Goal: Task Accomplishment & Management: Use online tool/utility

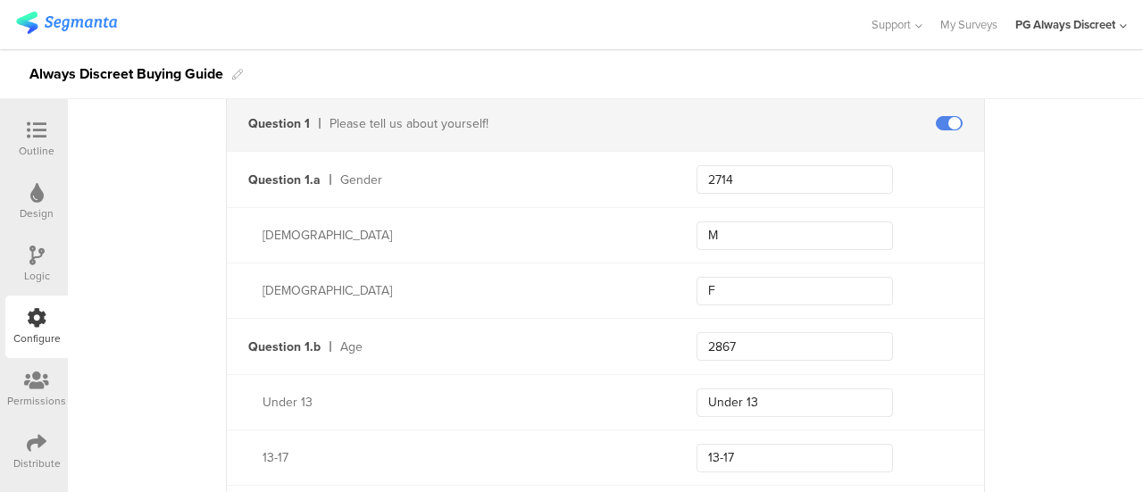
scroll to position [536, 0]
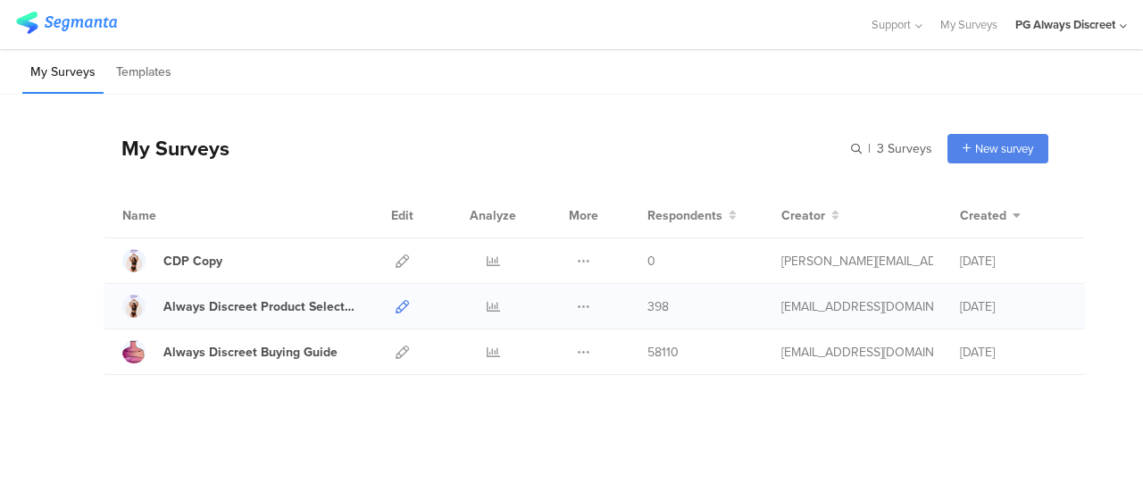
click at [399, 303] on icon at bounding box center [402, 306] width 13 height 13
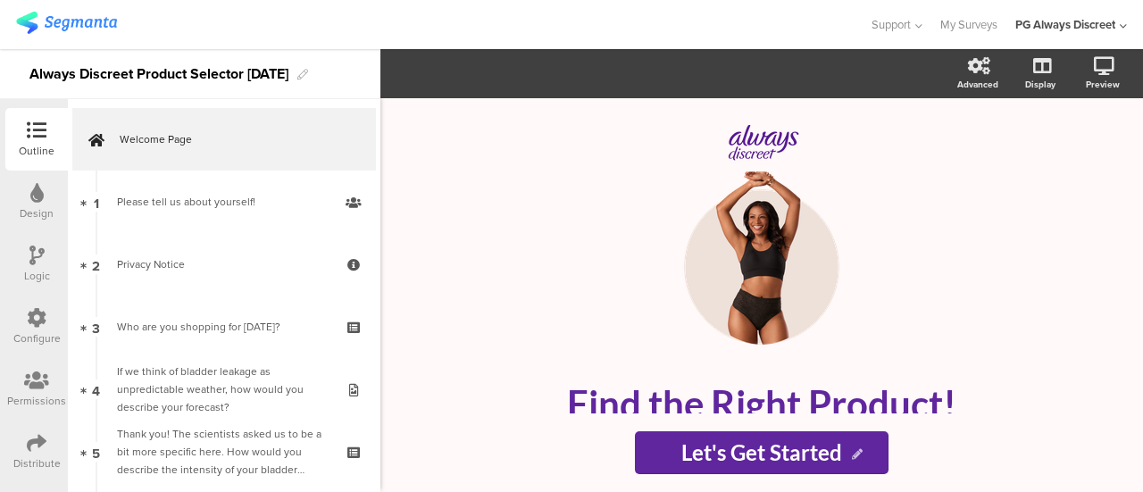
click at [29, 323] on icon at bounding box center [37, 318] width 20 height 20
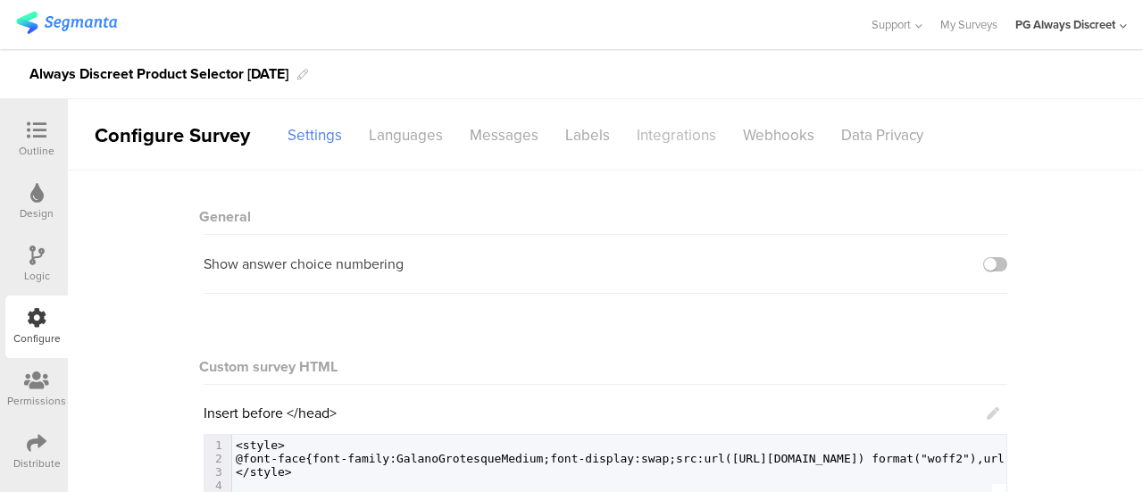
click at [655, 131] on div "Integrations" at bounding box center [676, 135] width 106 height 31
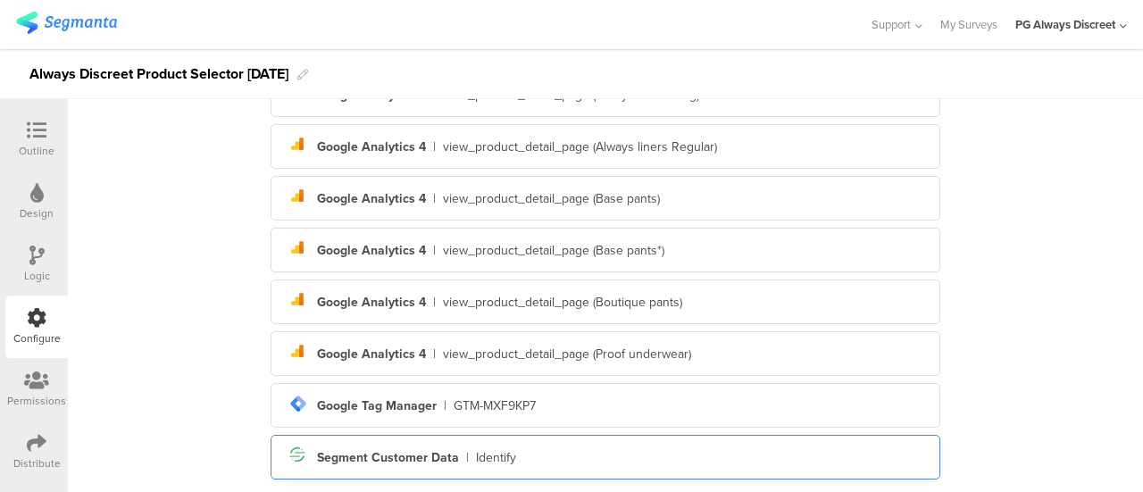
scroll to position [1058, 0]
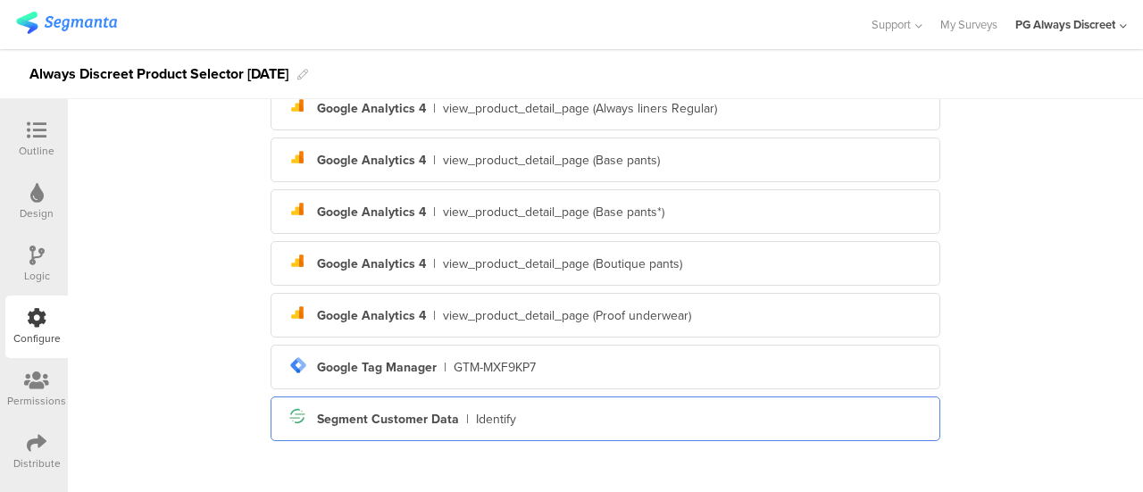
click at [536, 420] on div "Segment icon Created with Sketch. Segment Customer Data | Identify" at bounding box center [605, 419] width 641 height 30
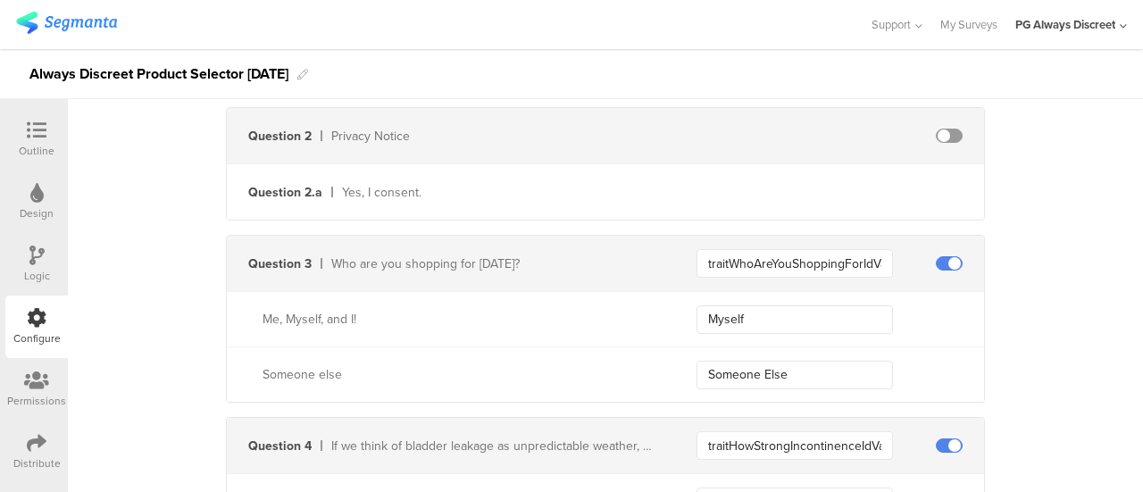
scroll to position [1165, 0]
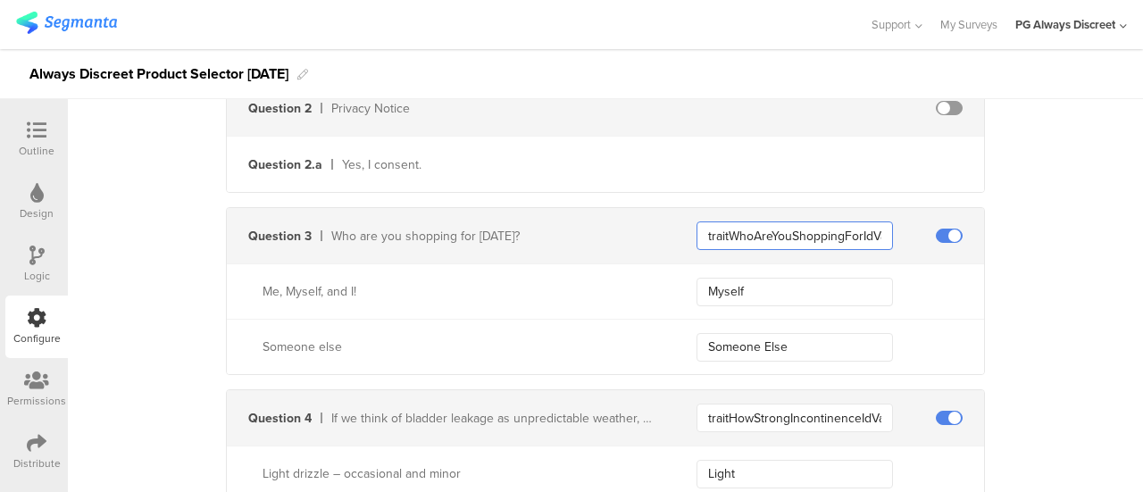
click at [713, 229] on input "traitWhoAreYouShoppingForIdValue" at bounding box center [794, 235] width 196 height 29
drag, startPoint x: 753, startPoint y: 275, endPoint x: 672, endPoint y: 282, distance: 80.7
click at [672, 282] on div "Me, Myself, and I! Myself" at bounding box center [605, 290] width 757 height 55
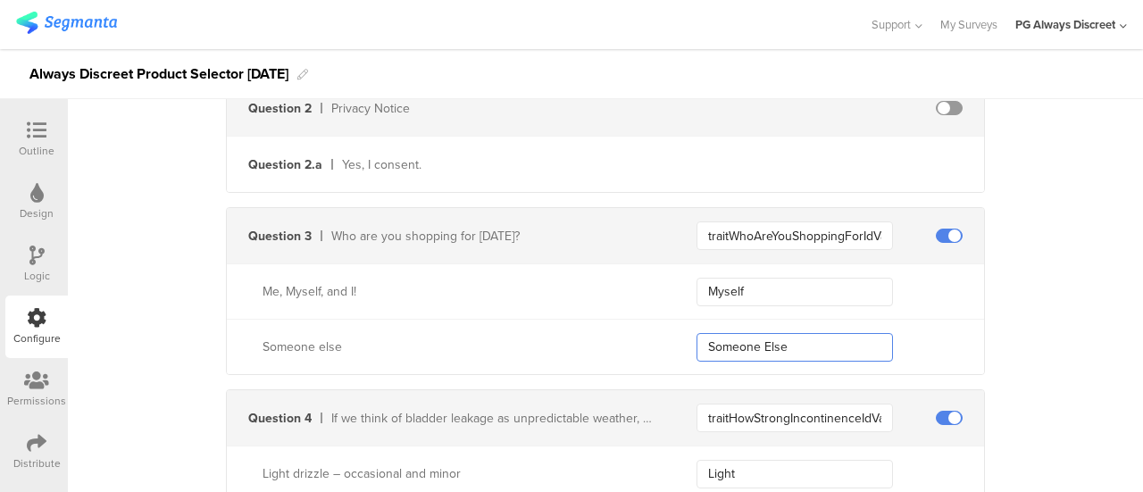
drag, startPoint x: 789, startPoint y: 344, endPoint x: 643, endPoint y: 321, distance: 148.3
click at [643, 321] on div "Someone else Someone Else" at bounding box center [605, 346] width 757 height 55
click at [846, 412] on input "traitHowStrongIncontinenceIdValue" at bounding box center [794, 418] width 196 height 29
click at [791, 405] on input "traitHowStrongIncontinenceIdValue" at bounding box center [794, 418] width 196 height 29
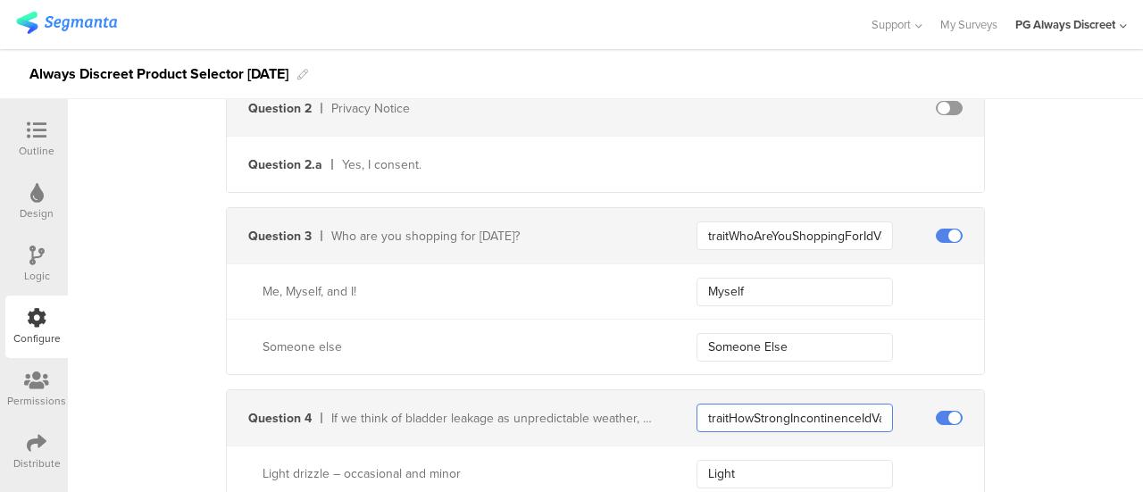
click at [791, 405] on input "traitHowStrongIncontinenceIdValue" at bounding box center [794, 418] width 196 height 29
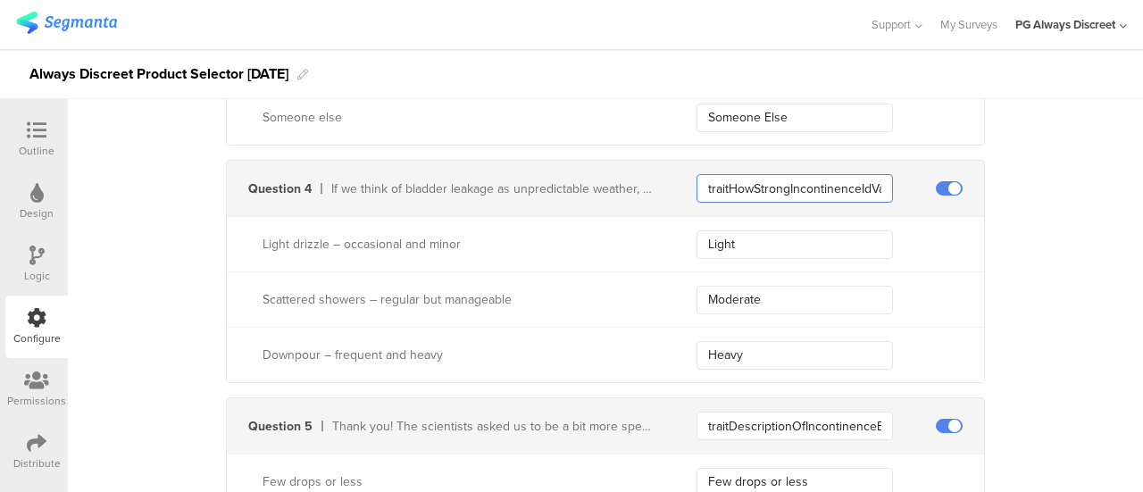
scroll to position [1433, 0]
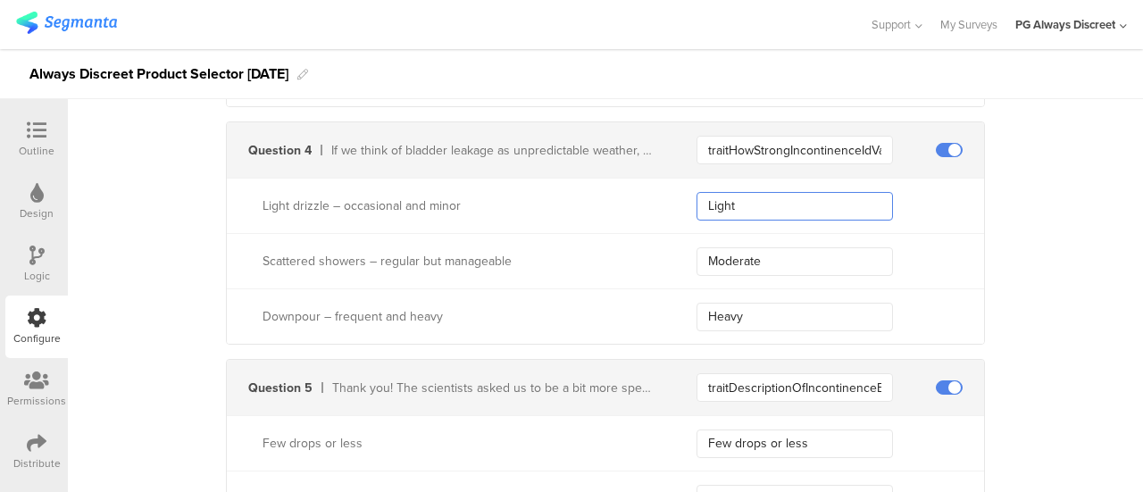
drag, startPoint x: 734, startPoint y: 204, endPoint x: 607, endPoint y: 204, distance: 126.8
click at [607, 204] on div "Light drizzle – occasional and minor Light" at bounding box center [605, 205] width 757 height 55
drag, startPoint x: 771, startPoint y: 254, endPoint x: 650, endPoint y: 252, distance: 121.4
click at [650, 252] on div "Scattered showers – regular but manageable Moderate" at bounding box center [605, 260] width 757 height 55
drag, startPoint x: 752, startPoint y: 297, endPoint x: 643, endPoint y: 302, distance: 109.0
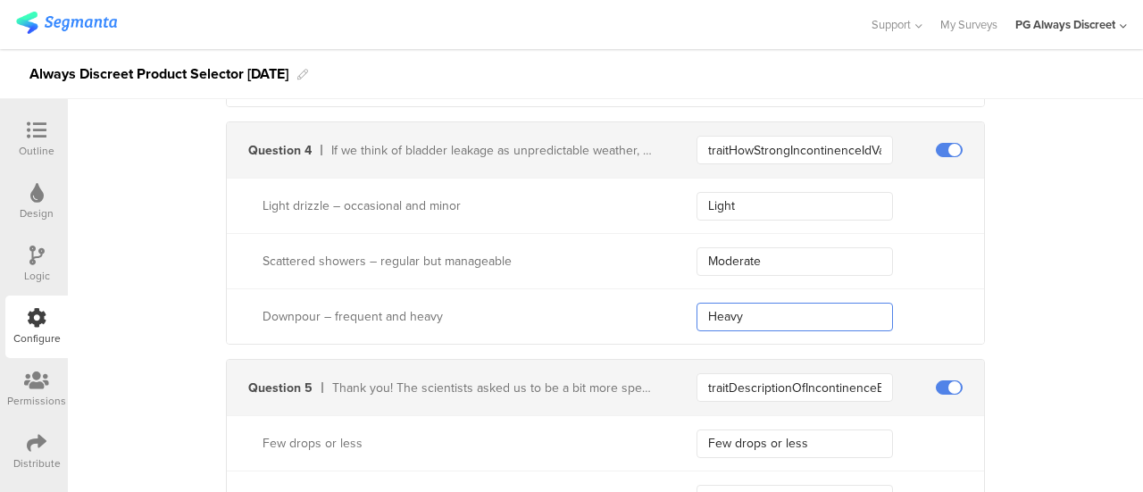
click at [643, 302] on div "Downpour – frequent and heavy Heavy" at bounding box center [605, 315] width 757 height 55
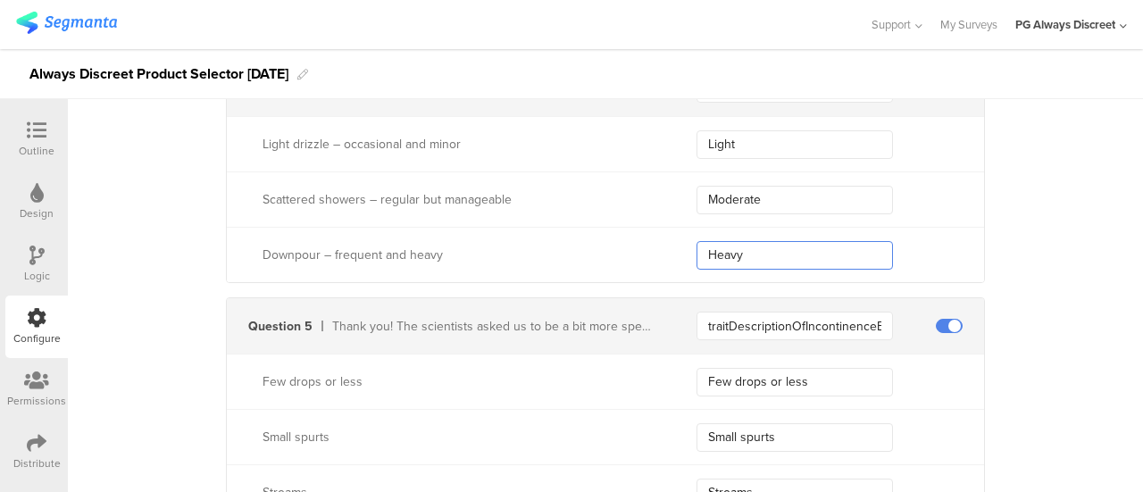
scroll to position [1522, 0]
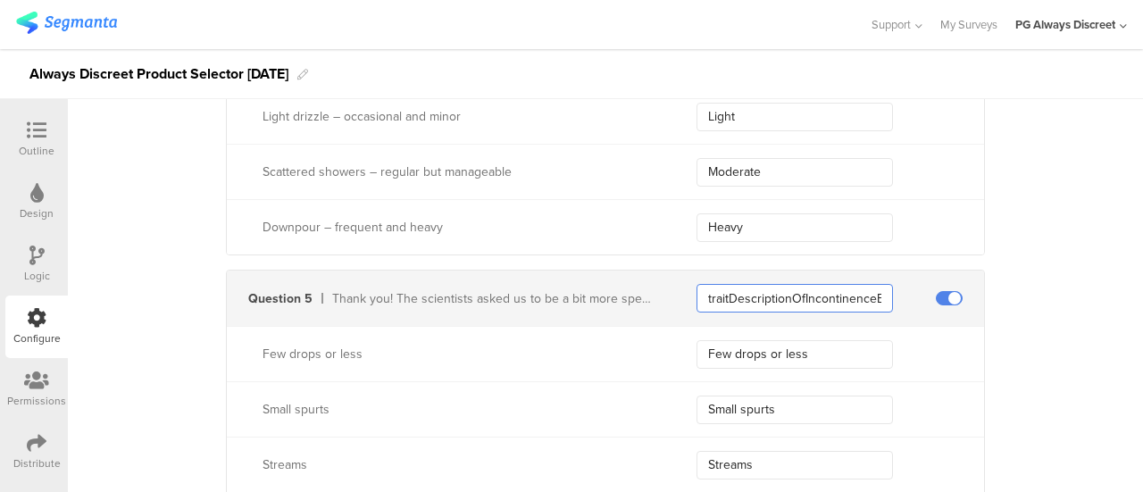
click at [827, 295] on input "traitDescriptionOfIncontinenceExperienceIdValue" at bounding box center [794, 298] width 196 height 29
drag, startPoint x: 829, startPoint y: 352, endPoint x: 578, endPoint y: 299, distance: 257.2
click at [578, 299] on div "Question 5 Thank you! The scientists asked us to be a bit more specific here. H…" at bounding box center [605, 437] width 759 height 334
drag, startPoint x: 770, startPoint y: 396, endPoint x: 648, endPoint y: 388, distance: 121.7
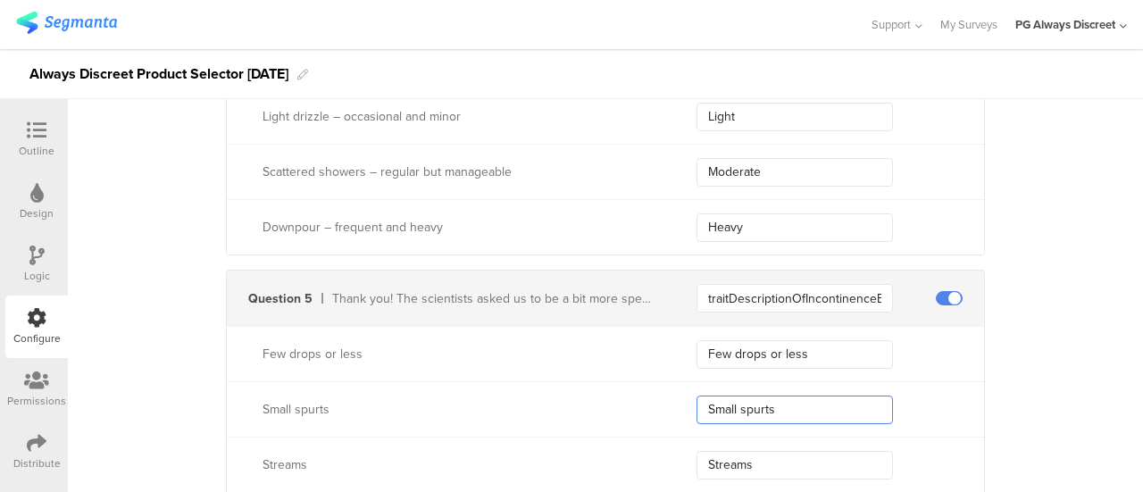
click at [648, 388] on div "Small spurts Small spurts" at bounding box center [605, 408] width 757 height 55
drag, startPoint x: 753, startPoint y: 463, endPoint x: 654, endPoint y: 438, distance: 102.0
click at [654, 438] on div "Streams Streams" at bounding box center [605, 464] width 757 height 55
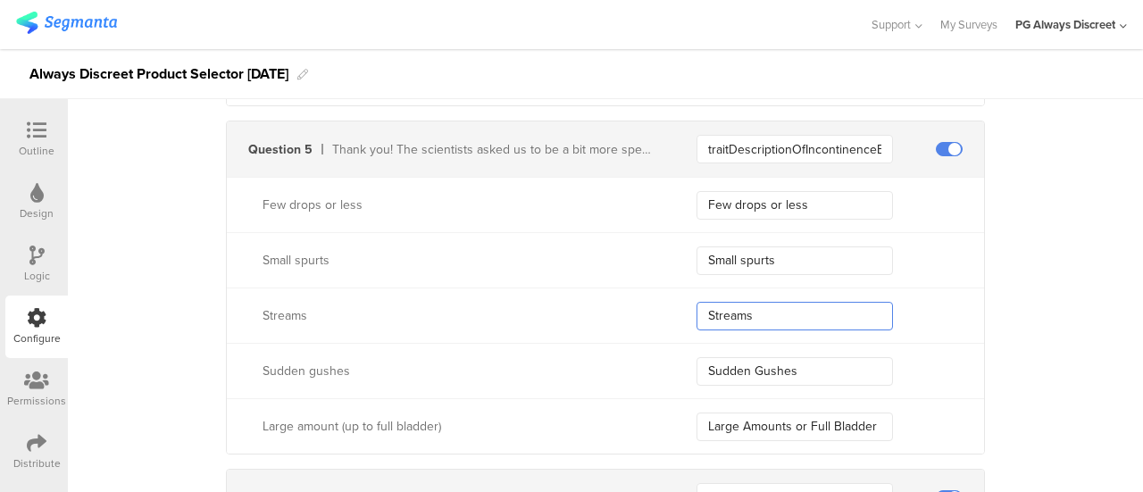
scroll to position [1701, 0]
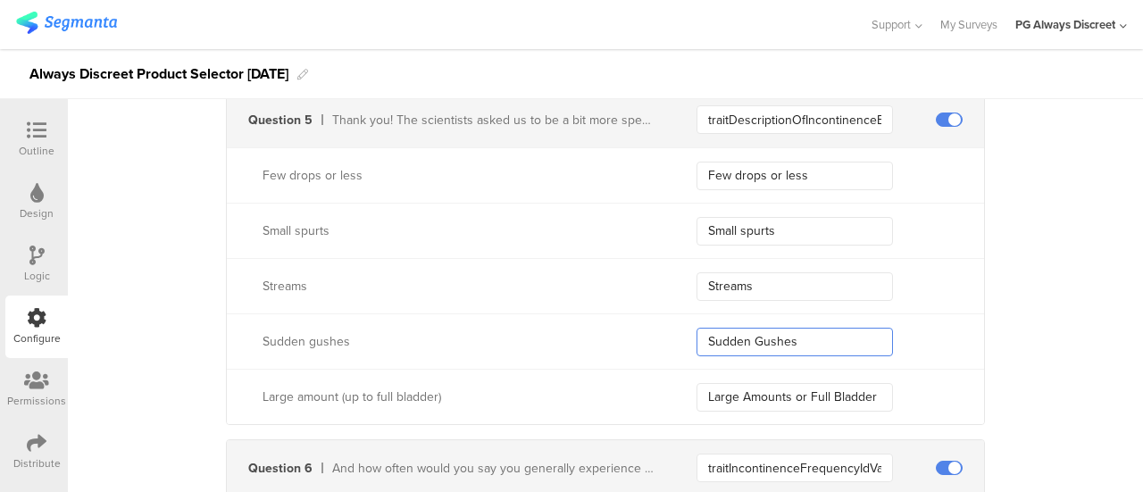
drag, startPoint x: 795, startPoint y: 335, endPoint x: 646, endPoint y: 312, distance: 150.9
click at [646, 313] on div "Sudden gushes Sudden Gushes" at bounding box center [605, 340] width 757 height 55
click at [854, 383] on input "Large Amounts or Full Bladder" at bounding box center [794, 397] width 196 height 29
click at [696, 392] on input "Large Amounts or Full Bladder" at bounding box center [794, 397] width 196 height 29
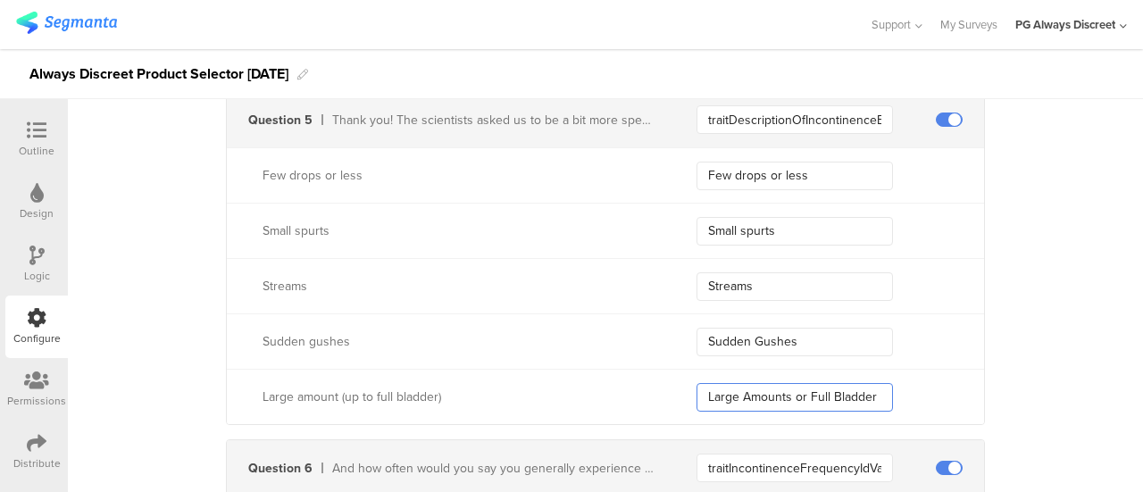
click at [696, 392] on input "Large Amounts or Full Bladder" at bounding box center [794, 397] width 196 height 29
click at [768, 396] on input "Large Amounts or Full Bladder" at bounding box center [794, 397] width 196 height 29
drag, startPoint x: 700, startPoint y: 390, endPoint x: 896, endPoint y: 394, distance: 196.5
click at [896, 394] on div "Large Amounts or Full Bladder" at bounding box center [840, 397] width 288 height 29
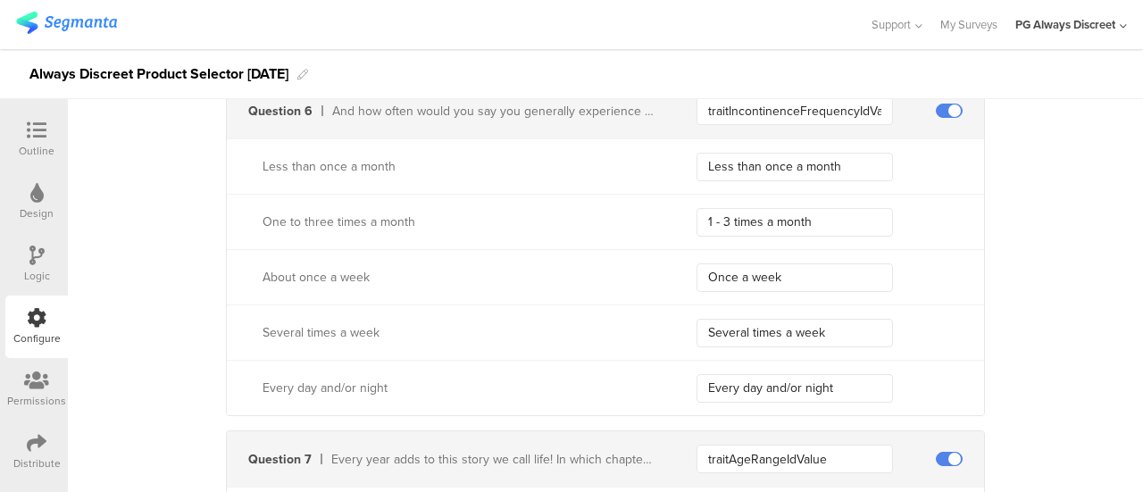
scroll to position [1969, 0]
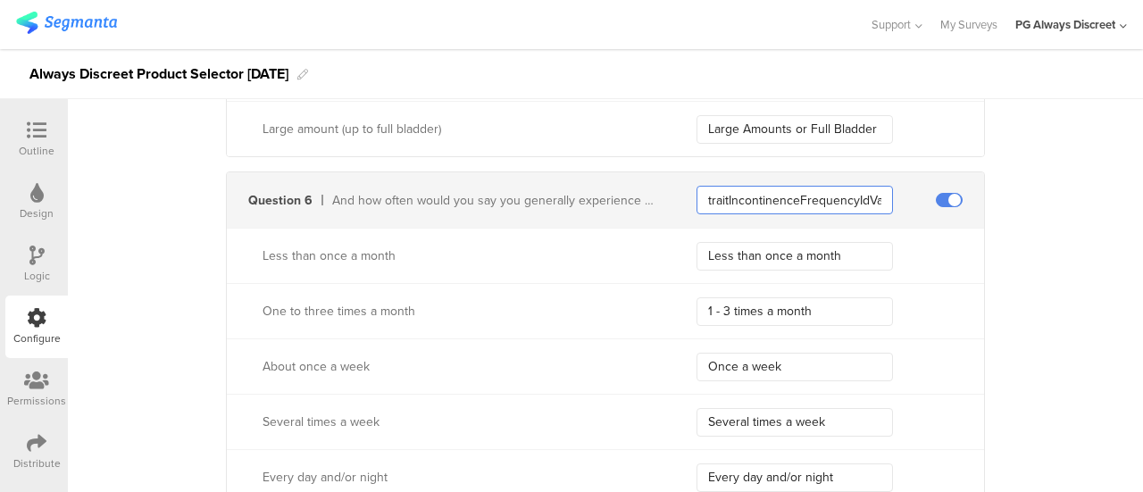
click at [752, 196] on input "traitIncontinenceFrequencyIdValue" at bounding box center [794, 200] width 196 height 29
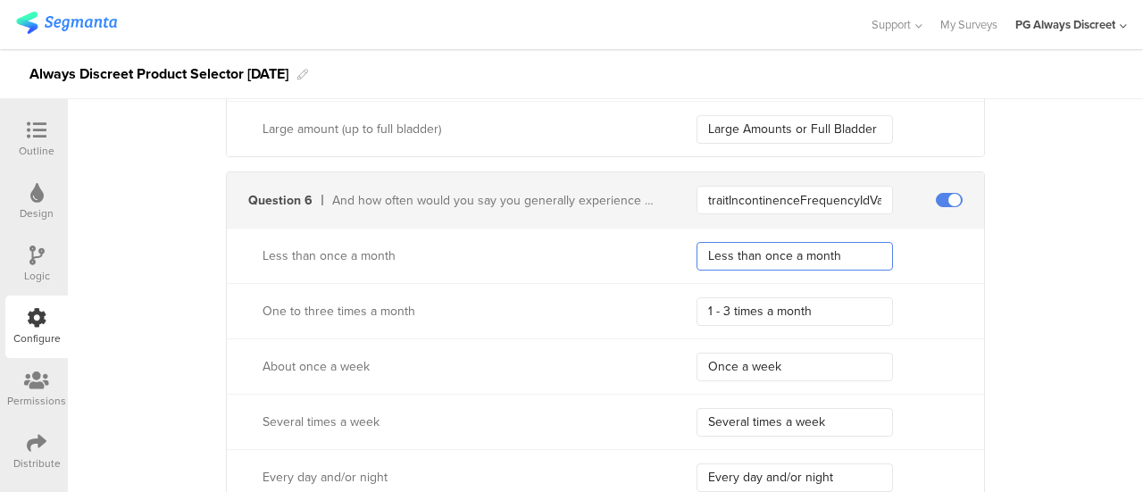
drag, startPoint x: 830, startPoint y: 244, endPoint x: 620, endPoint y: 246, distance: 210.7
click at [620, 246] on div "Less than once a month Less than once a month" at bounding box center [605, 255] width 757 height 55
drag, startPoint x: 832, startPoint y: 310, endPoint x: 620, endPoint y: 260, distance: 218.3
click at [620, 260] on div "Less than once a month Less than once a month One to three times a month 1 - 3 …" at bounding box center [605, 366] width 757 height 277
click at [783, 355] on input "Once a week" at bounding box center [794, 367] width 196 height 29
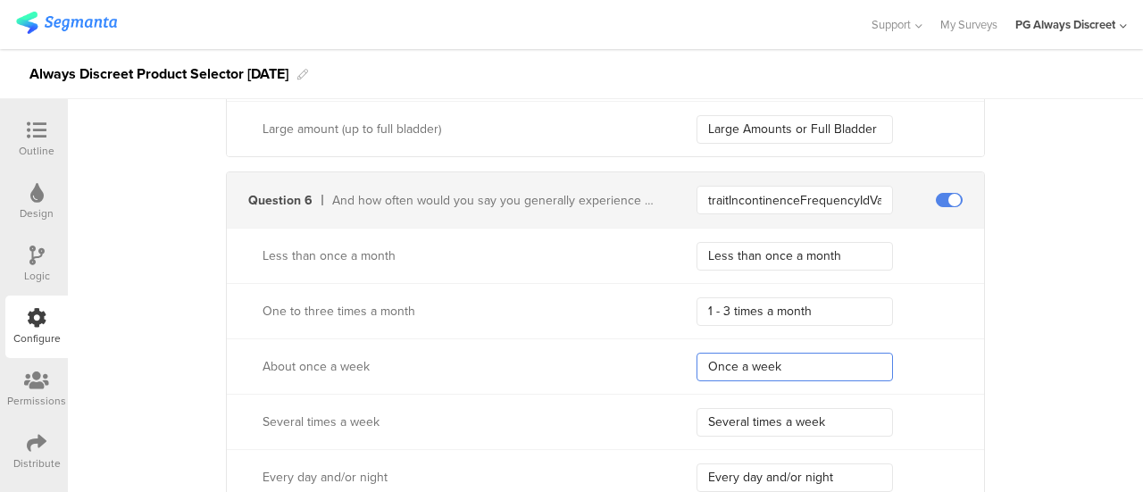
drag, startPoint x: 783, startPoint y: 356, endPoint x: 641, endPoint y: 342, distance: 142.7
click at [641, 342] on div "About once a week Once a week" at bounding box center [605, 365] width 757 height 55
drag, startPoint x: 827, startPoint y: 421, endPoint x: 566, endPoint y: 355, distance: 269.0
click at [566, 355] on div "Less than once a month Less than once a month One to three times a month 1 - 3 …" at bounding box center [605, 366] width 757 height 277
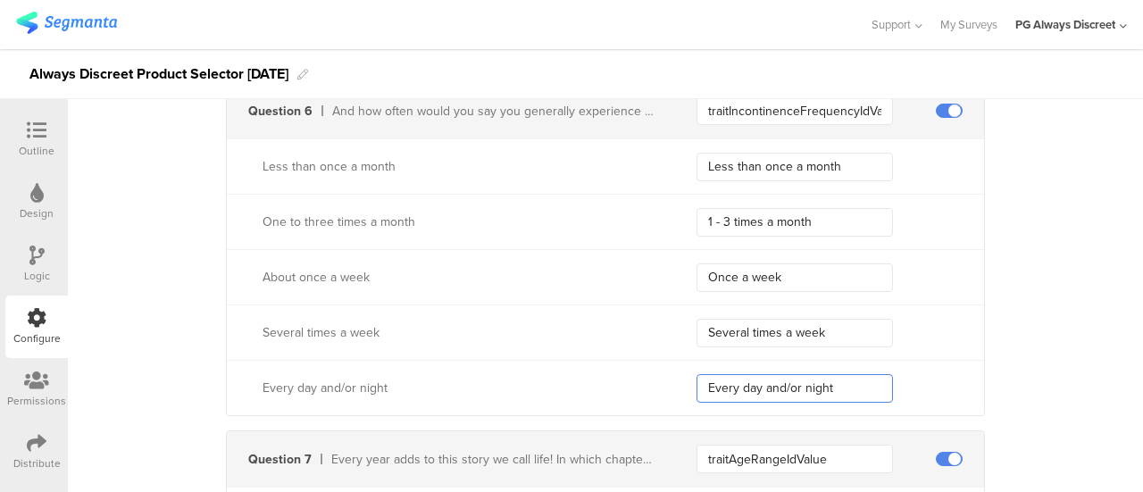
drag, startPoint x: 832, startPoint y: 381, endPoint x: 588, endPoint y: 340, distance: 248.1
click at [588, 340] on div "Less than once a month Less than once a month One to three times a month 1 - 3 …" at bounding box center [605, 276] width 757 height 277
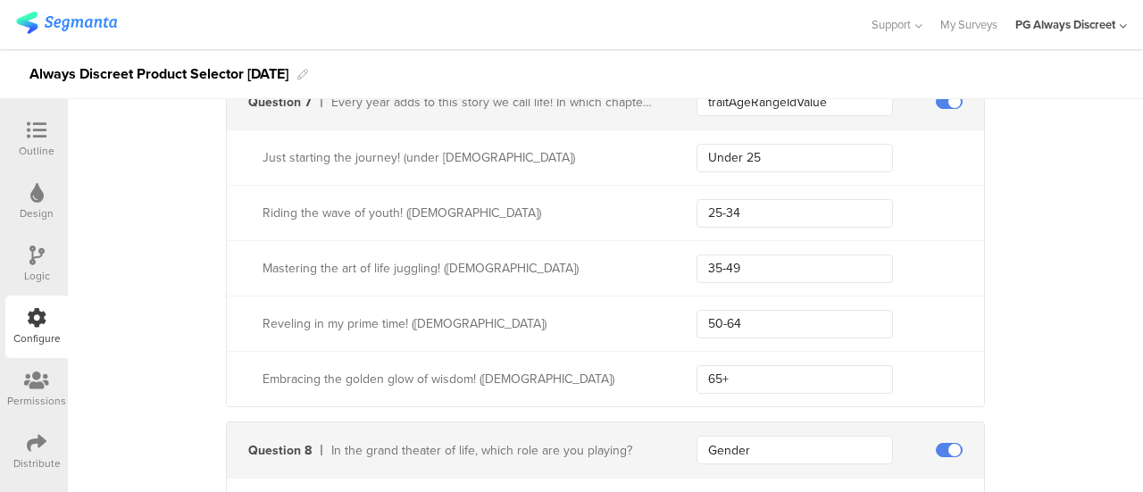
scroll to position [2326, 0]
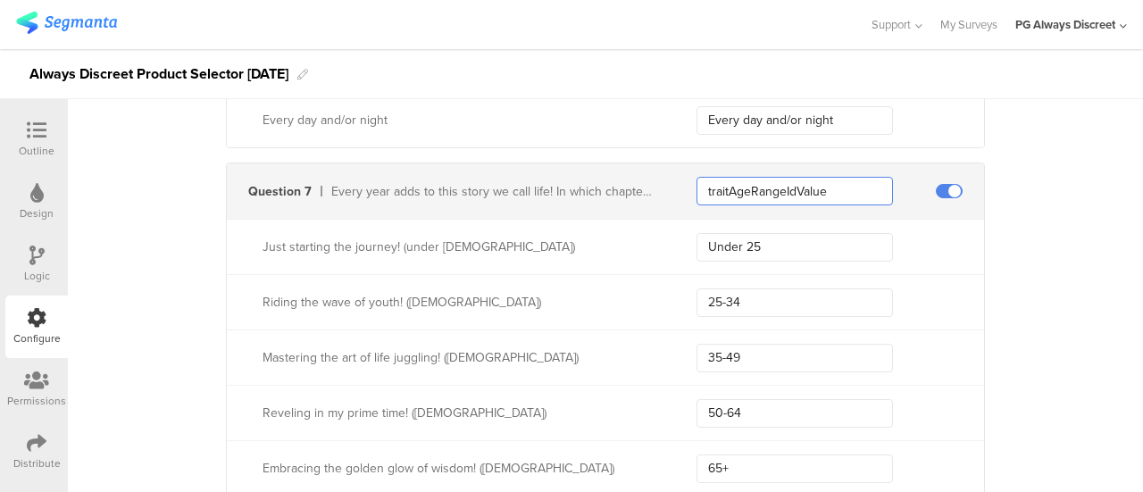
click at [750, 182] on input "traitAgeRangeIdValue" at bounding box center [794, 191] width 196 height 29
drag, startPoint x: 764, startPoint y: 240, endPoint x: 634, endPoint y: 224, distance: 131.3
click at [634, 224] on div "Just starting the journey! (under 25 years old) Under 25" at bounding box center [605, 246] width 757 height 55
drag, startPoint x: 775, startPoint y: 287, endPoint x: 649, endPoint y: 273, distance: 126.6
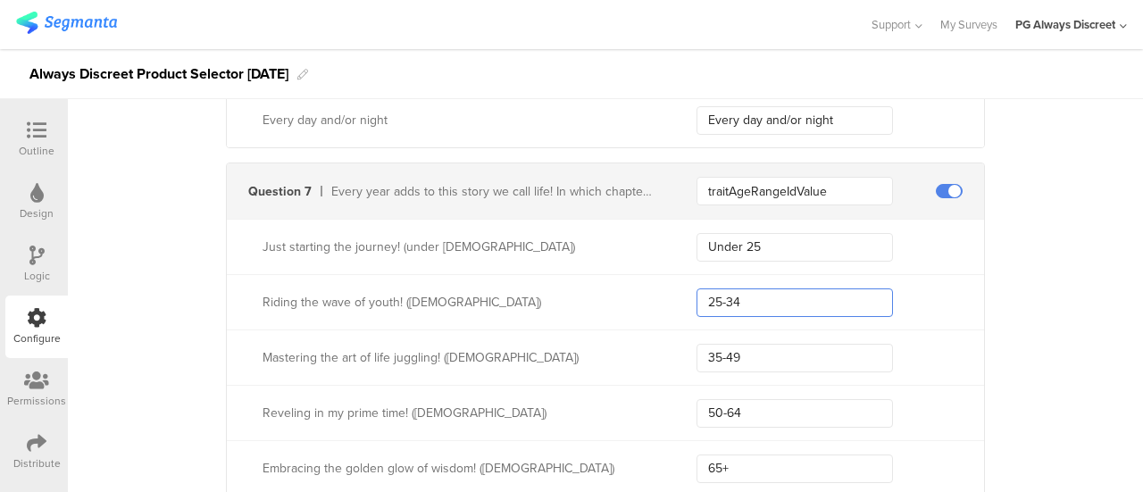
click at [649, 274] on div "Riding the wave of youth! (25-34 years old) 25-34" at bounding box center [605, 301] width 757 height 55
drag, startPoint x: 748, startPoint y: 352, endPoint x: 637, endPoint y: 338, distance: 112.5
click at [637, 338] on div "Mastering the art of life juggling! (35-49 years old) 35-49" at bounding box center [605, 356] width 757 height 55
drag, startPoint x: 739, startPoint y: 407, endPoint x: 571, endPoint y: 376, distance: 170.7
click at [572, 376] on div "Just starting the journey! (under 25 years old) Under 25 Riding the wave of you…" at bounding box center [605, 357] width 757 height 277
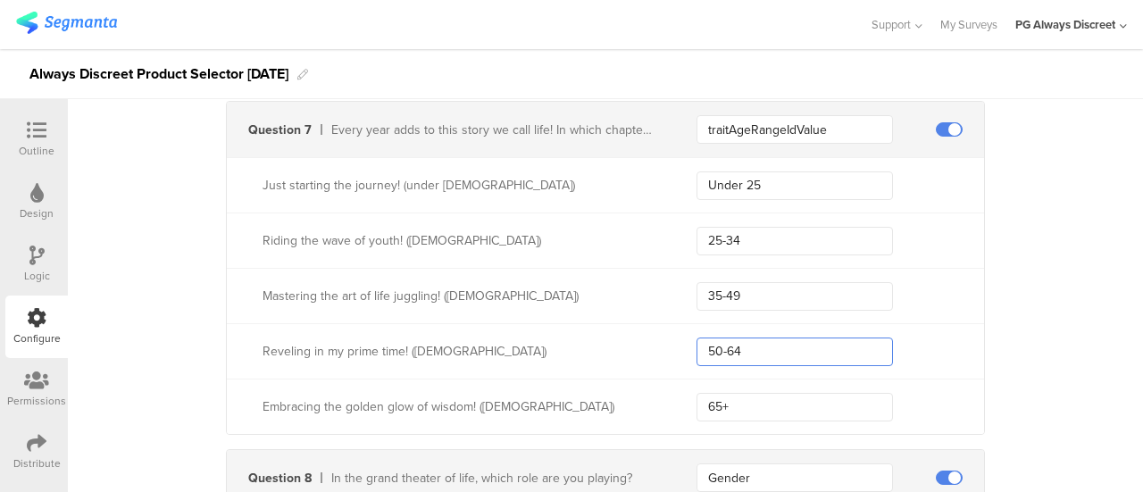
scroll to position [2415, 0]
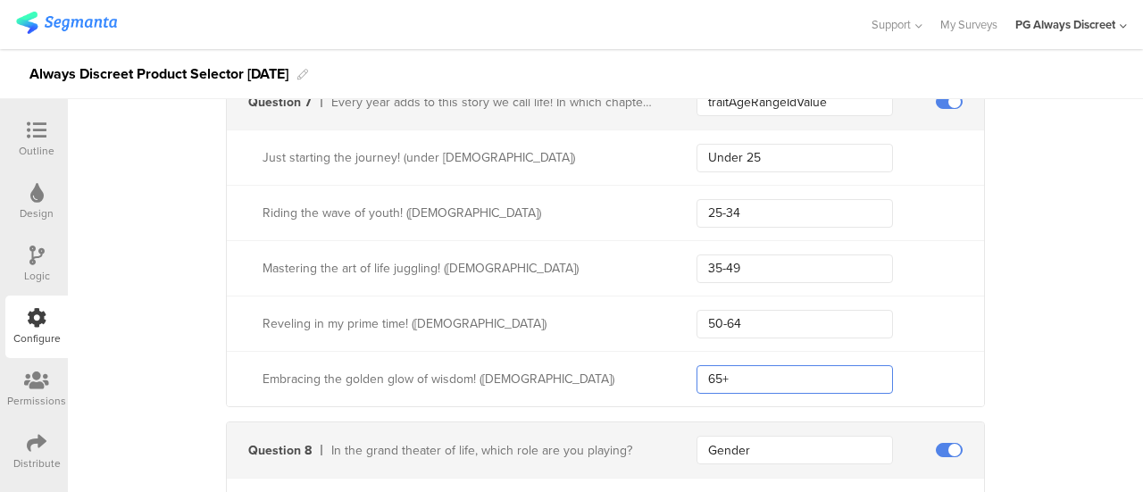
drag, startPoint x: 748, startPoint y: 372, endPoint x: 591, endPoint y: 327, distance: 163.6
click at [591, 327] on div "Just starting the journey! (under 25 years old) Under 25 Riding the wave of you…" at bounding box center [605, 267] width 757 height 277
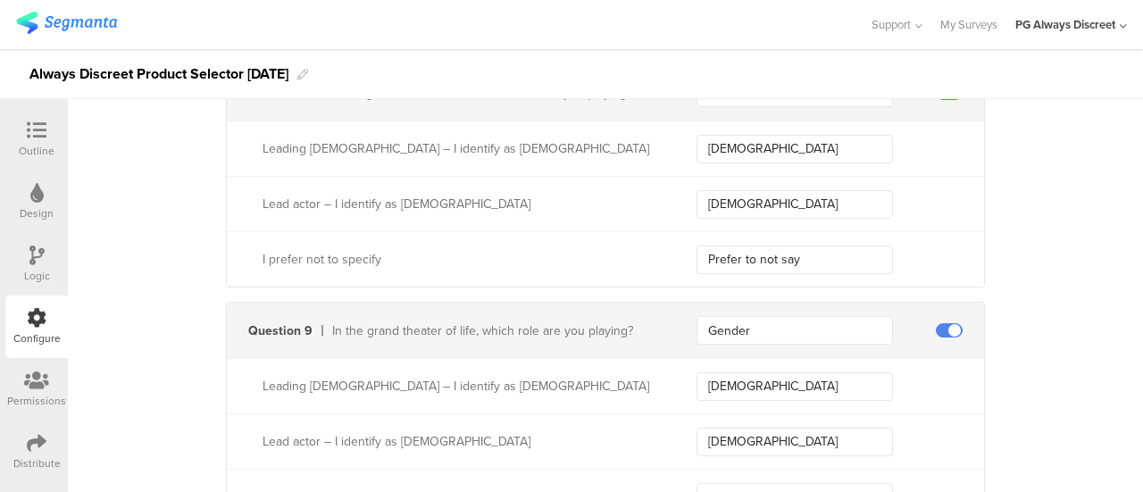
scroll to position [2683, 0]
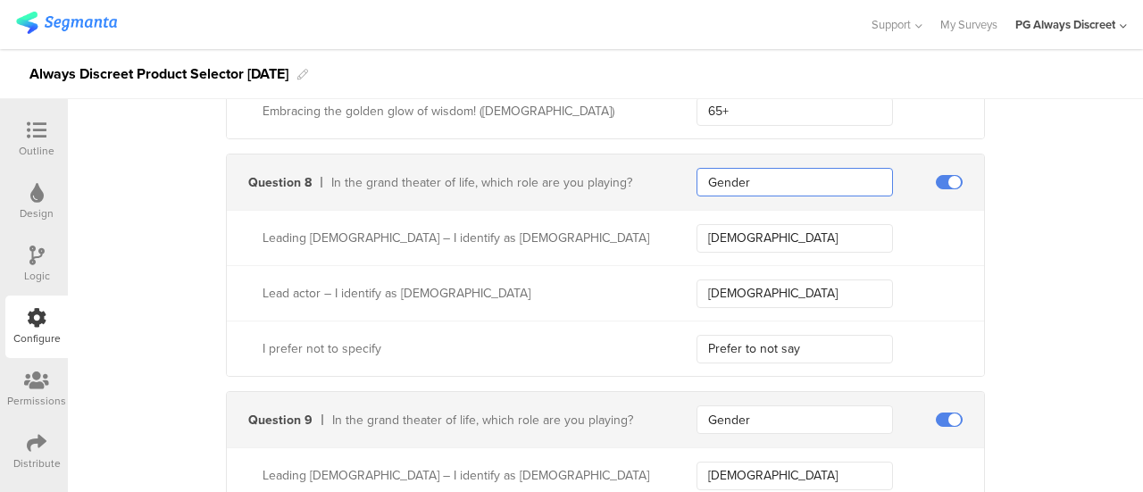
click at [793, 182] on input "Gender" at bounding box center [794, 182] width 196 height 29
click at [793, 183] on input "Gender" at bounding box center [794, 182] width 196 height 29
click at [770, 224] on input "Female" at bounding box center [794, 238] width 196 height 29
drag, startPoint x: 745, startPoint y: 226, endPoint x: 558, endPoint y: 189, distance: 190.2
click at [558, 189] on div "Question 8 In the grand theater of life, which role are you playing? Gender Lea…" at bounding box center [605, 265] width 759 height 223
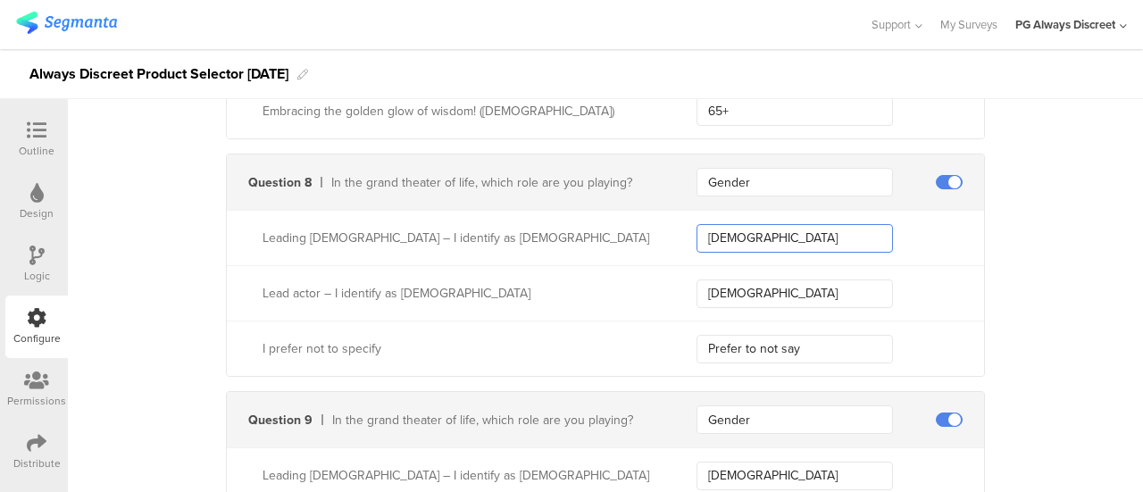
paste input "Gender"
type input "Female"
drag, startPoint x: 771, startPoint y: 293, endPoint x: 609, endPoint y: 268, distance: 164.4
click at [609, 268] on div "Lead actor – I identify as male Male" at bounding box center [605, 292] width 757 height 55
drag, startPoint x: 801, startPoint y: 346, endPoint x: 597, endPoint y: 322, distance: 204.9
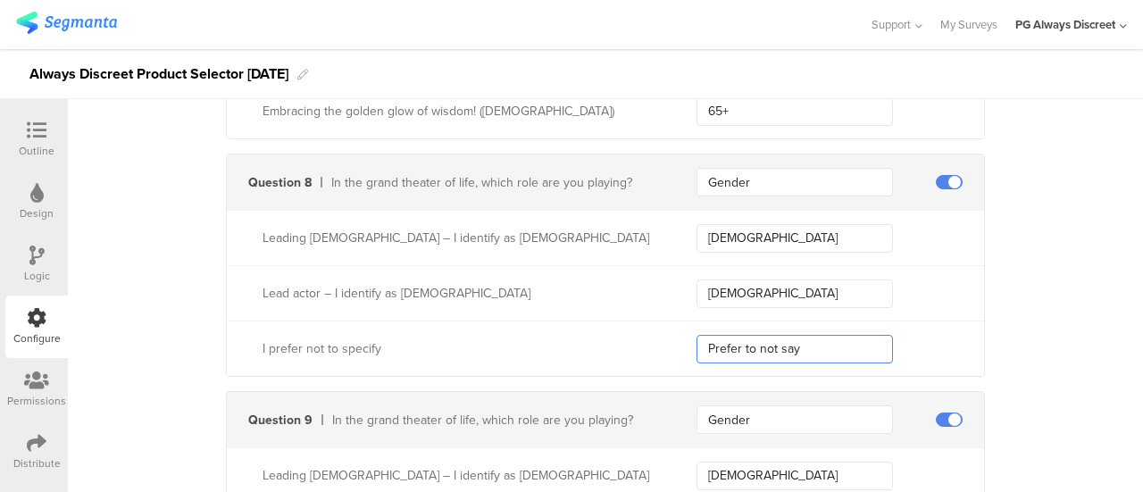
click at [597, 322] on div "I prefer not to specify Prefer to not say" at bounding box center [605, 348] width 757 height 55
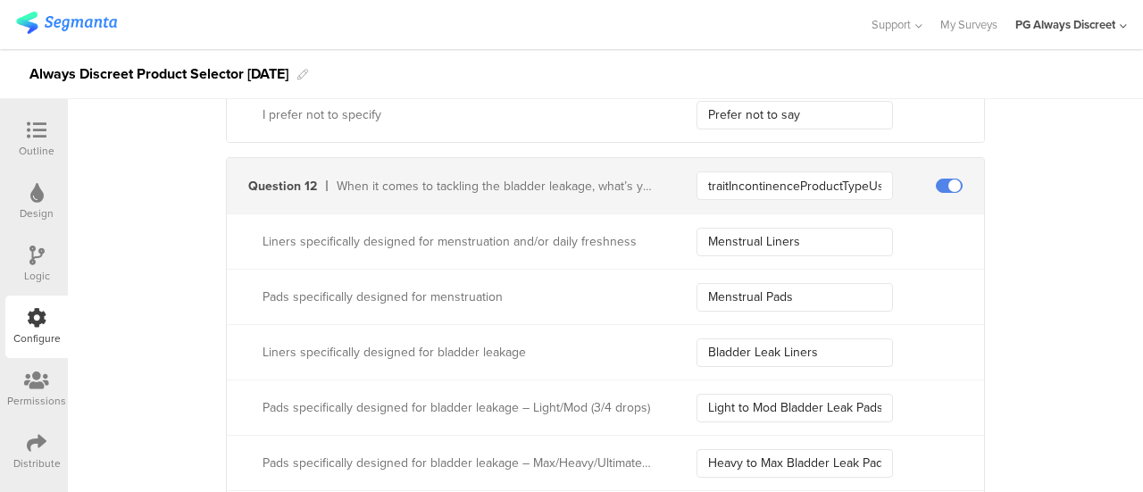
scroll to position [3665, 0]
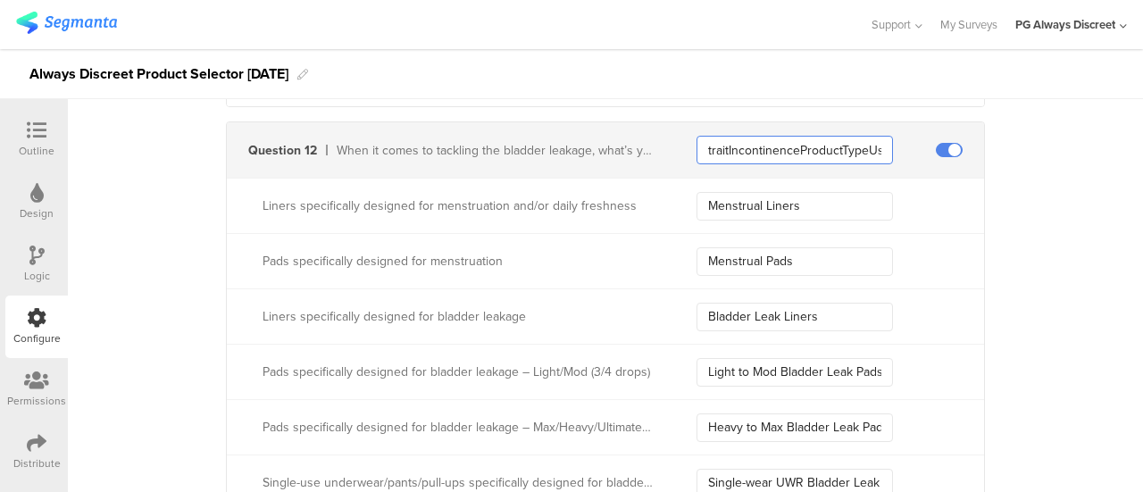
click at [736, 138] on input "traitIncontinenceProductTypeUsedIdValue" at bounding box center [794, 150] width 196 height 29
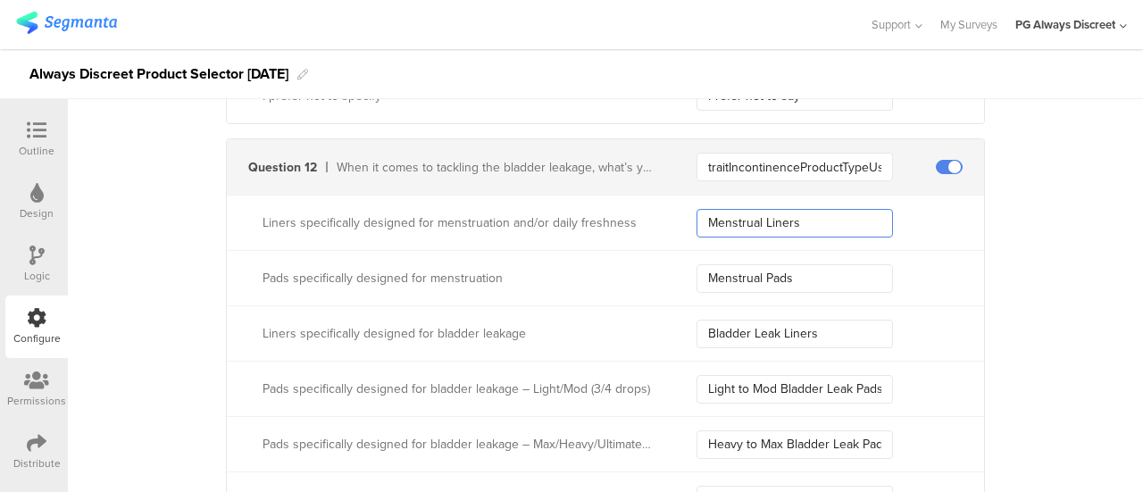
drag, startPoint x: 797, startPoint y: 192, endPoint x: 538, endPoint y: 110, distance: 271.7
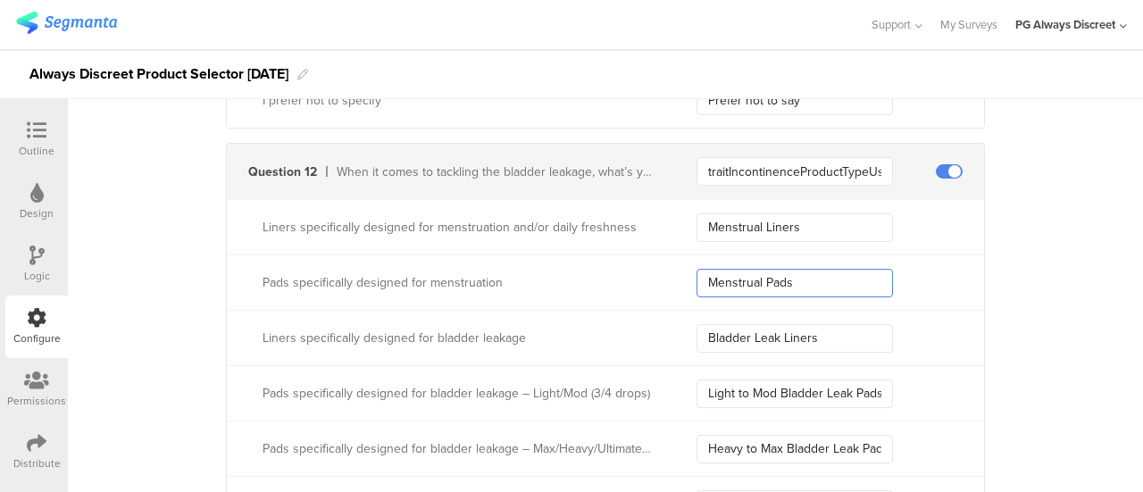
drag, startPoint x: 792, startPoint y: 278, endPoint x: 611, endPoint y: 267, distance: 181.6
click at [611, 267] on div "Pads specifically designed for menstruation Menstrual Pads" at bounding box center [605, 281] width 757 height 55
drag, startPoint x: 829, startPoint y: 337, endPoint x: 596, endPoint y: 319, distance: 233.7
click at [596, 319] on div "Liners specifically designed for bladder leakage Bladder Leak Liners" at bounding box center [605, 337] width 757 height 55
click at [813, 386] on input "Light to Mod Bladder Leak Pads" at bounding box center [794, 393] width 196 height 29
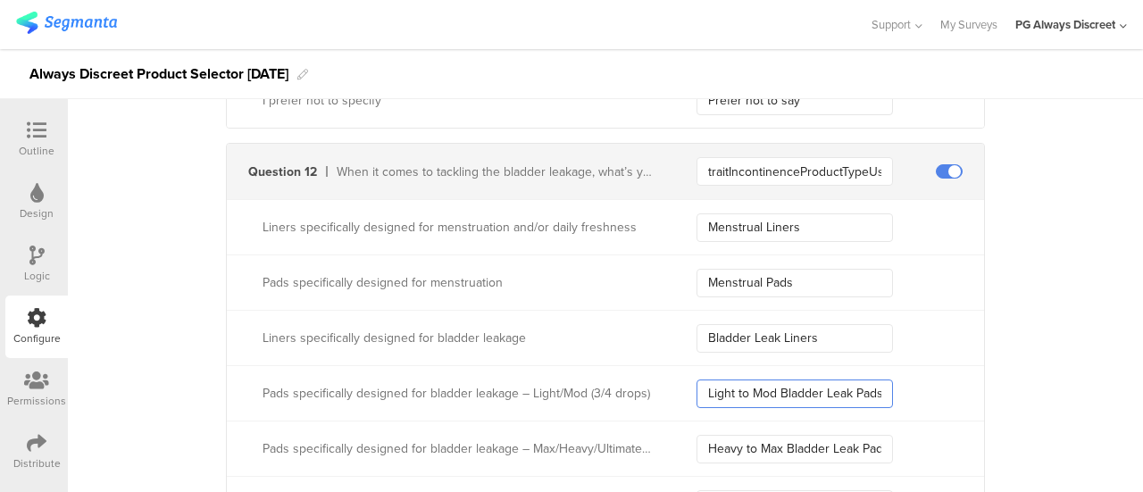
click at [813, 386] on input "Light to Mod Bladder Leak Pads" at bounding box center [794, 393] width 196 height 29
drag, startPoint x: 698, startPoint y: 386, endPoint x: 944, endPoint y: 408, distance: 246.6
click at [944, 408] on div "Pads specifically designed for bladder leakage – Light/Mod (3/4 drops) Light to…" at bounding box center [605, 392] width 757 height 55
drag, startPoint x: 700, startPoint y: 440, endPoint x: 916, endPoint y: 447, distance: 216.2
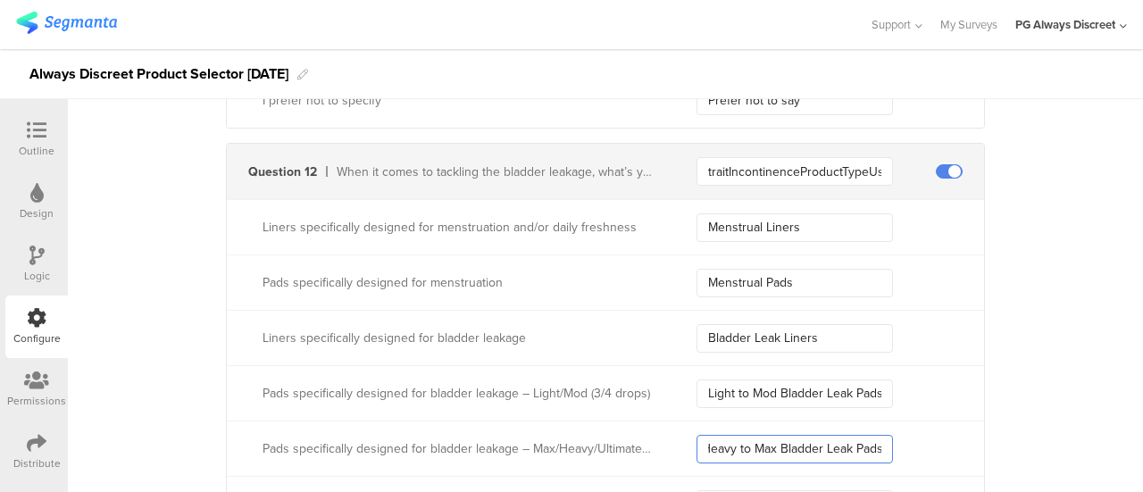
click at [916, 447] on div "Heavy to Max Bladder Leak Pads" at bounding box center [840, 449] width 288 height 29
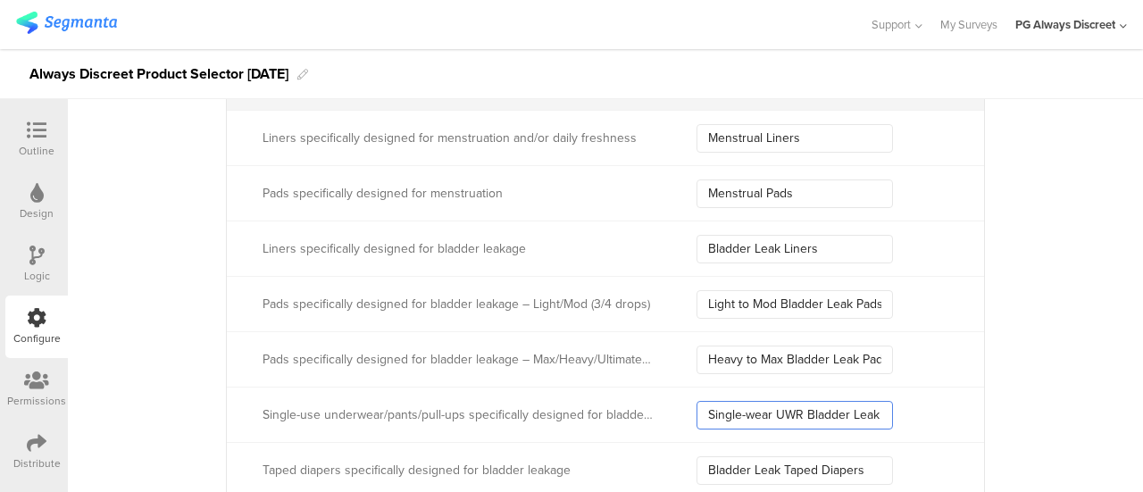
drag, startPoint x: 698, startPoint y: 407, endPoint x: 943, endPoint y: 420, distance: 245.0
click at [943, 420] on div "Single-use underwear/pants/pull-ups specifically designed for bladder leakage S…" at bounding box center [605, 414] width 757 height 55
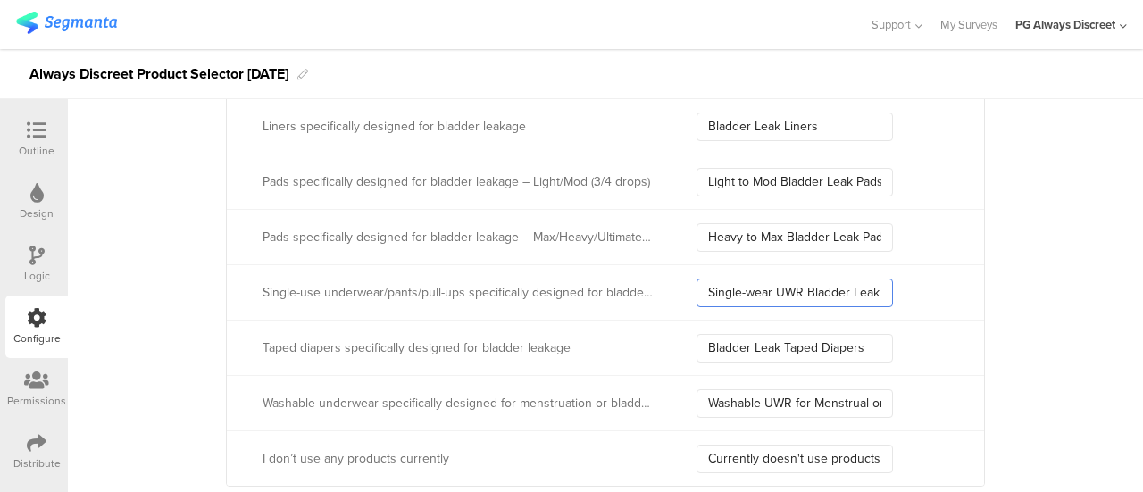
scroll to position [3912, 0]
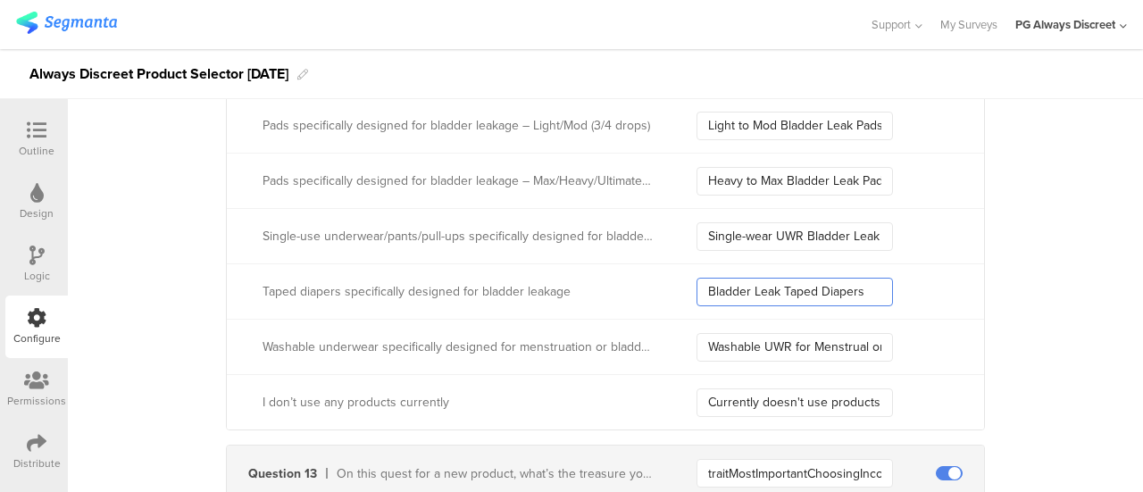
drag, startPoint x: 693, startPoint y: 283, endPoint x: 898, endPoint y: 303, distance: 206.3
click at [898, 303] on div "Taped diapers specifically designed for bladder leakage Bladder Leak Taped Diap…" at bounding box center [605, 290] width 757 height 55
drag, startPoint x: 696, startPoint y: 333, endPoint x: 907, endPoint y: 349, distance: 211.3
click at [907, 349] on div "Washable UWR for Menstrual or Bladder" at bounding box center [840, 347] width 288 height 29
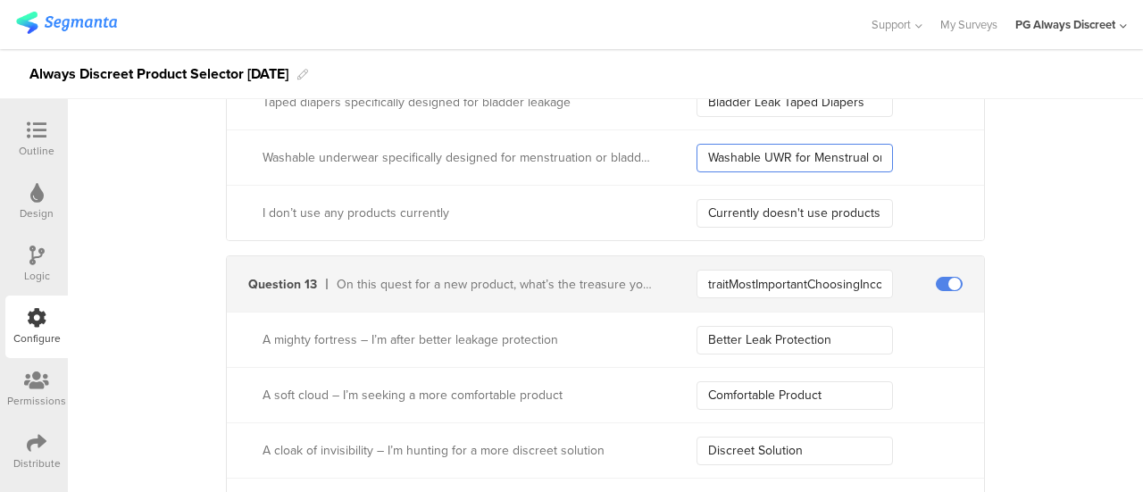
scroll to position [4180, 0]
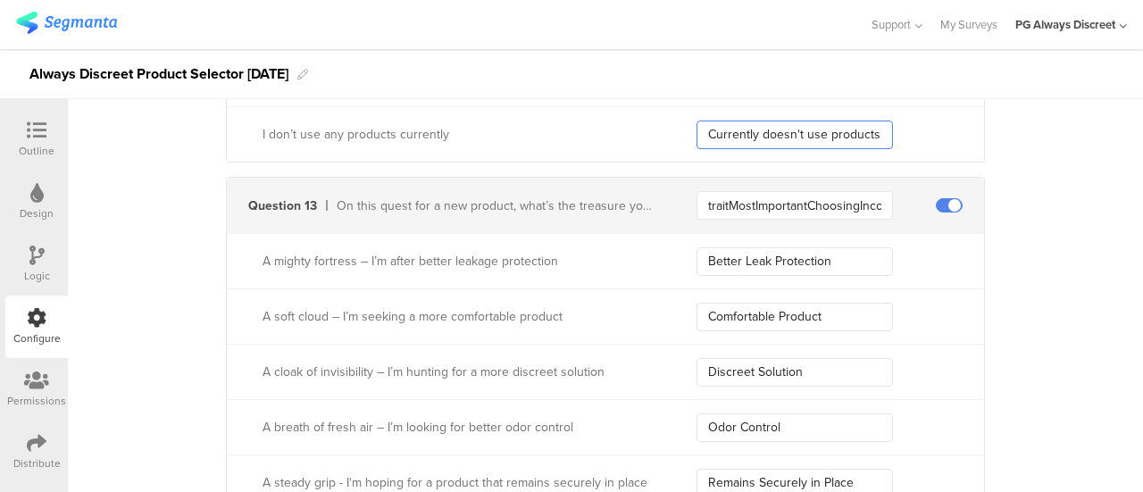
drag, startPoint x: 697, startPoint y: 128, endPoint x: 883, endPoint y: 134, distance: 185.8
click at [883, 134] on input "Currently doesn't use products" at bounding box center [794, 135] width 196 height 29
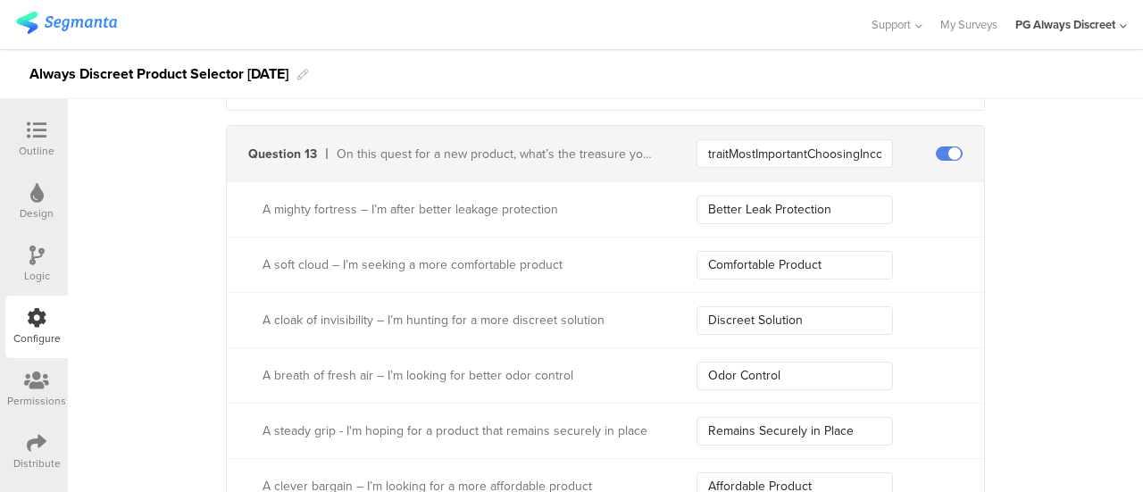
scroll to position [4269, 0]
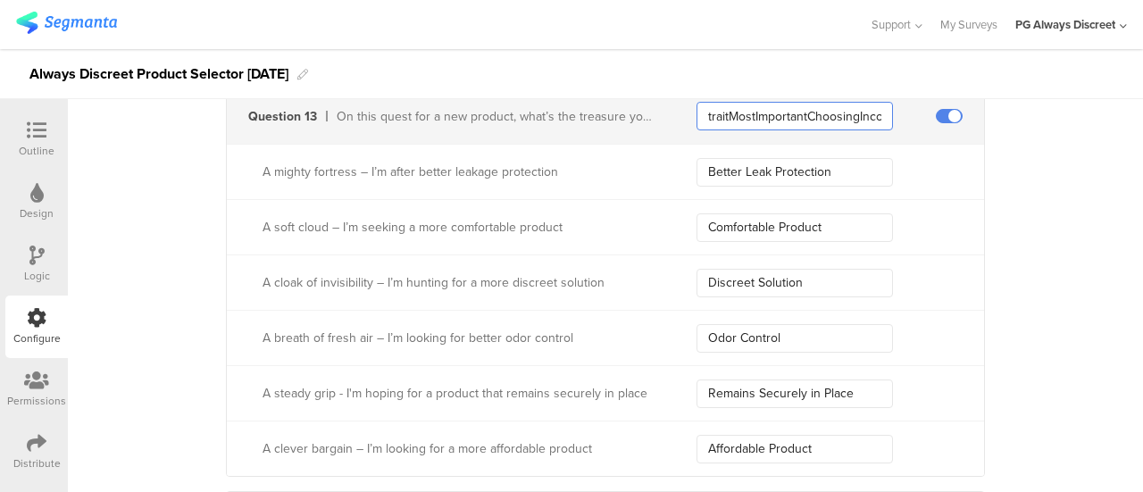
click at [782, 113] on input "traitMostImportantChoosingIncontinenceProductIdValue" at bounding box center [794, 116] width 196 height 29
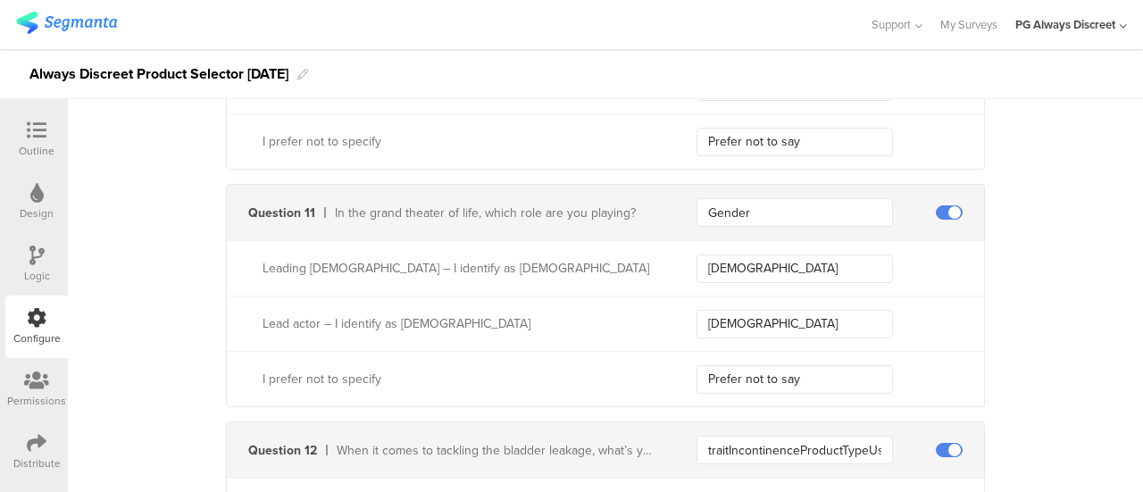
drag, startPoint x: 829, startPoint y: 162, endPoint x: 515, endPoint y: 70, distance: 326.6
click at [515, 70] on div "Outline Design Logic Configure Permissions Distribute Configure Survey Settings…" at bounding box center [571, 270] width 1143 height 443
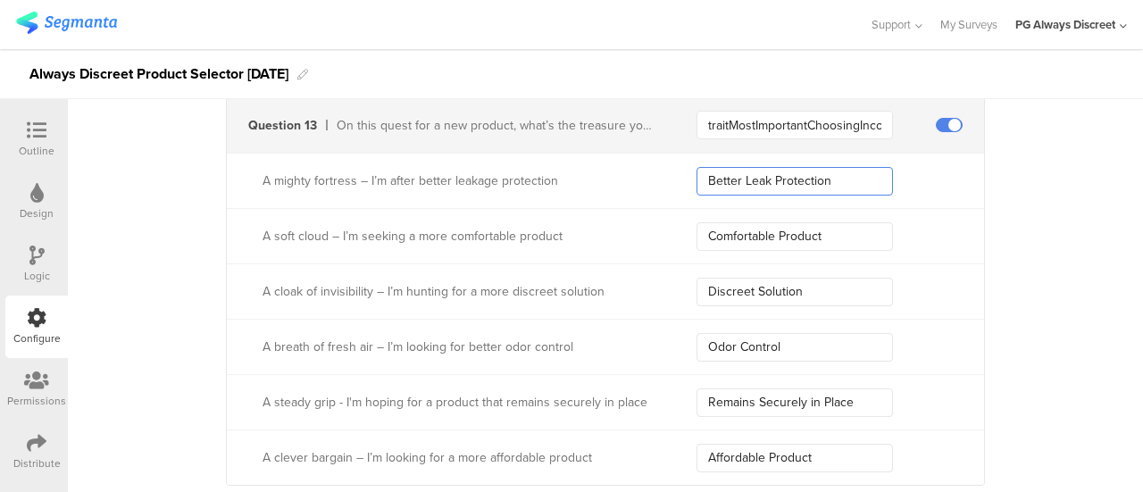
scroll to position [4288, 0]
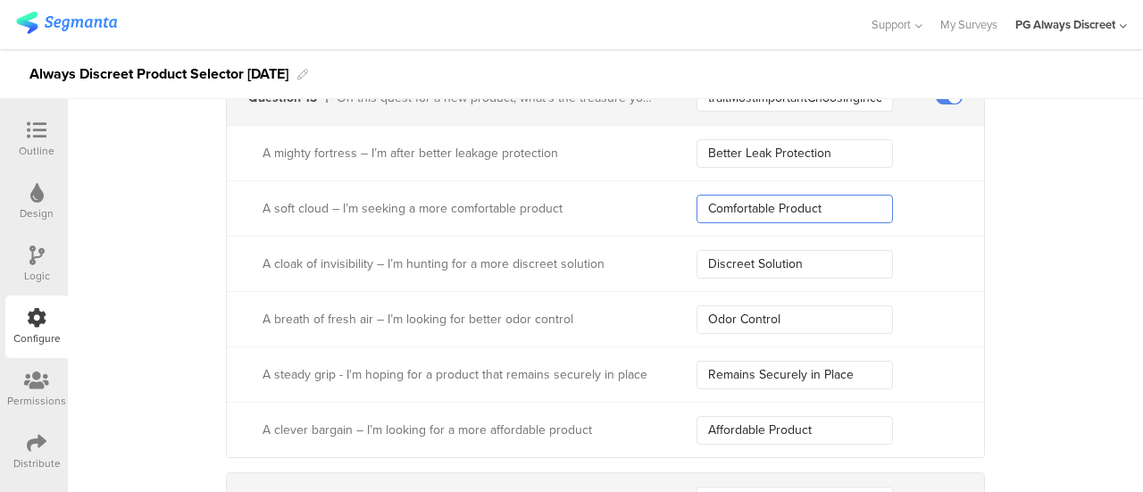
drag, startPoint x: 829, startPoint y: 203, endPoint x: 689, endPoint y: 181, distance: 141.8
click at [689, 181] on div "A soft cloud – I’m seeking a more comfortable product Comfortable Product" at bounding box center [605, 207] width 757 height 55
drag, startPoint x: 757, startPoint y: 253, endPoint x: 690, endPoint y: 245, distance: 67.4
click at [696, 250] on input "Discreet Solution" at bounding box center [794, 264] width 196 height 29
drag, startPoint x: 798, startPoint y: 315, endPoint x: 664, endPoint y: 290, distance: 136.2
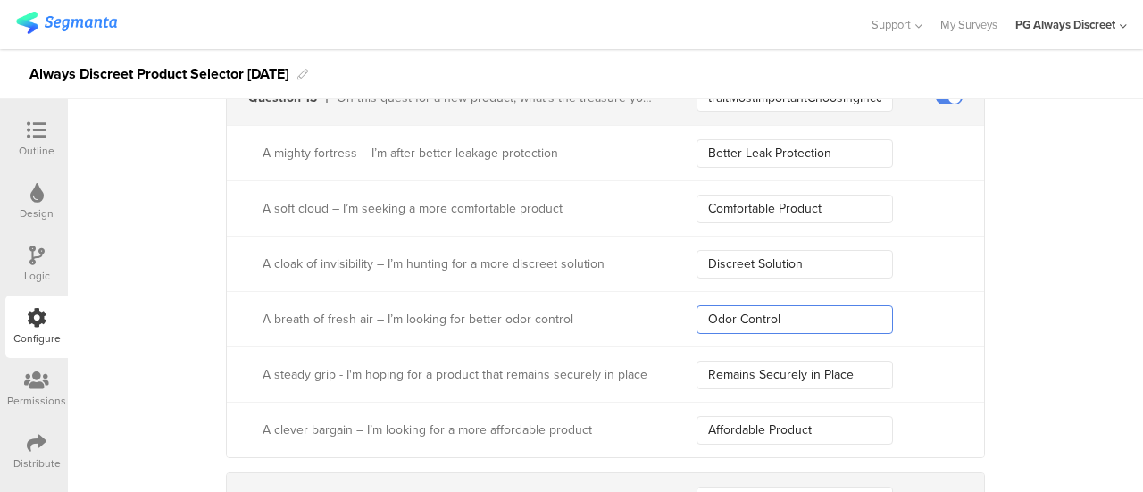
click at [664, 291] on div "A breath of fresh air – I’m looking for better odor control Odor Control" at bounding box center [605, 318] width 757 height 55
drag, startPoint x: 849, startPoint y: 359, endPoint x: 663, endPoint y: 338, distance: 187.7
click at [664, 346] on div "A steady grip - I'm hoping for a product that remains securely in place Remains…" at bounding box center [605, 373] width 757 height 55
drag, startPoint x: 821, startPoint y: 429, endPoint x: 628, endPoint y: 401, distance: 195.0
click at [628, 402] on div "A clever bargain – I’m looking for a more affordable product Affordable Product" at bounding box center [605, 429] width 757 height 55
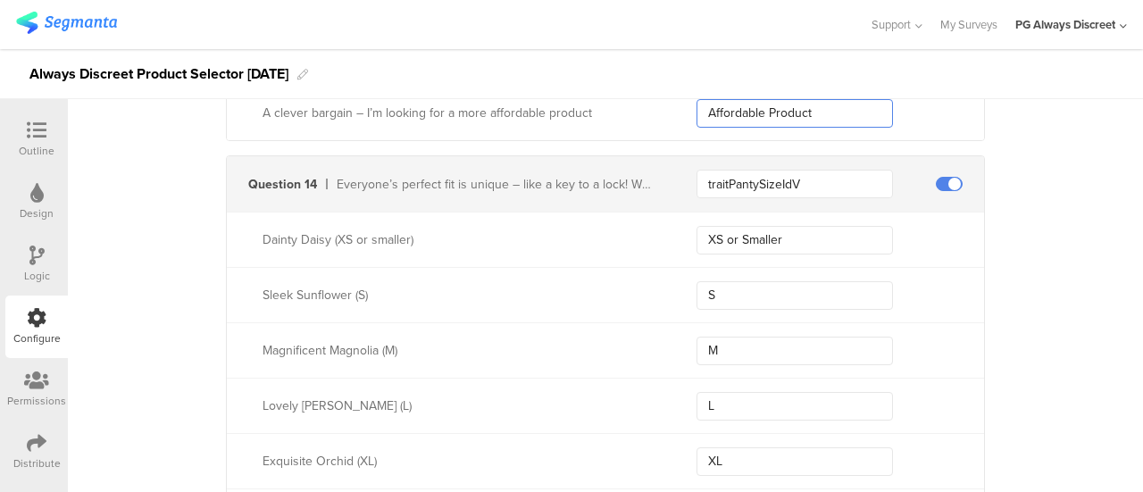
scroll to position [4645, 0]
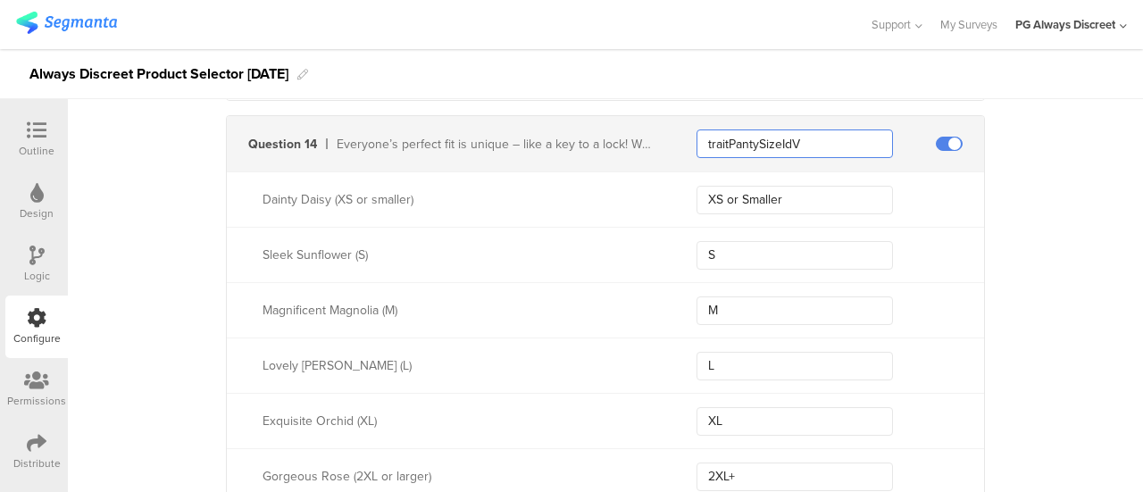
click at [746, 129] on input "traitPantySizeIdV" at bounding box center [794, 143] width 196 height 29
drag, startPoint x: 777, startPoint y: 185, endPoint x: 675, endPoint y: 179, distance: 102.0
click at [675, 179] on div "Dainty Daisy (XS or smaller) XS or Smaller" at bounding box center [605, 198] width 757 height 55
drag, startPoint x: 773, startPoint y: 238, endPoint x: 668, endPoint y: 234, distance: 105.5
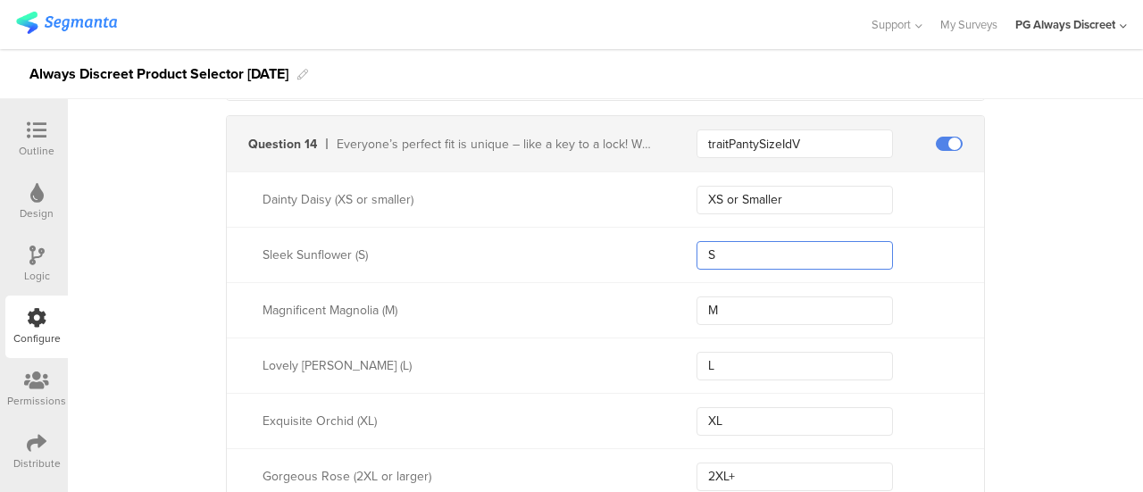
click at [668, 234] on div "Sleek Sunflower (S) S" at bounding box center [605, 254] width 757 height 55
drag, startPoint x: 743, startPoint y: 301, endPoint x: 650, endPoint y: 296, distance: 93.0
click at [650, 296] on div "Magnificent Magnolia (M) M" at bounding box center [605, 309] width 757 height 55
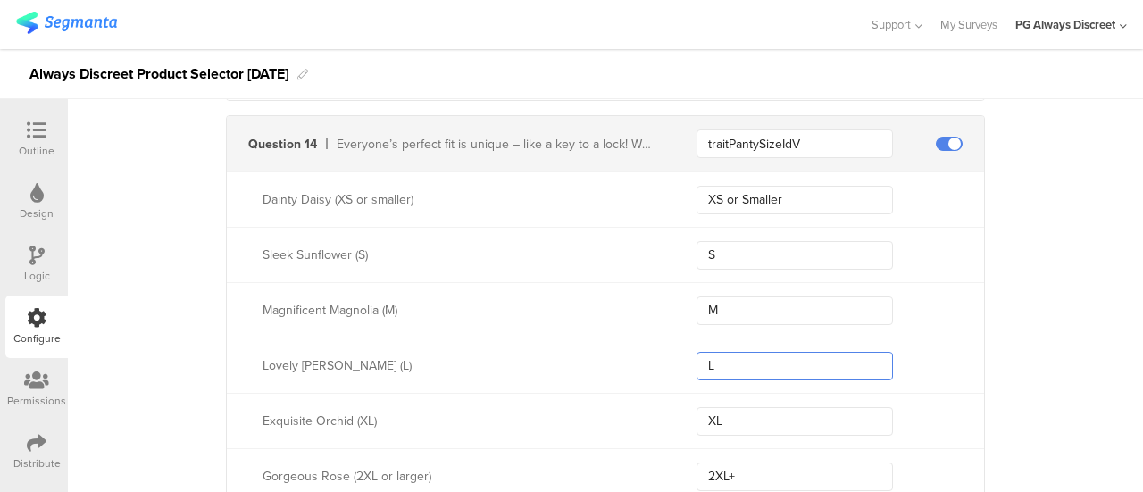
drag, startPoint x: 738, startPoint y: 360, endPoint x: 668, endPoint y: 356, distance: 70.6
click at [668, 356] on div "Lovely Lily (L) L" at bounding box center [605, 365] width 757 height 55
drag, startPoint x: 737, startPoint y: 415, endPoint x: 625, endPoint y: 382, distance: 116.4
click at [625, 393] on div "Exquisite Orchid (XL) XL" at bounding box center [605, 420] width 757 height 55
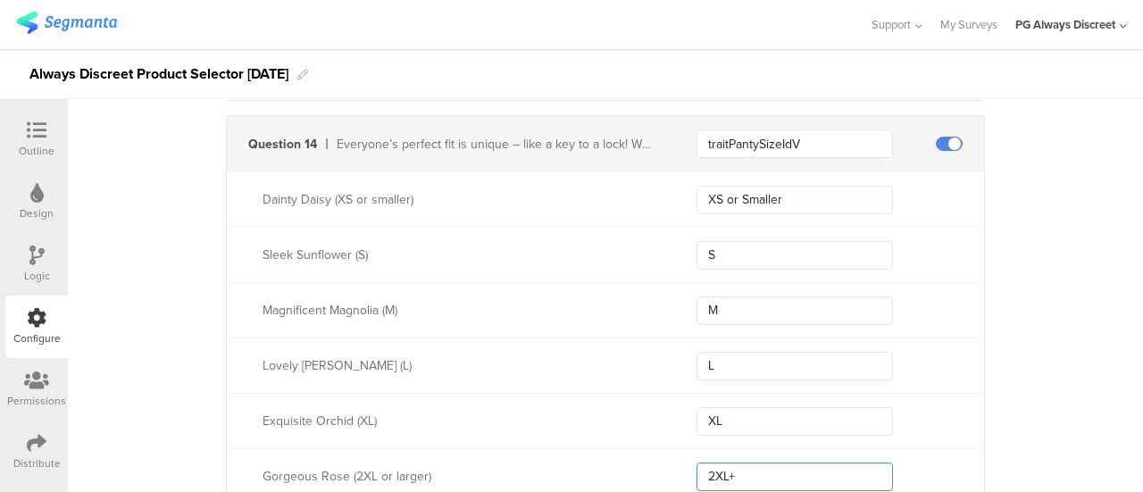
drag, startPoint x: 738, startPoint y: 467, endPoint x: 659, endPoint y: 460, distance: 78.9
click at [659, 460] on div "Gorgeous Rose (2XL or larger) 2XL+" at bounding box center [605, 475] width 757 height 55
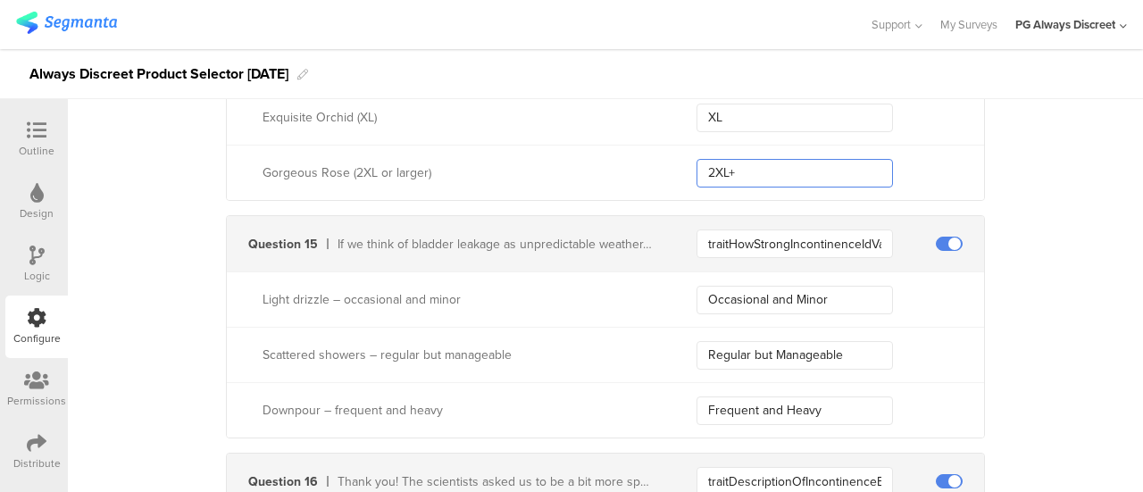
scroll to position [5002, 0]
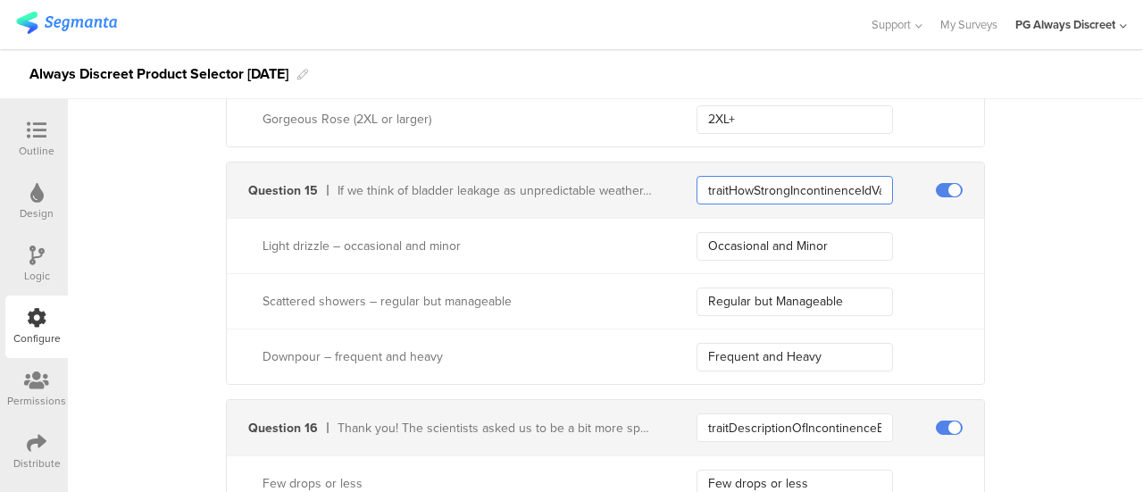
click at [749, 179] on input "traitHowStrongIncontinenceIdValue" at bounding box center [794, 190] width 196 height 29
drag, startPoint x: 820, startPoint y: 229, endPoint x: 674, endPoint y: 219, distance: 145.9
click at [674, 219] on div "Light drizzle – occasional and minor Occasional and Minor" at bounding box center [605, 245] width 757 height 55
drag, startPoint x: 838, startPoint y: 288, endPoint x: 654, endPoint y: 279, distance: 184.2
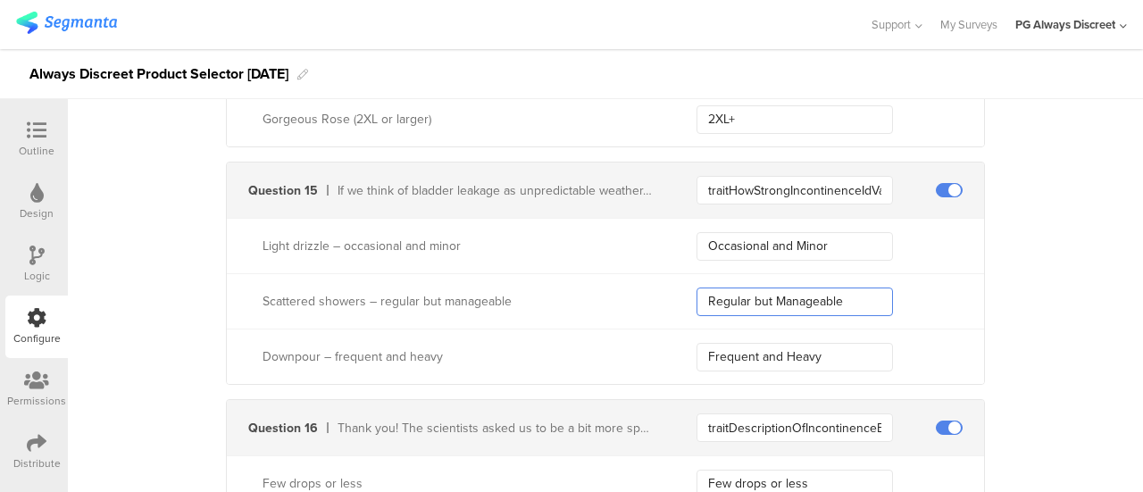
click at [654, 279] on div "Scattered showers – regular but manageable Regular but Manageable" at bounding box center [605, 300] width 757 height 55
drag, startPoint x: 843, startPoint y: 347, endPoint x: 605, endPoint y: 299, distance: 242.4
click at [605, 299] on div "Light drizzle – occasional and minor Occasional and Minor Scattered showers – r…" at bounding box center [605, 301] width 757 height 166
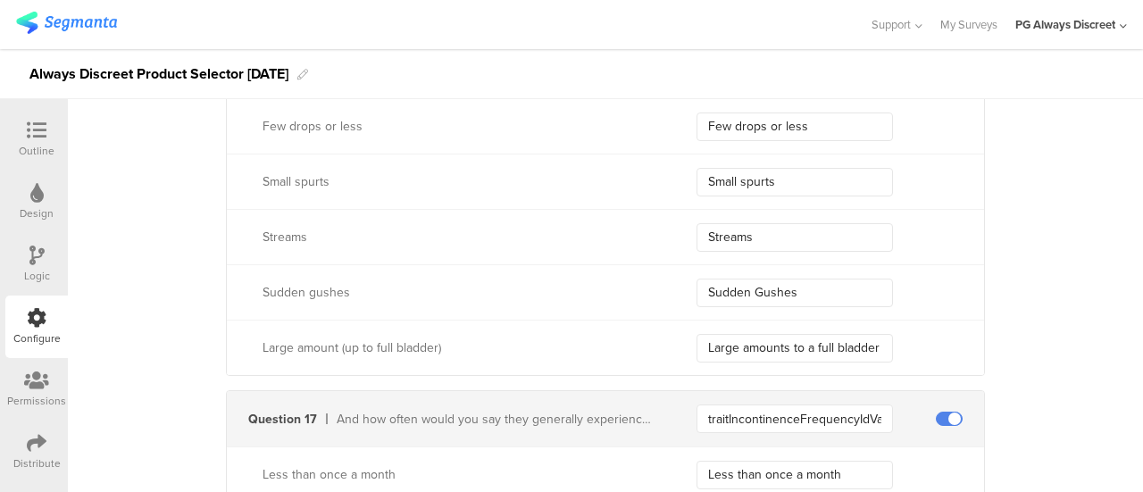
scroll to position [5270, 0]
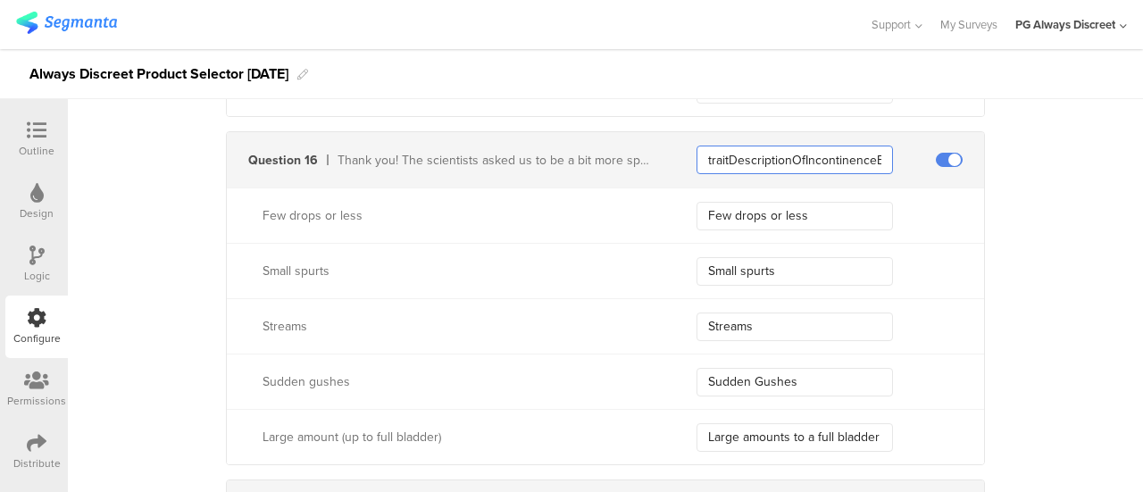
click at [779, 155] on input "traitDescriptionOfIncontinenceExperienceIdValue" at bounding box center [794, 160] width 196 height 29
drag, startPoint x: 819, startPoint y: 208, endPoint x: 654, endPoint y: 194, distance: 165.8
click at [654, 194] on div "Few drops or less Few drops or less" at bounding box center [605, 215] width 757 height 55
drag, startPoint x: 785, startPoint y: 251, endPoint x: 652, endPoint y: 254, distance: 133.1
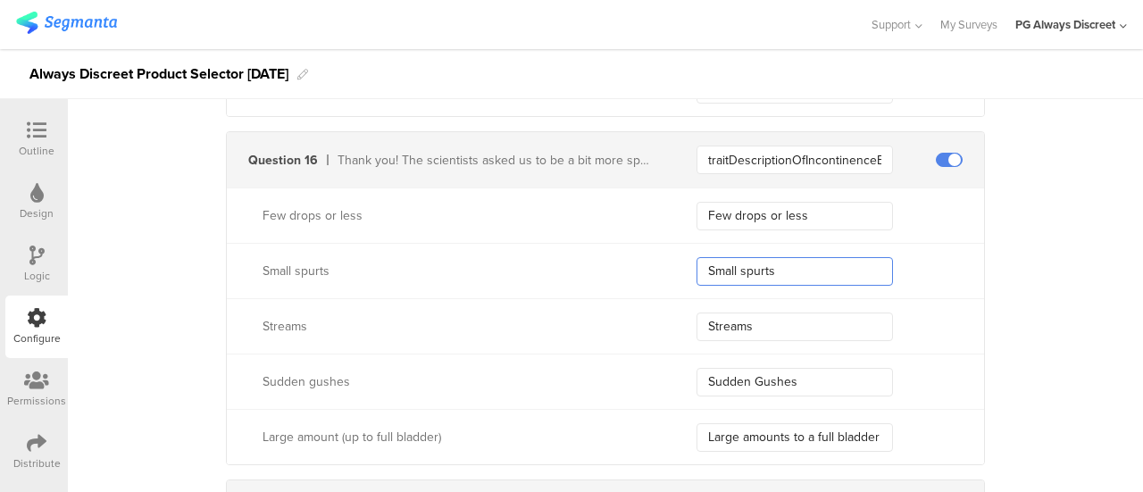
click at [652, 254] on div "Small spurts Small spurts" at bounding box center [605, 270] width 757 height 55
drag, startPoint x: 754, startPoint y: 307, endPoint x: 632, endPoint y: 297, distance: 121.8
click at [632, 298] on div "Streams Streams" at bounding box center [605, 325] width 757 height 55
drag, startPoint x: 794, startPoint y: 367, endPoint x: 525, endPoint y: 323, distance: 272.3
click at [525, 323] on div "Few drops or less Few drops or less Small spurts Small spurts Streams Streams S…" at bounding box center [605, 326] width 757 height 277
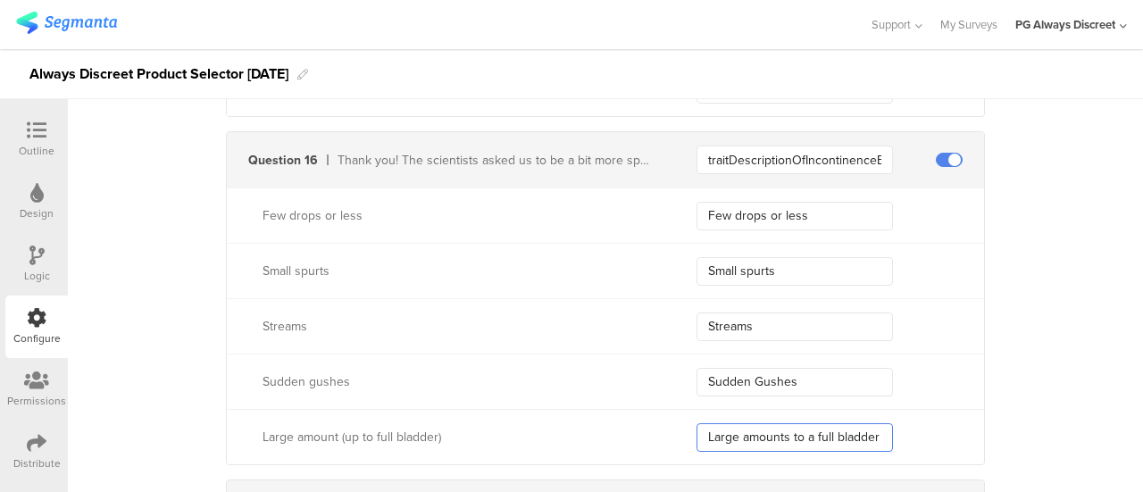
drag, startPoint x: 880, startPoint y: 426, endPoint x: 586, endPoint y: 385, distance: 296.6
click at [586, 385] on div "Few drops or less Few drops or less Small spurts Small spurts Streams Streams S…" at bounding box center [605, 326] width 757 height 277
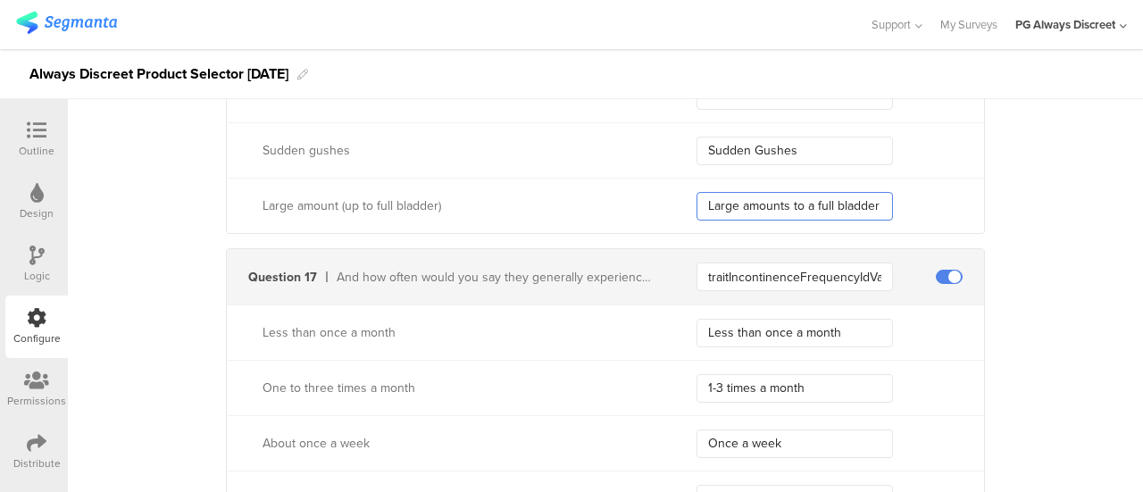
scroll to position [5538, 0]
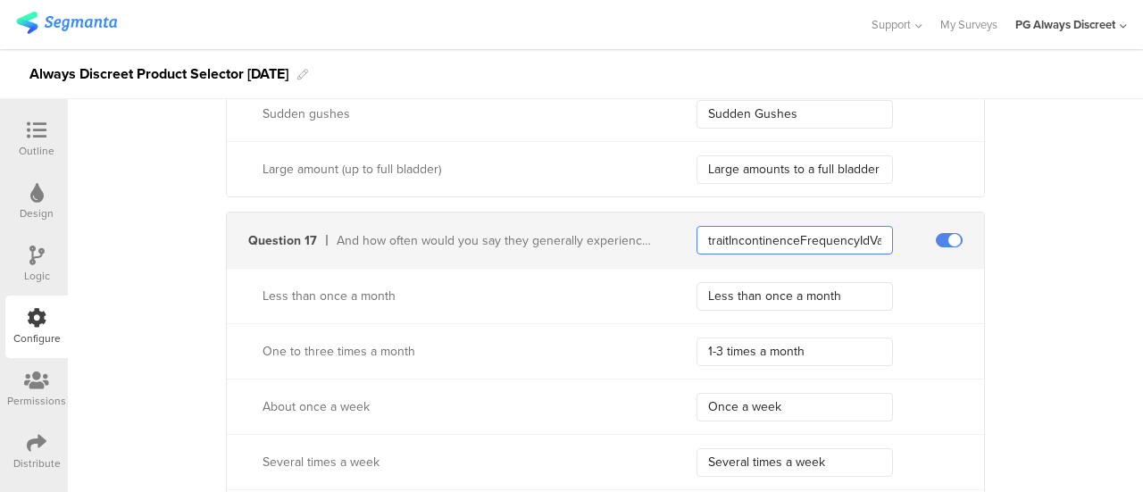
click at [734, 226] on input "traitIncontinenceFrequencyIdValue" at bounding box center [794, 240] width 196 height 29
click at [762, 282] on input "Less than once a month" at bounding box center [794, 296] width 196 height 29
drag, startPoint x: 841, startPoint y: 283, endPoint x: 529, endPoint y: 252, distance: 313.2
click at [529, 252] on div "Question 17 And how often would you say they generally experience bladder leaka…" at bounding box center [605, 379] width 759 height 334
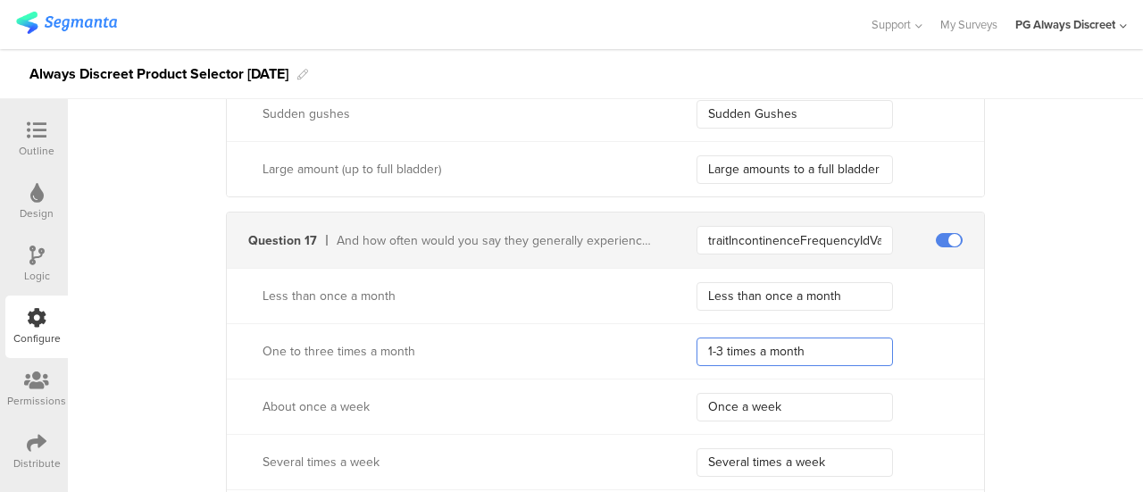
drag, startPoint x: 798, startPoint y: 330, endPoint x: 655, endPoint y: 324, distance: 143.0
click at [655, 324] on div "One to three times a month 1-3 times a month" at bounding box center [605, 350] width 757 height 55
drag, startPoint x: 807, startPoint y: 398, endPoint x: 649, endPoint y: 395, distance: 158.1
click at [649, 395] on div "About once a week Once a week" at bounding box center [605, 406] width 757 height 55
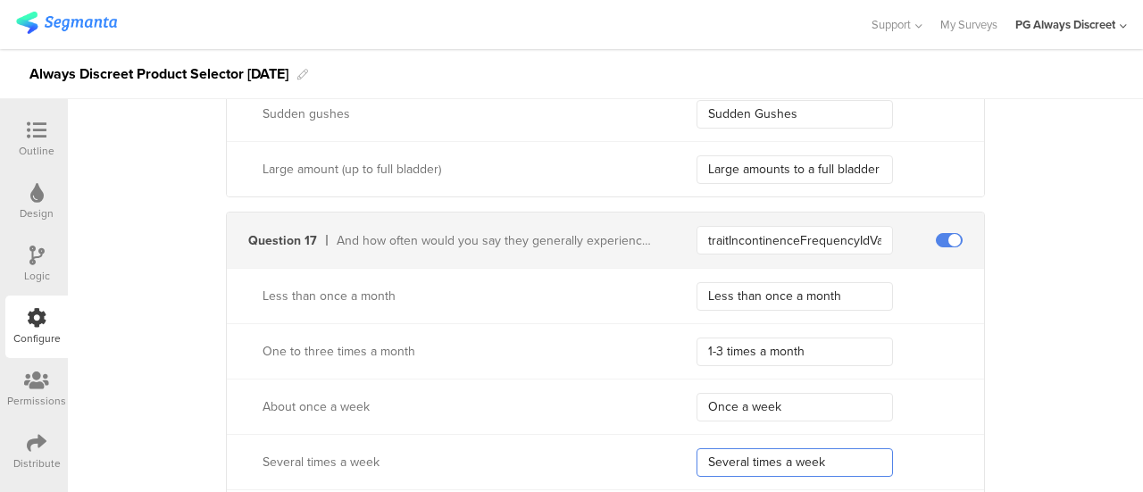
drag, startPoint x: 830, startPoint y: 451, endPoint x: 645, endPoint y: 431, distance: 186.8
click at [645, 434] on div "Several times a week Several times a week" at bounding box center [605, 461] width 757 height 55
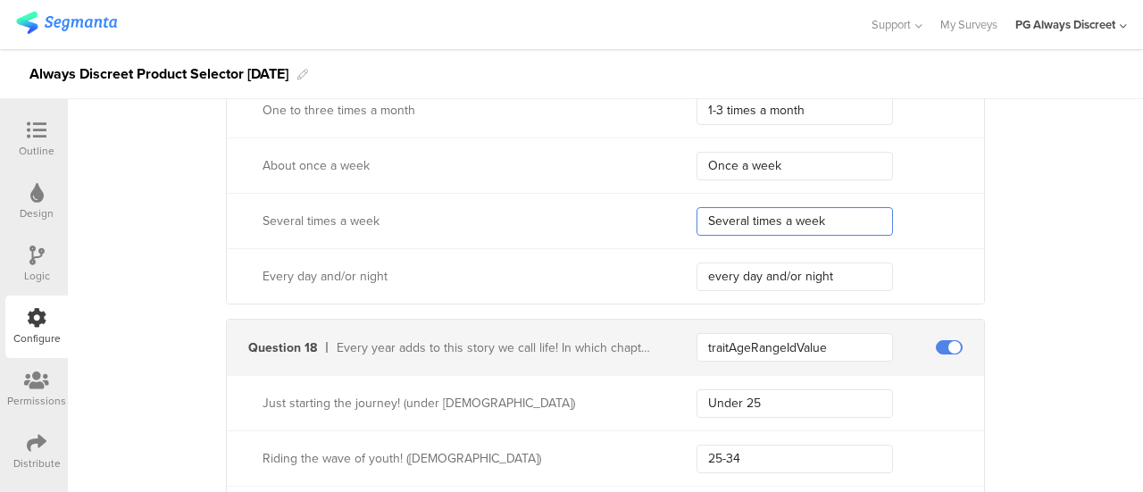
scroll to position [5806, 0]
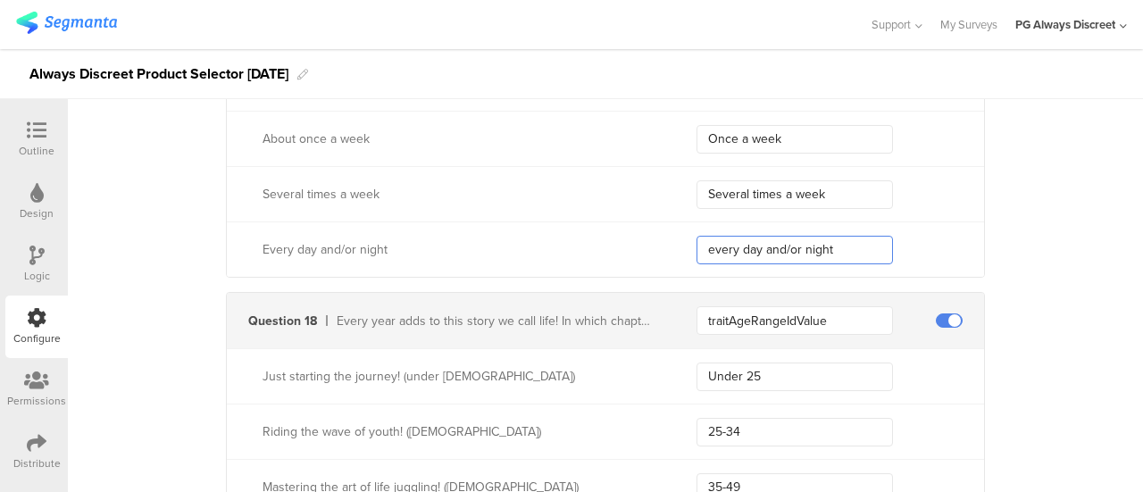
drag, startPoint x: 846, startPoint y: 240, endPoint x: 634, endPoint y: 201, distance: 216.1
click at [634, 201] on div "Less than once a month Less than once a month One to three times a month 1-3 ti…" at bounding box center [605, 138] width 757 height 277
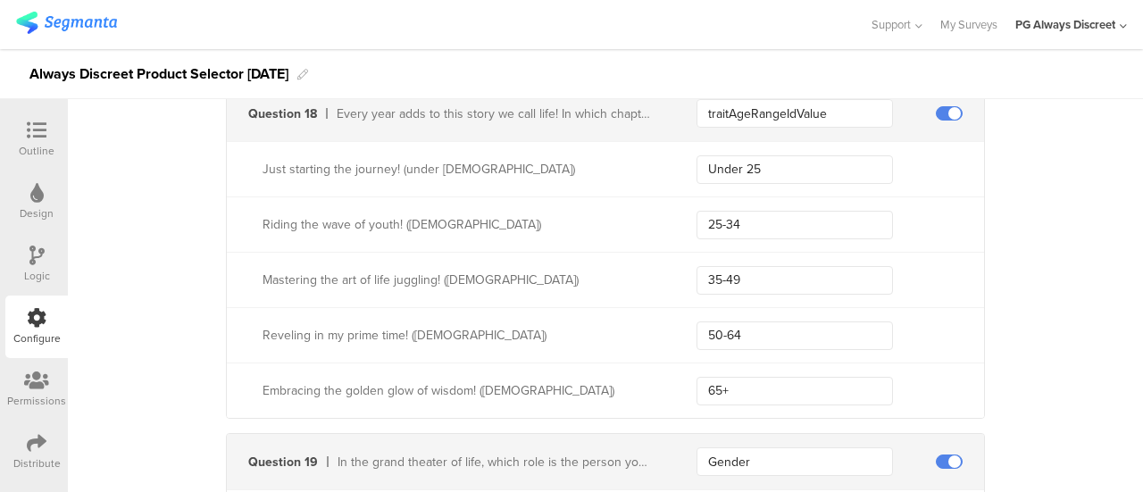
scroll to position [5984, 0]
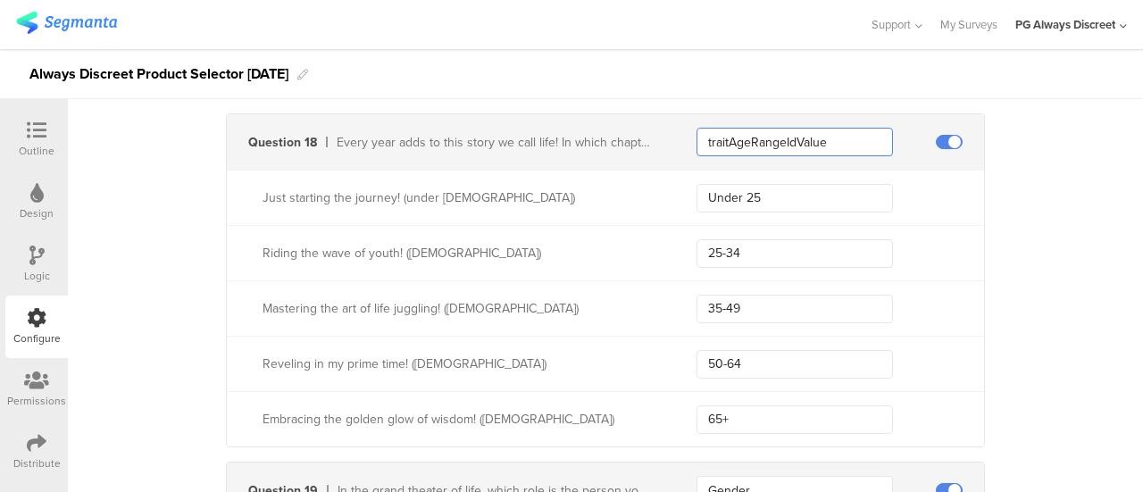
click at [702, 128] on input "traitAgeRangeIdValue" at bounding box center [794, 142] width 196 height 29
drag, startPoint x: 779, startPoint y: 178, endPoint x: 609, endPoint y: 157, distance: 170.9
click at [609, 170] on div "Just starting the journey! (under 25 years old) Under 25" at bounding box center [605, 197] width 757 height 55
drag, startPoint x: 754, startPoint y: 238, endPoint x: 641, endPoint y: 236, distance: 113.4
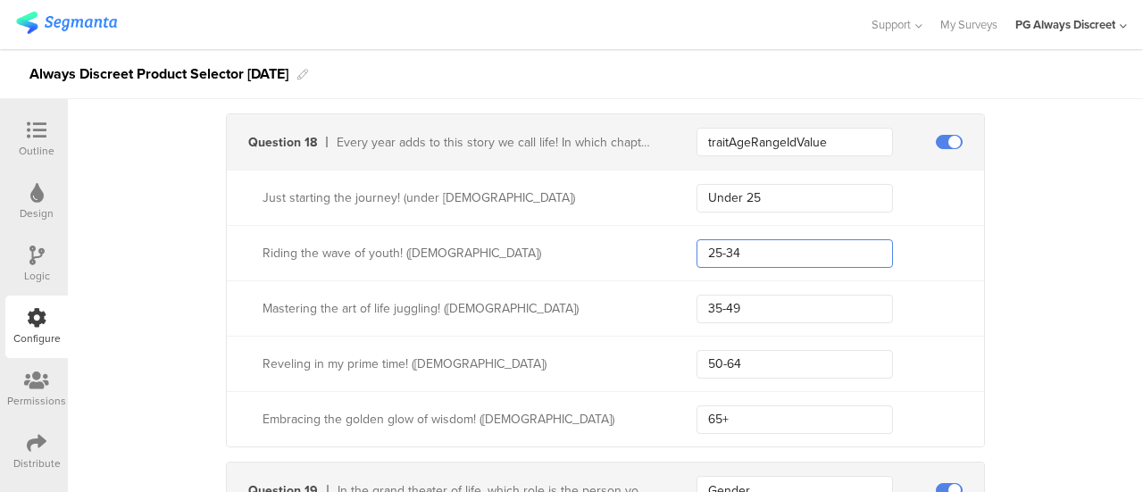
click at [641, 236] on div "Riding the wave of youth! (25-34 years old) 25-34" at bounding box center [605, 252] width 757 height 55
drag, startPoint x: 743, startPoint y: 296, endPoint x: 602, endPoint y: 285, distance: 141.5
click at [602, 285] on div "Mastering the art of life juggling! (35-49 years old) 35-49" at bounding box center [605, 307] width 757 height 55
drag, startPoint x: 741, startPoint y: 347, endPoint x: 578, endPoint y: 336, distance: 163.8
click at [578, 336] on div "Reveling in my prime time! (50-64 years old) 50-64" at bounding box center [605, 363] width 757 height 55
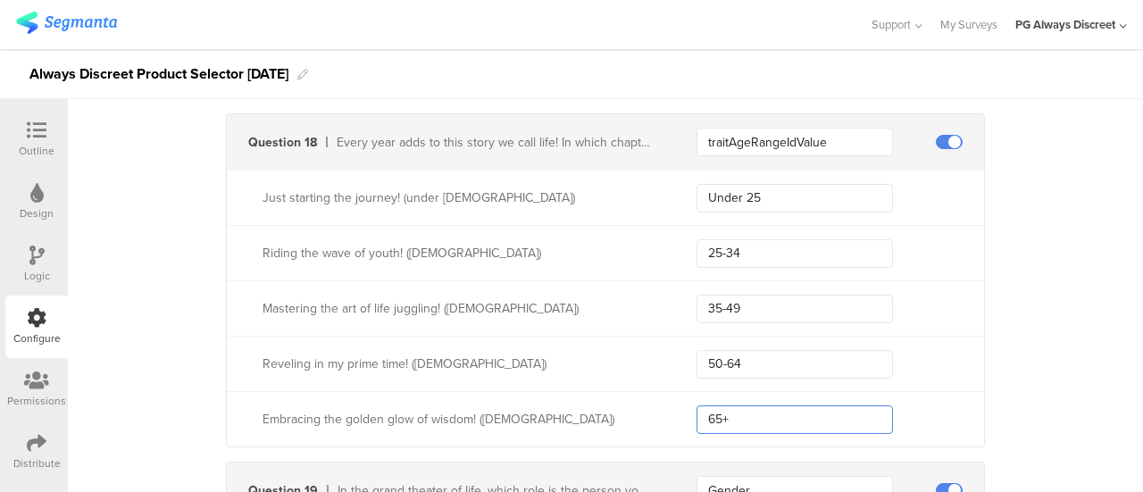
drag, startPoint x: 799, startPoint y: 413, endPoint x: 503, endPoint y: 362, distance: 300.9
click at [503, 362] on div "Just starting the journey! (under 25 years old) Under 25 Riding the wave of you…" at bounding box center [605, 308] width 757 height 277
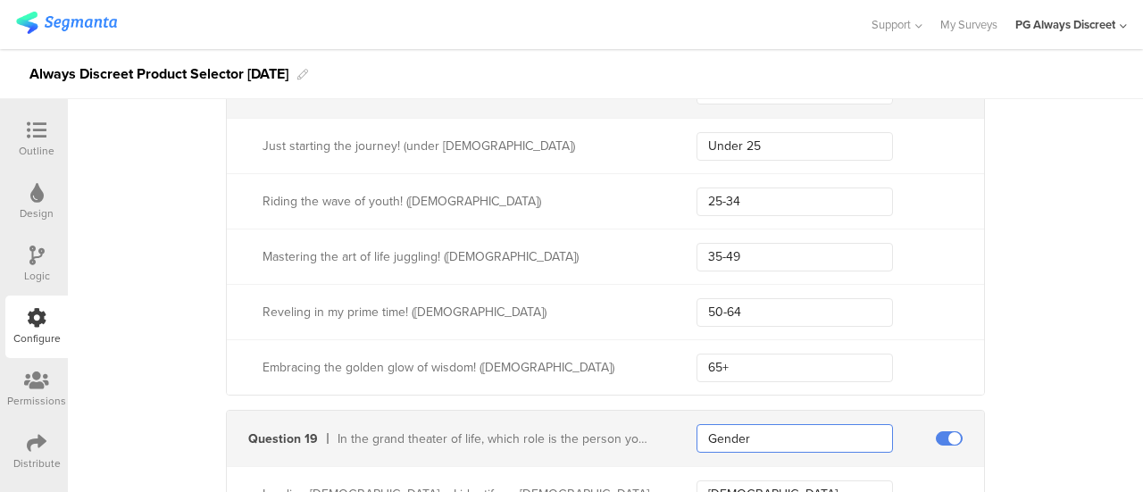
drag, startPoint x: 721, startPoint y: 115, endPoint x: 592, endPoint y: 94, distance: 130.4
click at [592, 94] on div "Outline Design Logic Configure Permissions Distribute Configure Survey Settings…" at bounding box center [571, 270] width 1143 height 443
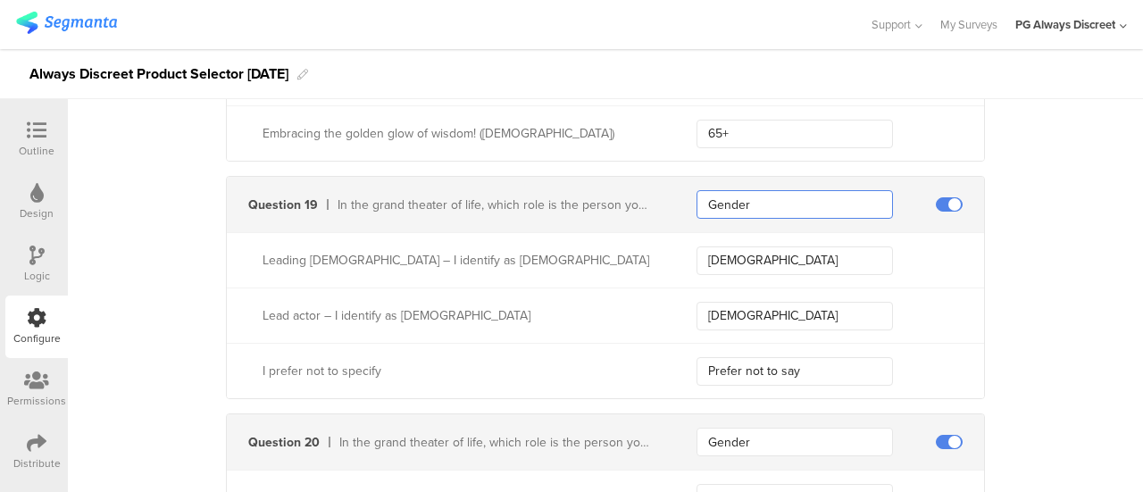
scroll to position [6307, 0]
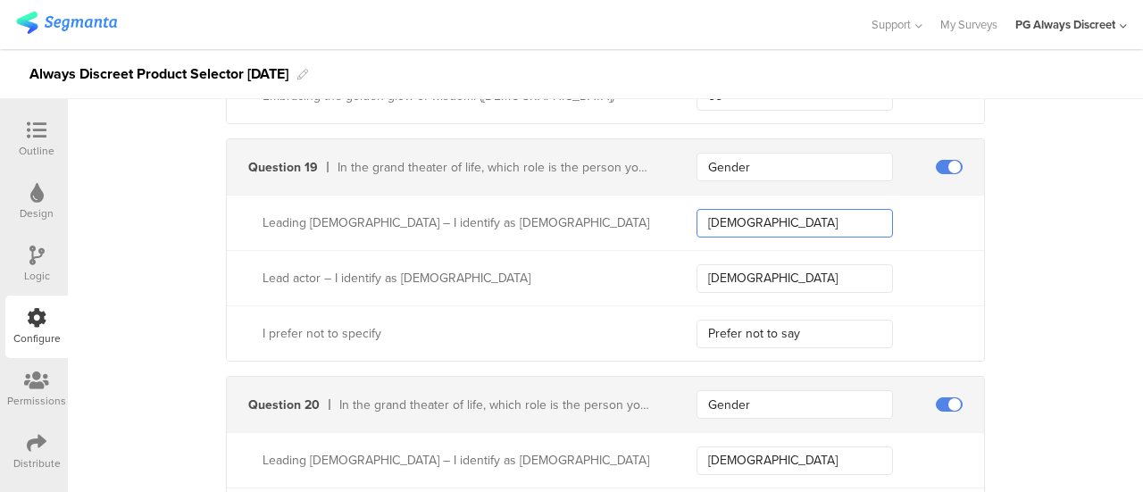
drag, startPoint x: 745, startPoint y: 207, endPoint x: 552, endPoint y: 194, distance: 193.3
click at [552, 195] on div "Leading lady – I identify as female Female" at bounding box center [605, 222] width 757 height 55
drag, startPoint x: 758, startPoint y: 258, endPoint x: 668, endPoint y: 262, distance: 90.3
click at [668, 262] on div "Lead actor – I identify as male Male" at bounding box center [605, 277] width 757 height 55
drag, startPoint x: 837, startPoint y: 321, endPoint x: 627, endPoint y: 299, distance: 211.0
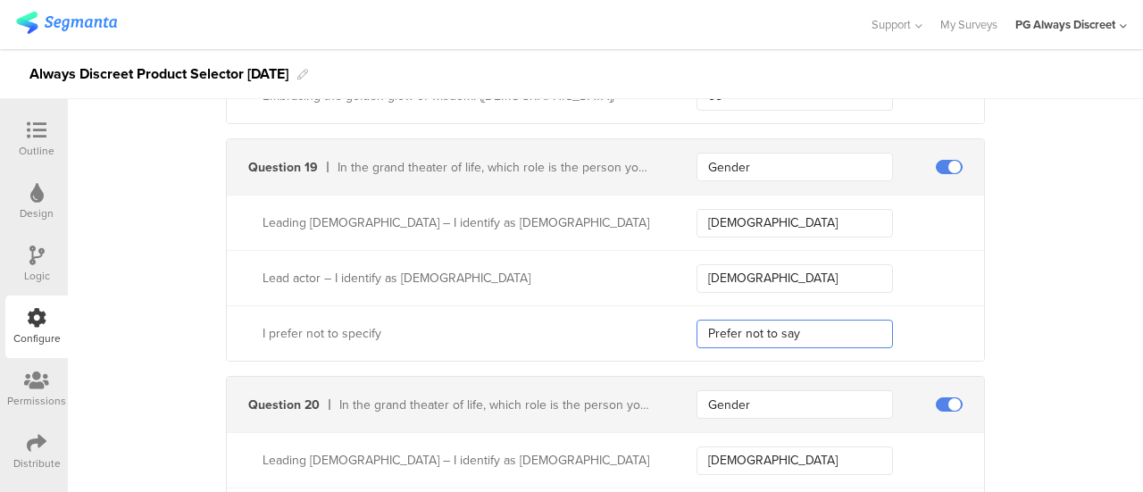
click at [627, 305] on div "I prefer not to specify Prefer not to say" at bounding box center [605, 332] width 757 height 55
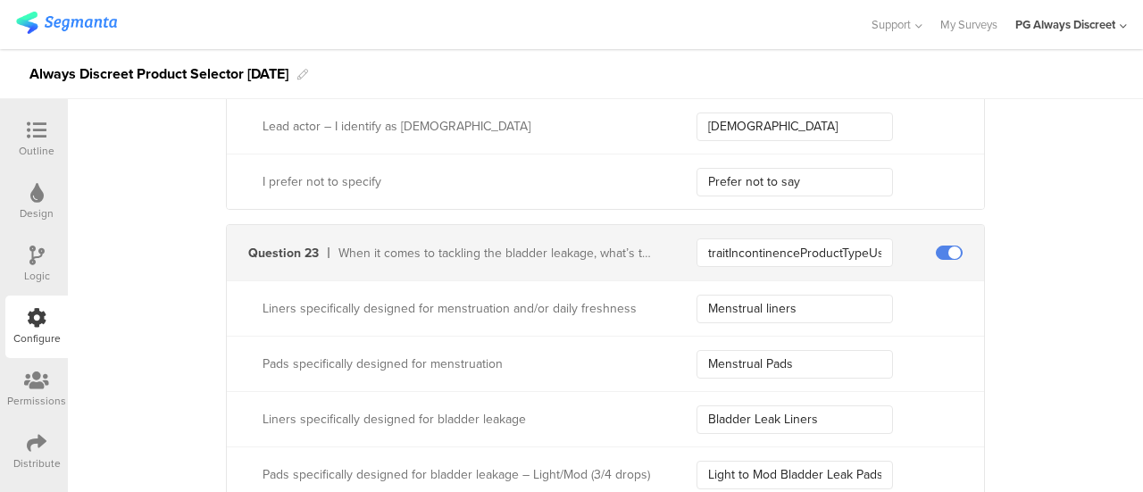
scroll to position [7200, 0]
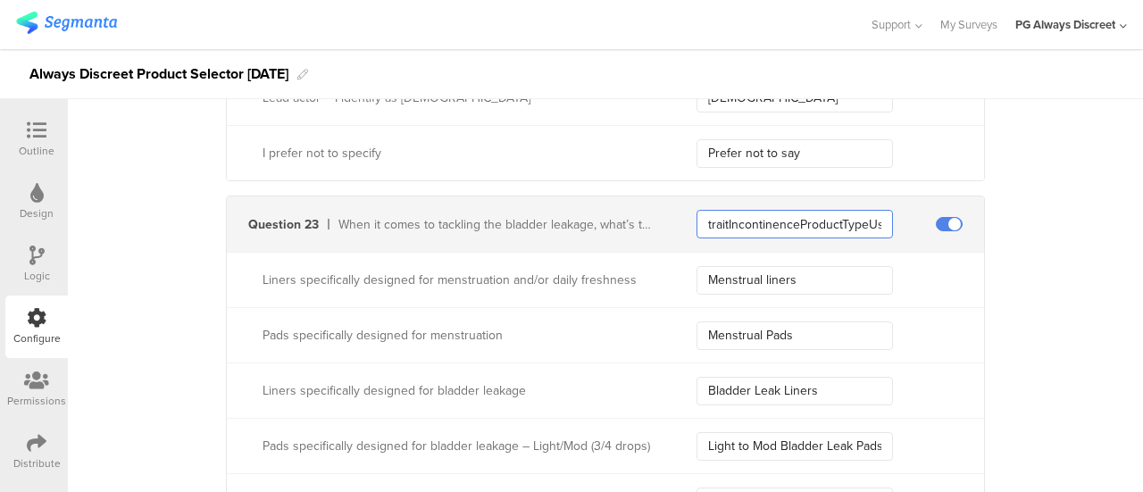
click at [752, 210] on input "traitIncontinenceProductTypeUsedIdValue" at bounding box center [794, 224] width 196 height 29
click at [745, 269] on input "Menstrual liners" at bounding box center [794, 280] width 196 height 29
drag, startPoint x: 806, startPoint y: 267, endPoint x: 650, endPoint y: 266, distance: 156.3
click at [650, 266] on div "Liners specifically designed for menstruation and/or daily freshness Menstrual …" at bounding box center [605, 279] width 757 height 55
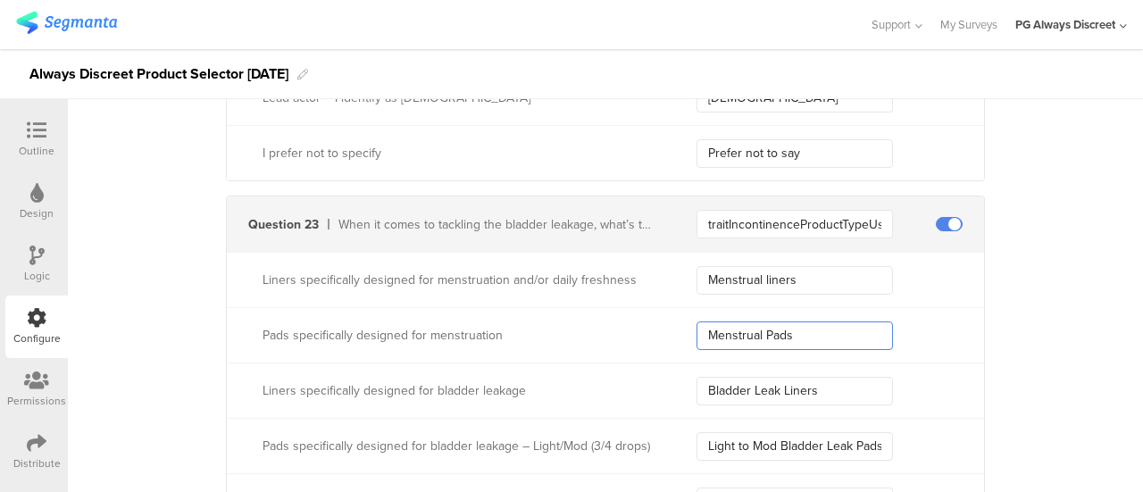
drag, startPoint x: 802, startPoint y: 321, endPoint x: 605, endPoint y: 304, distance: 197.2
click at [607, 307] on div "Pads specifically designed for menstruation Menstrual Pads" at bounding box center [605, 334] width 757 height 55
drag, startPoint x: 827, startPoint y: 378, endPoint x: 701, endPoint y: 363, distance: 126.7
click at [701, 377] on input "Bladder Leak Liners" at bounding box center [794, 391] width 196 height 29
drag, startPoint x: 877, startPoint y: 433, endPoint x: 679, endPoint y: 431, distance: 198.2
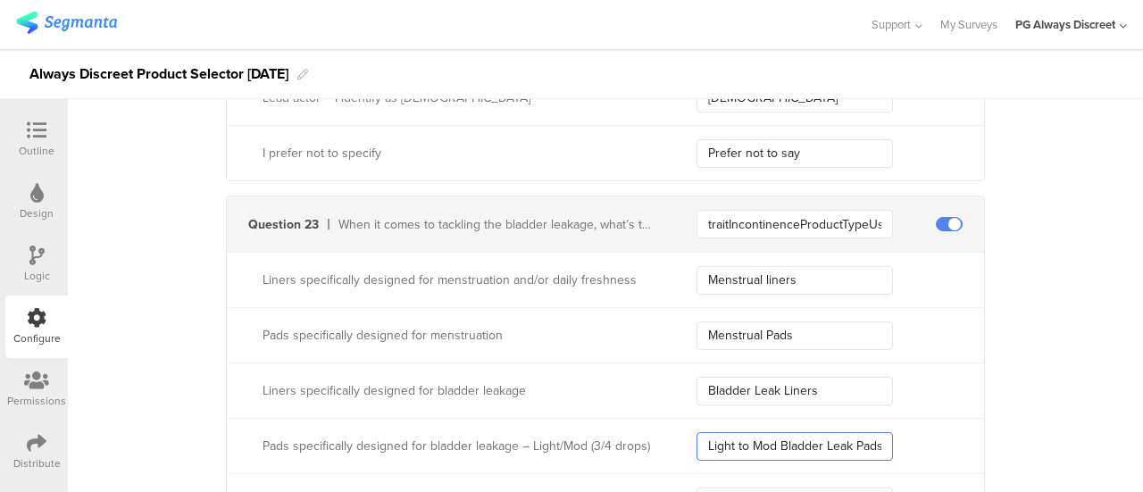
click at [679, 431] on div "Pads specifically designed for bladder leakage – Light/Mod (3/4 drops) Light to…" at bounding box center [605, 445] width 757 height 55
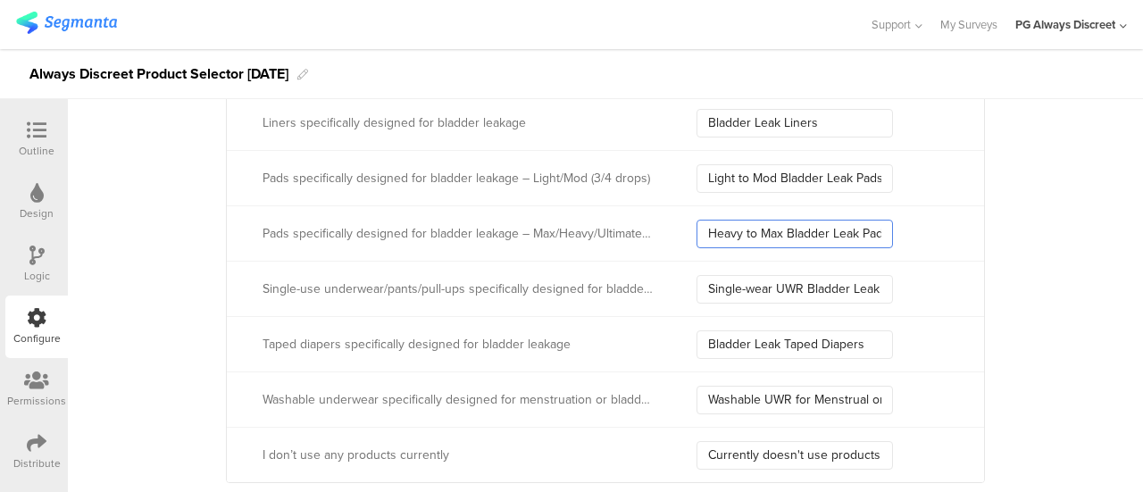
scroll to position [0, 6]
drag, startPoint x: 704, startPoint y: 212, endPoint x: 924, endPoint y: 241, distance: 221.6
click at [924, 241] on div "Pads specifically designed for bladder leakage – Max/Heavy/Ultimate (5/6/7 drop…" at bounding box center [605, 232] width 757 height 55
drag, startPoint x: 706, startPoint y: 272, endPoint x: 982, endPoint y: 313, distance: 278.9
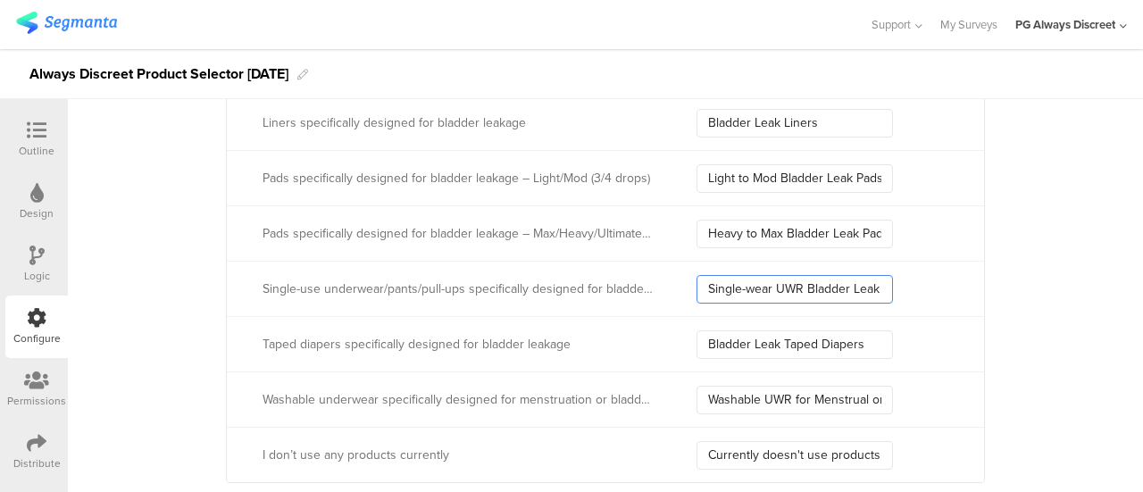
click at [719, 283] on input "Single-wear UWR Bladder Leak" at bounding box center [794, 289] width 196 height 29
drag, startPoint x: 696, startPoint y: 272, endPoint x: 969, endPoint y: 304, distance: 274.2
click at [969, 304] on div "Liners specifically designed for menstruation and/or daily freshness Menstrual …" at bounding box center [605, 233] width 757 height 498
drag, startPoint x: 696, startPoint y: 332, endPoint x: 879, endPoint y: 335, distance: 182.2
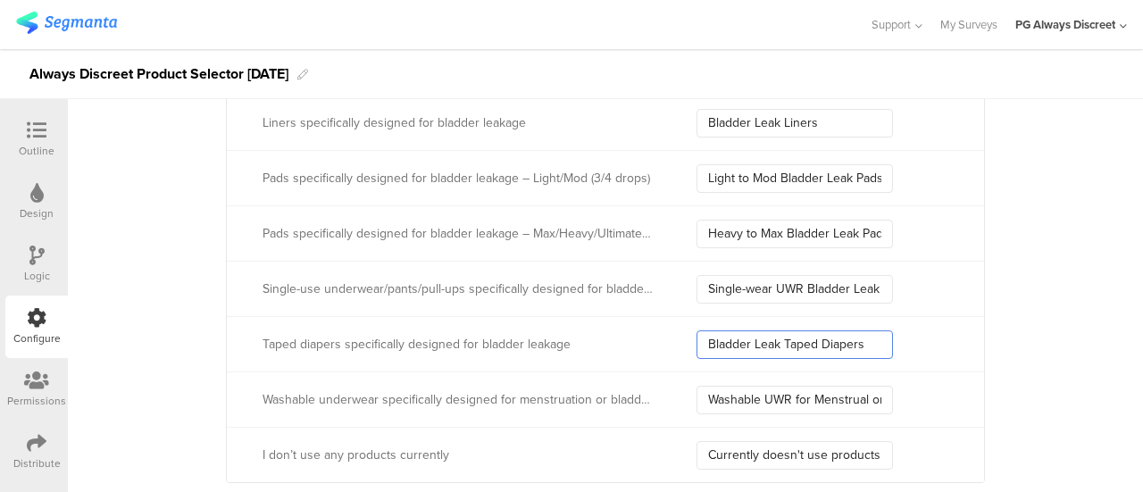
click at [879, 335] on input "Bladder Leak Taped Diapers" at bounding box center [794, 344] width 196 height 29
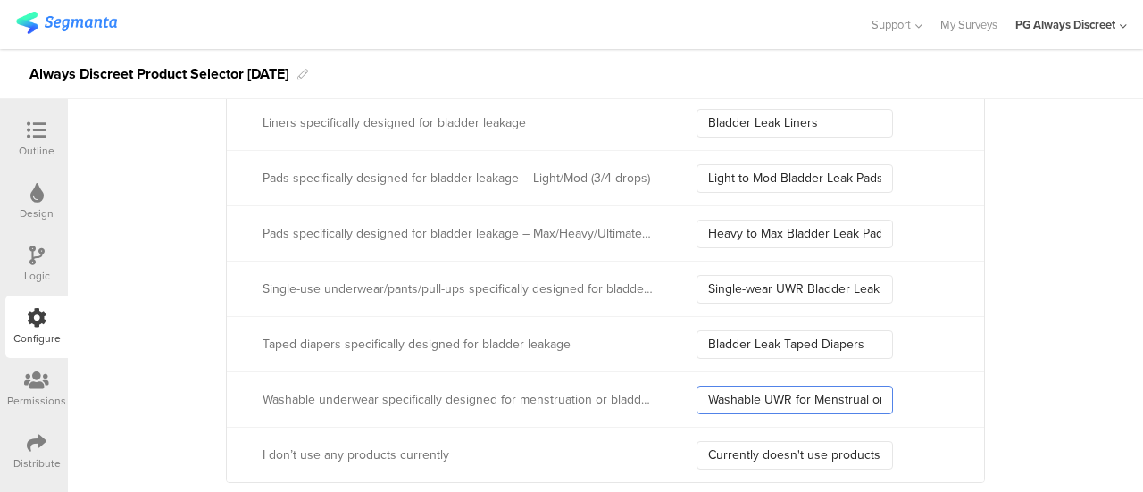
scroll to position [0, 46]
drag, startPoint x: 704, startPoint y: 382, endPoint x: 945, endPoint y: 404, distance: 242.1
click at [945, 404] on div "Washable underwear specifically designed for menstruation or bladder leakage (K…" at bounding box center [605, 398] width 757 height 55
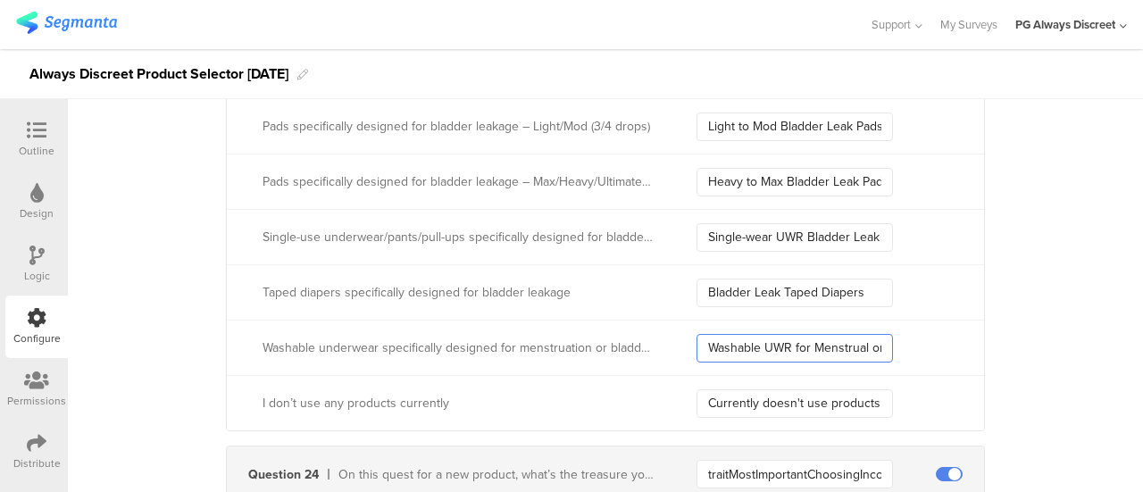
scroll to position [7557, 0]
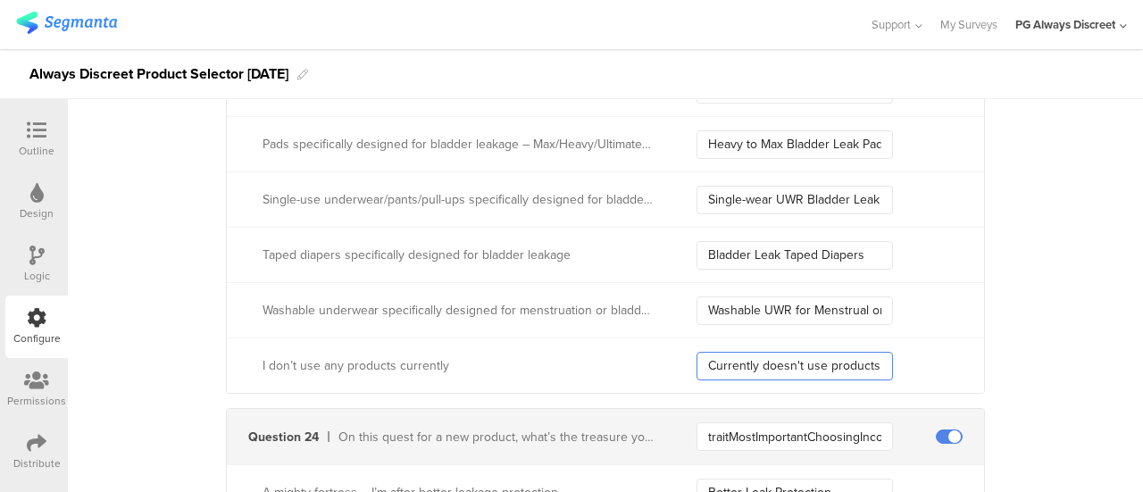
drag, startPoint x: 704, startPoint y: 348, endPoint x: 914, endPoint y: 375, distance: 211.5
click at [914, 375] on div "I don’t use any products currently Currently doesn't use products" at bounding box center [605, 365] width 757 height 55
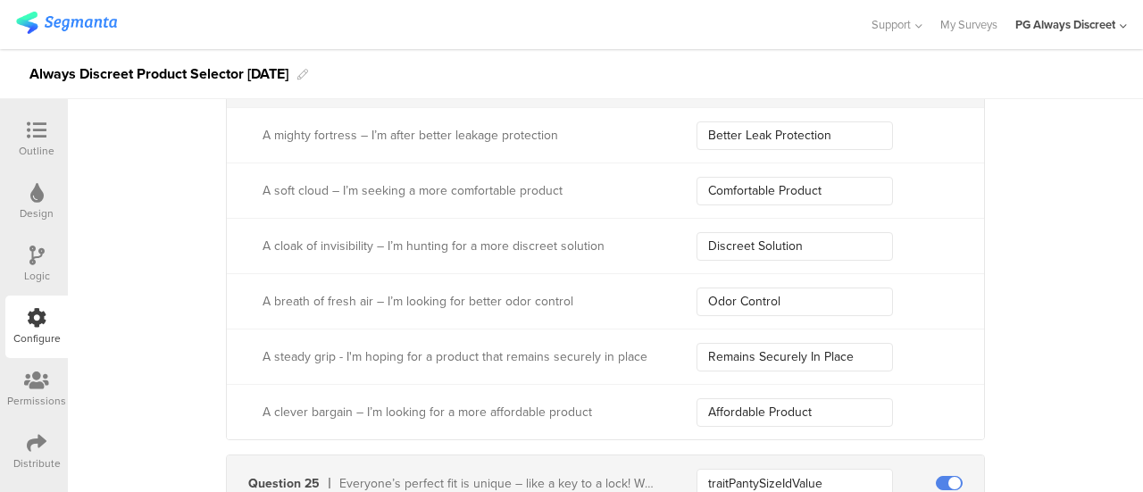
scroll to position [7825, 0]
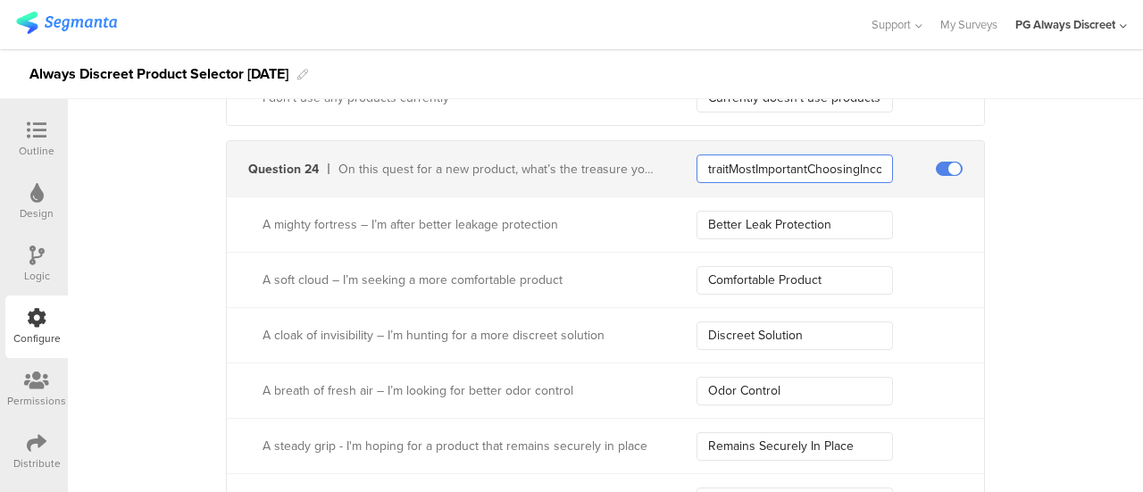
click at [720, 154] on input "traitMostImportantChoosingIncontinenceProductIdValue" at bounding box center [794, 168] width 196 height 29
drag, startPoint x: 829, startPoint y: 207, endPoint x: 585, endPoint y: 172, distance: 246.2
click at [585, 172] on div "Question 24 On this quest for a new product, what’s the treasure you’re hoping …" at bounding box center [605, 334] width 759 height 389
drag, startPoint x: 823, startPoint y: 258, endPoint x: 594, endPoint y: 226, distance: 231.7
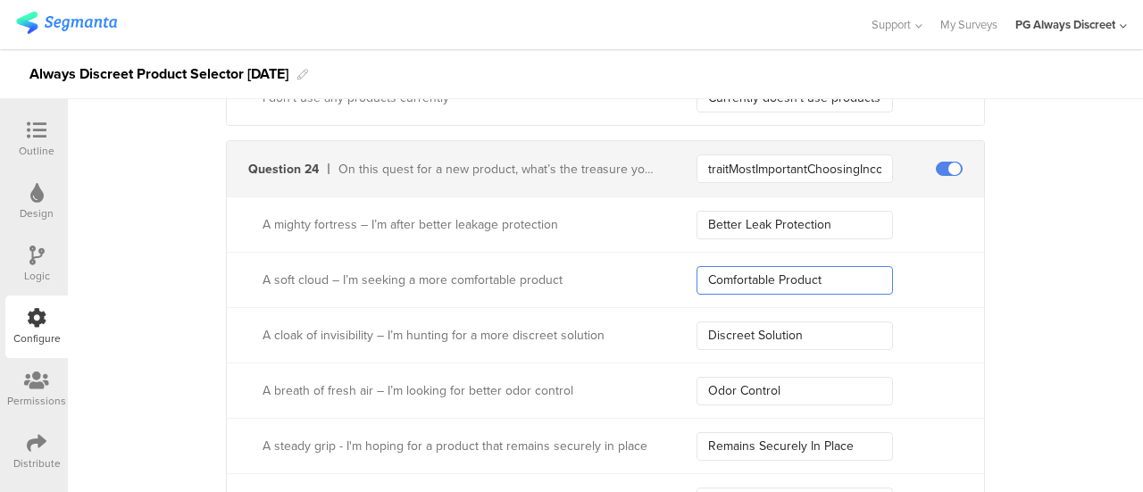
click at [594, 226] on div "A mighty fortress – I’m after better leakage protection Better Leak Protection …" at bounding box center [605, 362] width 757 height 332
drag, startPoint x: 801, startPoint y: 321, endPoint x: 600, endPoint y: 312, distance: 201.1
click at [600, 312] on div "A cloak of invisibility – I’m hunting for a more discreet solution Discreet Sol…" at bounding box center [605, 334] width 757 height 55
drag, startPoint x: 775, startPoint y: 376, endPoint x: 641, endPoint y: 369, distance: 134.1
click at [641, 369] on div "A breath of fresh air – I’m looking for better odor control Odor Control" at bounding box center [605, 390] width 757 height 55
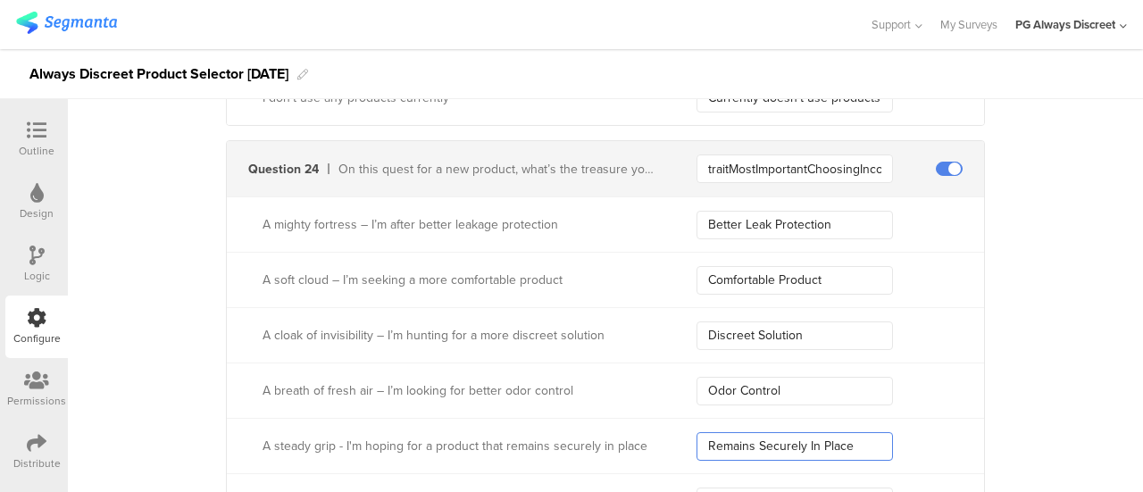
drag, startPoint x: 863, startPoint y: 429, endPoint x: 525, endPoint y: 391, distance: 339.7
click at [525, 391] on div "A mighty fortress – I’m after better leakage protection Better Leak Protection …" at bounding box center [605, 362] width 757 height 332
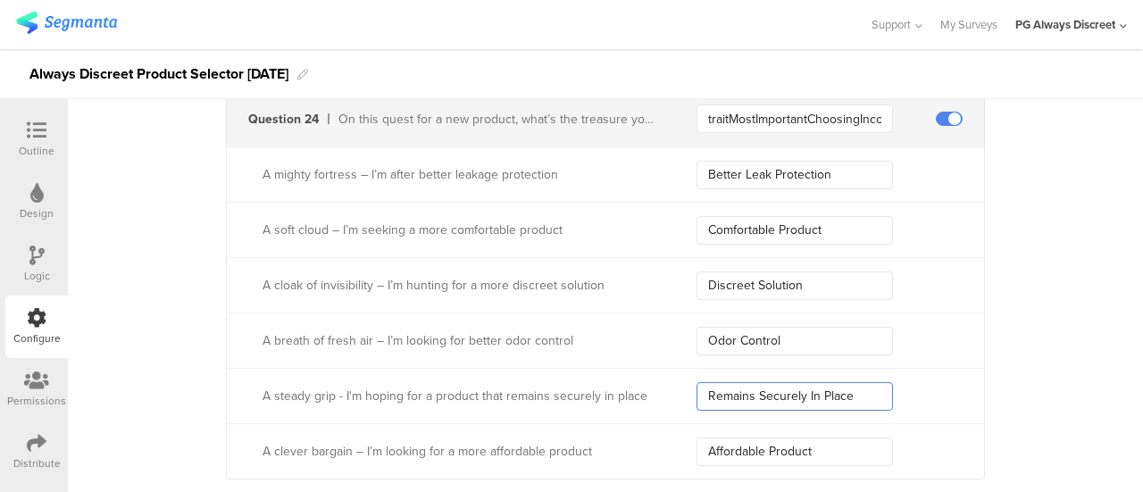
scroll to position [7915, 0]
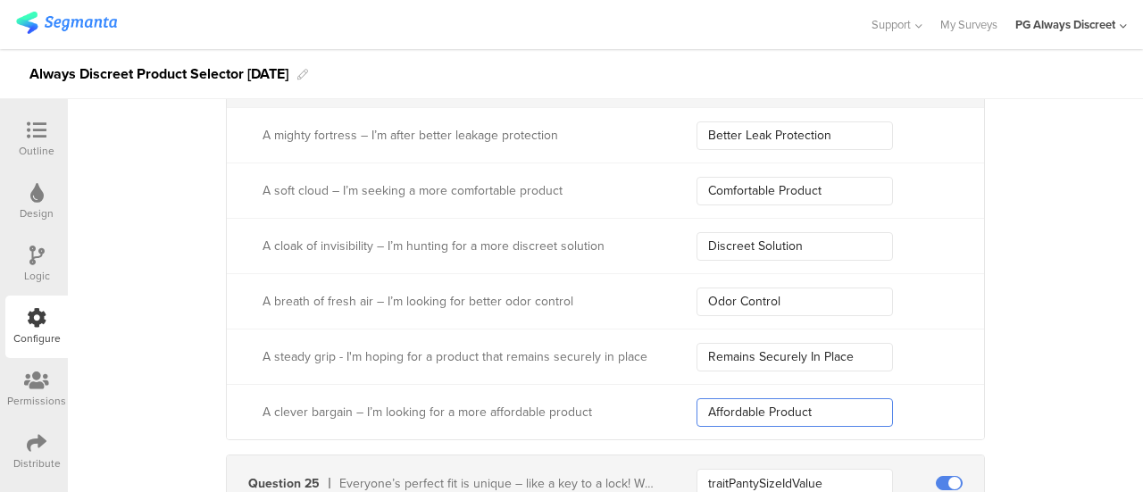
drag, startPoint x: 838, startPoint y: 404, endPoint x: 654, endPoint y: 396, distance: 183.2
click at [654, 396] on div "A clever bargain – I’m looking for a more affordable product Affordable Product" at bounding box center [605, 411] width 757 height 55
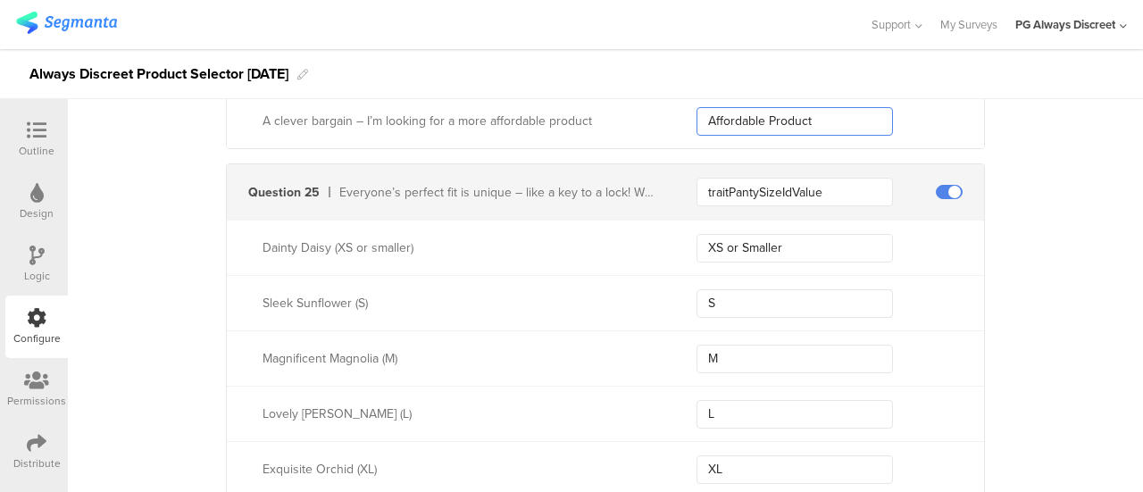
scroll to position [8272, 0]
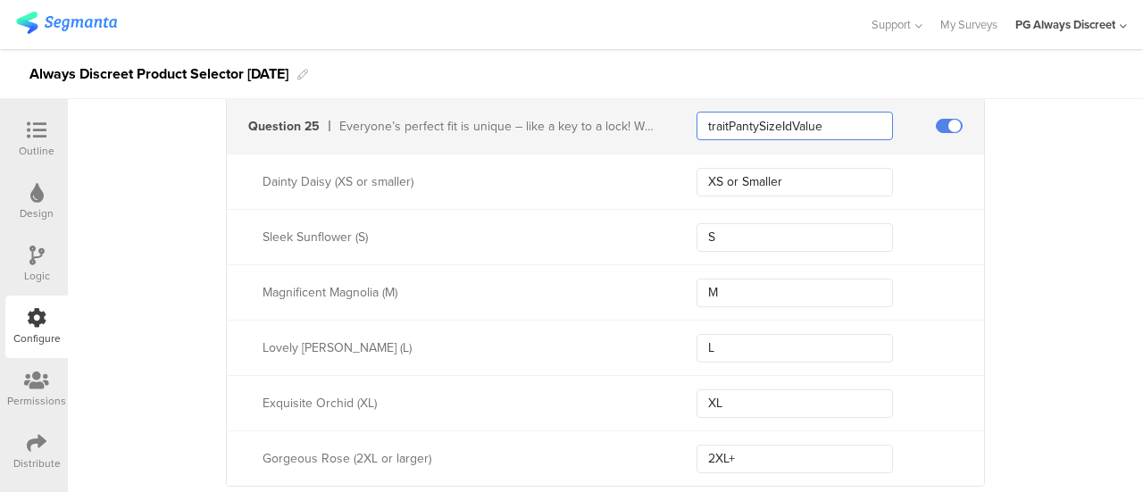
click at [771, 112] on input "traitPantySizeIdValue" at bounding box center [794, 126] width 196 height 29
drag, startPoint x: 788, startPoint y: 153, endPoint x: 630, endPoint y: 148, distance: 158.1
click at [630, 154] on div "Dainty Daisy (XS or smaller) XS or Smaller" at bounding box center [605, 181] width 757 height 55
drag, startPoint x: 795, startPoint y: 219, endPoint x: 654, endPoint y: 212, distance: 141.3
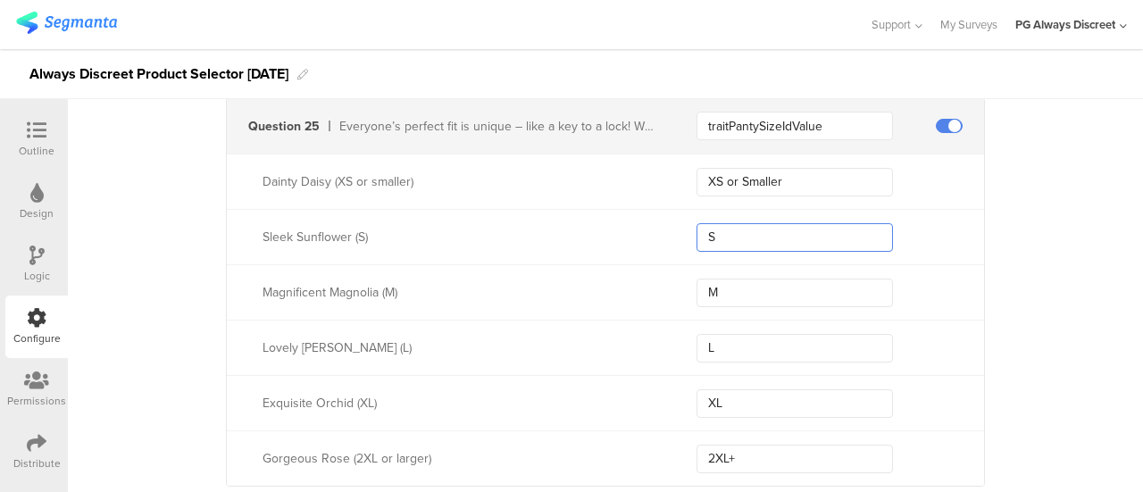
click at [654, 212] on div "Sleek Sunflower (S) S" at bounding box center [605, 236] width 757 height 55
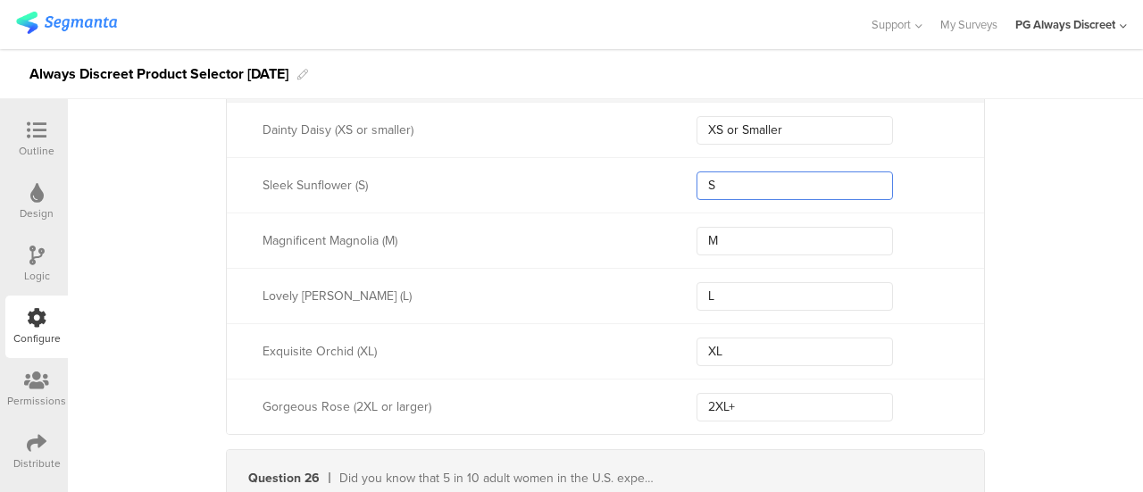
scroll to position [8361, 0]
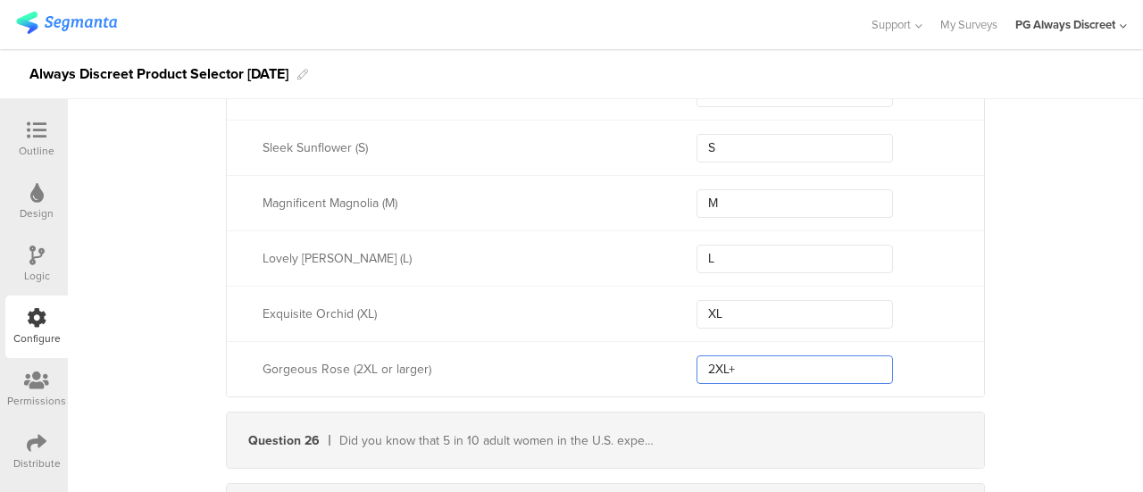
drag, startPoint x: 742, startPoint y: 345, endPoint x: 632, endPoint y: 331, distance: 110.6
click at [632, 341] on div "Gorgeous Rose (2XL or larger) 2XL+" at bounding box center [605, 368] width 757 height 55
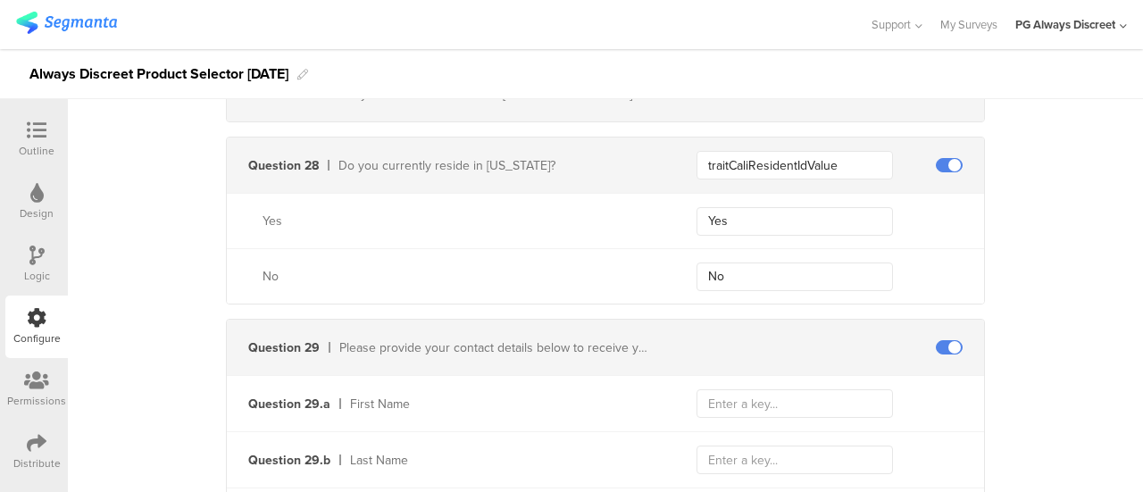
scroll to position [8808, 0]
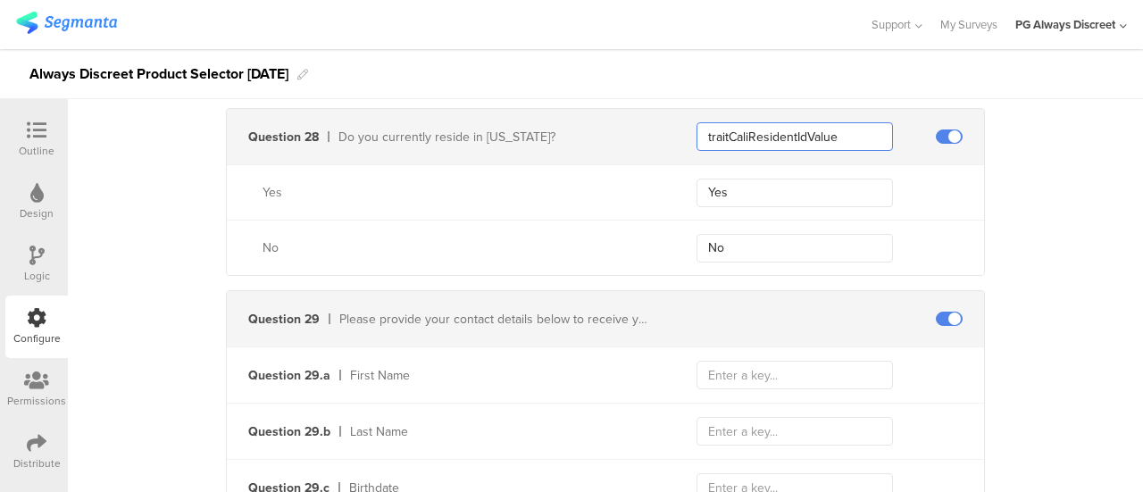
click at [793, 122] on input "traitCaliResidentIdValue" at bounding box center [794, 136] width 196 height 29
drag, startPoint x: 733, startPoint y: 162, endPoint x: 666, endPoint y: 160, distance: 67.0
click at [666, 164] on div "Yes Yes" at bounding box center [605, 191] width 757 height 55
drag, startPoint x: 743, startPoint y: 218, endPoint x: 687, endPoint y: 219, distance: 56.3
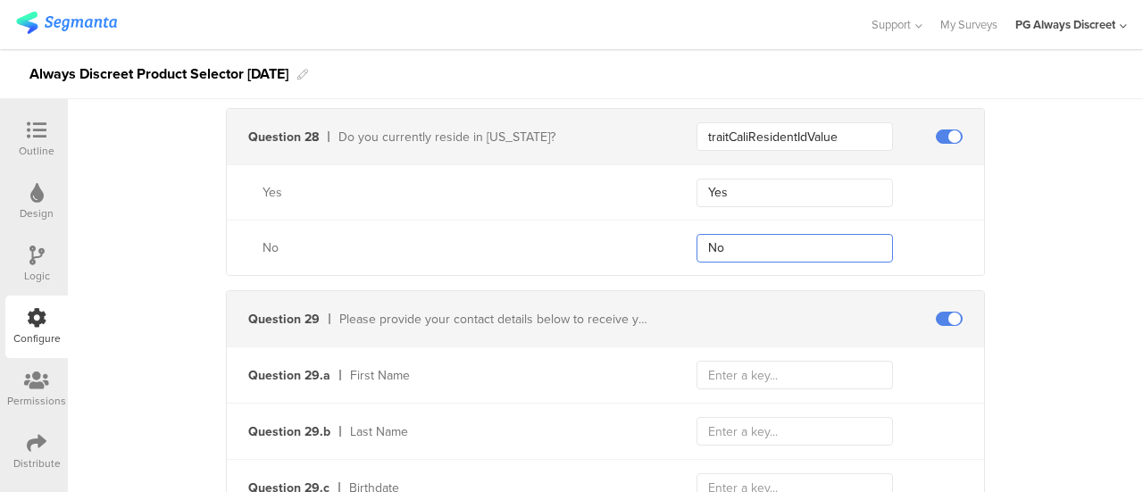
click at [687, 220] on div "No No" at bounding box center [605, 247] width 757 height 55
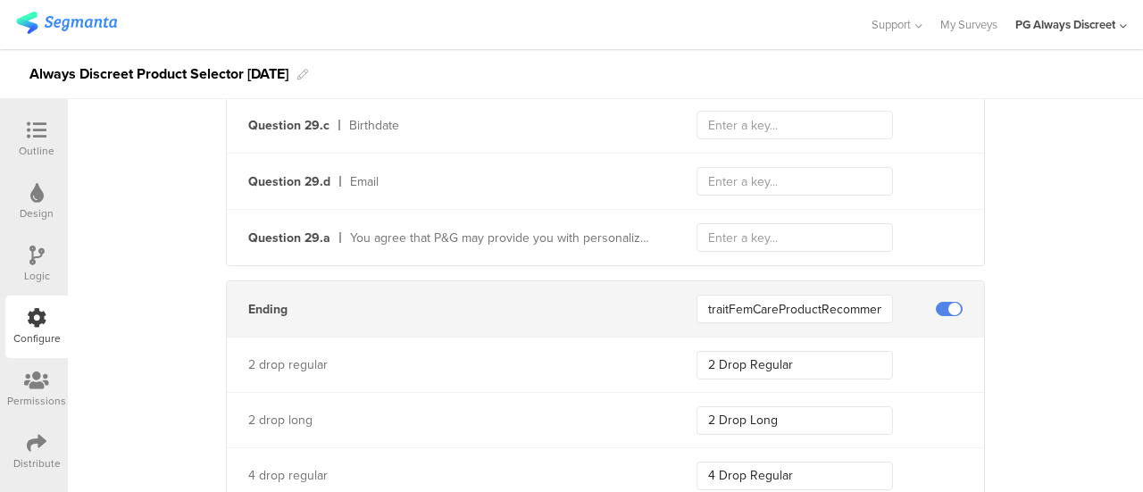
scroll to position [9343, 0]
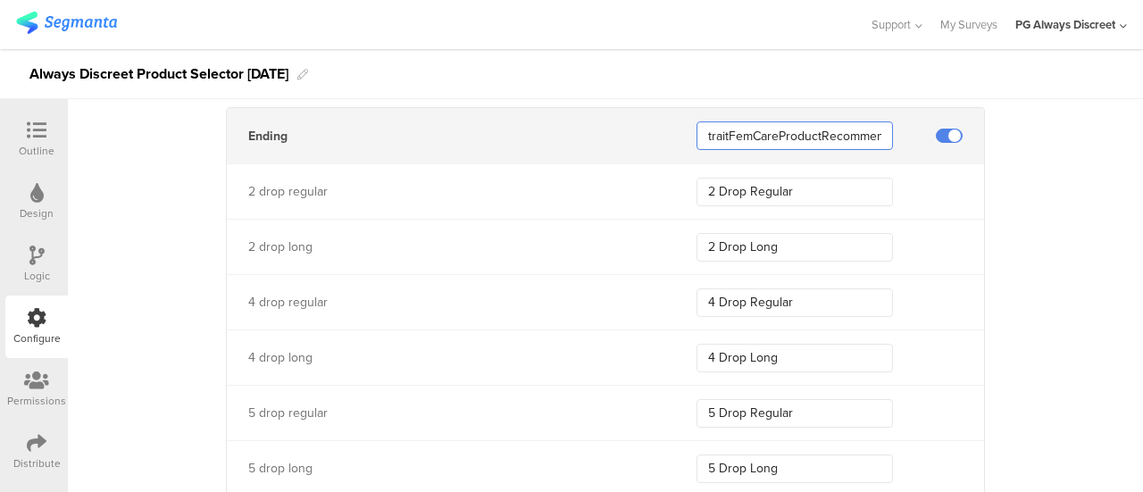
click at [773, 121] on input "traitFemCareProductRecommendedIdValue" at bounding box center [794, 135] width 196 height 29
drag, startPoint x: 814, startPoint y: 163, endPoint x: 605, endPoint y: 140, distance: 210.1
drag, startPoint x: 791, startPoint y: 230, endPoint x: 575, endPoint y: 194, distance: 219.2
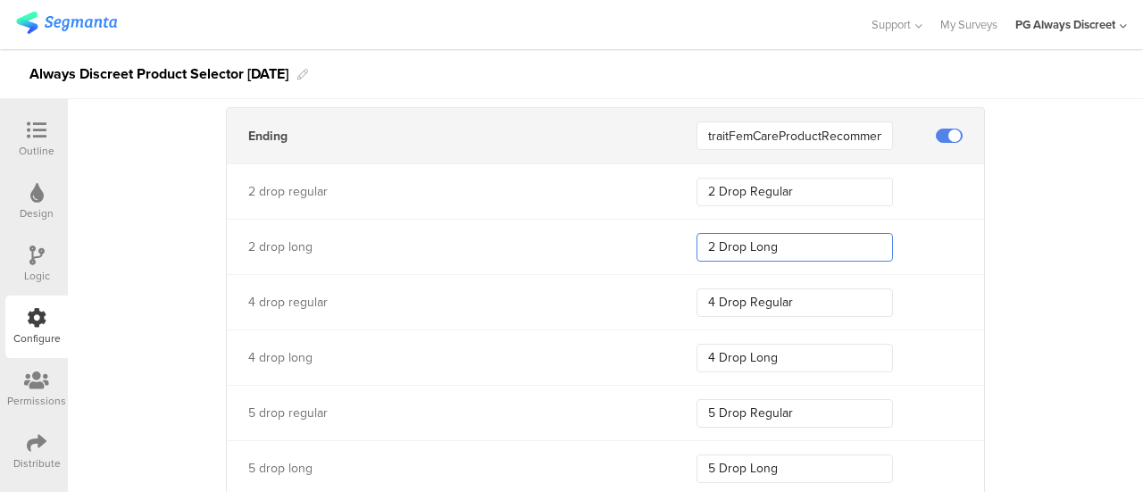
drag, startPoint x: 813, startPoint y: 275, endPoint x: 566, endPoint y: 253, distance: 248.3
click at [566, 274] on div "4 drop regular 4 Drop Regular" at bounding box center [605, 301] width 757 height 55
drag, startPoint x: 768, startPoint y: 333, endPoint x: 591, endPoint y: 313, distance: 178.0
click at [591, 329] on div "4 drop long 4 Drop Long" at bounding box center [605, 356] width 757 height 55
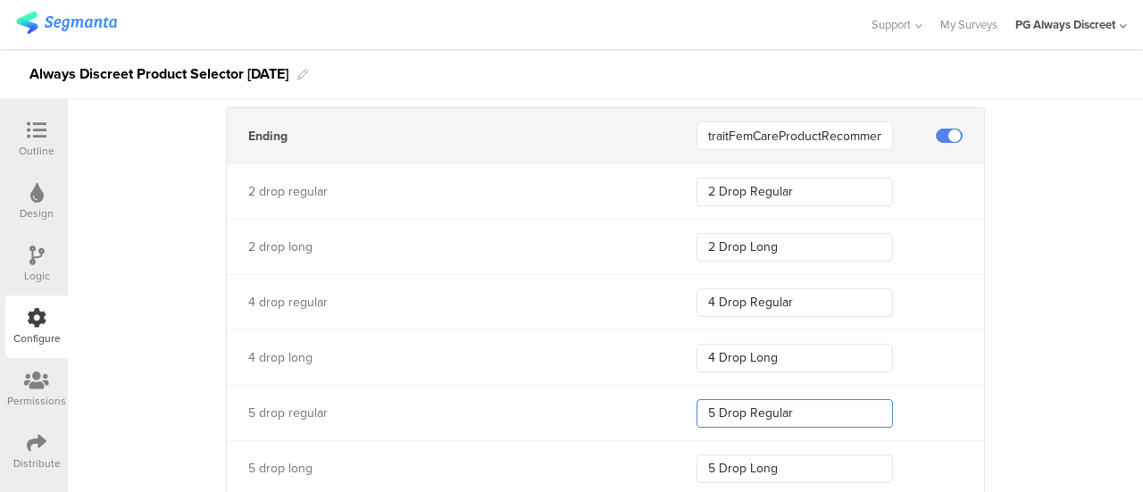
drag, startPoint x: 802, startPoint y: 391, endPoint x: 652, endPoint y: 371, distance: 151.3
click at [652, 385] on div "5 drop regular 5 Drop Regular" at bounding box center [605, 412] width 757 height 55
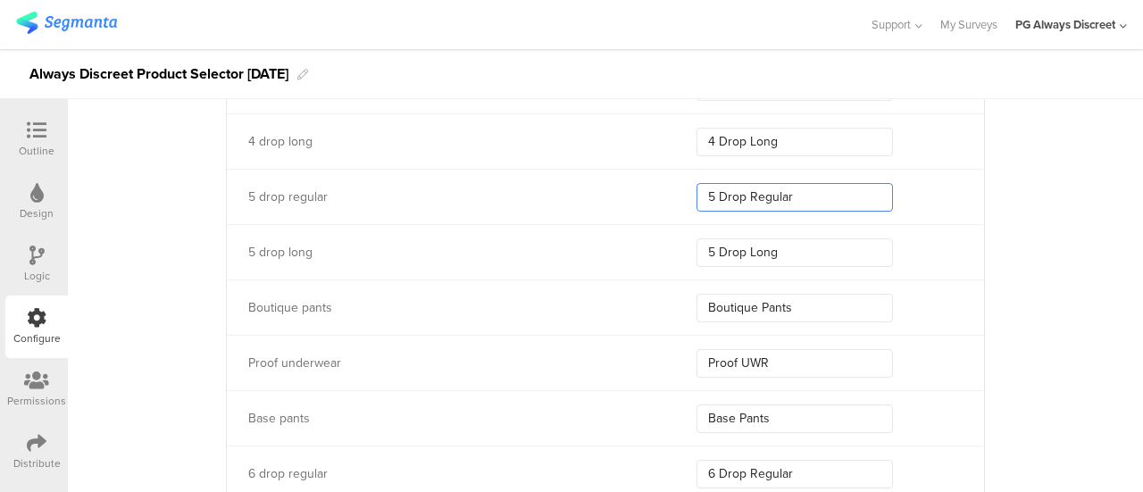
scroll to position [9611, 0]
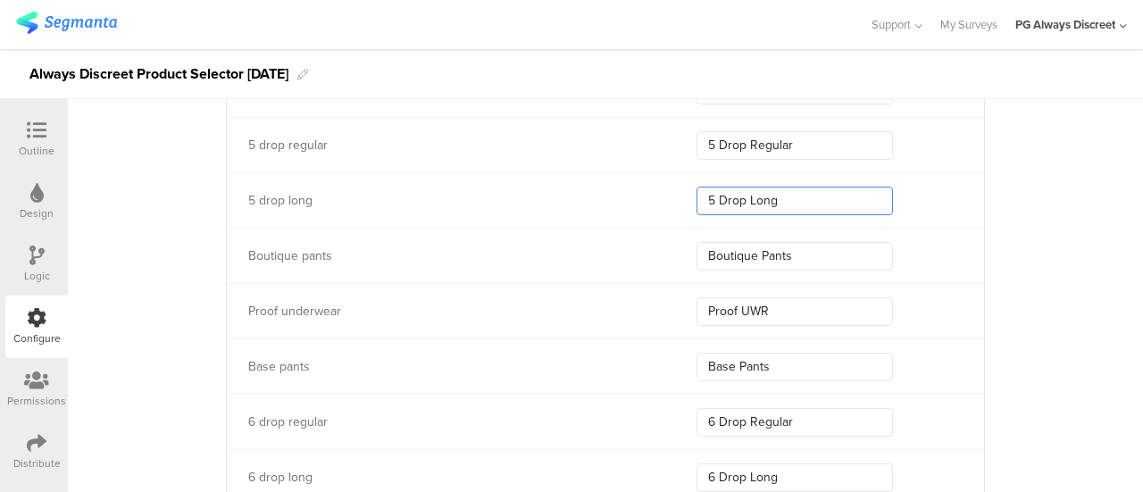
drag, startPoint x: 784, startPoint y: 182, endPoint x: 595, endPoint y: 143, distance: 193.3
click at [595, 143] on div "Ending traitFemCareProductRecommendedIdValue 2 drop regular 2 Drop Regular 2 dr…" at bounding box center [605, 449] width 759 height 1220
drag, startPoint x: 816, startPoint y: 224, endPoint x: 639, endPoint y: 192, distance: 179.7
click at [639, 192] on div "Ending traitFemCareProductRecommendedIdValue 2 drop regular 2 Drop Regular 2 dr…" at bounding box center [605, 449] width 759 height 1220
drag, startPoint x: 813, startPoint y: 296, endPoint x: 671, endPoint y: 288, distance: 141.4
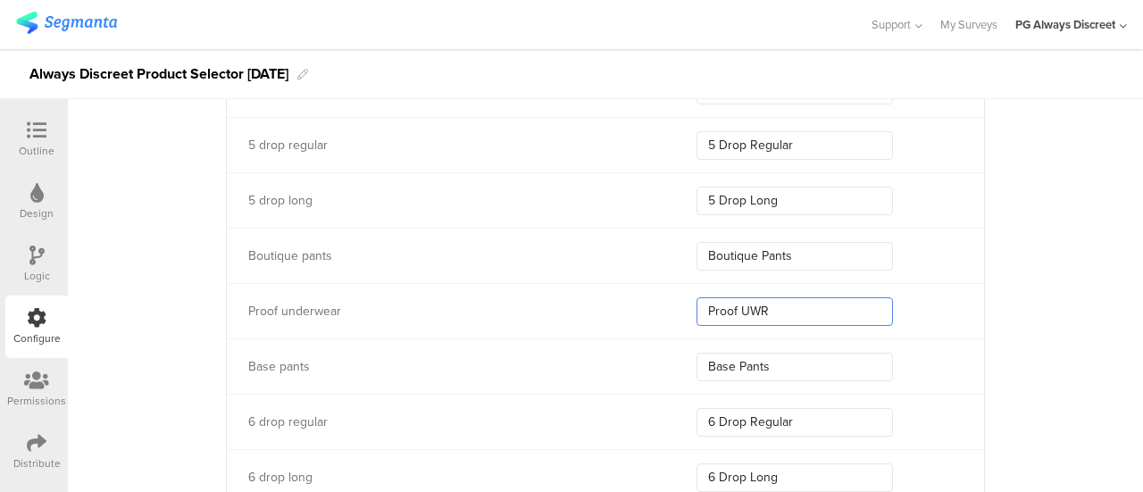
click at [671, 288] on div "Proof underwear Proof UWR" at bounding box center [605, 310] width 757 height 55
drag, startPoint x: 782, startPoint y: 347, endPoint x: 546, endPoint y: 315, distance: 237.9
click at [546, 315] on div "Ending traitFemCareProductRecommendedIdValue 2 drop regular 2 Drop Regular 2 dr…" at bounding box center [605, 449] width 759 height 1220
drag, startPoint x: 796, startPoint y: 400, endPoint x: 682, endPoint y: 388, distance: 114.9
click at [682, 394] on div "6 drop regular 6 Drop Regular" at bounding box center [605, 421] width 757 height 55
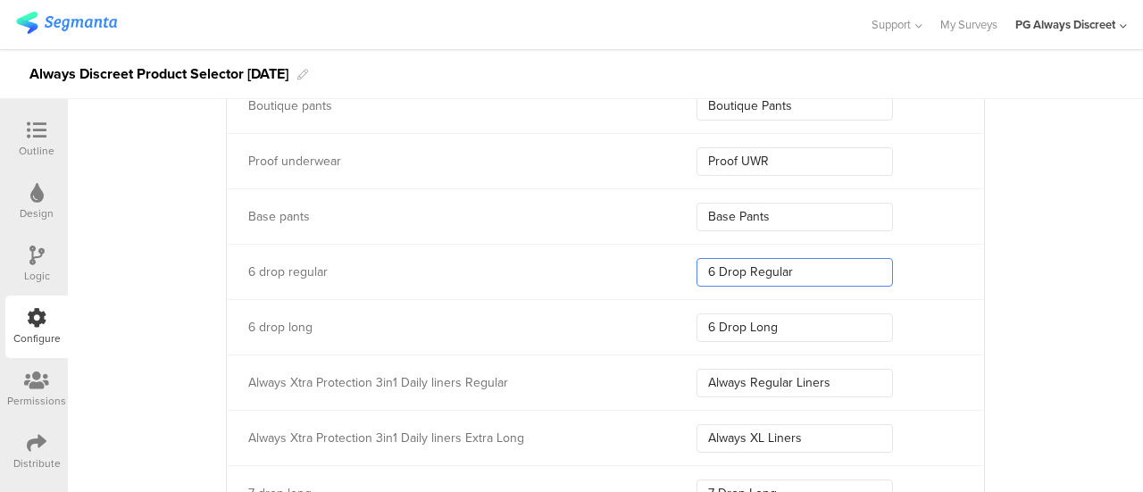
scroll to position [9790, 0]
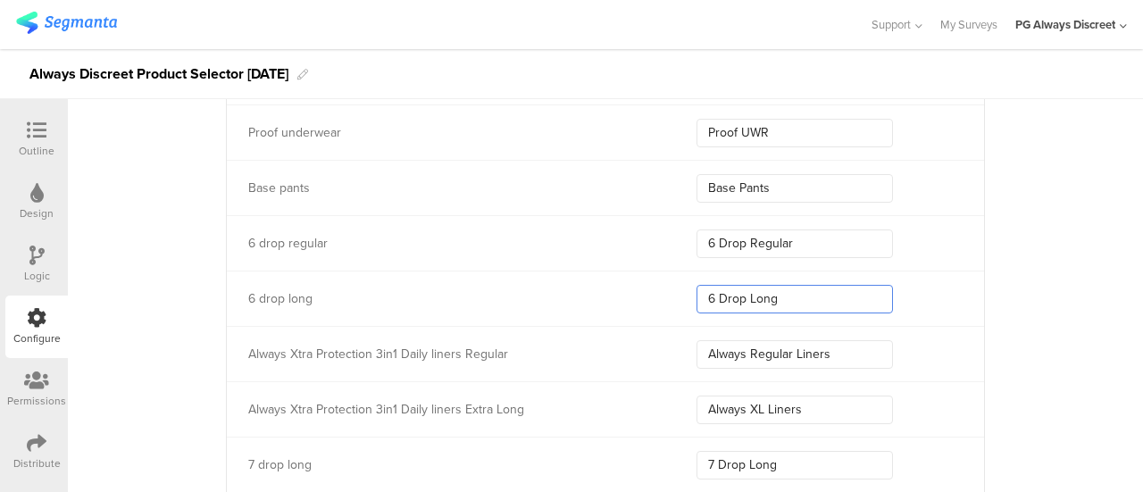
drag, startPoint x: 797, startPoint y: 281, endPoint x: 661, endPoint y: 266, distance: 137.5
click at [661, 271] on div "6 drop long 6 Drop Long" at bounding box center [605, 298] width 757 height 55
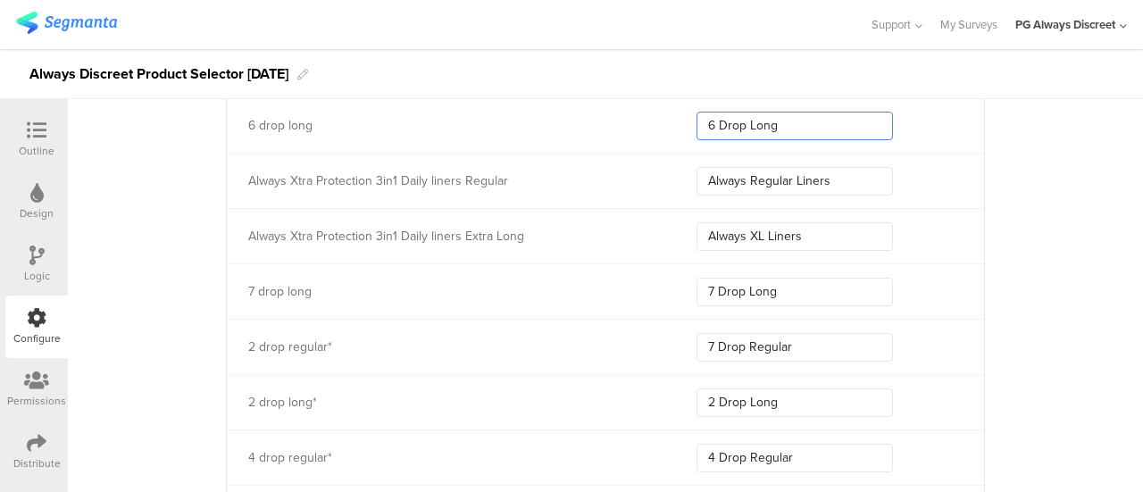
scroll to position [9968, 0]
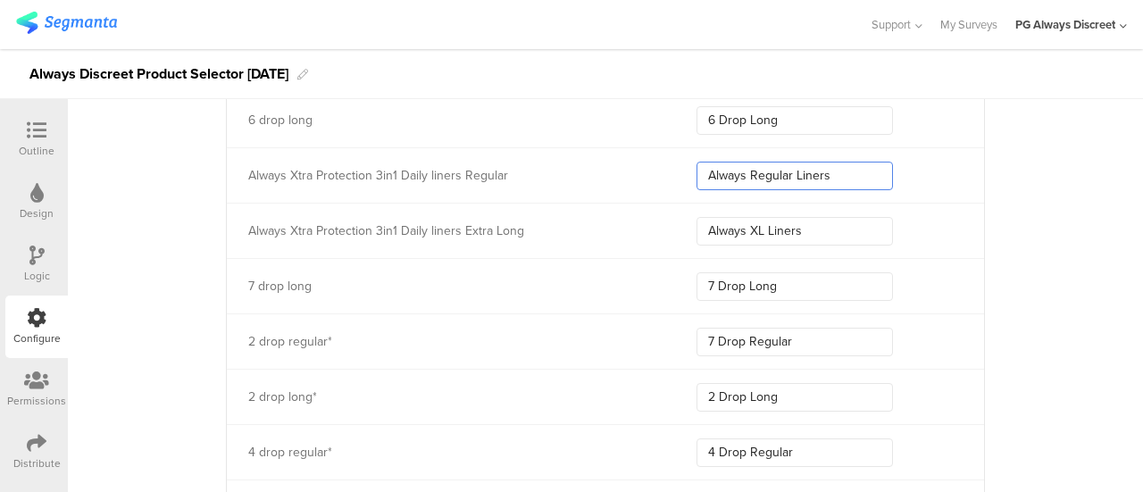
drag, startPoint x: 836, startPoint y: 151, endPoint x: 695, endPoint y: 140, distance: 141.5
click at [696, 162] on input "Always Regular Liners" at bounding box center [794, 176] width 196 height 29
drag, startPoint x: 816, startPoint y: 207, endPoint x: 575, endPoint y: 193, distance: 241.5
click at [575, 203] on div "Always Xtra Protection 3in1 Daily liners Extra Long Always XL Liners" at bounding box center [605, 230] width 757 height 55
drag, startPoint x: 787, startPoint y: 256, endPoint x: 650, endPoint y: 267, distance: 137.0
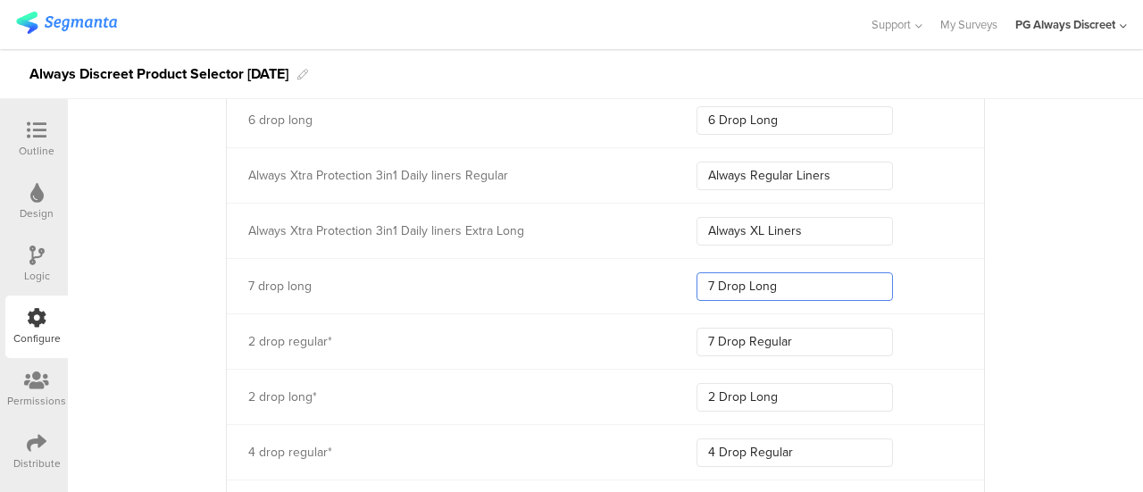
click at [650, 267] on div "7 drop long 7 Drop Long" at bounding box center [605, 285] width 757 height 55
drag, startPoint x: 795, startPoint y: 323, endPoint x: 662, endPoint y: 319, distance: 133.1
click at [662, 319] on div "2 drop regular* 7 Drop Regular" at bounding box center [605, 340] width 757 height 55
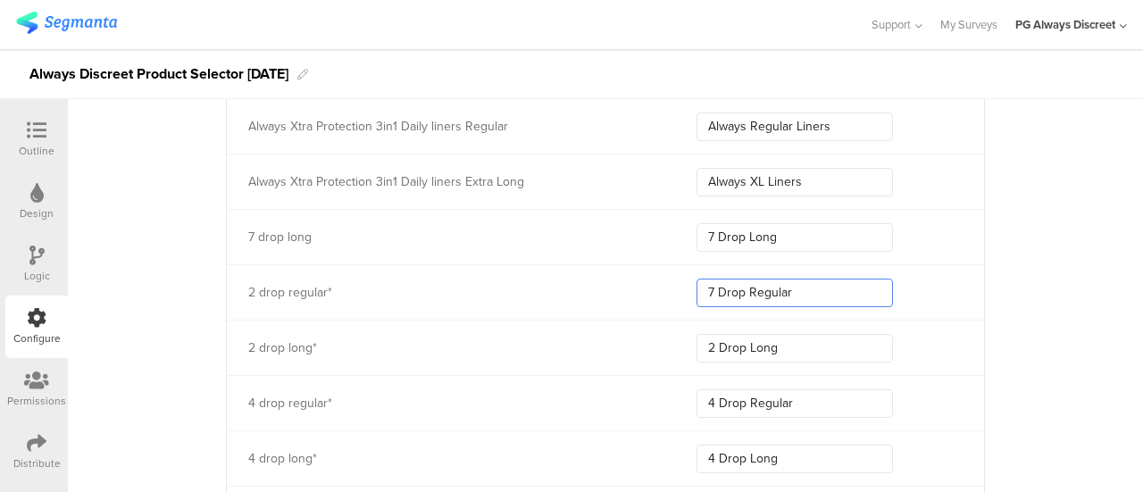
scroll to position [10058, 0]
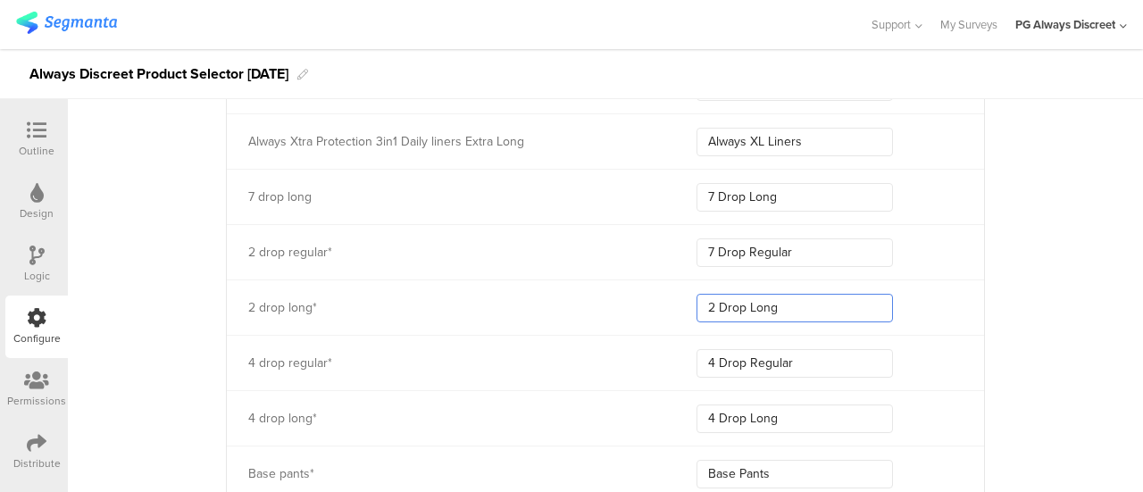
drag, startPoint x: 791, startPoint y: 279, endPoint x: 638, endPoint y: 285, distance: 153.7
click at [638, 285] on div "2 drop long* 2 Drop Long" at bounding box center [605, 306] width 757 height 55
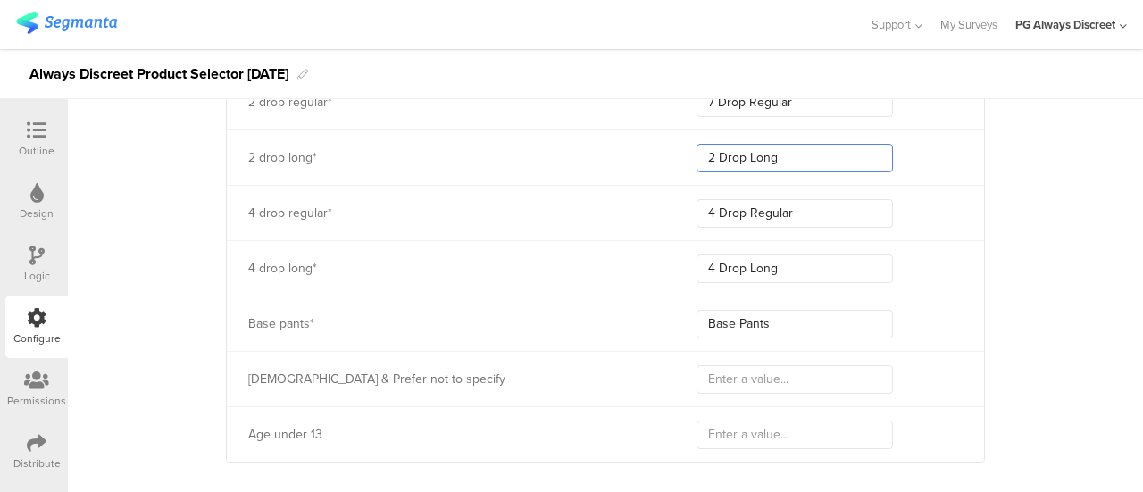
scroll to position [10213, 0]
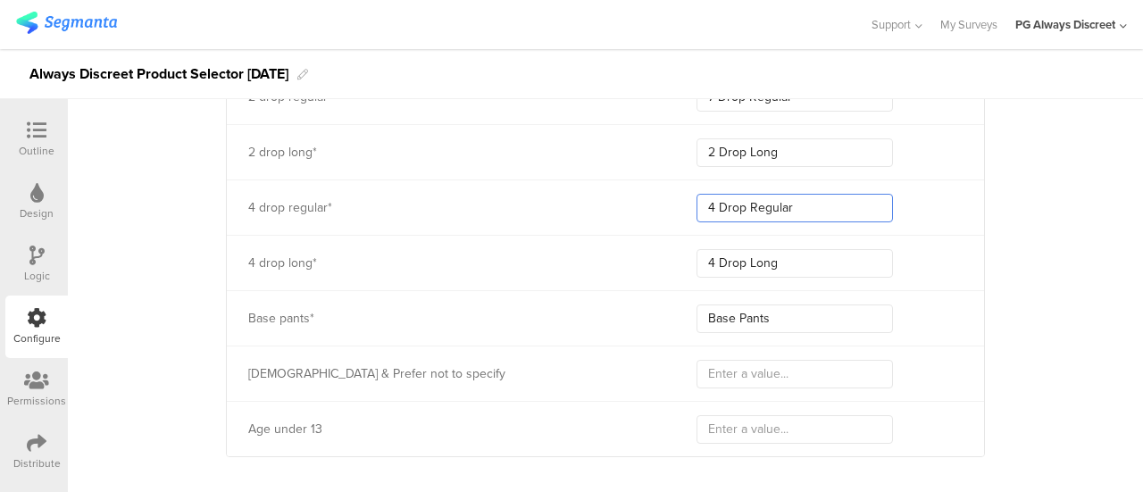
drag, startPoint x: 792, startPoint y: 183, endPoint x: 514, endPoint y: 121, distance: 284.4
drag, startPoint x: 774, startPoint y: 238, endPoint x: 646, endPoint y: 231, distance: 127.8
click at [646, 235] on div "4 drop long* 4 Drop Long" at bounding box center [605, 262] width 757 height 55
drag, startPoint x: 769, startPoint y: 296, endPoint x: 636, endPoint y: 285, distance: 133.5
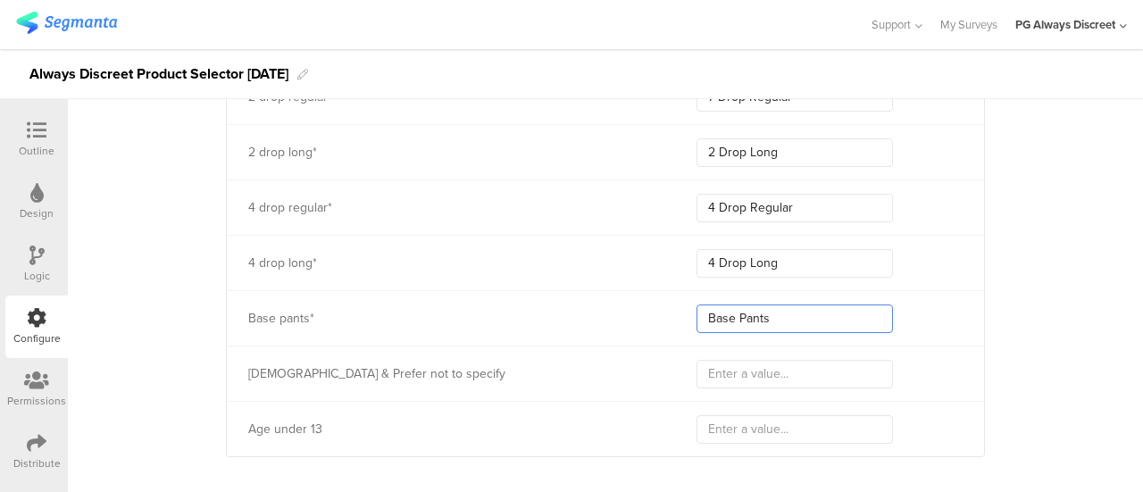
click at [636, 290] on div "Base pants* Base Pants" at bounding box center [605, 317] width 757 height 55
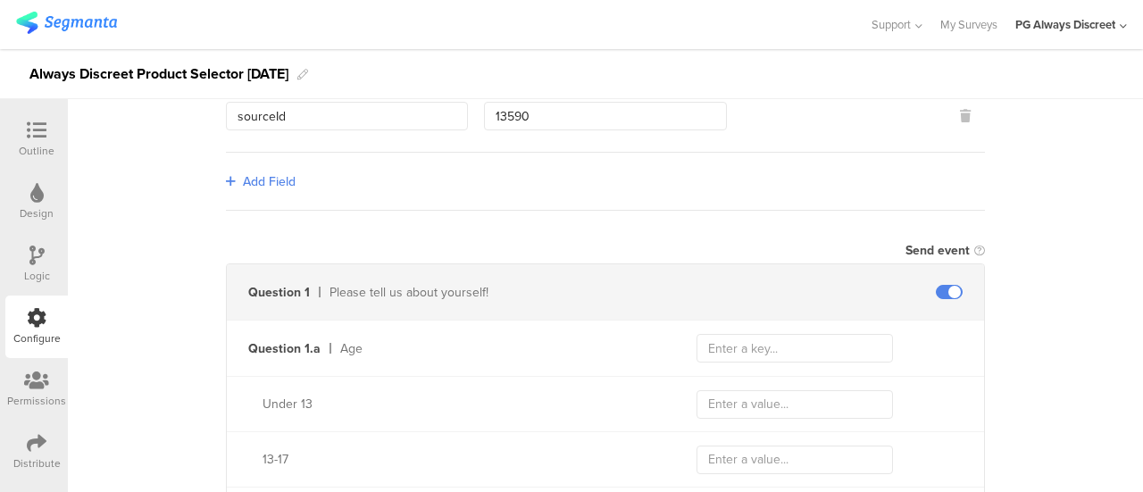
scroll to position [357, 0]
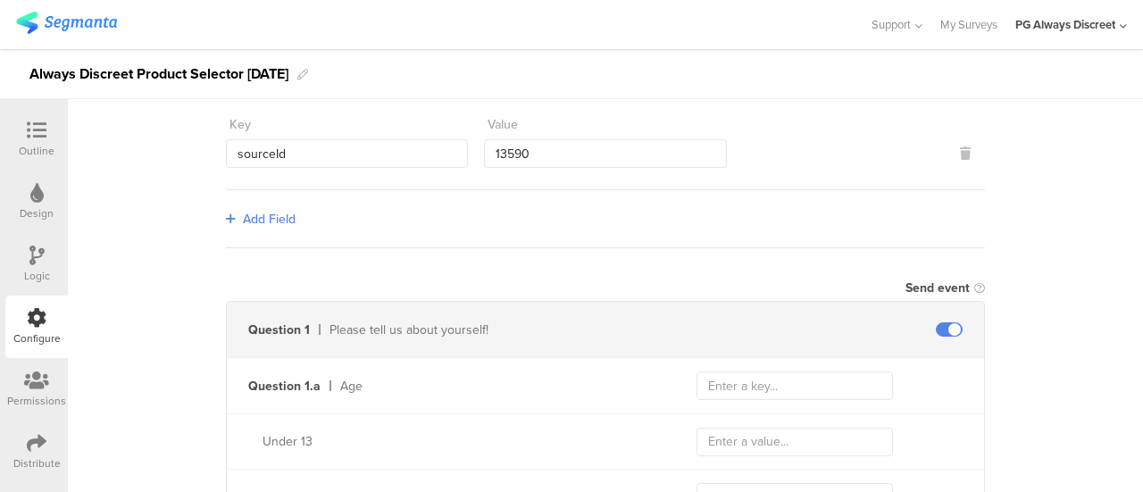
click at [928, 323] on div at bounding box center [949, 329] width 70 height 14
click at [938, 324] on span at bounding box center [949, 329] width 27 height 14
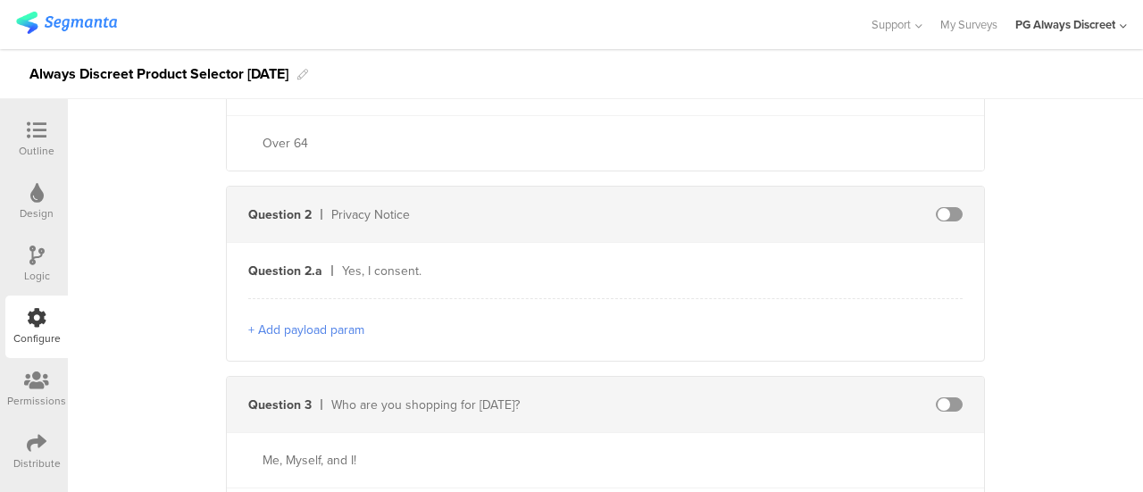
scroll to position [1071, 0]
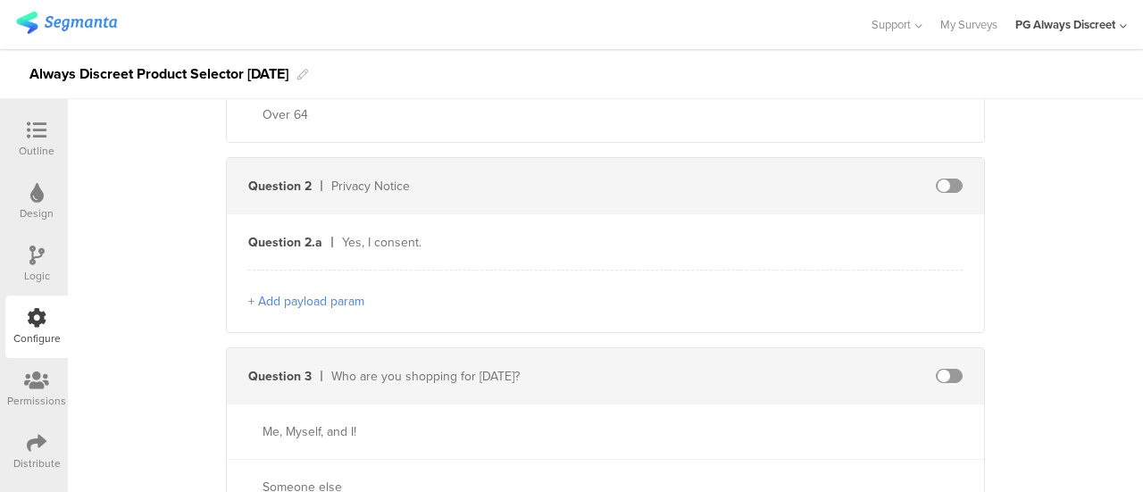
click at [938, 370] on span at bounding box center [949, 376] width 27 height 14
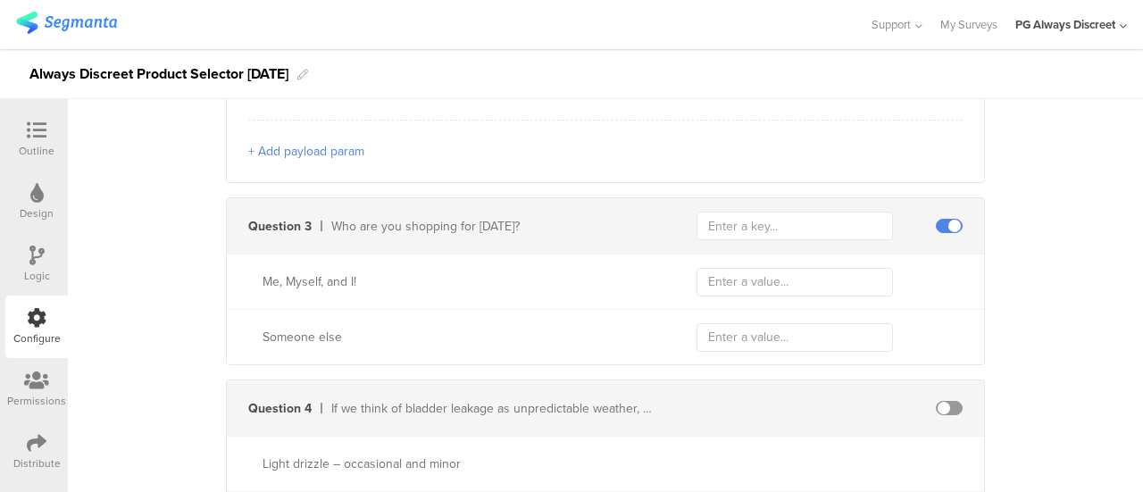
scroll to position [1250, 0]
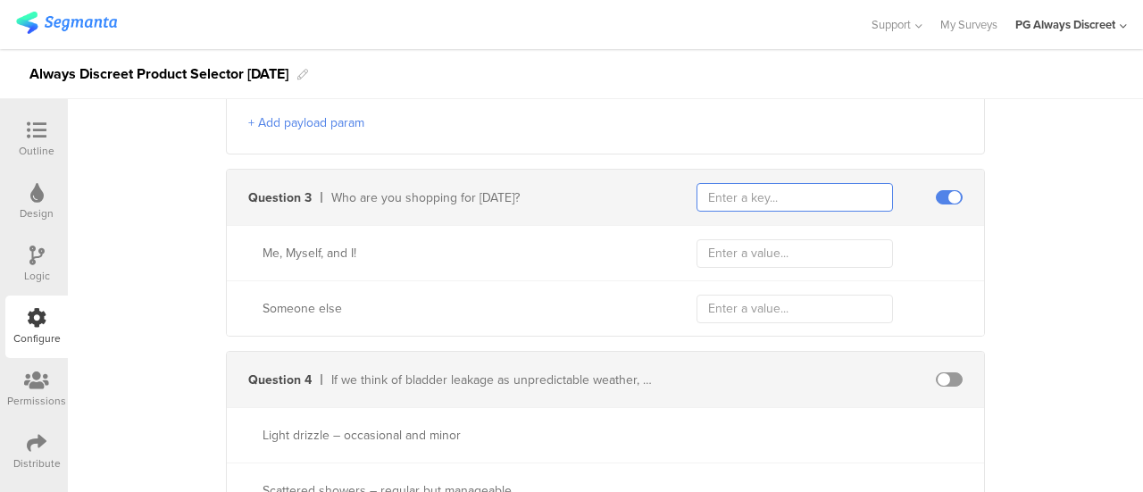
click at [744, 183] on input "text" at bounding box center [794, 197] width 196 height 29
type input "9"
type input "6802"
click at [735, 251] on input "text" at bounding box center [794, 253] width 196 height 29
paste input "Myself"
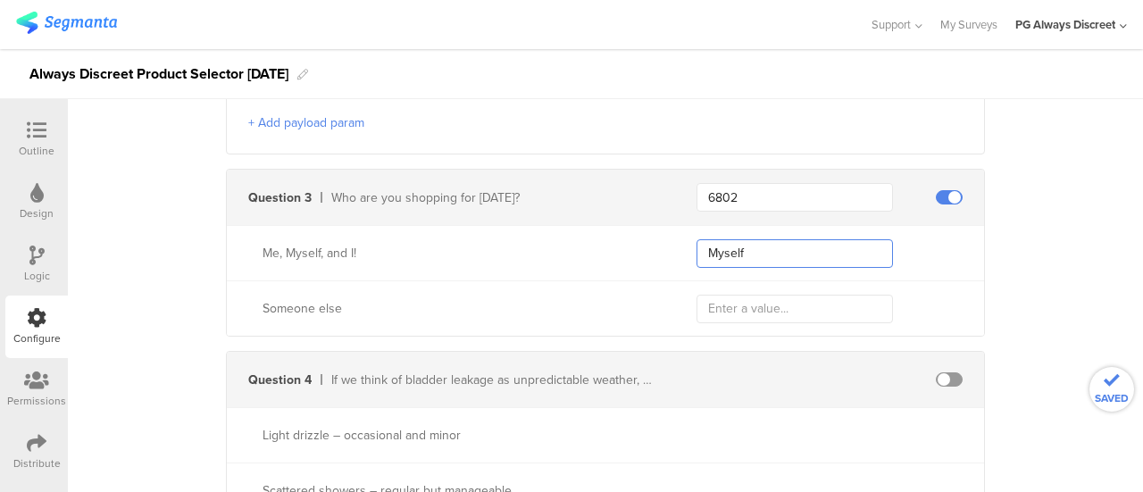
type input "Myself"
click at [742, 304] on input "text" at bounding box center [794, 309] width 196 height 29
paste input "Someone Else"
type input "Someone Else"
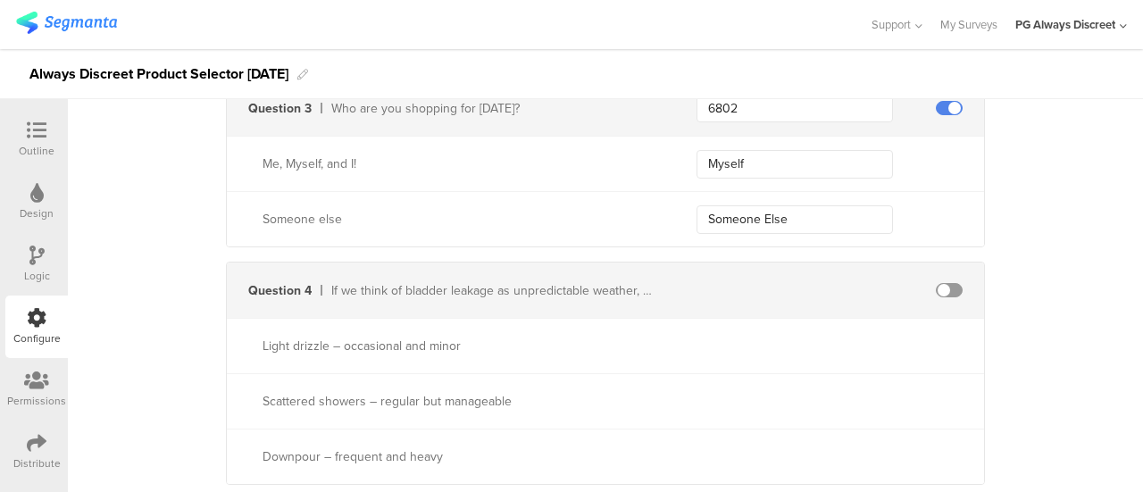
click at [941, 284] on span at bounding box center [949, 290] width 27 height 14
click at [780, 287] on input "text" at bounding box center [794, 290] width 196 height 29
type input "4478"
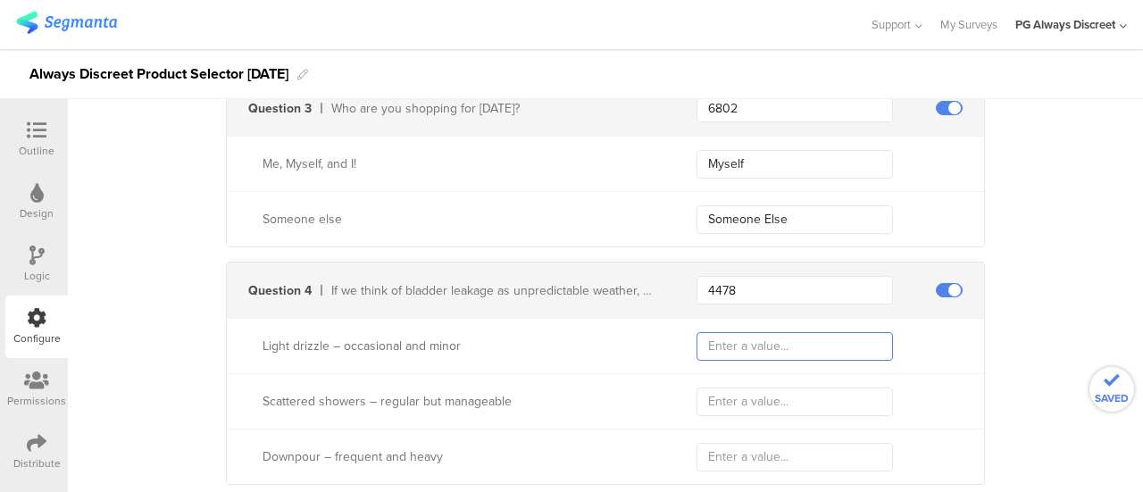
click at [728, 339] on input "text" at bounding box center [794, 346] width 196 height 29
paste input "Light"
type input "Light"
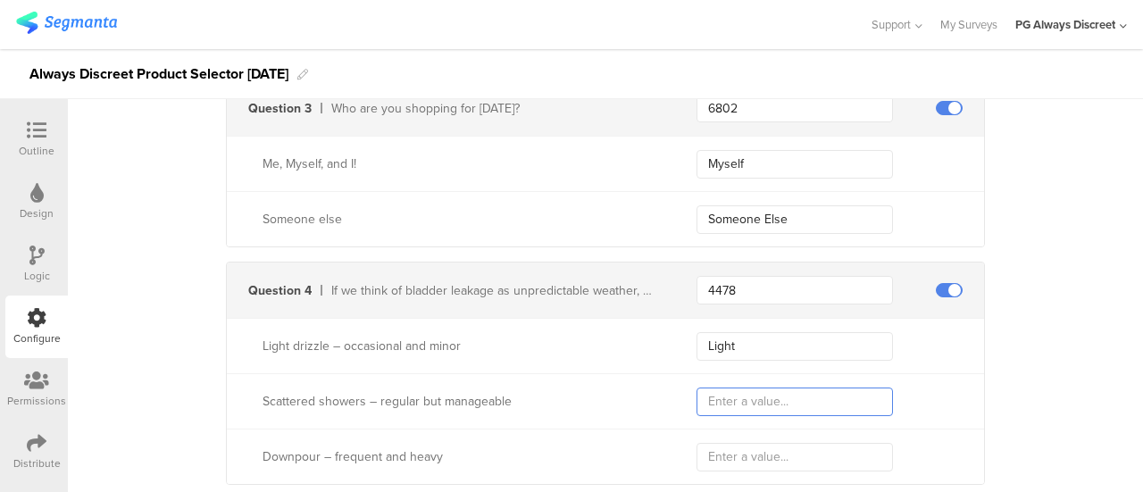
click at [755, 406] on input "text" at bounding box center [794, 402] width 196 height 29
paste input "Moderate"
type input "Moderate"
click at [740, 454] on input "text" at bounding box center [794, 457] width 196 height 29
paste input "Heavy"
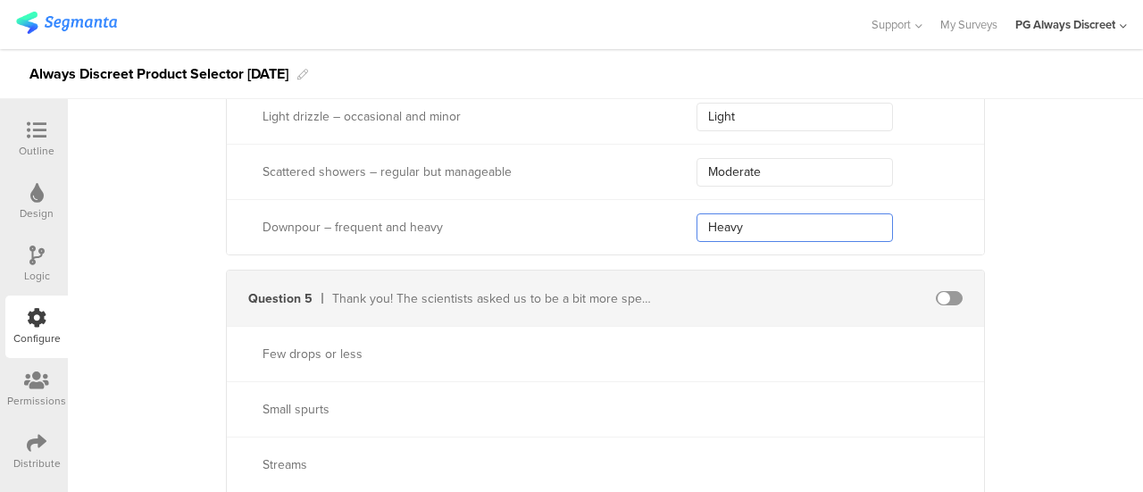
scroll to position [1607, 0]
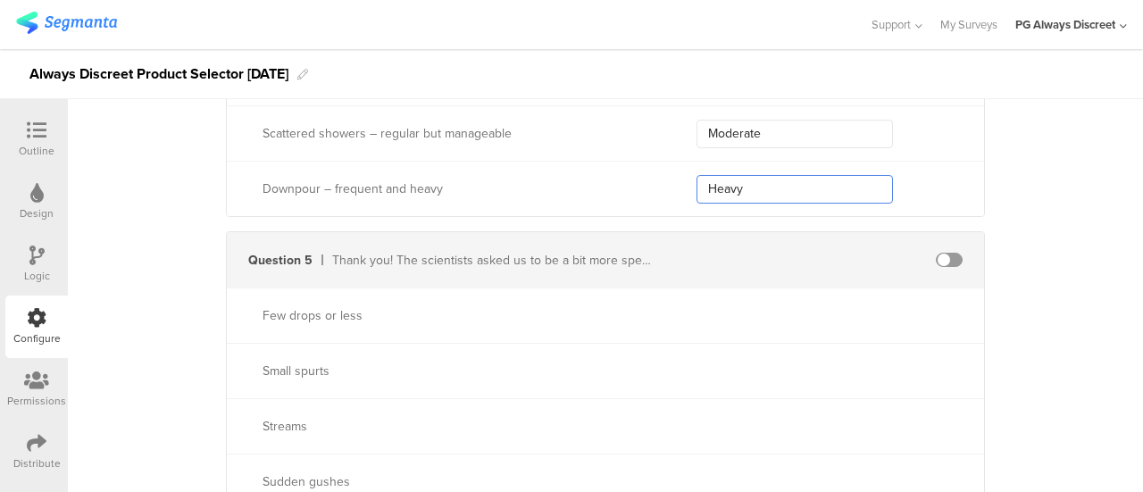
type input "Heavy"
click at [936, 256] on span at bounding box center [949, 260] width 27 height 14
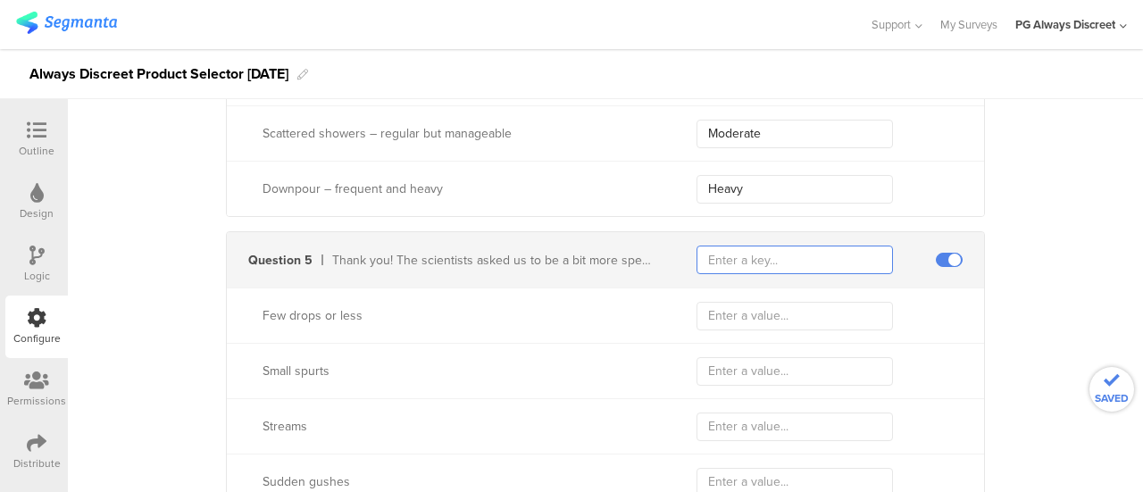
click at [809, 258] on input "text" at bounding box center [794, 260] width 196 height 29
type input "3700"
click at [785, 303] on input "text" at bounding box center [794, 316] width 196 height 29
paste input "Few drops or less"
type input "Few drops or less"
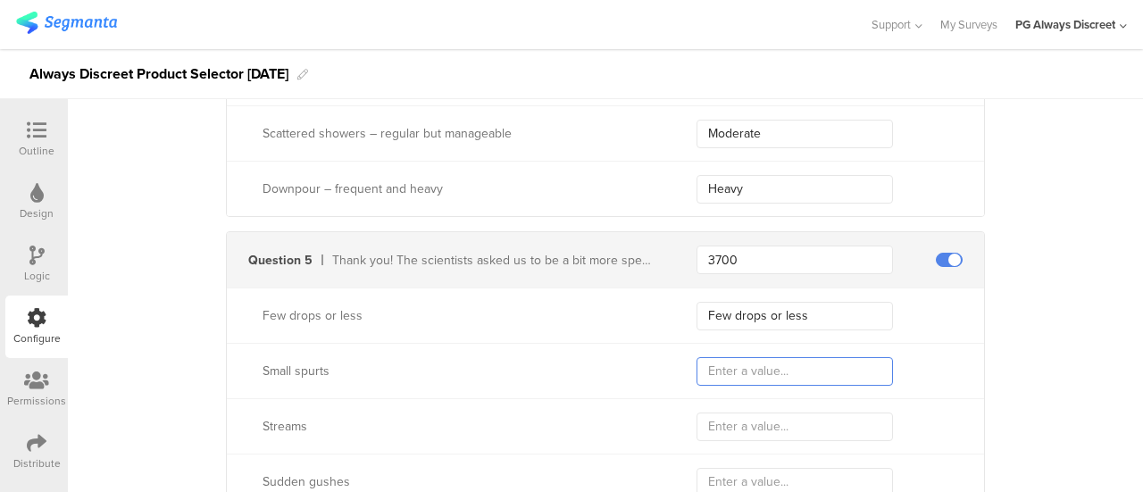
click at [754, 365] on input "text" at bounding box center [794, 371] width 196 height 29
paste input "Small spurts"
type input "Small spurts"
click at [754, 415] on input "text" at bounding box center [794, 427] width 196 height 29
paste input "Streams"
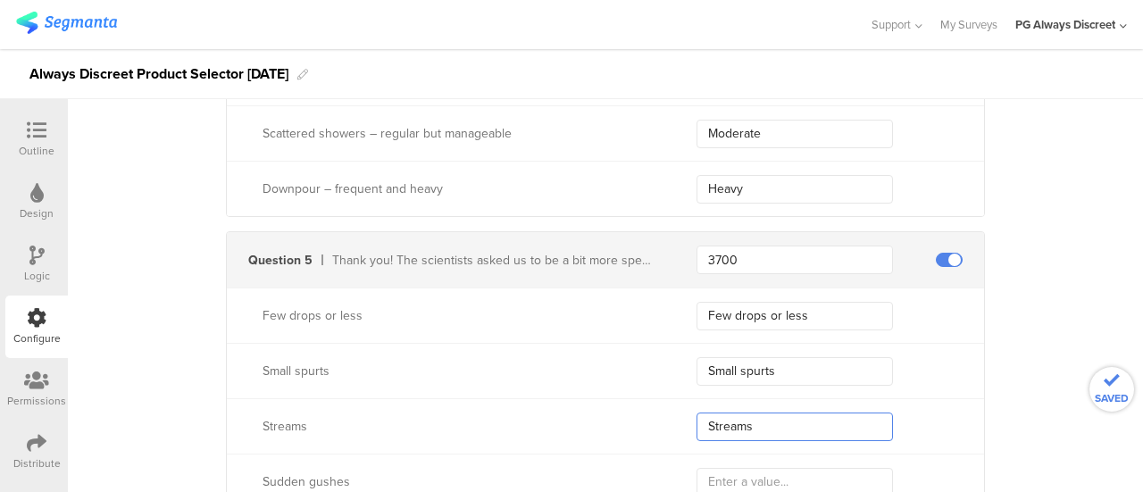
type input "Streams"
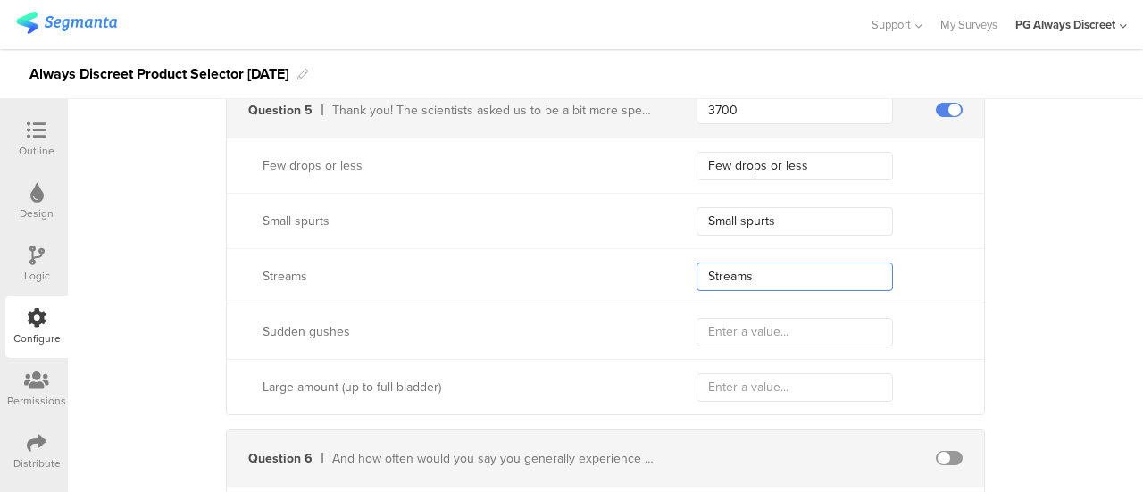
scroll to position [1786, 0]
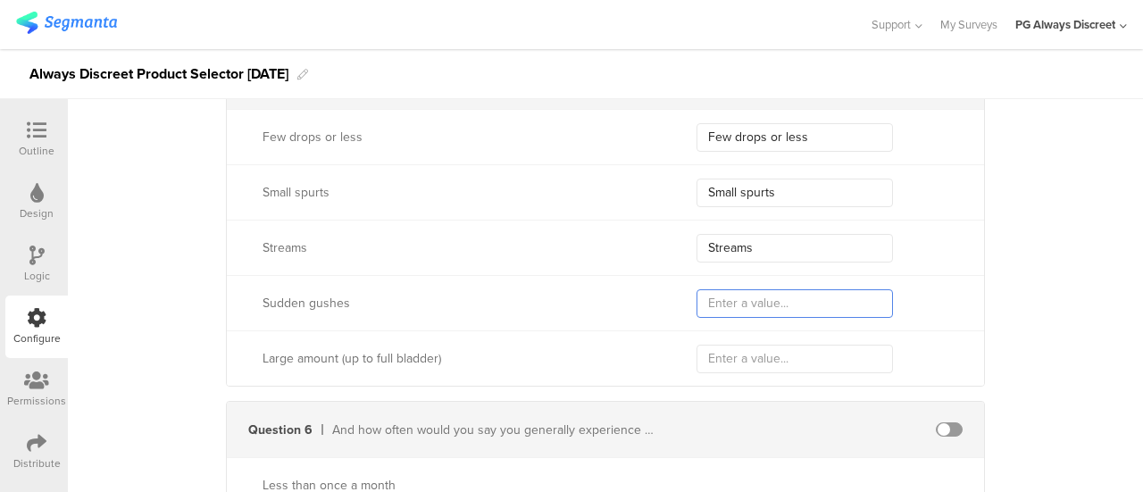
click at [741, 298] on input "text" at bounding box center [794, 303] width 196 height 29
paste input "Sudden Gushes"
type input "Sudden Gushes"
click at [786, 356] on input "text" at bounding box center [794, 359] width 196 height 29
paste input "Large Amounts or Full Bladder"
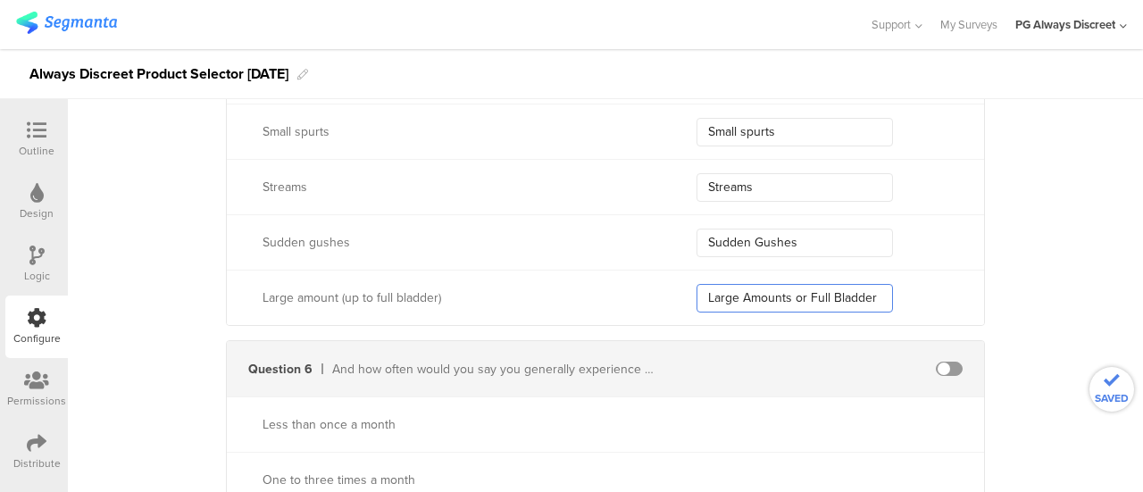
scroll to position [1875, 0]
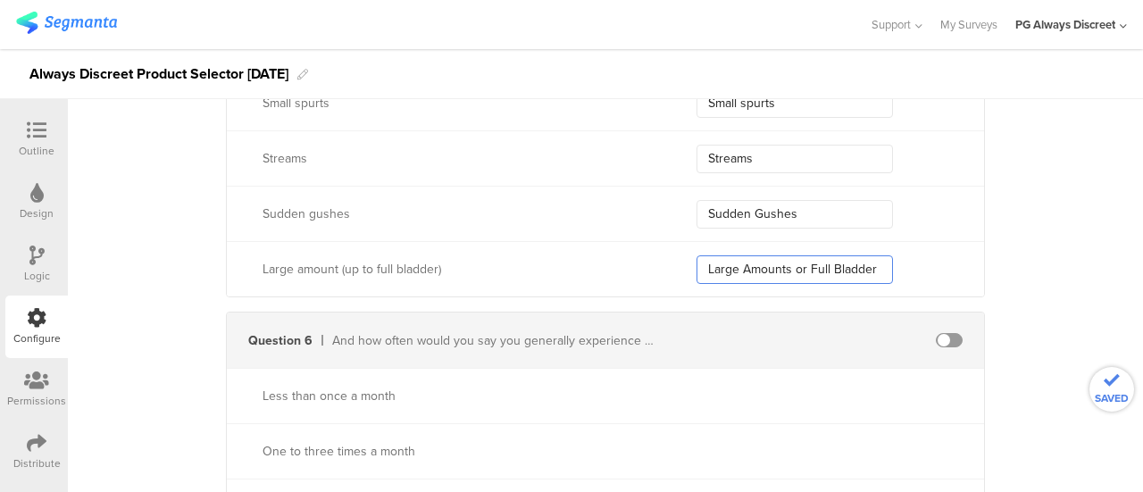
type input "Large Amounts or Full Bladder"
click at [921, 333] on div at bounding box center [949, 340] width 70 height 14
click at [936, 333] on span at bounding box center [949, 340] width 27 height 14
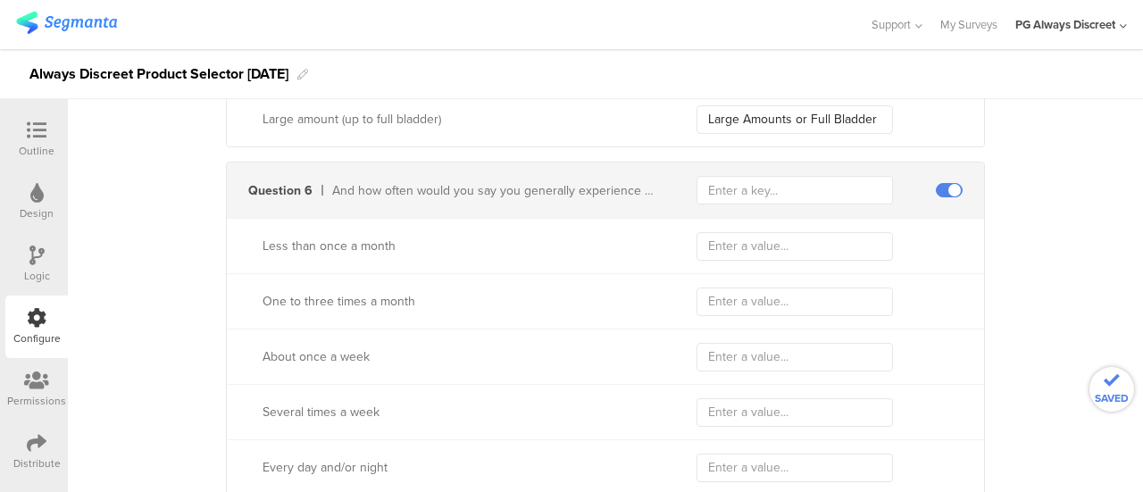
scroll to position [2054, 0]
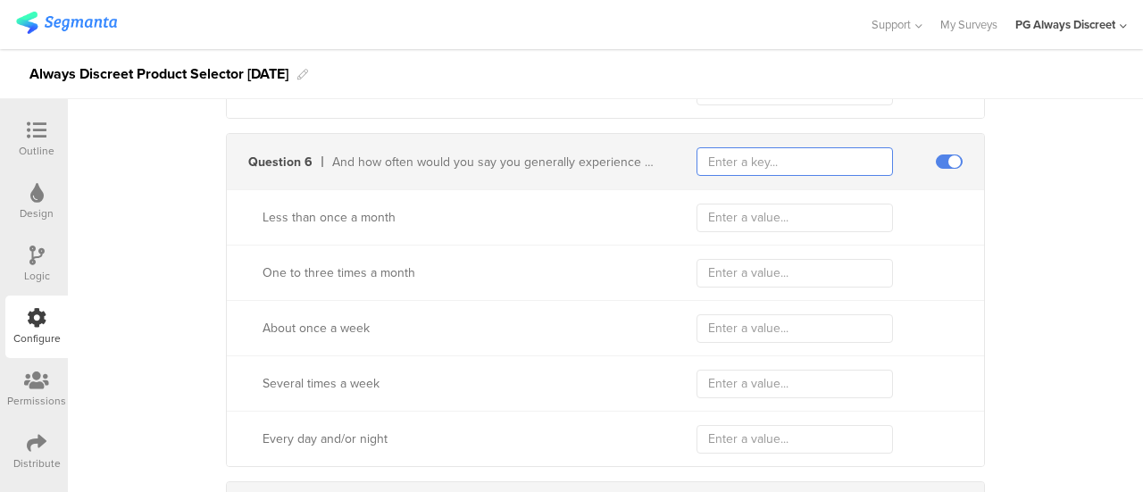
click at [761, 156] on input "text" at bounding box center [794, 161] width 196 height 29
click at [705, 157] on input "557" at bounding box center [794, 161] width 196 height 29
type input "5257"
click at [768, 208] on input "text" at bounding box center [794, 218] width 196 height 29
paste input "Less than once a month"
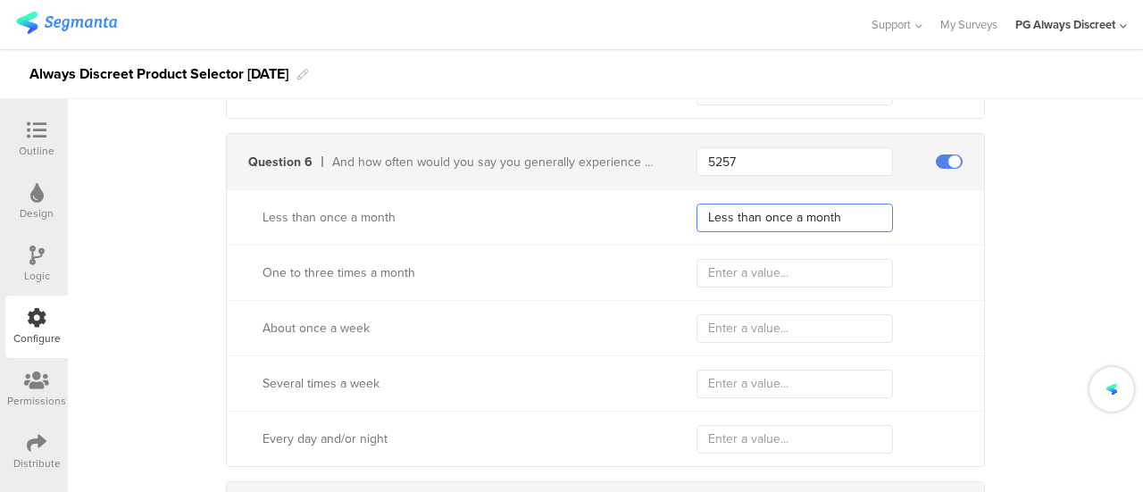
type input "Less than once a month"
click at [754, 269] on input "text" at bounding box center [794, 273] width 196 height 29
paste input "1 - 3 times a month"
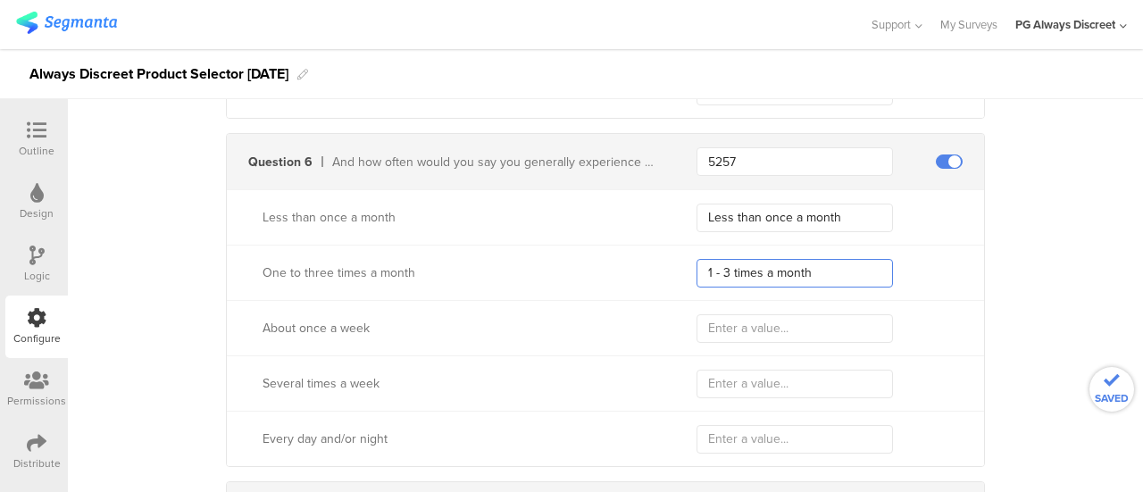
type input "1 - 3 times a month"
click at [704, 314] on input "text" at bounding box center [794, 328] width 196 height 29
paste input "Once a week"
type input "Once a week"
click at [764, 378] on input "text" at bounding box center [794, 384] width 196 height 29
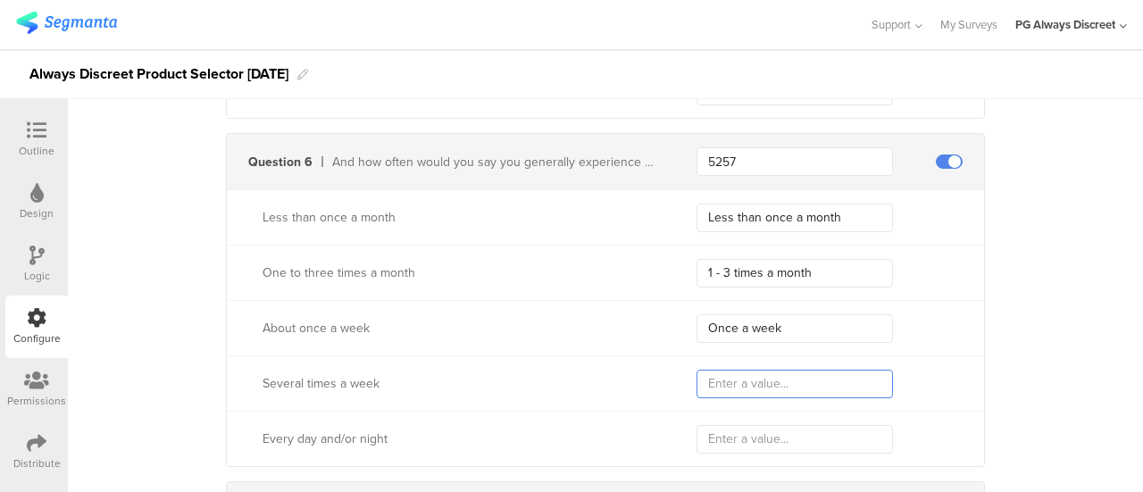
paste input "Several times a week"
type input "Several times a week"
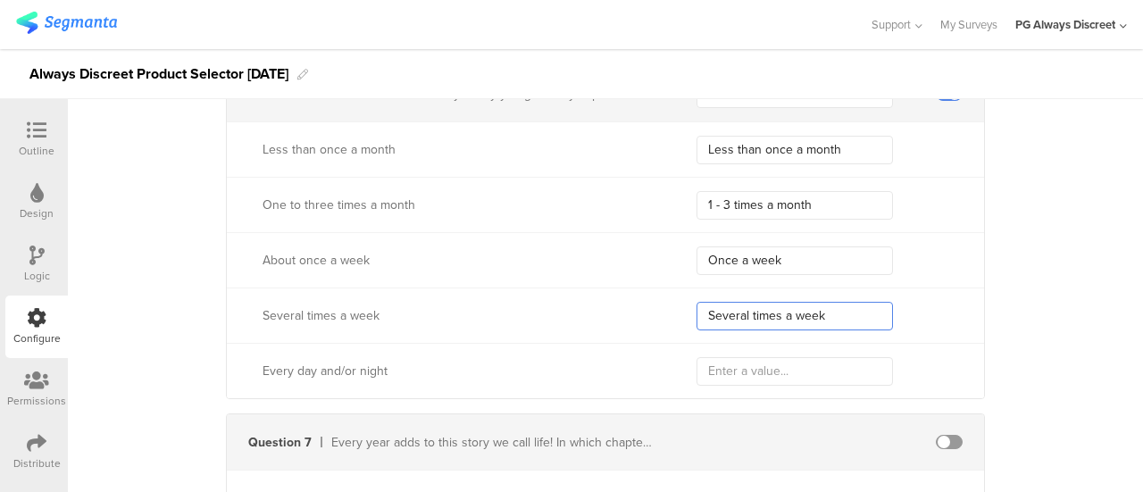
scroll to position [2143, 0]
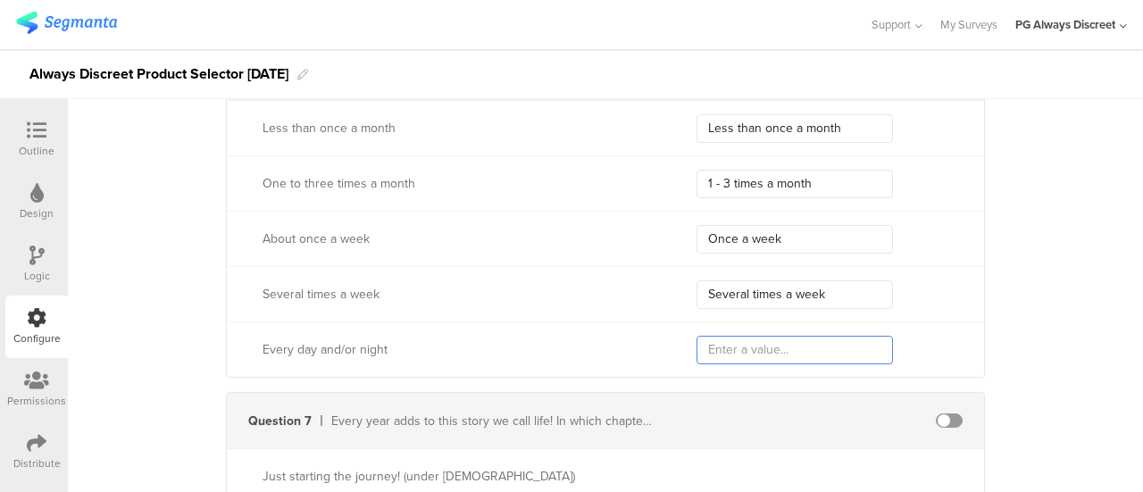
click at [729, 346] on input "text" at bounding box center [794, 350] width 196 height 29
paste input "Every day and/or night"
type input "Every day and/or night"
click at [936, 415] on span at bounding box center [949, 420] width 27 height 14
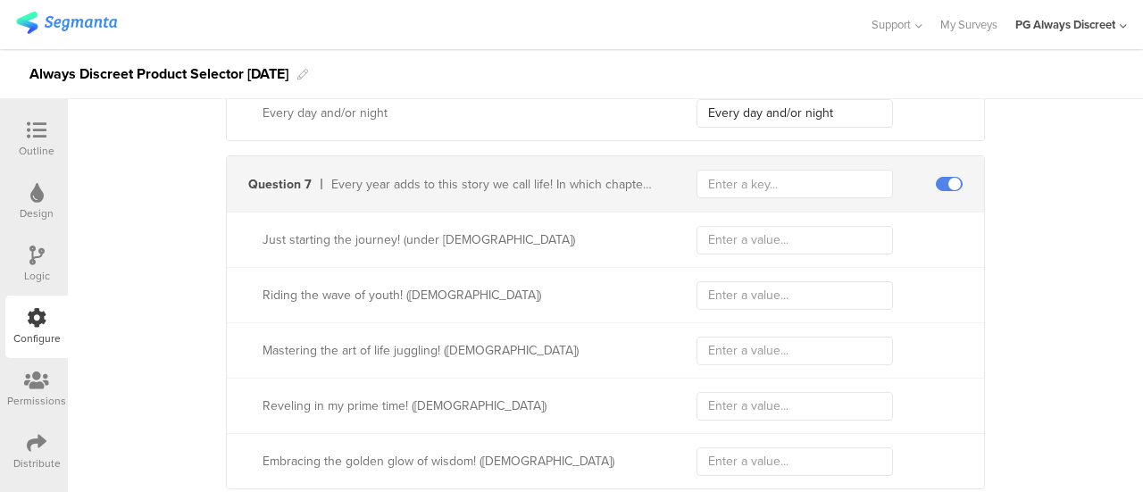
scroll to position [2411, 0]
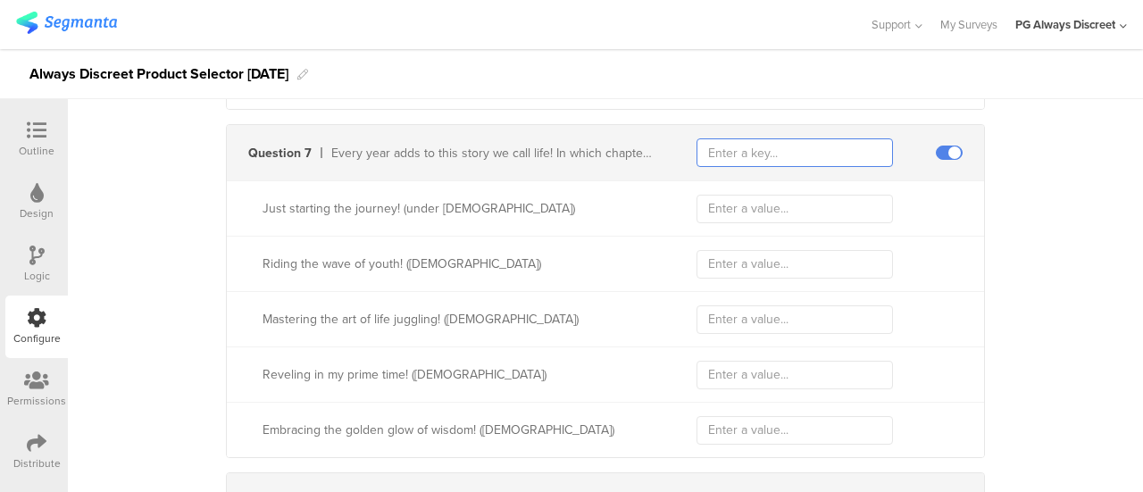
click at [820, 146] on input "text" at bounding box center [794, 152] width 196 height 29
type input "344"
click at [718, 195] on input "text" at bounding box center [794, 209] width 196 height 29
paste input "Under 25"
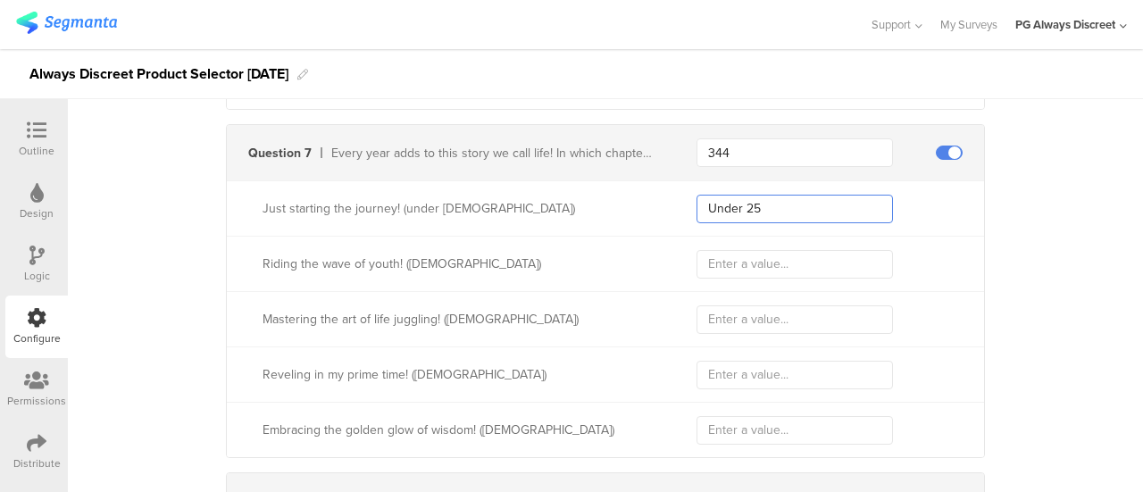
type input "Under 25"
click at [754, 250] on input "text" at bounding box center [794, 264] width 196 height 29
paste input "25-34"
type input "25-34"
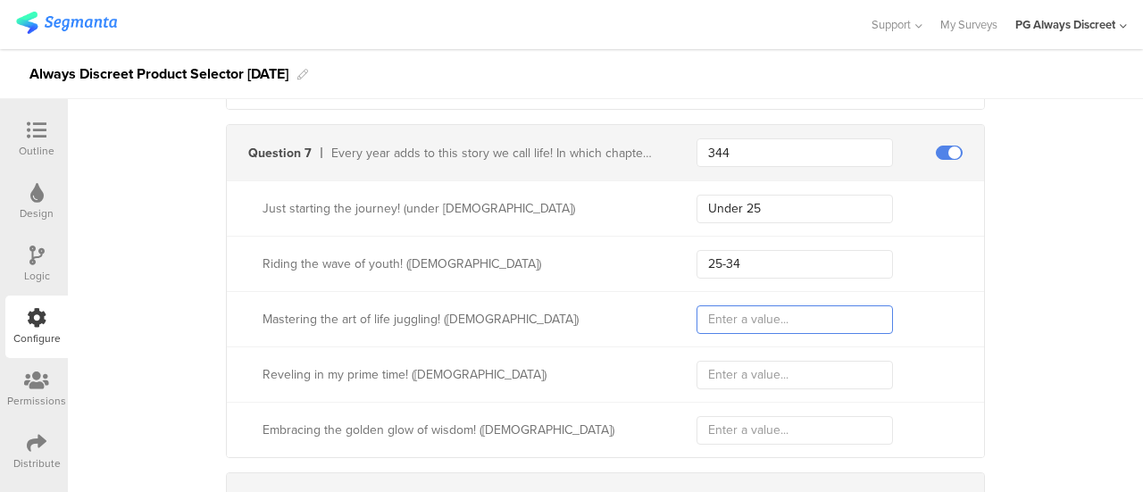
click at [729, 313] on input "text" at bounding box center [794, 319] width 196 height 29
paste input "35-49"
type input "35-49"
click at [729, 361] on input "text" at bounding box center [794, 375] width 196 height 29
paste input "50-64"
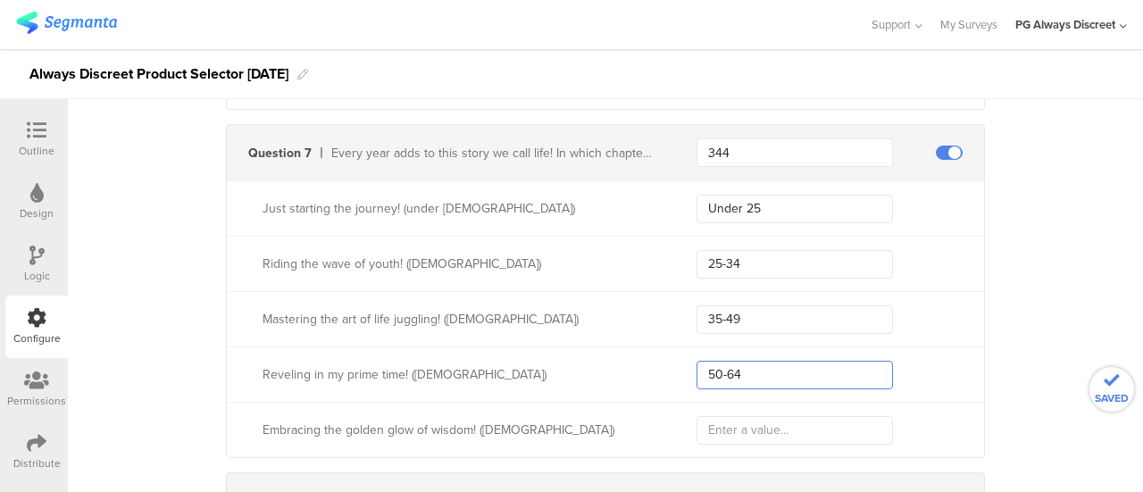
type input "50-64"
click at [702, 416] on input "text" at bounding box center [794, 430] width 196 height 29
paste input "65+"
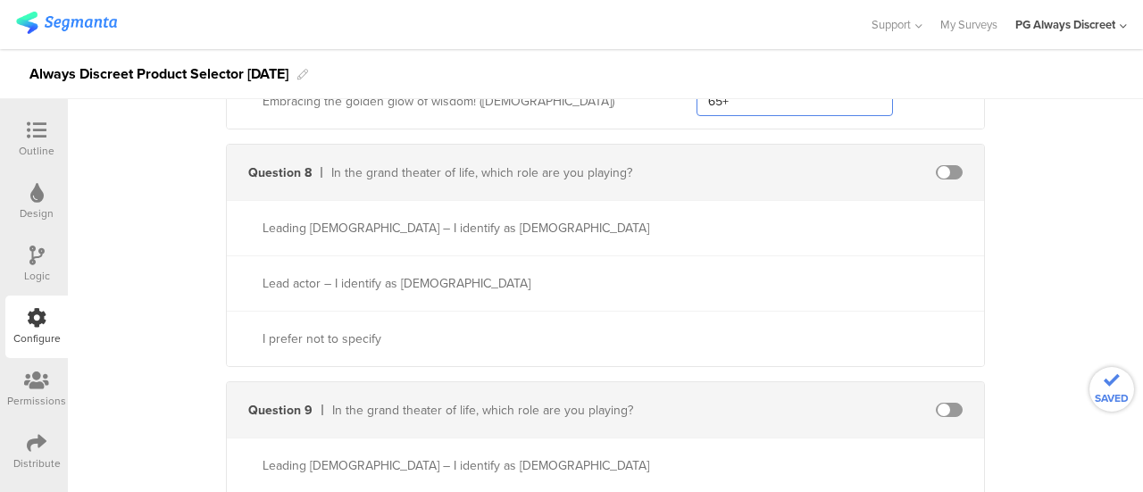
scroll to position [2768, 0]
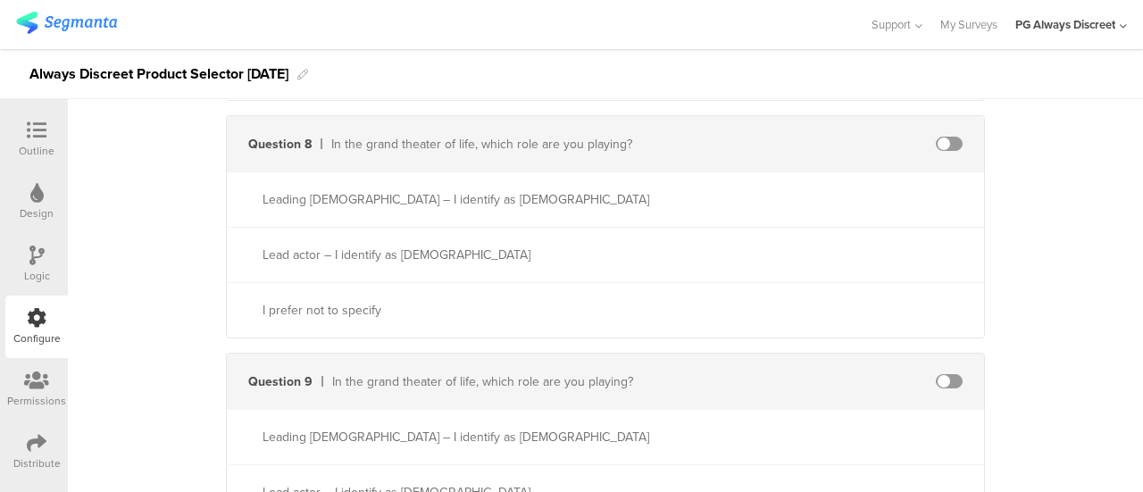
type input "65+"
click at [942, 137] on span at bounding box center [949, 144] width 27 height 14
click at [807, 129] on input "text" at bounding box center [794, 143] width 196 height 29
type input "2714"
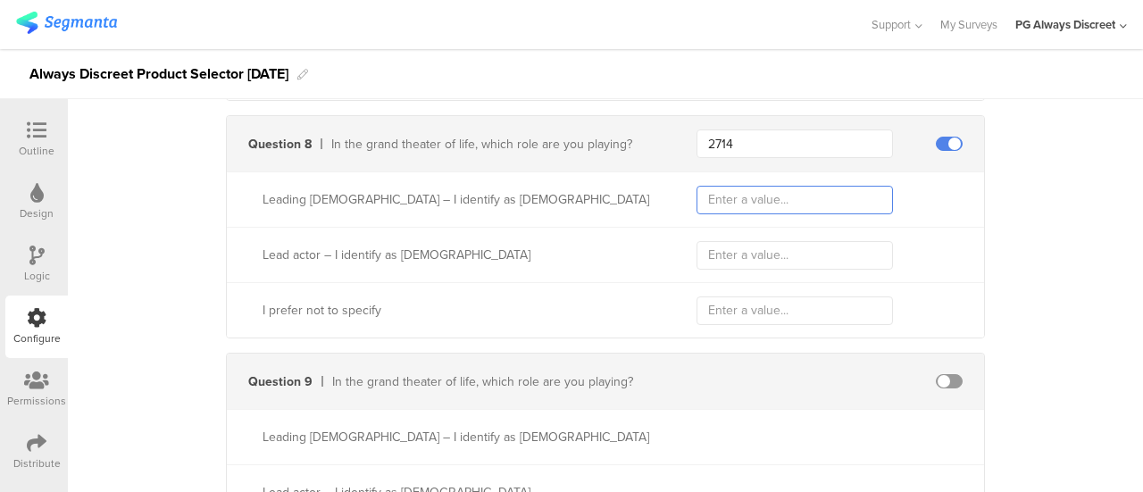
click at [731, 194] on input "text" at bounding box center [794, 200] width 196 height 29
paste input "Female"
type input "Female"
click at [727, 249] on input "text" at bounding box center [794, 255] width 196 height 29
paste input "Male"
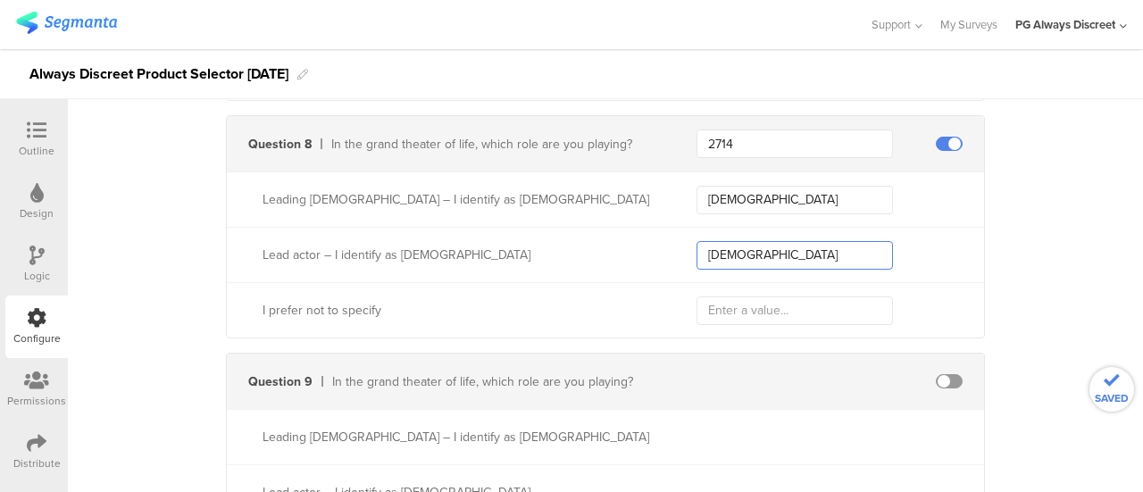
type input "Male"
click at [773, 304] on input "text" at bounding box center [794, 310] width 196 height 29
paste input "Prefer to not say"
type input "Prefer to not say"
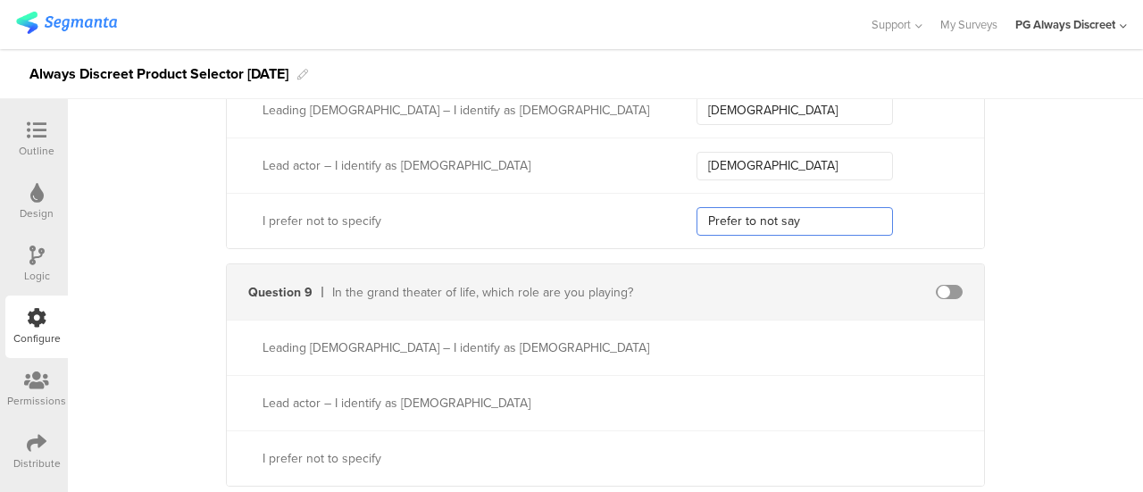
scroll to position [2947, 0]
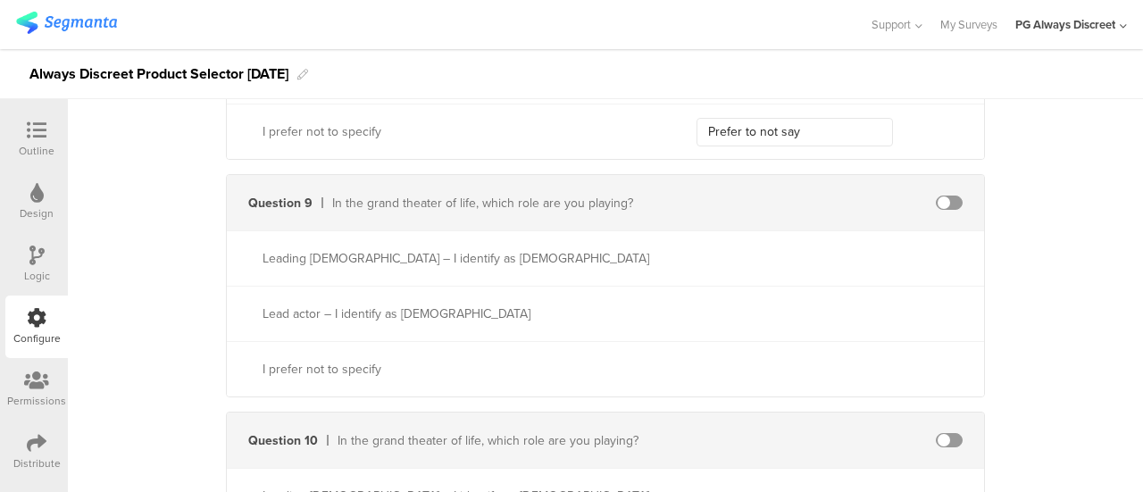
click at [936, 196] on span at bounding box center [949, 203] width 27 height 14
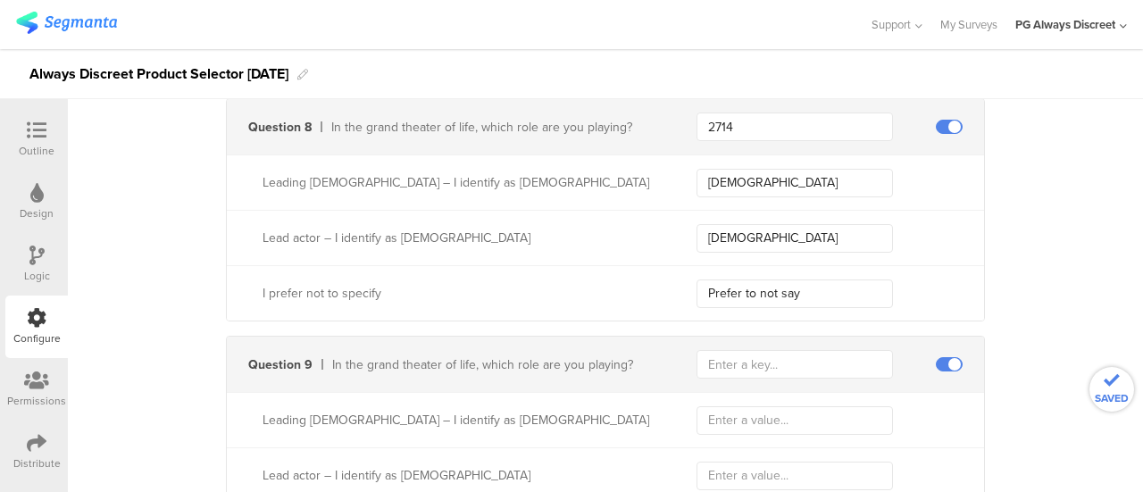
scroll to position [2679, 0]
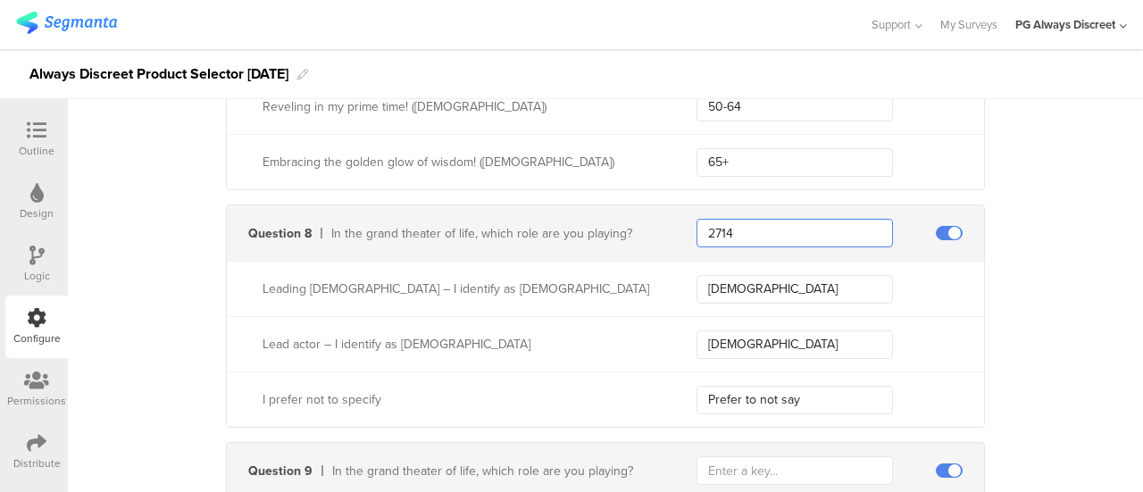
drag, startPoint x: 771, startPoint y: 223, endPoint x: 675, endPoint y: 216, distance: 95.8
click at [676, 216] on div "Question 8 In the grand theater of life, which role are you playing? 2714" at bounding box center [605, 232] width 757 height 55
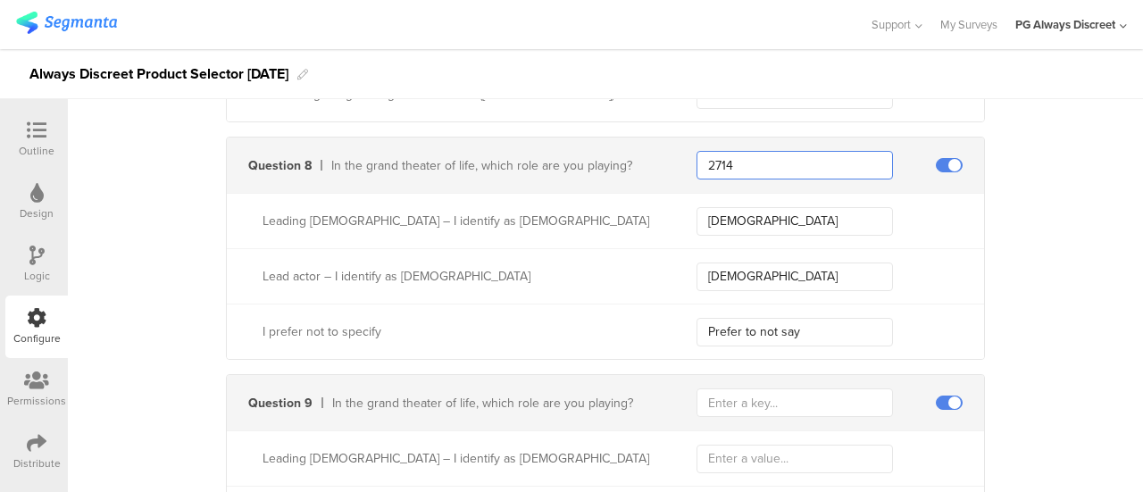
scroll to position [2857, 0]
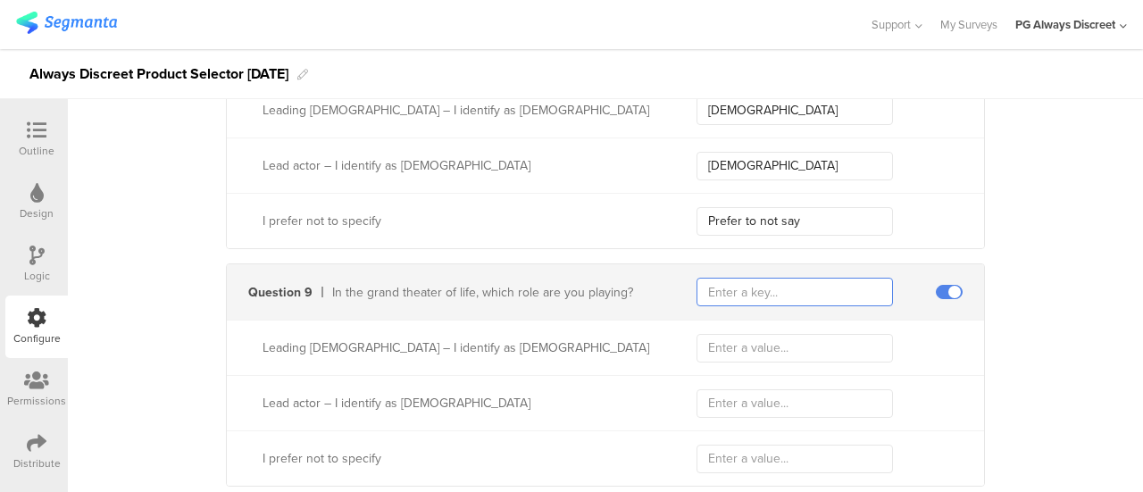
click at [736, 283] on input "text" at bounding box center [794, 292] width 196 height 29
paste input "2714"
type input "2714"
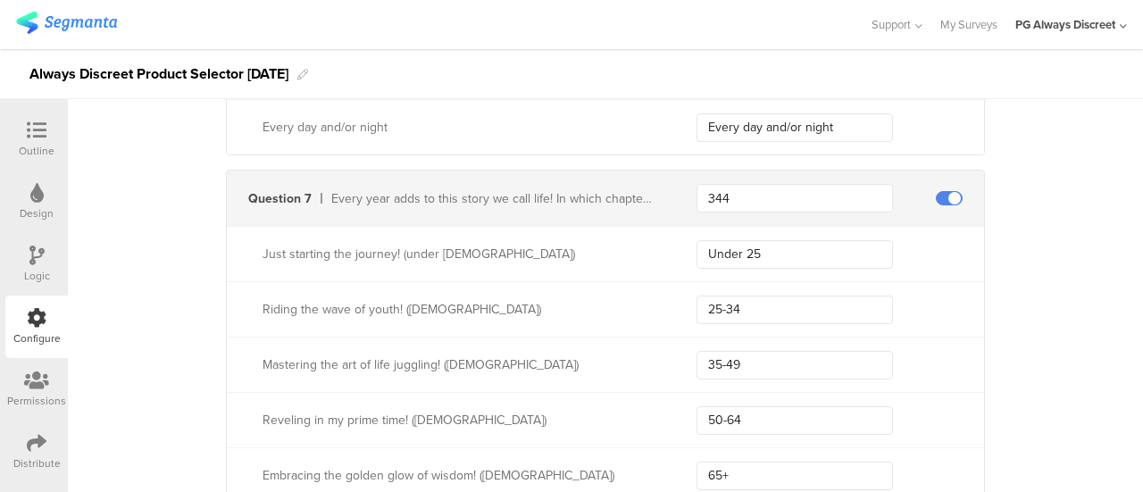
drag, startPoint x: 745, startPoint y: 104, endPoint x: 635, endPoint y: 91, distance: 110.6
click at [635, 91] on div "Outline Design Logic Configure Permissions Distribute Configure Survey Settings…" at bounding box center [571, 270] width 1143 height 443
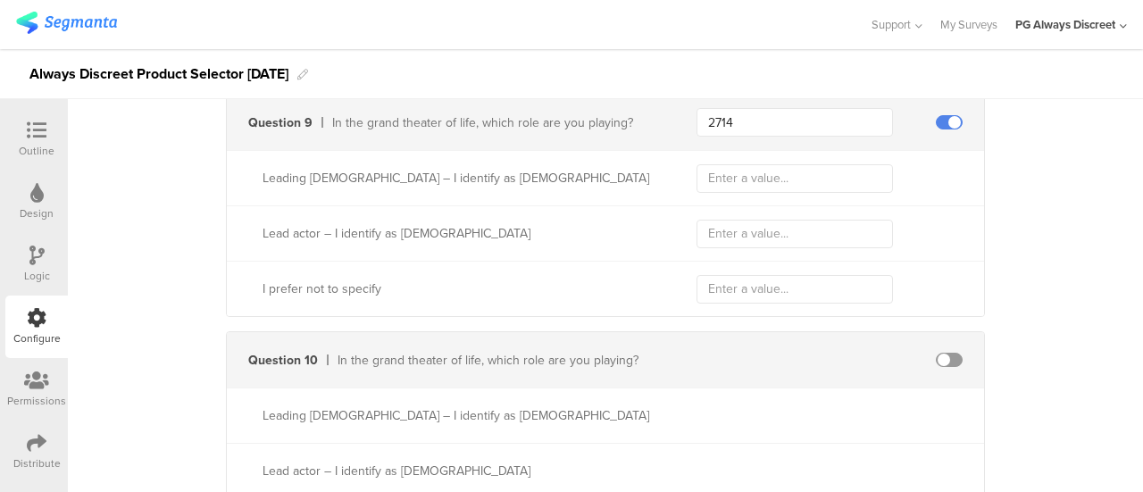
scroll to position [3110, 0]
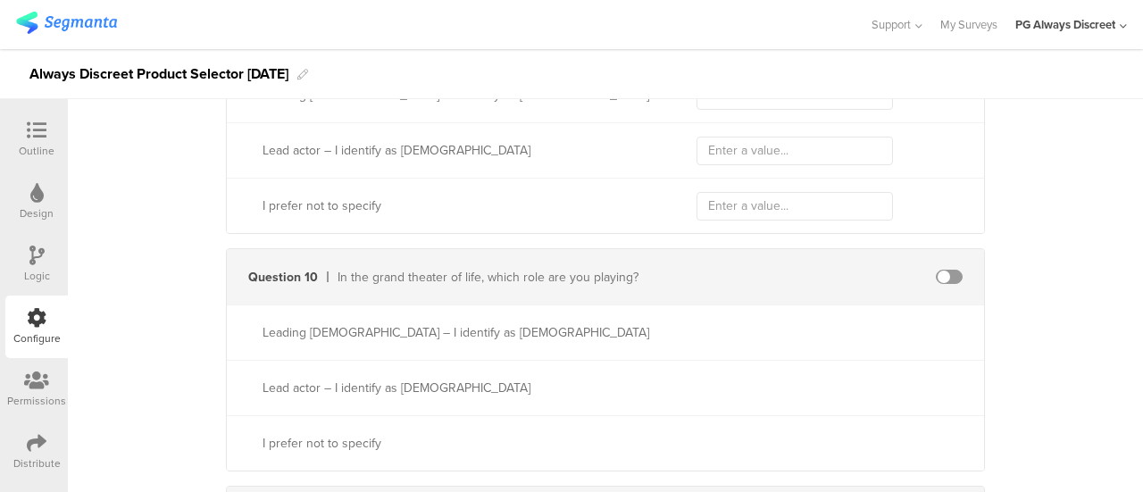
click at [936, 270] on span at bounding box center [949, 277] width 27 height 14
click at [820, 265] on input "text" at bounding box center [794, 277] width 196 height 29
paste input "2714"
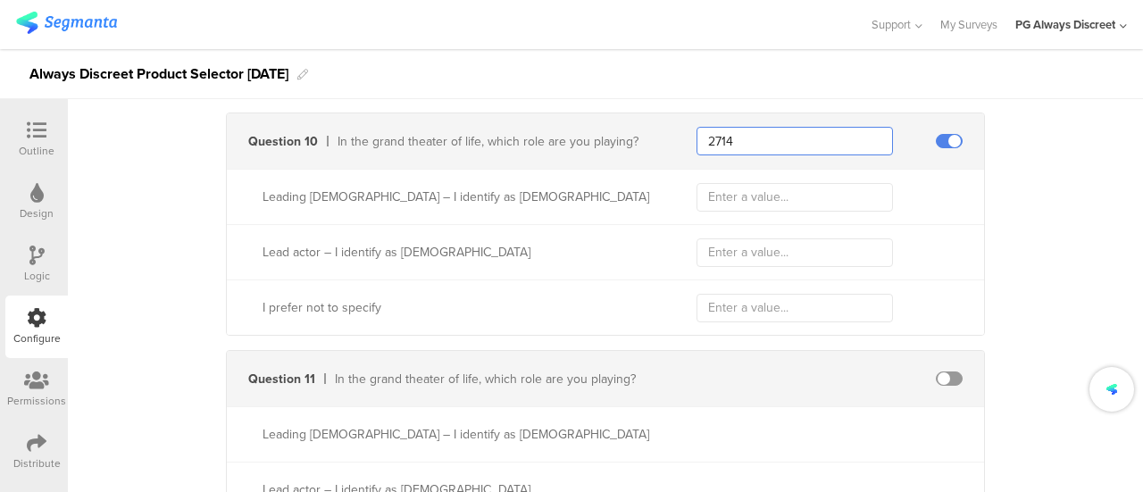
scroll to position [3289, 0]
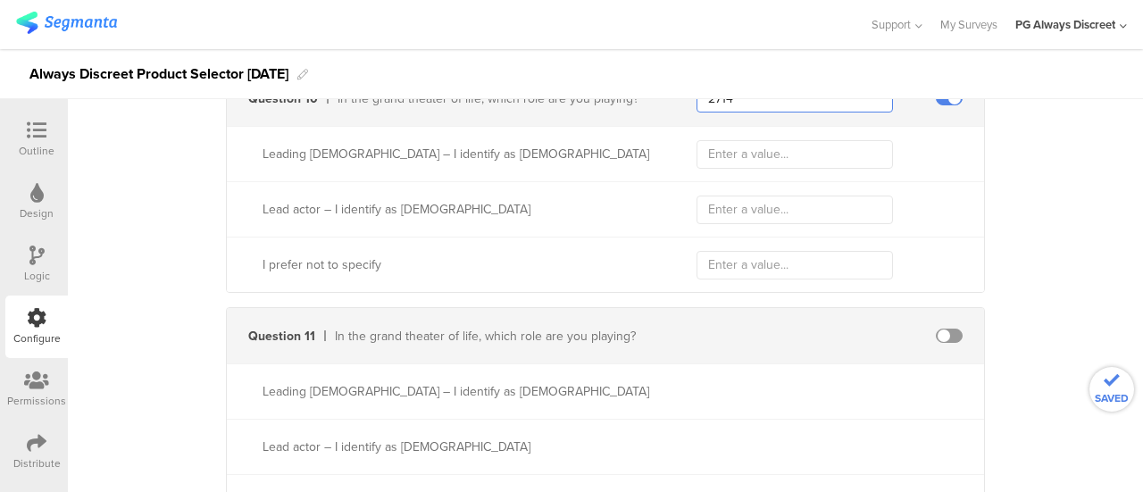
type input "2714"
click at [936, 329] on span at bounding box center [949, 336] width 27 height 14
click at [736, 322] on input "text" at bounding box center [794, 335] width 196 height 29
paste input "2714"
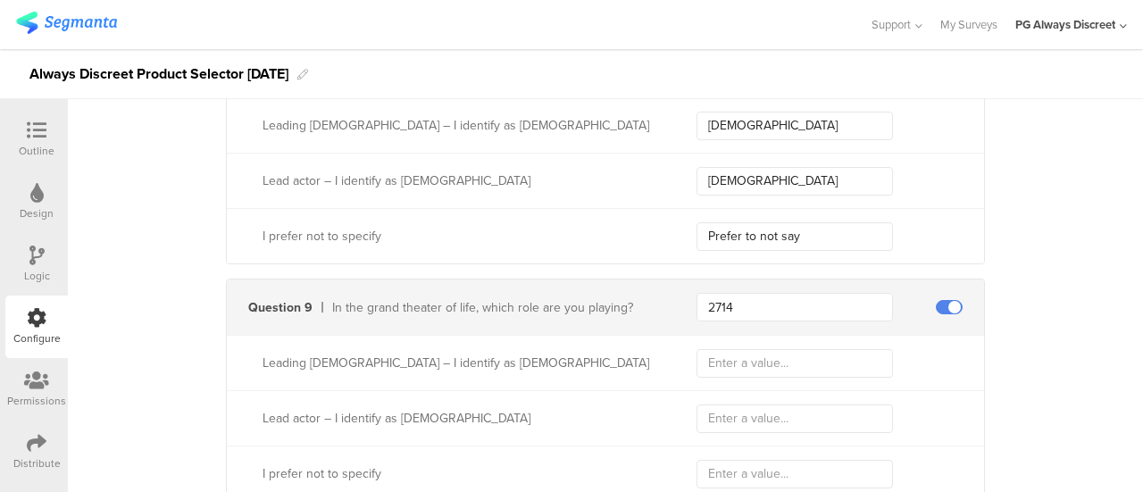
scroll to position [2753, 0]
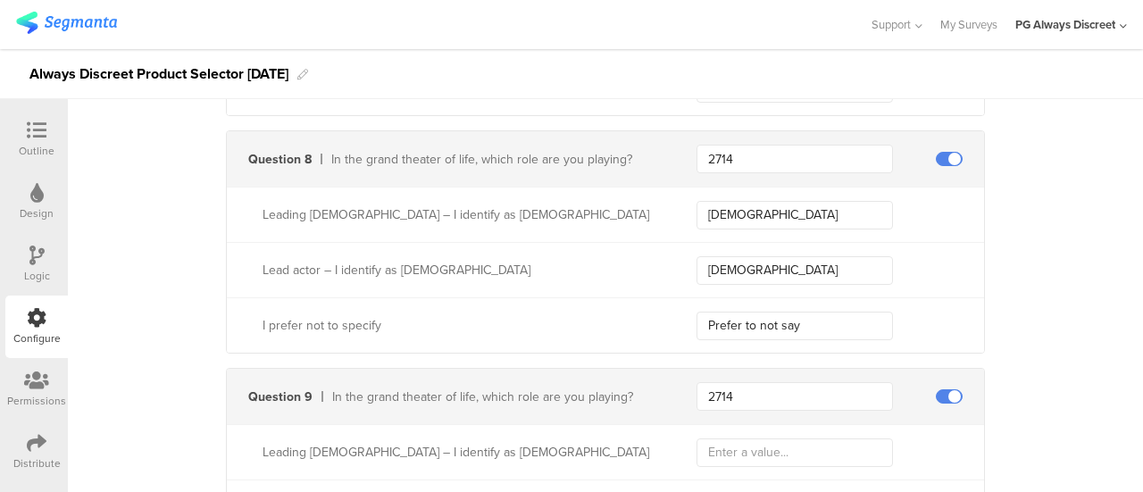
type input "2714"
drag, startPoint x: 754, startPoint y: 211, endPoint x: 637, endPoint y: 174, distance: 122.6
click at [637, 174] on div "Question 8 In the grand theater of life, which role are you playing? 2714 Leadi…" at bounding box center [605, 241] width 759 height 223
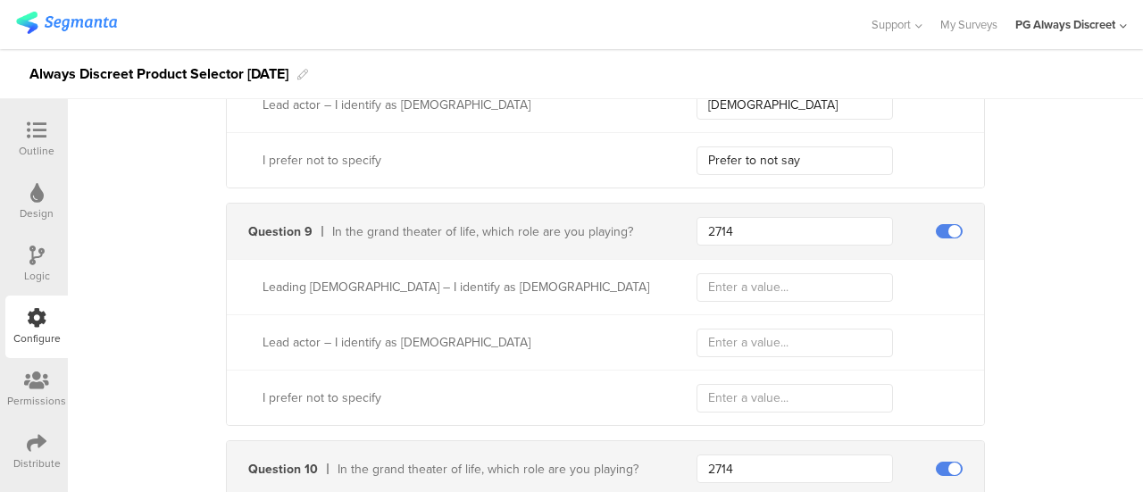
scroll to position [2931, 0]
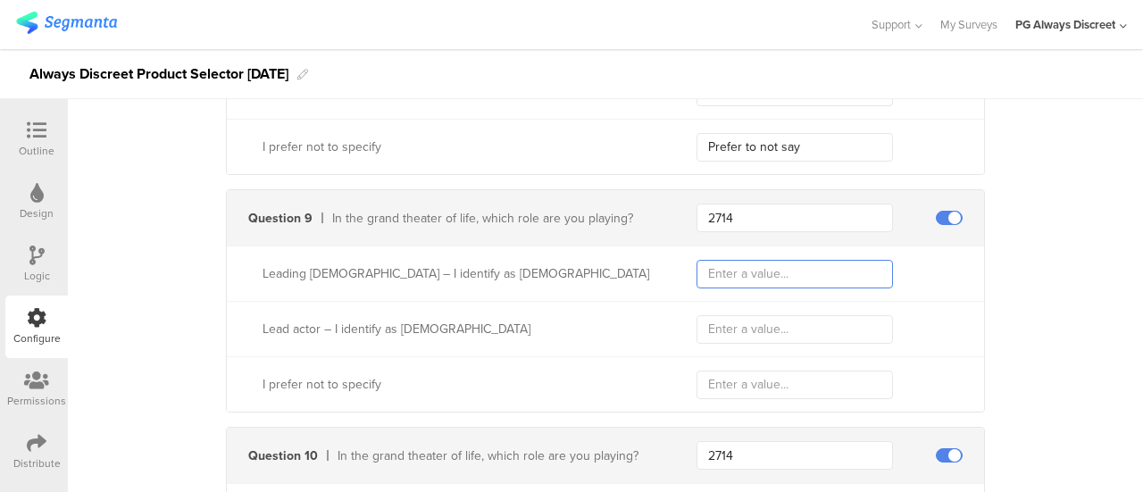
click at [722, 266] on input "text" at bounding box center [794, 274] width 196 height 29
paste input "Female"
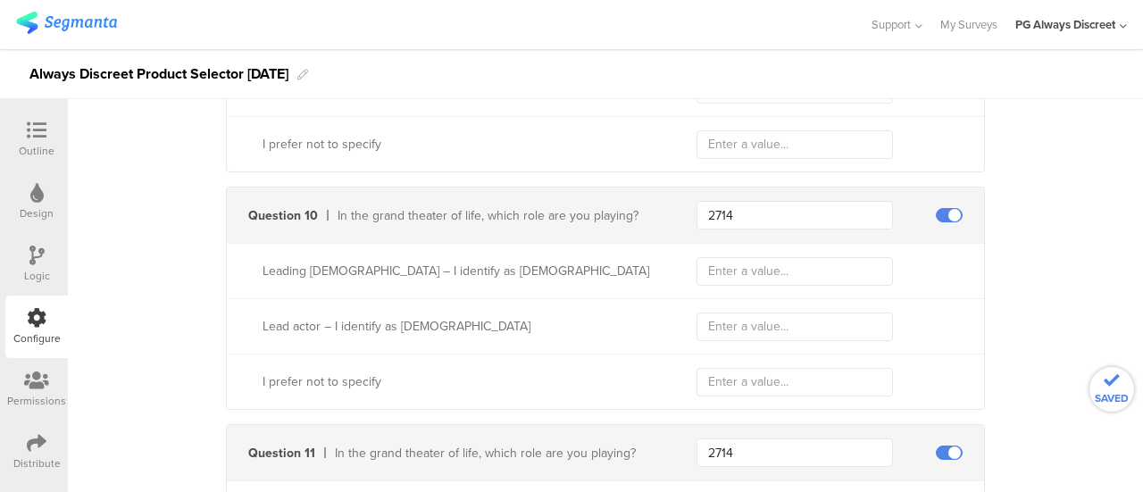
scroll to position [3199, 0]
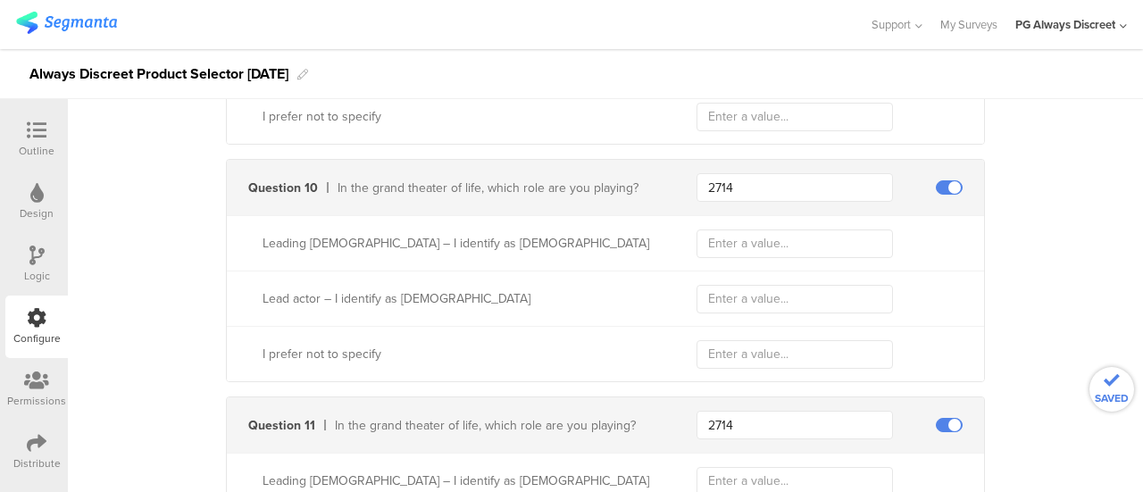
type input "Female"
click at [747, 254] on div "Leading [DEMOGRAPHIC_DATA] – I identify as [DEMOGRAPHIC_DATA]" at bounding box center [605, 242] width 757 height 55
click at [746, 232] on input "text" at bounding box center [794, 243] width 196 height 29
paste input "Female"
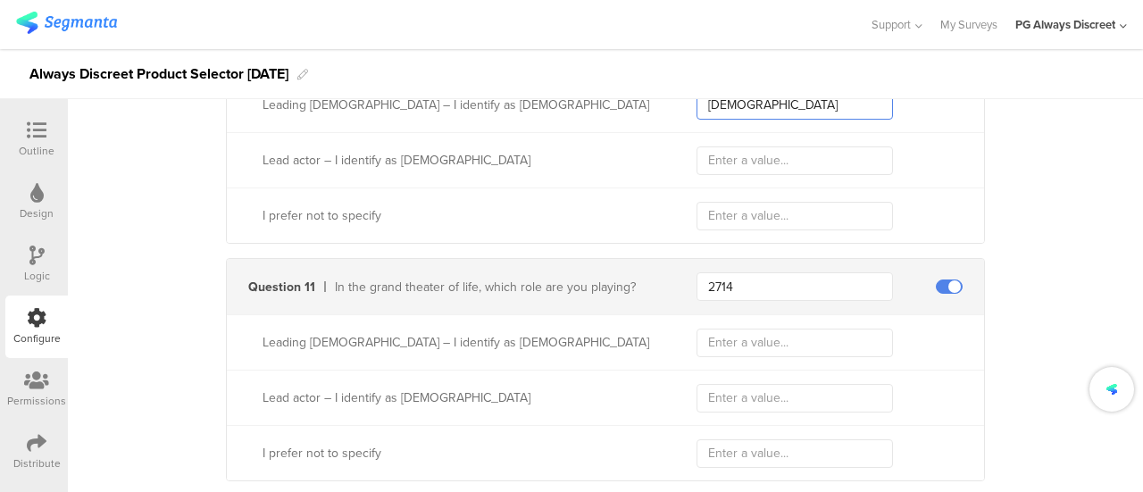
scroll to position [3378, 0]
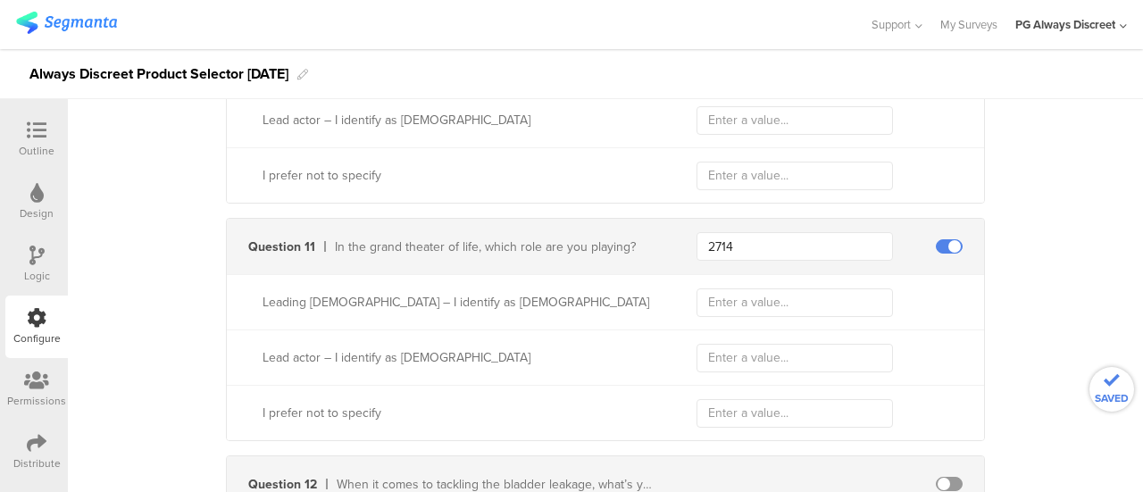
type input "Female"
click at [704, 297] on input "text" at bounding box center [794, 302] width 196 height 29
paste input "Female"
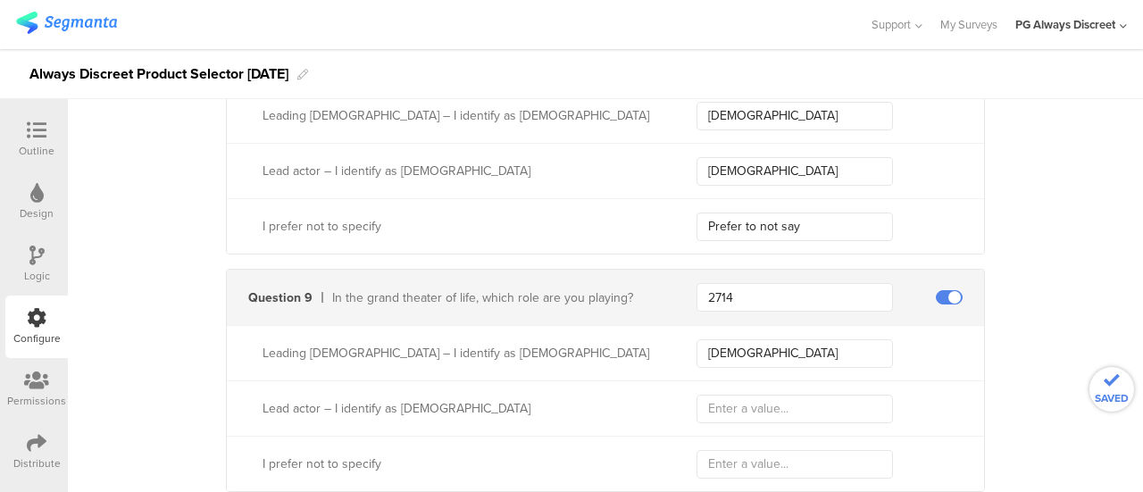
scroll to position [2842, 0]
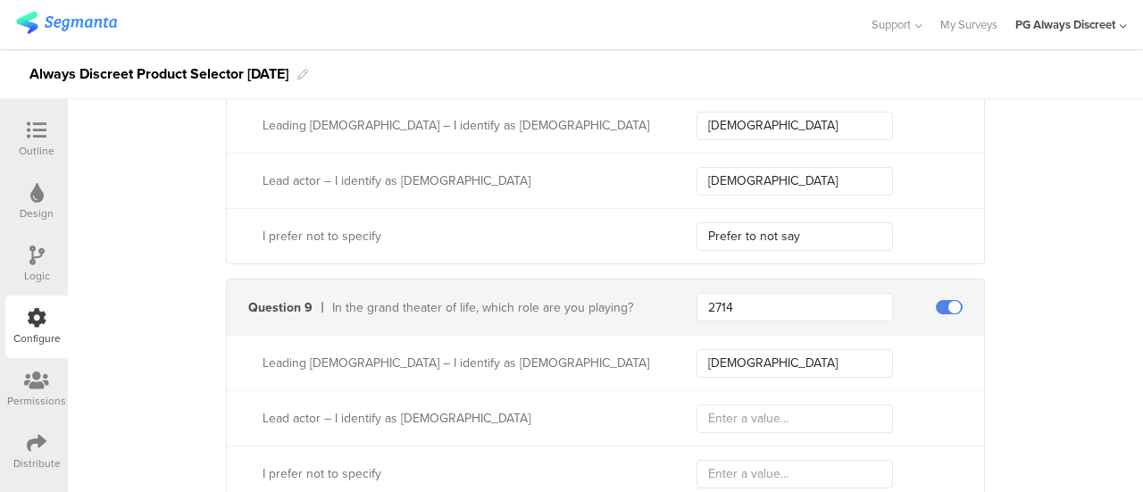
type input "Female"
drag, startPoint x: 747, startPoint y: 176, endPoint x: 632, endPoint y: 147, distance: 118.7
click at [632, 153] on div "Lead actor – I identify as male Male" at bounding box center [605, 180] width 757 height 55
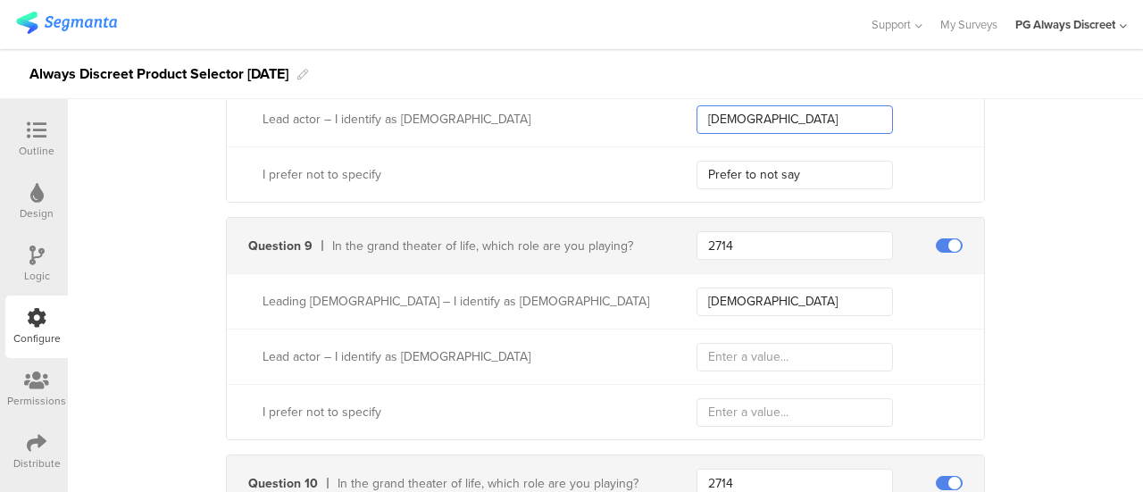
scroll to position [2931, 0]
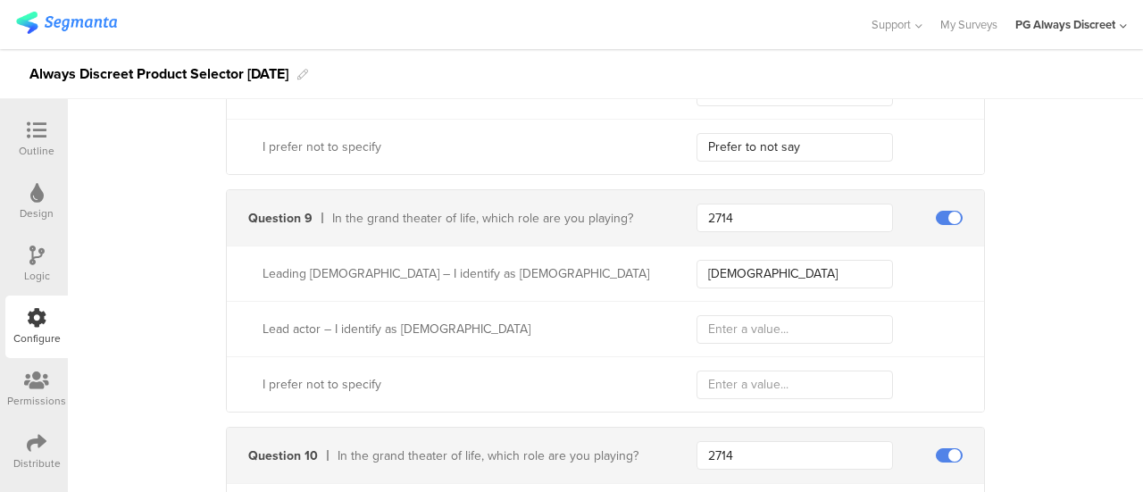
click at [704, 301] on div "Lead actor – I identify as [DEMOGRAPHIC_DATA]" at bounding box center [605, 328] width 757 height 55
click at [705, 315] on input "text" at bounding box center [794, 329] width 196 height 29
paste input "Male"
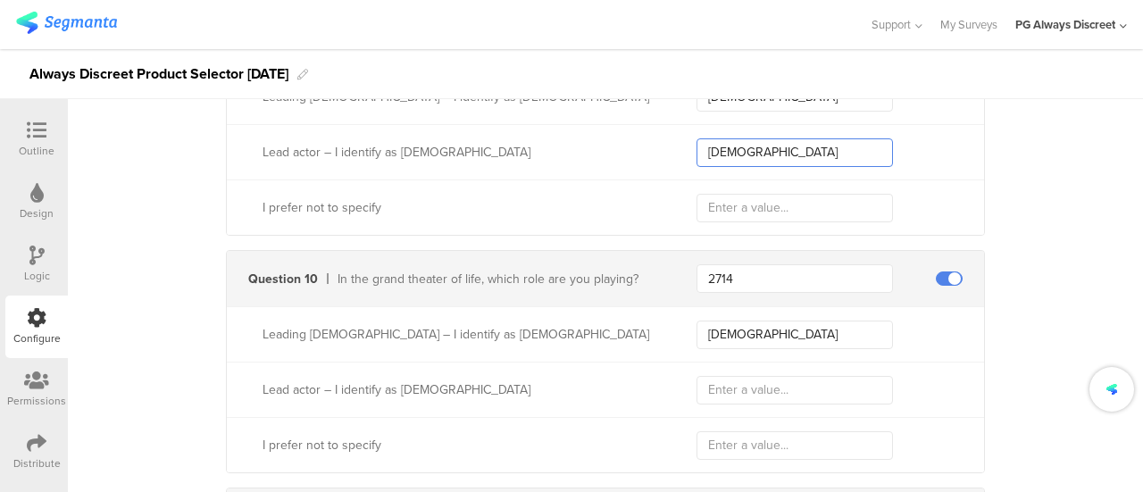
scroll to position [3110, 0]
type input "Male"
click at [696, 378] on input "text" at bounding box center [794, 388] width 196 height 29
paste input "Male"
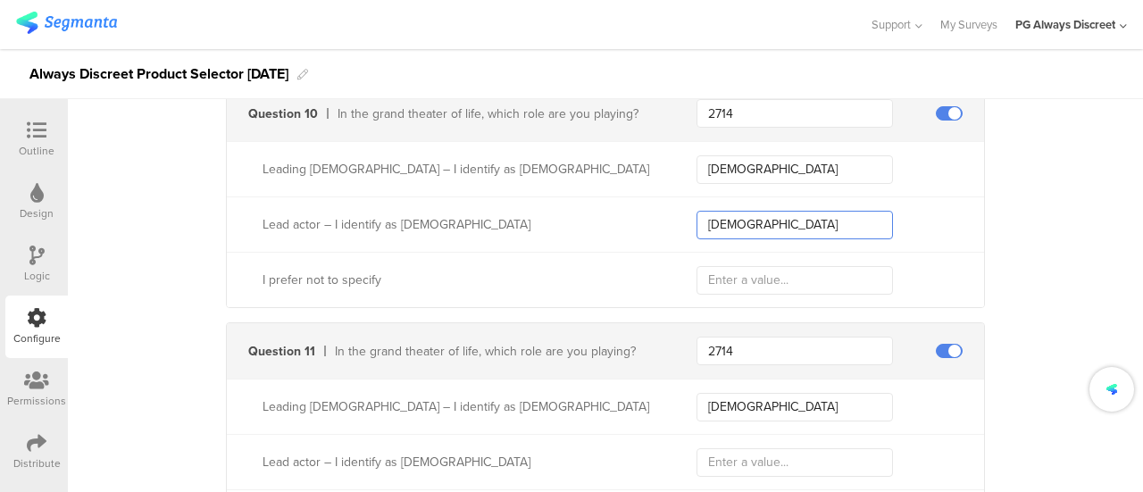
scroll to position [3289, 0]
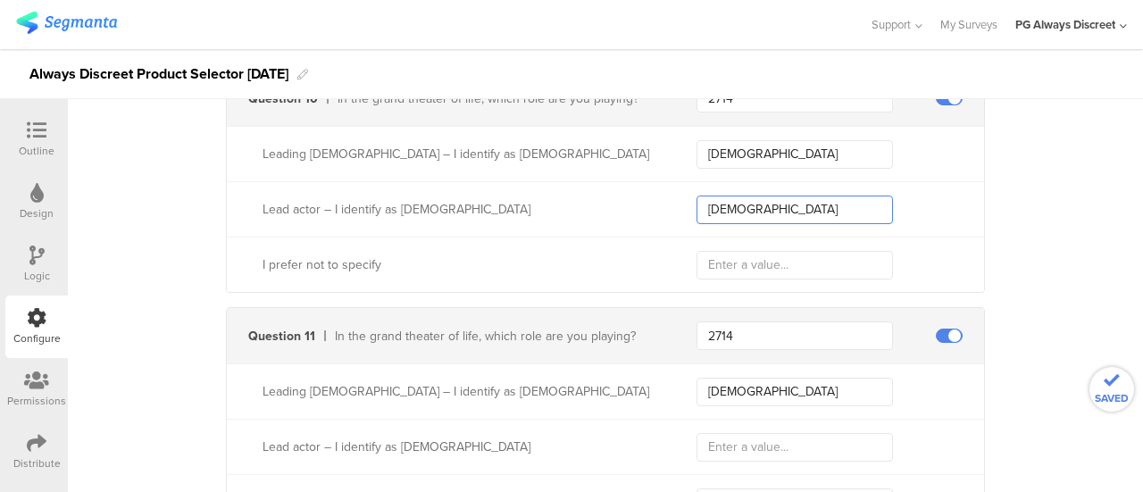
type input "Male"
click at [699, 433] on input "text" at bounding box center [794, 447] width 196 height 29
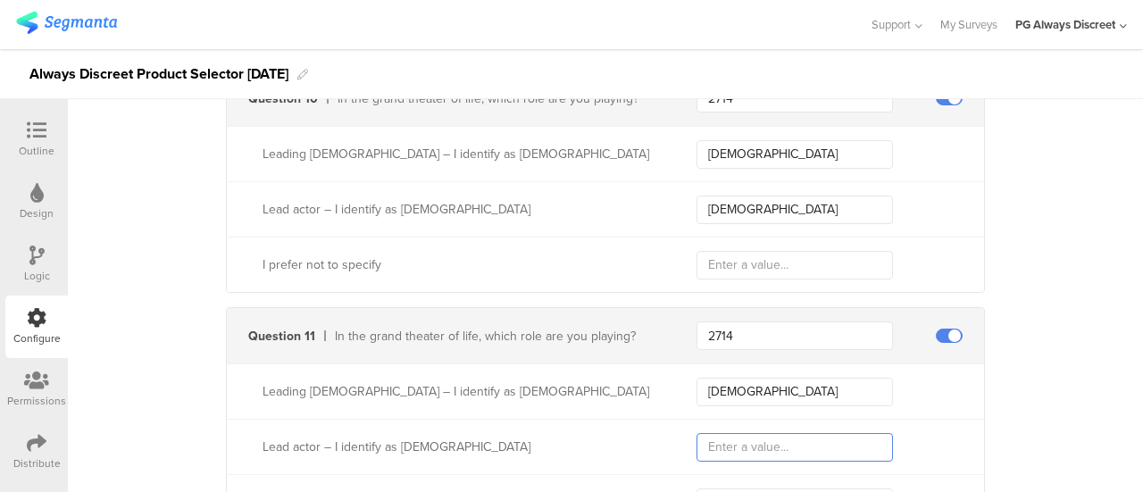
paste input "Male"
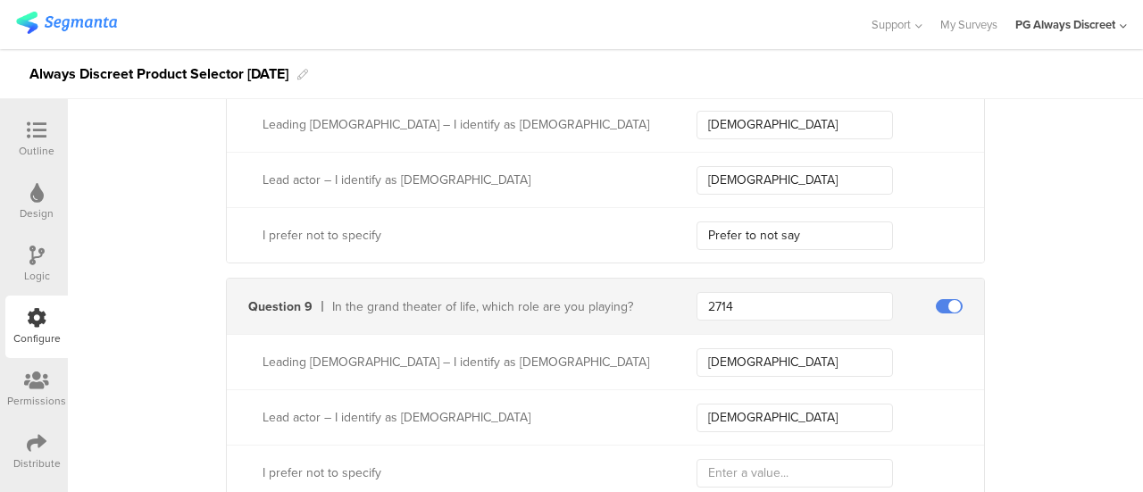
scroll to position [2842, 0]
type input "Male"
drag, startPoint x: 800, startPoint y: 229, endPoint x: 637, endPoint y: 192, distance: 167.6
click at [637, 192] on div "Leading lady – I identify as female Female Lead actor – I identify as male Male…" at bounding box center [605, 180] width 757 height 166
click at [703, 466] on input "text" at bounding box center [794, 474] width 196 height 29
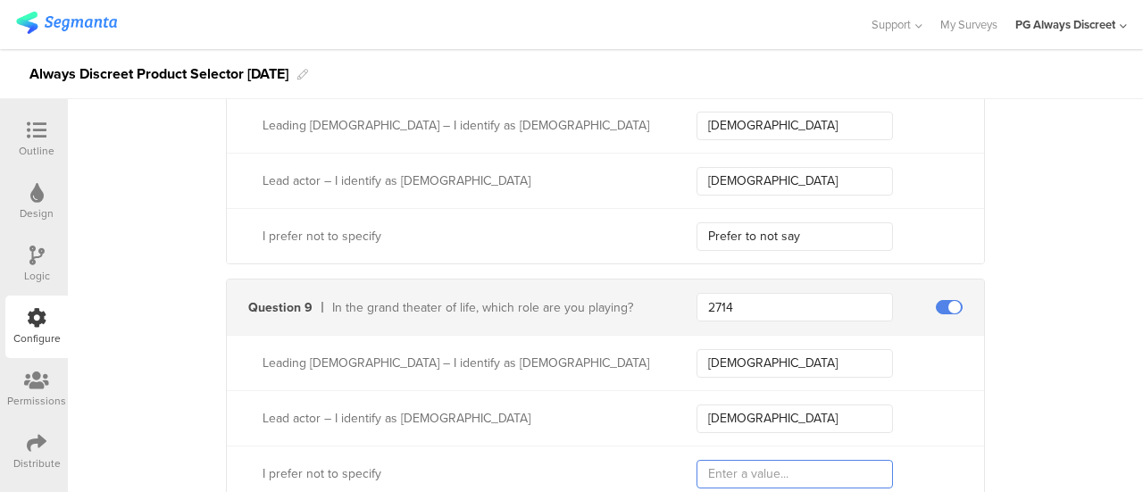
paste input "Prefer to not say"
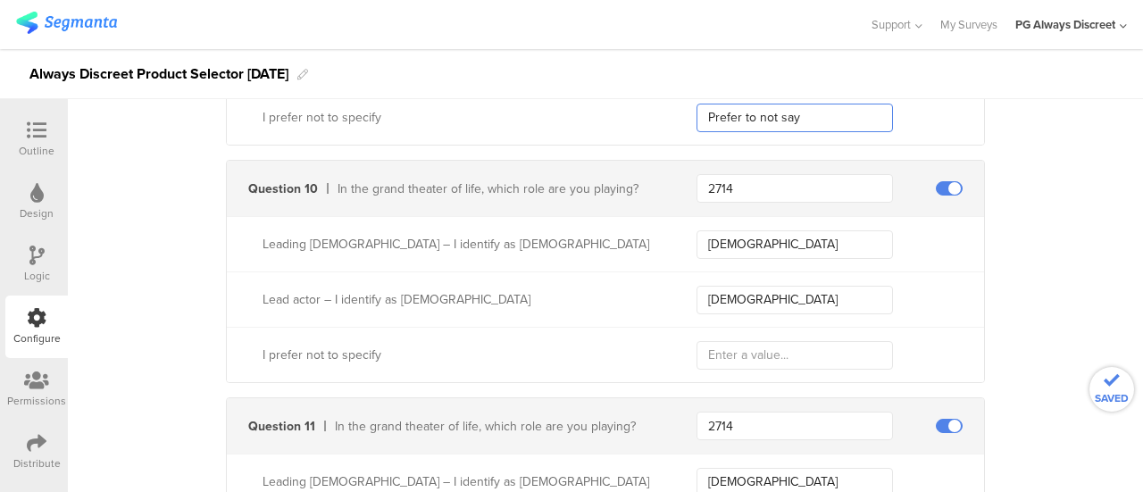
scroll to position [3199, 0]
type input "Prefer to not say"
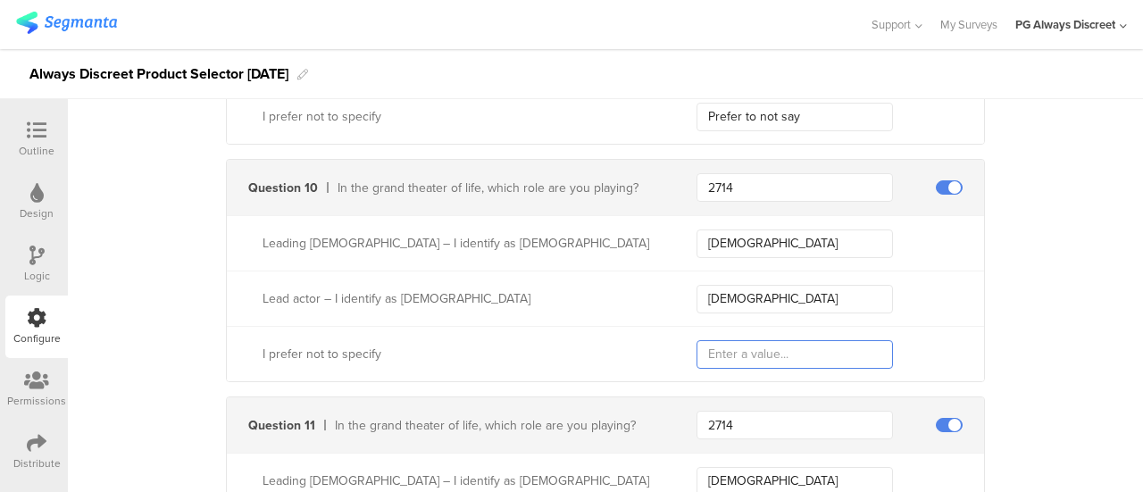
click at [725, 340] on input "text" at bounding box center [794, 354] width 196 height 29
paste input "Prefer to not say"
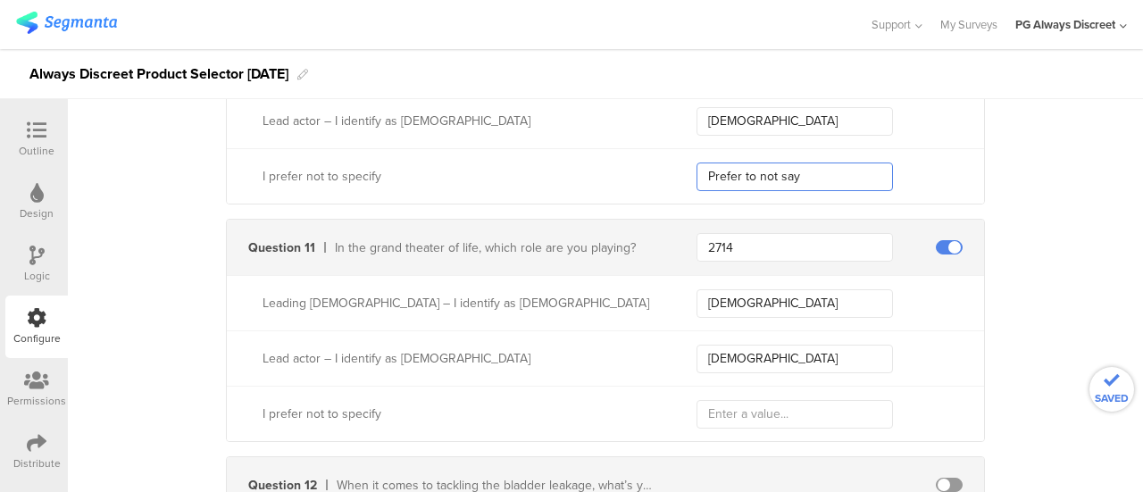
scroll to position [3378, 0]
type input "Prefer to not say"
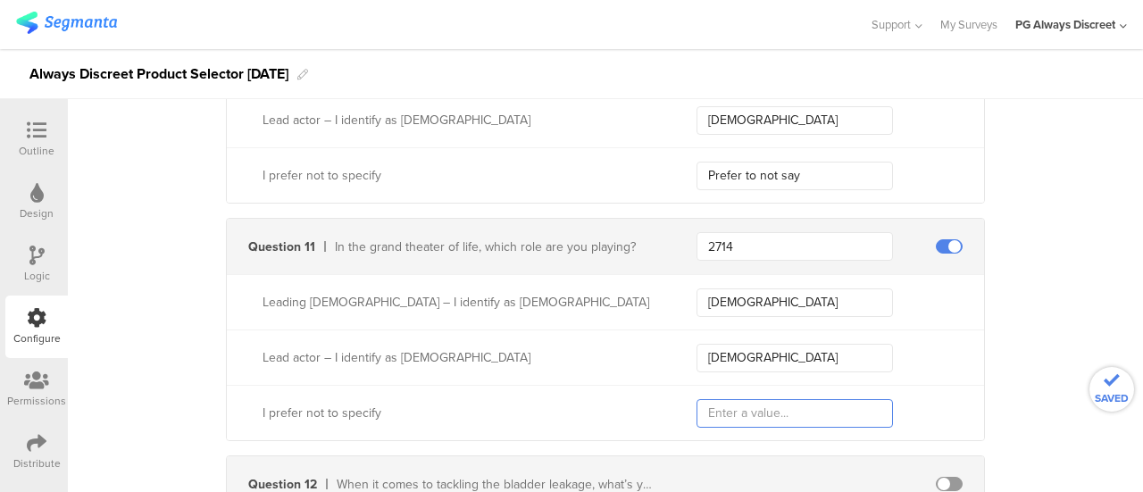
click at [721, 405] on input "text" at bounding box center [794, 413] width 196 height 29
paste input "Prefer to not say"
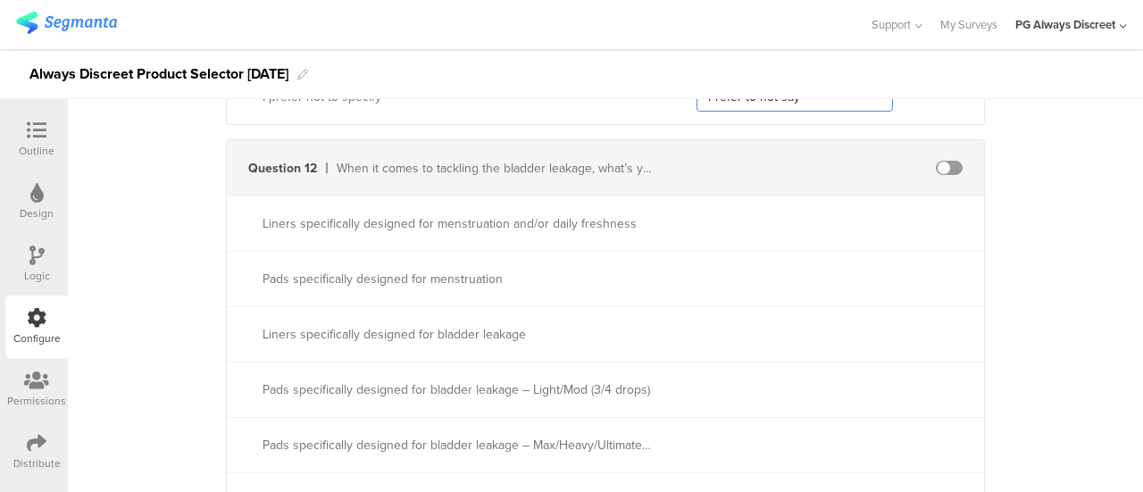
scroll to position [3735, 0]
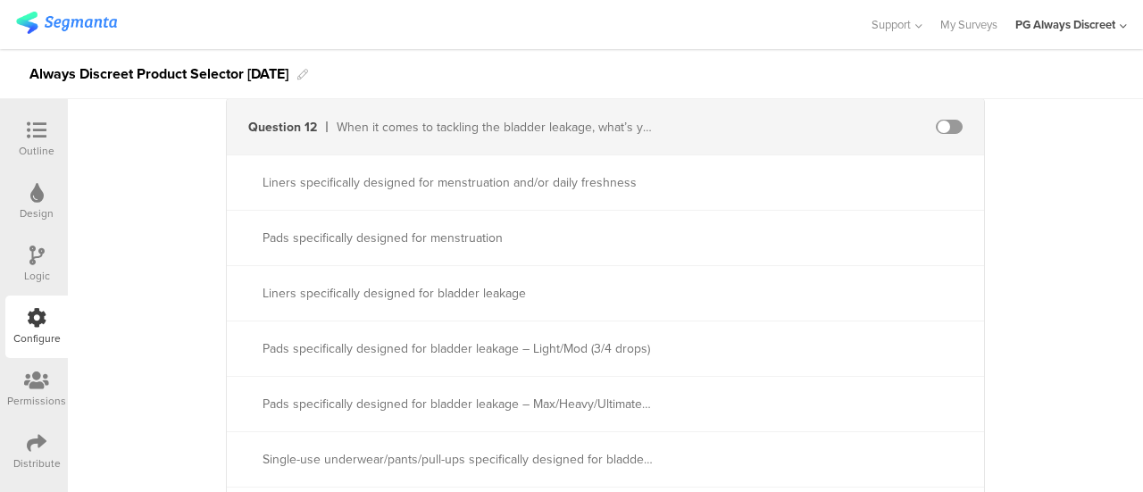
type input "Prefer to not say"
click at [936, 120] on span at bounding box center [949, 127] width 27 height 14
click at [756, 125] on input "text" at bounding box center [794, 127] width 196 height 29
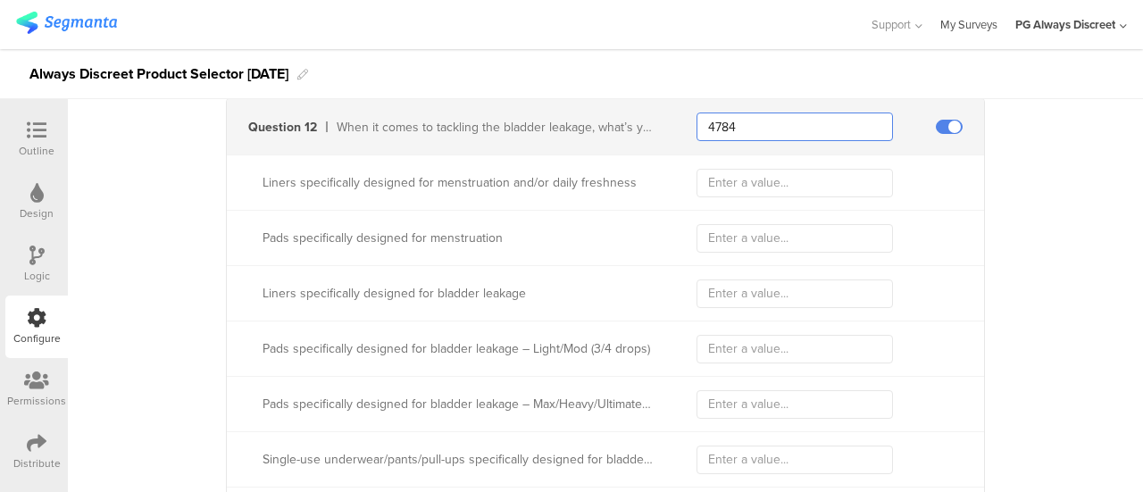
type input "4784"
click at [770, 173] on input "text" at bounding box center [794, 183] width 196 height 29
paste input "Menstrual Liners"
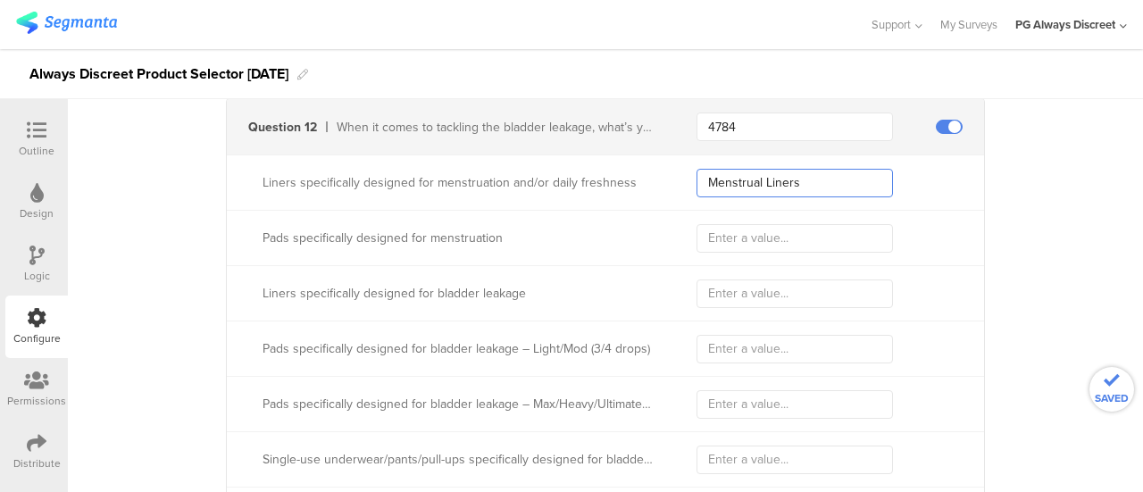
type input "Menstrual Liners"
click at [793, 225] on input "text" at bounding box center [794, 238] width 196 height 29
paste input "Menstrual Pads"
type input "Menstrual Pads"
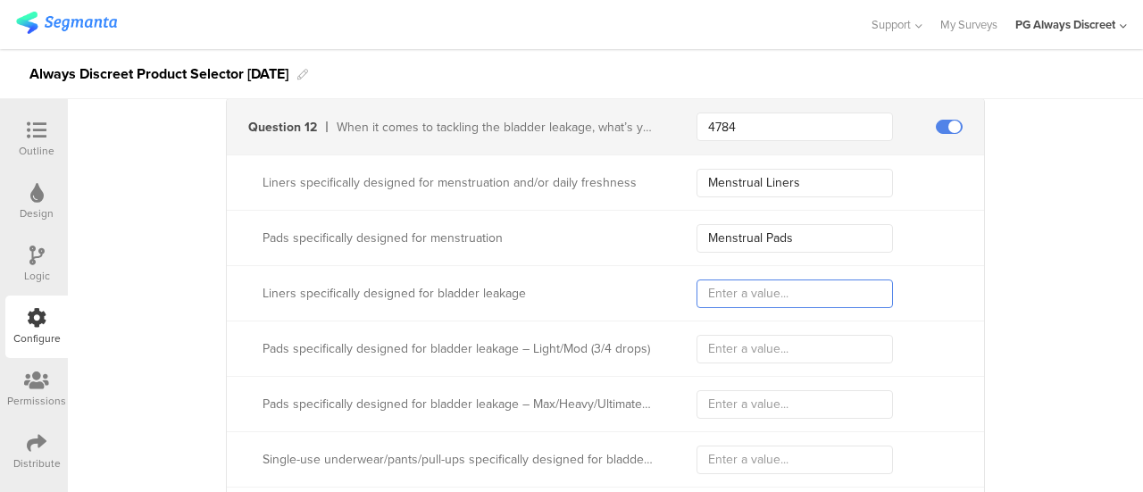
click at [733, 279] on input "text" at bounding box center [794, 293] width 196 height 29
paste input "Bladder Leak Liners"
type input "Bladder Leak Liners"
click at [710, 342] on input "text" at bounding box center [794, 349] width 196 height 29
paste input "Light to Mod Bladder Leak Pads"
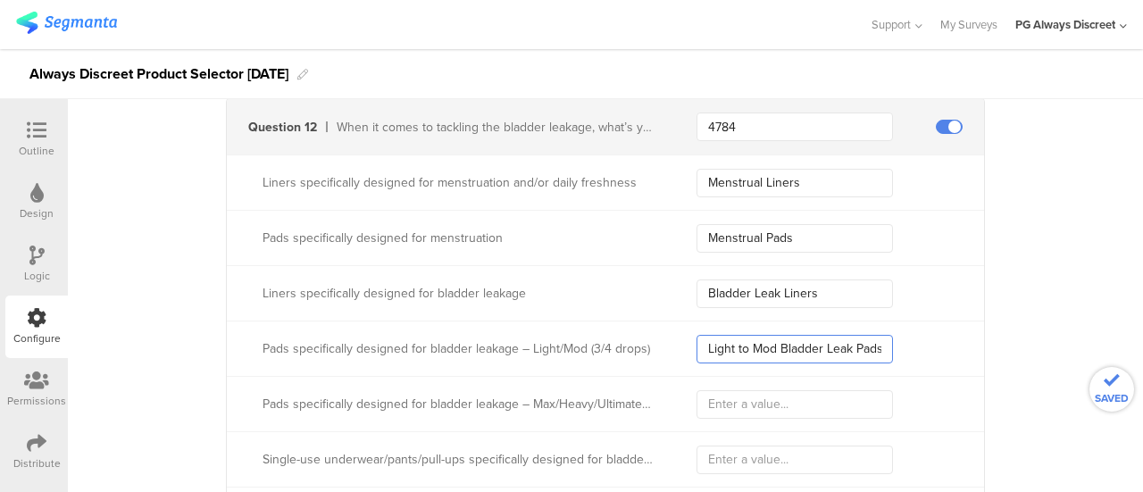
type input "Light to Mod Bladder Leak Pads"
click at [750, 390] on input "text" at bounding box center [794, 404] width 196 height 29
paste input "Heavy to Max Bladder Leak Pads"
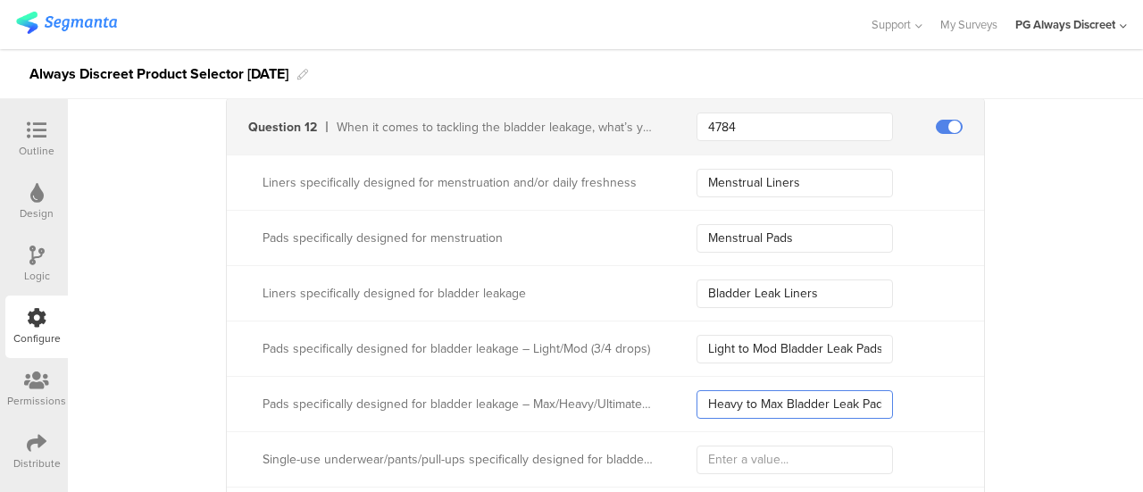
scroll to position [0, 6]
type input "Heavy to Max Bladder Leak Pads"
click at [768, 446] on input "text" at bounding box center [794, 460] width 196 height 29
paste input "Single-wear UWR Bladder Leak"
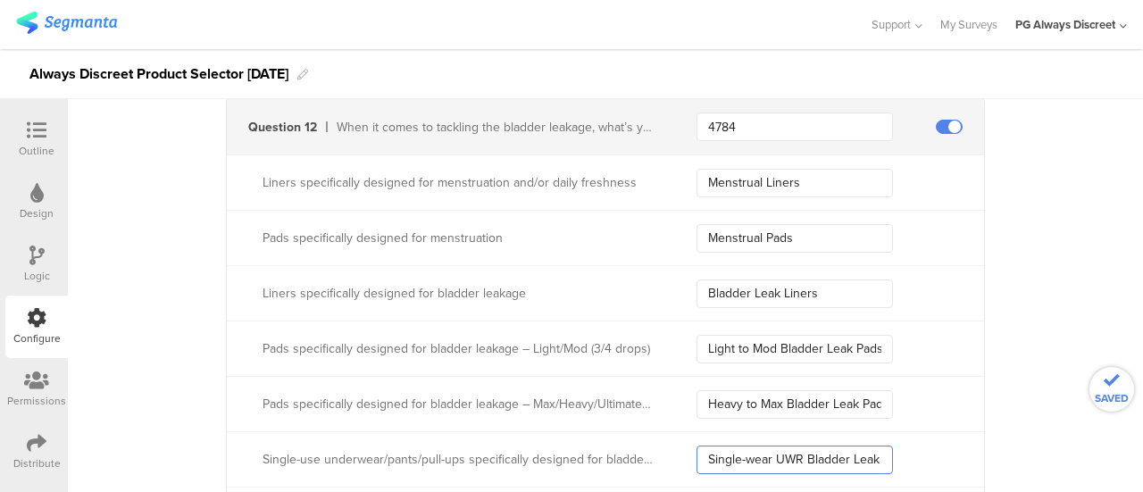
type input "Single-wear UWR Bladder Leak"
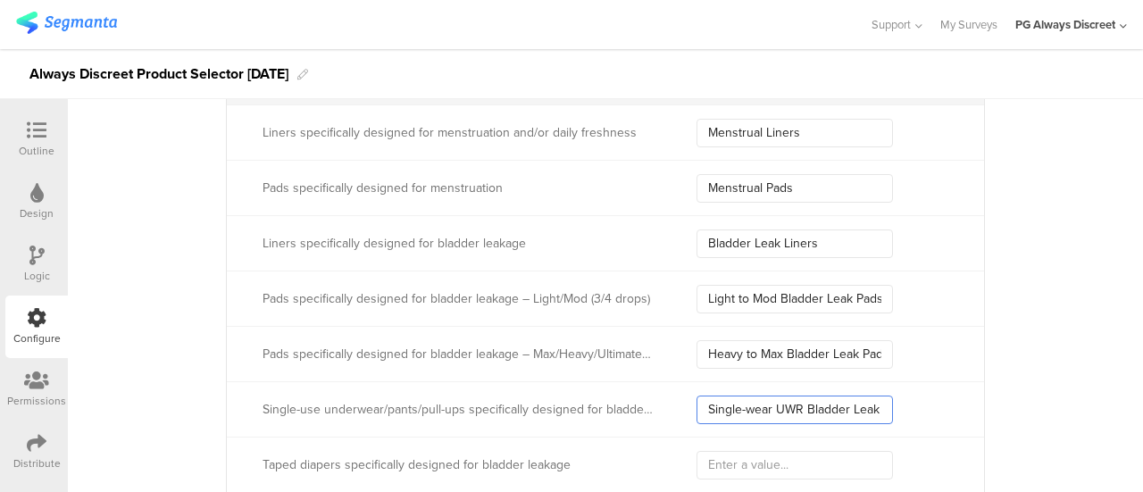
scroll to position [3824, 0]
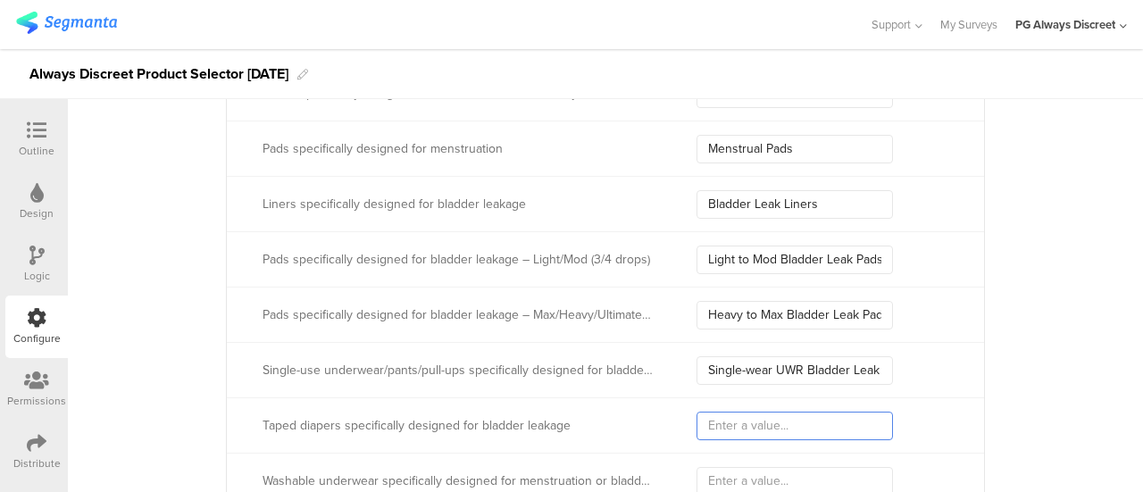
click at [730, 412] on input "text" at bounding box center [794, 426] width 196 height 29
paste input "Bladder Leak Taped Diapers"
type input "Bladder Leak Taped Diapers"
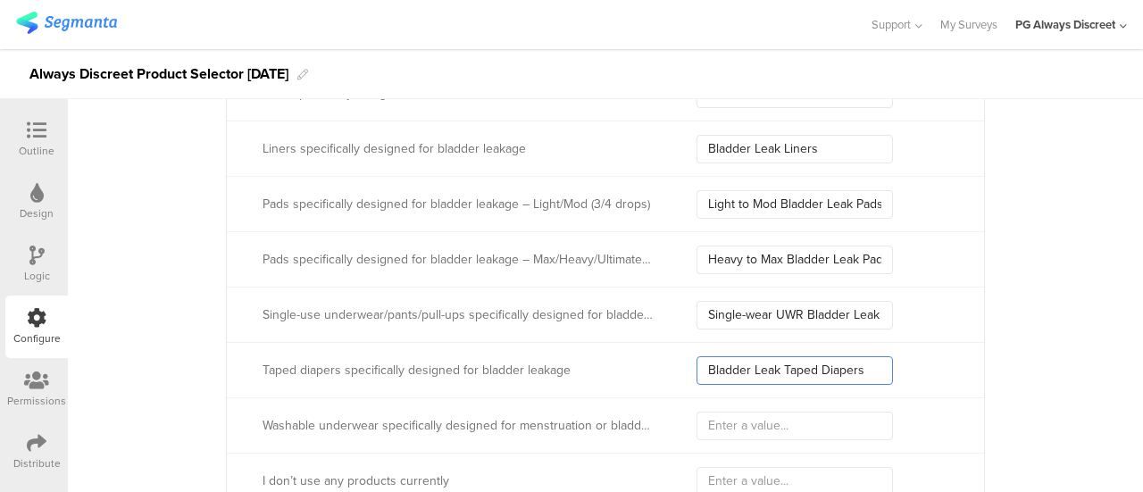
scroll to position [3914, 0]
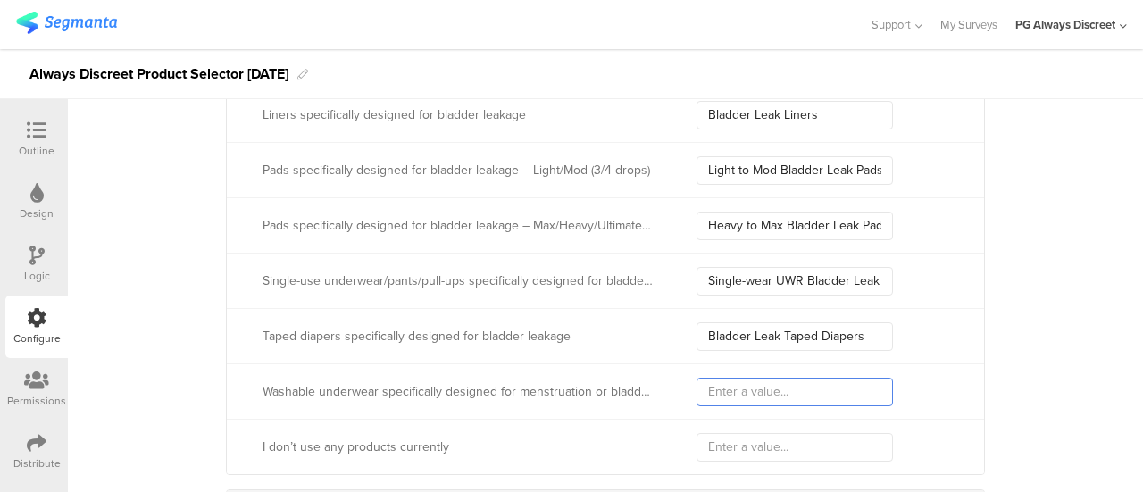
click at [743, 378] on input "text" at bounding box center [794, 392] width 196 height 29
paste input "Washable UWR for Menstrual or Bladder"
type input "Washable UWR for Menstrual or Bladder"
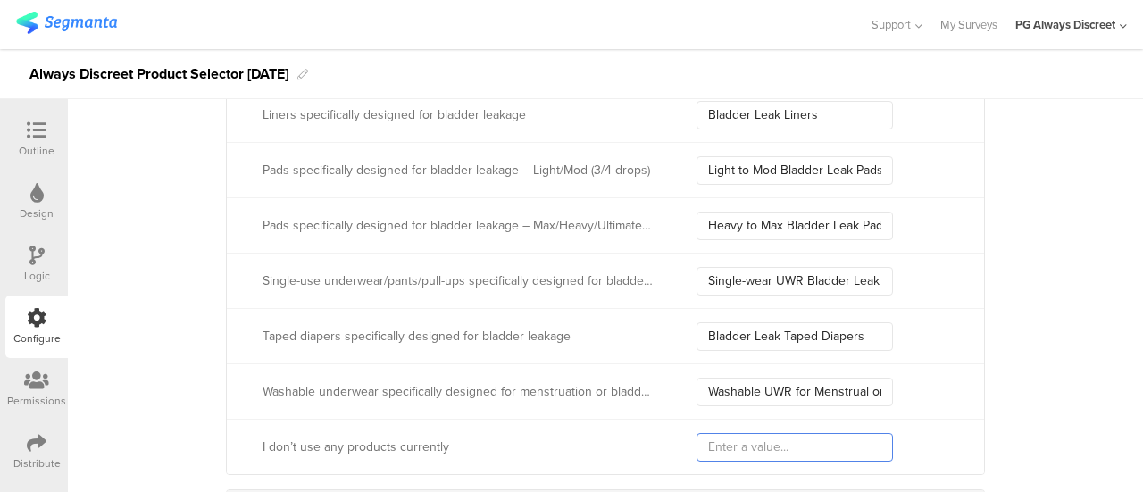
click at [768, 436] on input "text" at bounding box center [794, 447] width 196 height 29
paste input "Currently doesn't use products"
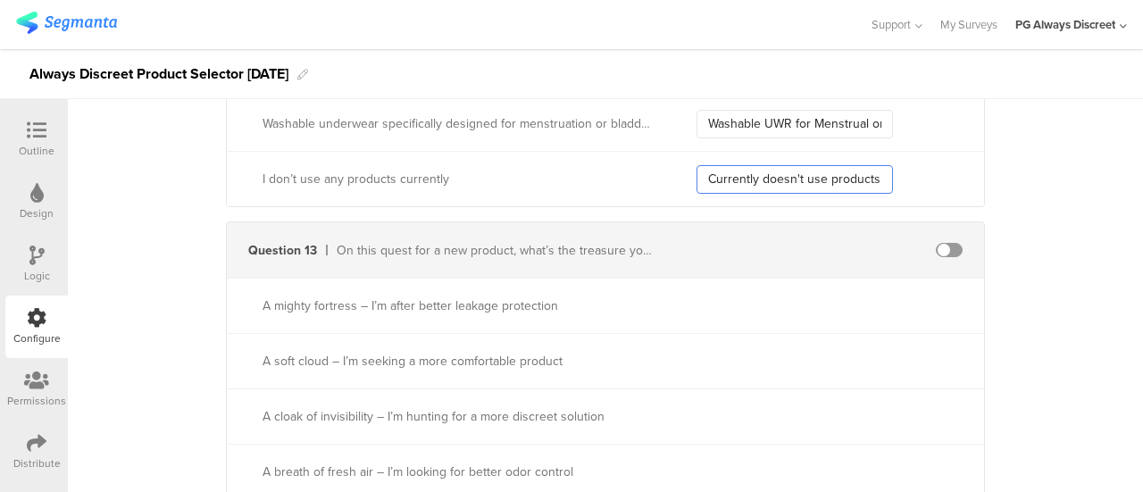
scroll to position [4271, 0]
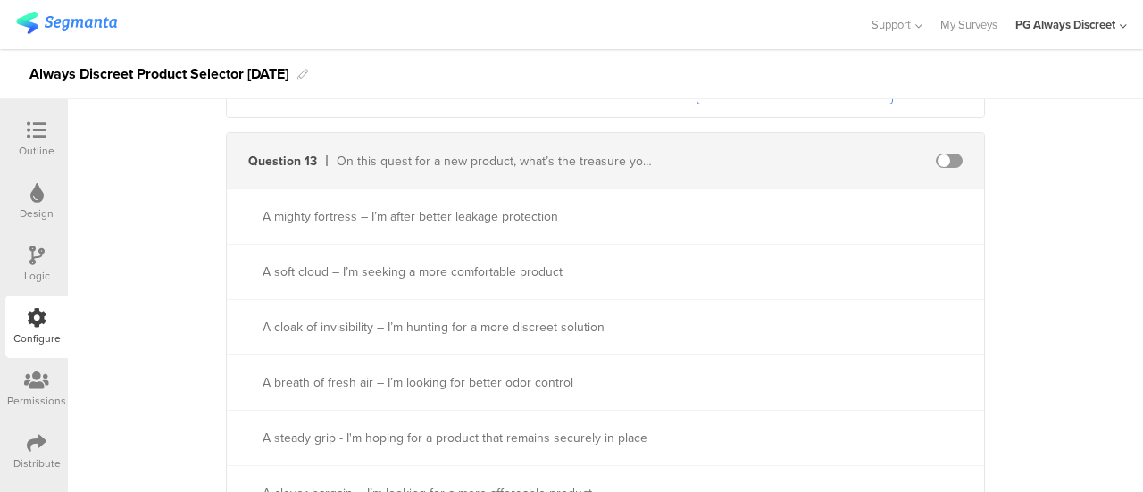
type input "Currently doesn't use products"
click at [946, 154] on span at bounding box center [949, 161] width 27 height 14
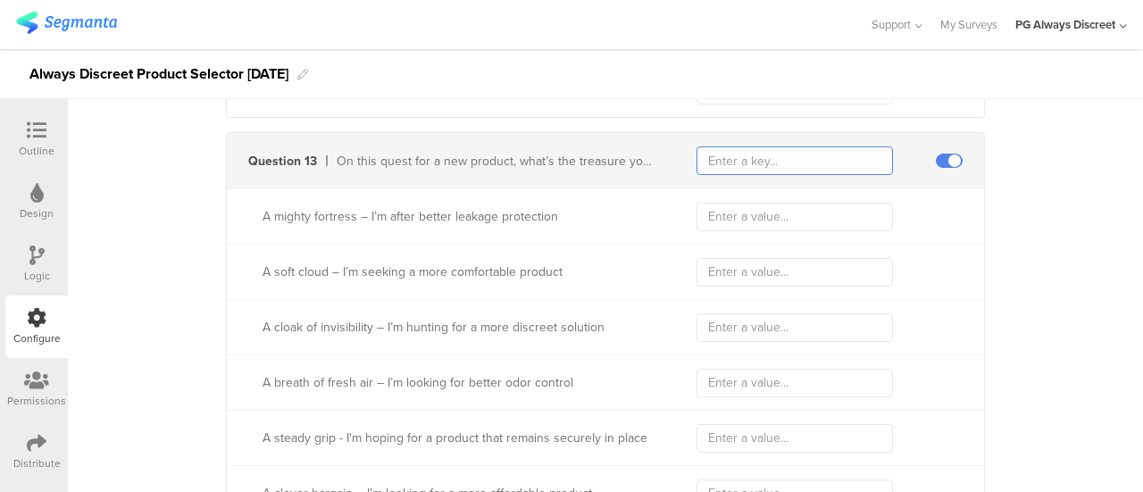
click at [796, 146] on input "text" at bounding box center [794, 160] width 196 height 29
type input "6990"
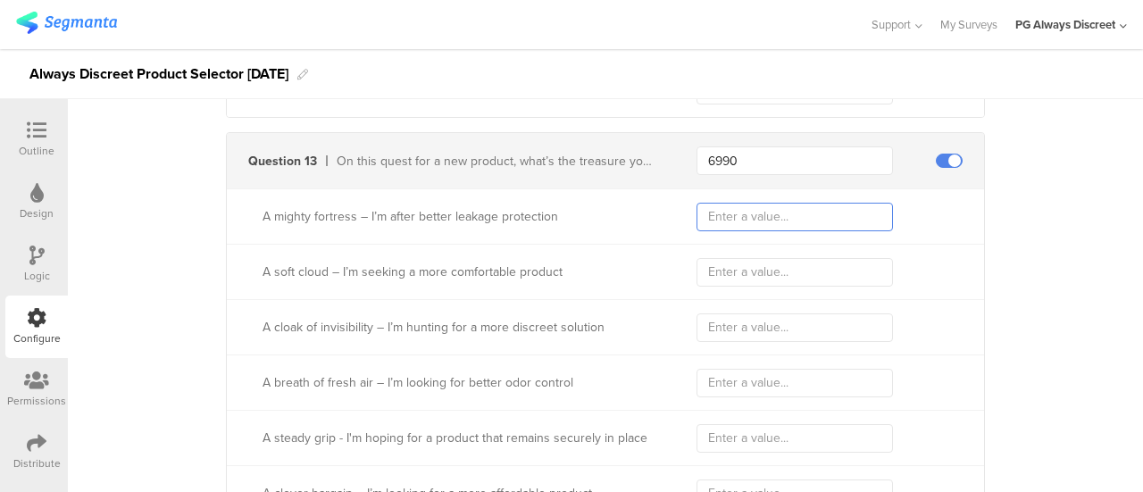
click at [811, 210] on input "text" at bounding box center [794, 217] width 196 height 29
paste input "Better Leak Protection"
type input "Better Leak Protection"
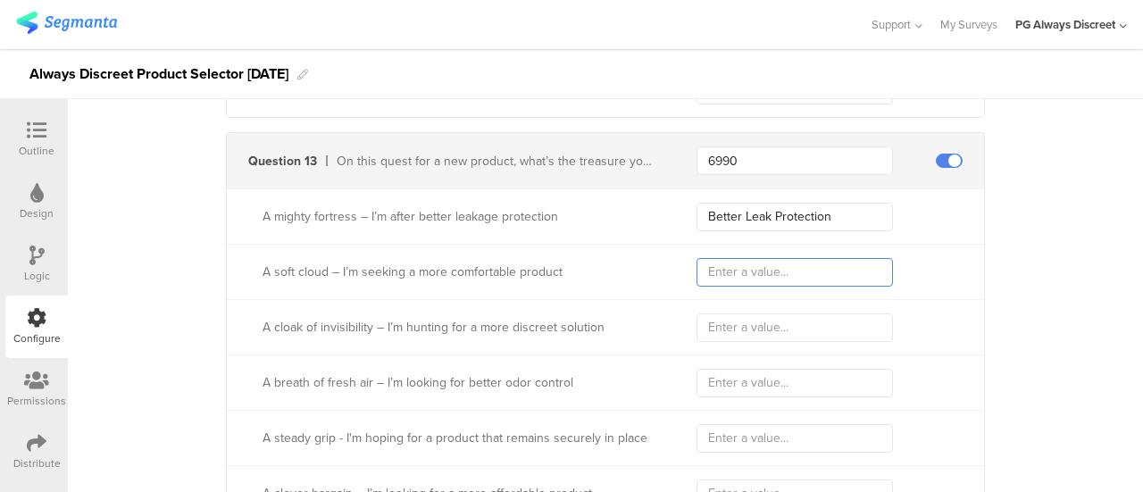
click at [787, 271] on input "text" at bounding box center [794, 272] width 196 height 29
paste input "Comfortable Product"
type input "Comfortable Product"
click at [820, 328] on input "text" at bounding box center [794, 327] width 196 height 29
paste input "Discreet Solution"
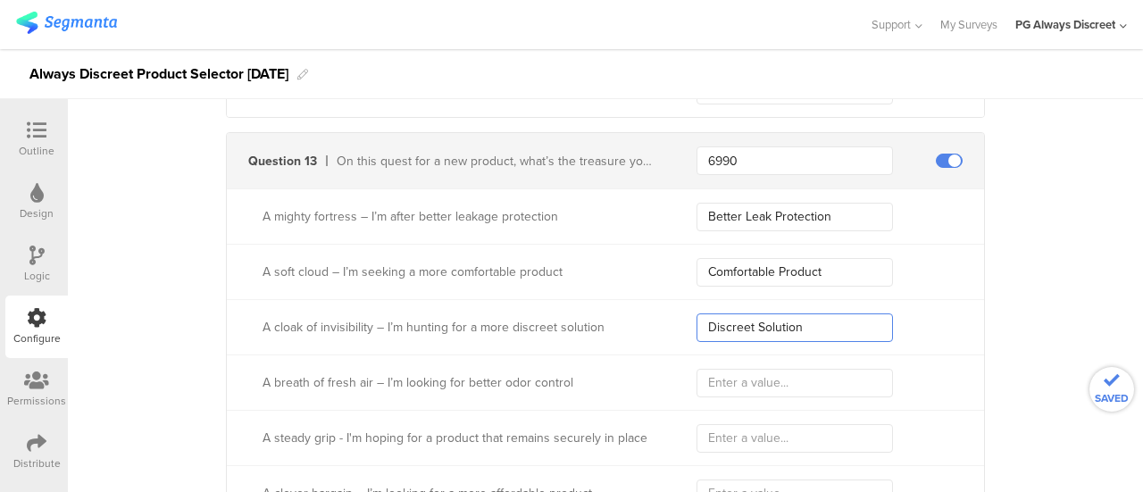
type input "Discreet Solution"
click at [797, 369] on input "text" at bounding box center [794, 383] width 196 height 29
paste input "Odor Control"
type input "Odor Control"
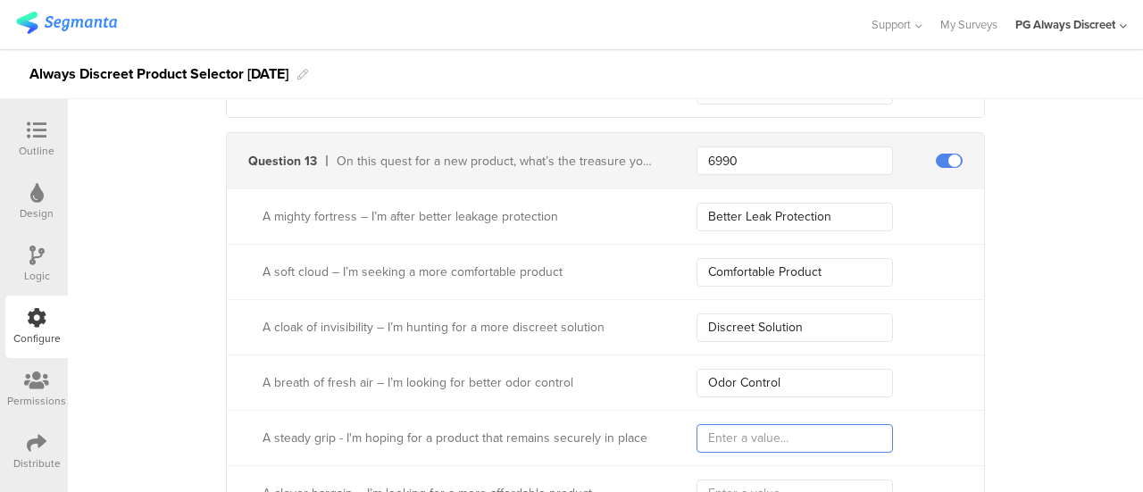
click at [743, 429] on input "text" at bounding box center [794, 438] width 196 height 29
paste input "Remains Securely in Place"
type input "Remains Securely in Place"
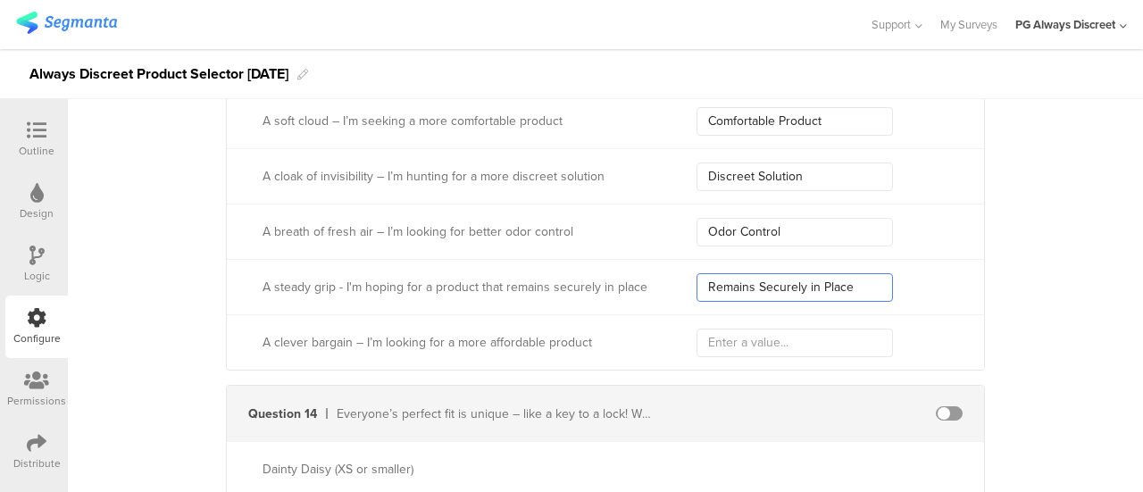
scroll to position [4449, 0]
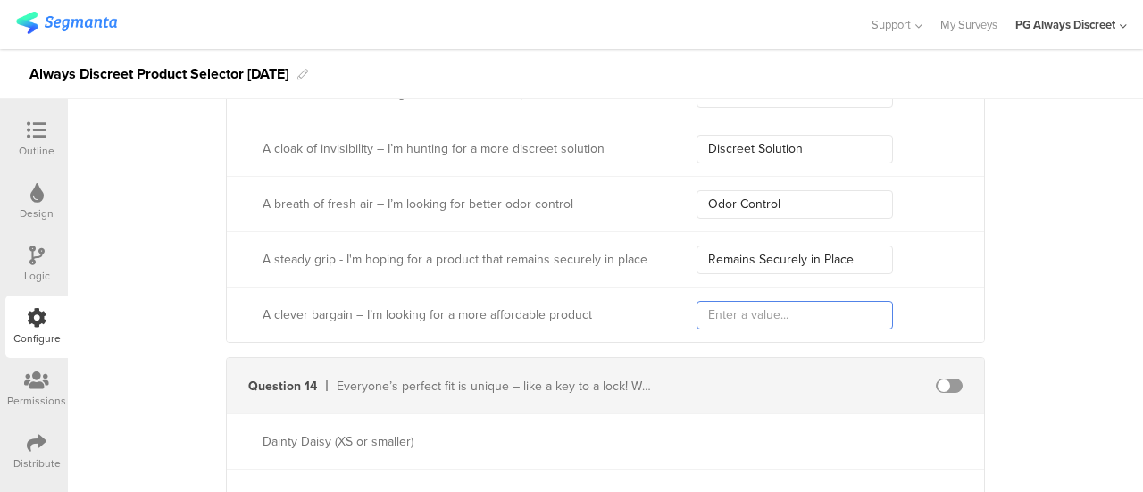
click at [740, 306] on input "text" at bounding box center [794, 315] width 196 height 29
paste input "Affordable Product"
type input "Affordable Product"
click at [936, 379] on span at bounding box center [949, 386] width 27 height 14
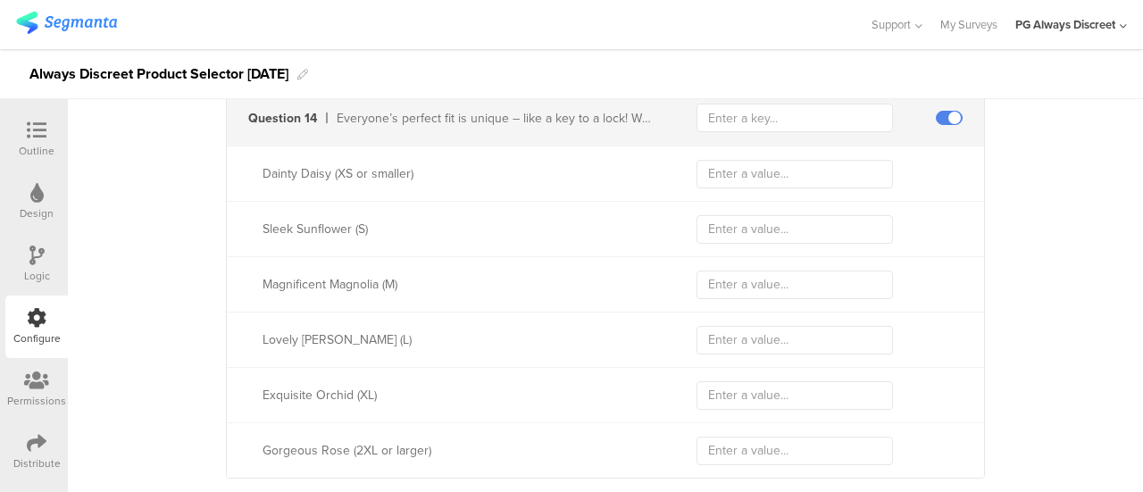
scroll to position [4628, 0]
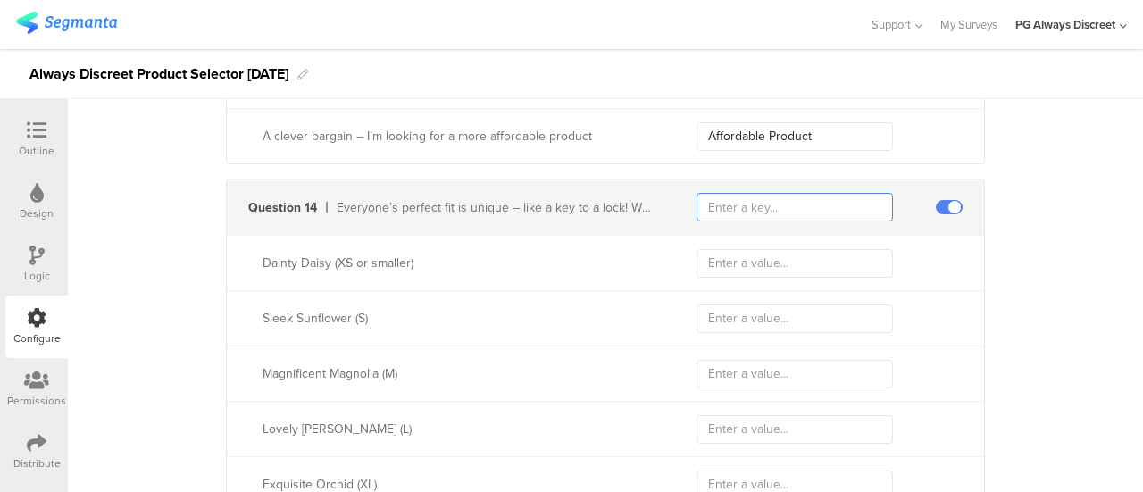
click at [791, 200] on input "text" at bounding box center [794, 207] width 196 height 29
type input "3524"
click at [784, 254] on input "text" at bounding box center [794, 263] width 196 height 29
click at [743, 249] on input "text" at bounding box center [794, 263] width 196 height 29
paste input "XS or Smaller"
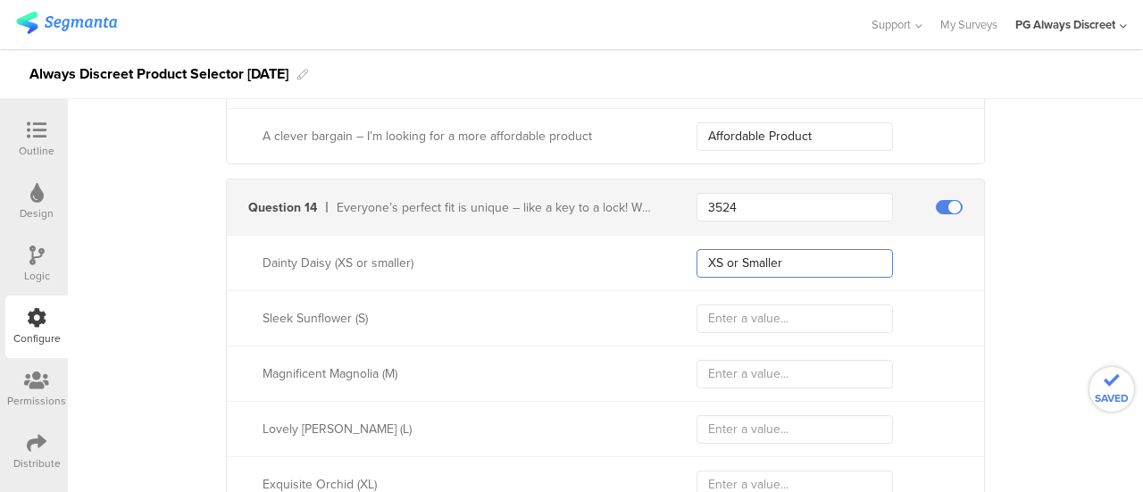
type input "XS or Smaller"
click at [721, 304] on input "text" at bounding box center [794, 318] width 196 height 29
paste input "S"
type input "S"
click at [734, 360] on input "text" at bounding box center [794, 374] width 196 height 29
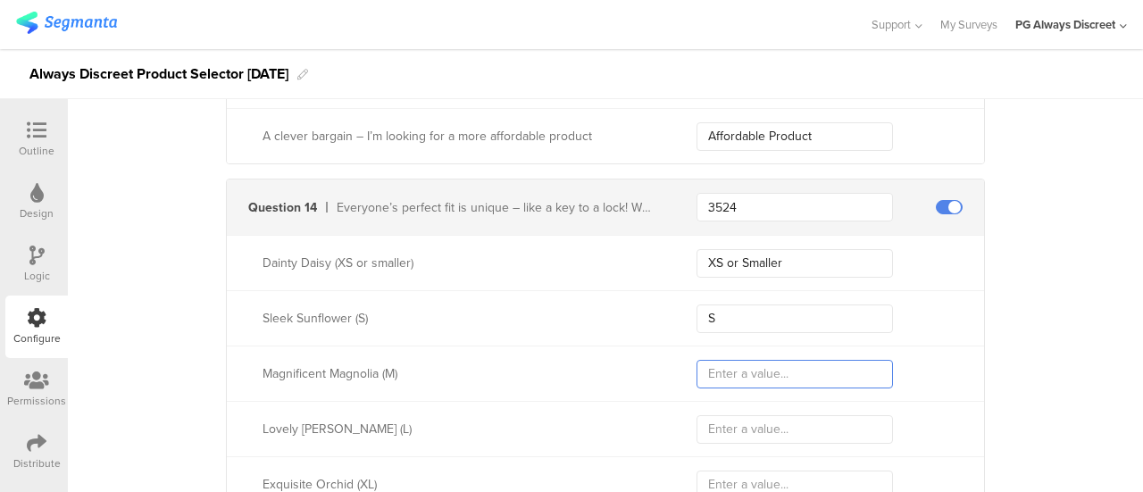
paste input "M"
type input "M"
click at [696, 416] on input "text" at bounding box center [794, 429] width 196 height 29
paste input "L"
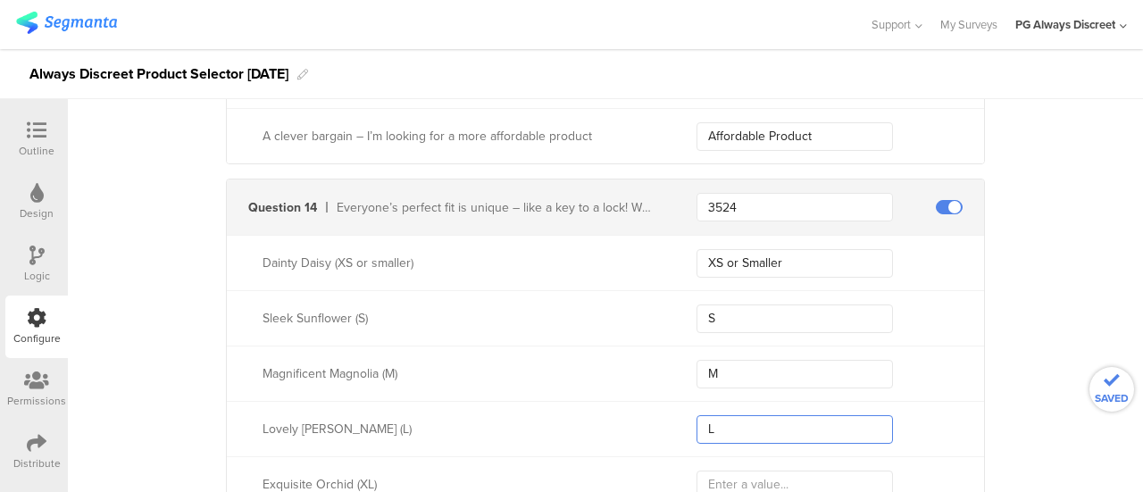
type input "L"
click at [714, 478] on input "text" at bounding box center [794, 485] width 196 height 29
paste input "XL"
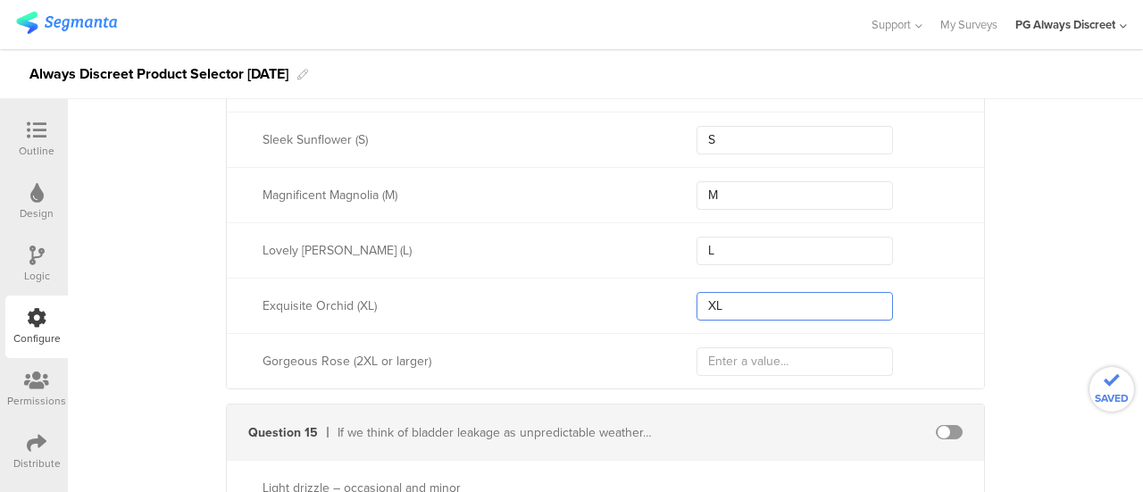
type input "XL"
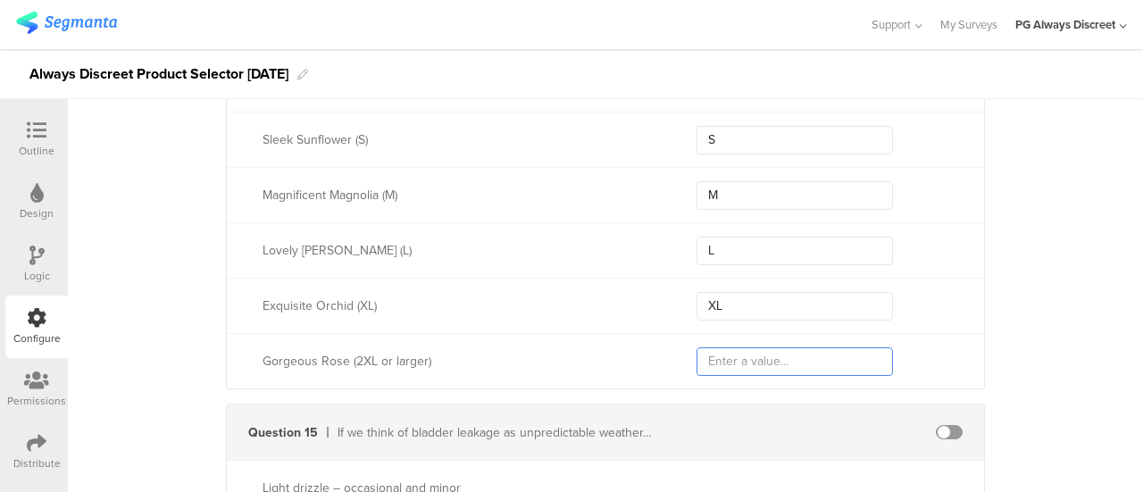
click at [738, 361] on input "text" at bounding box center [794, 361] width 196 height 29
paste input "2XL+"
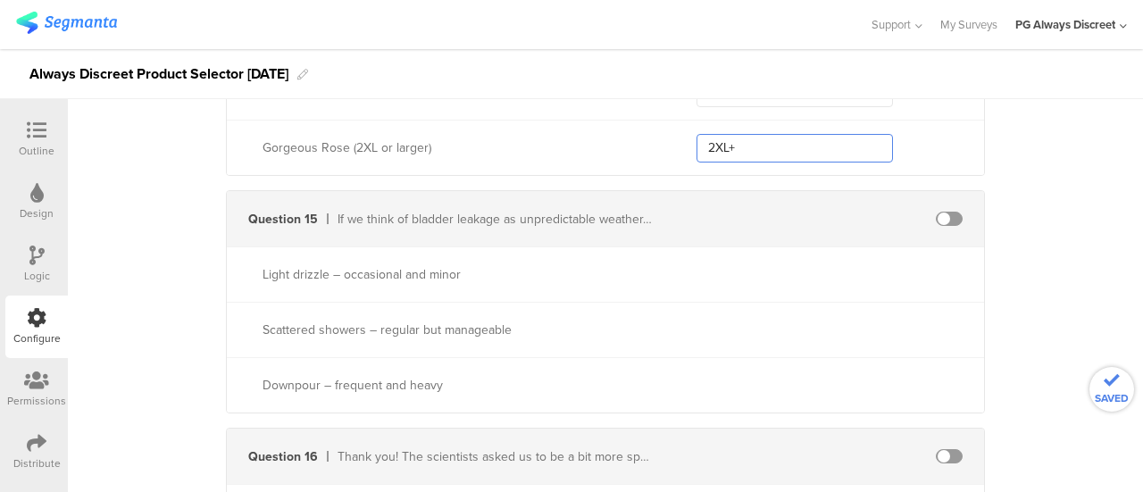
scroll to position [5074, 0]
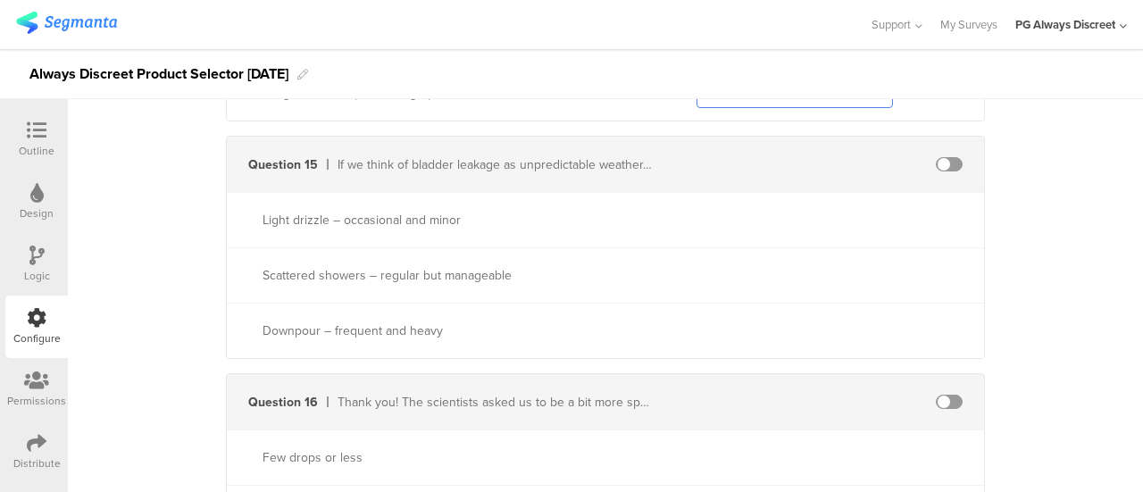
type input "2XL+"
click at [940, 157] on span at bounding box center [949, 164] width 27 height 14
click at [780, 150] on input "text" at bounding box center [794, 164] width 196 height 29
type input "4478"
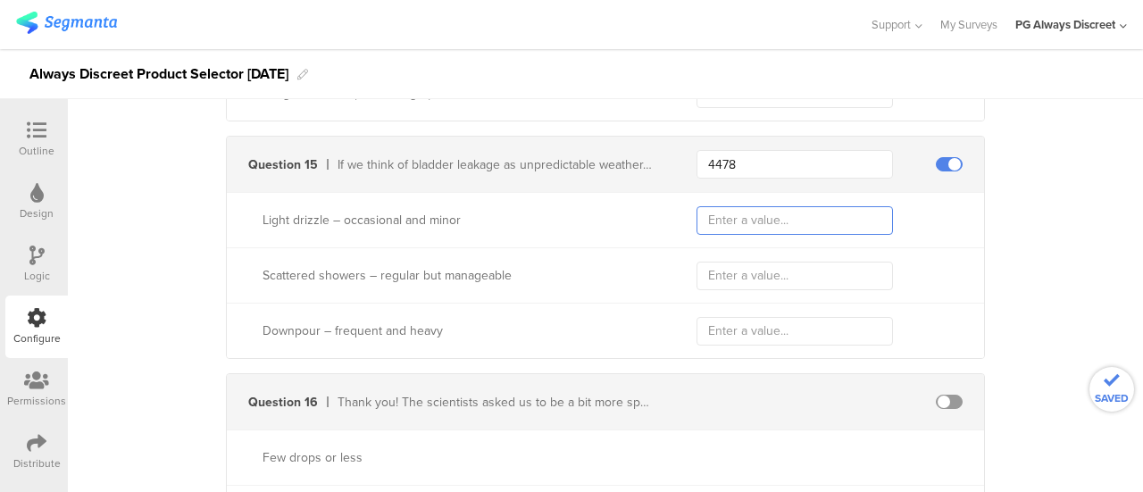
click at [779, 206] on input "text" at bounding box center [794, 220] width 196 height 29
paste input "Occasional and Minor"
type input "Occasional and Minor"
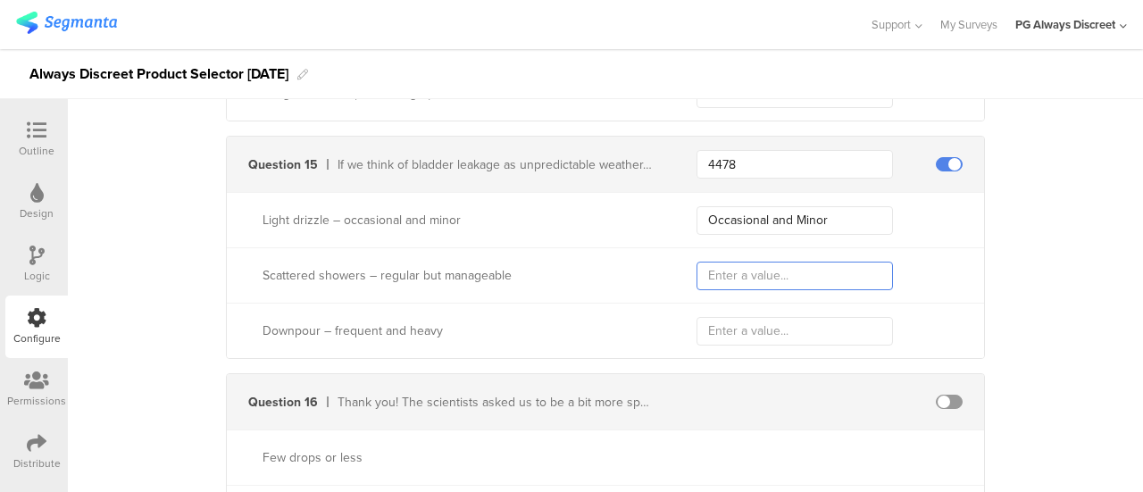
click at [802, 262] on input "text" at bounding box center [794, 276] width 196 height 29
paste input "Regular but Manageable"
type input "Regular but Manageable"
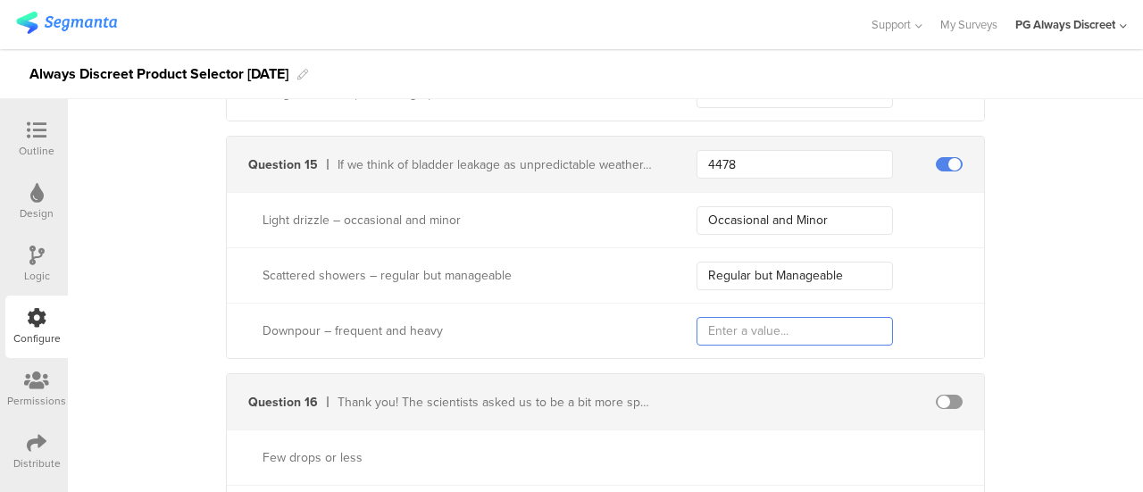
click at [742, 326] on input "text" at bounding box center [794, 331] width 196 height 29
paste input "Frequent and Heavy"
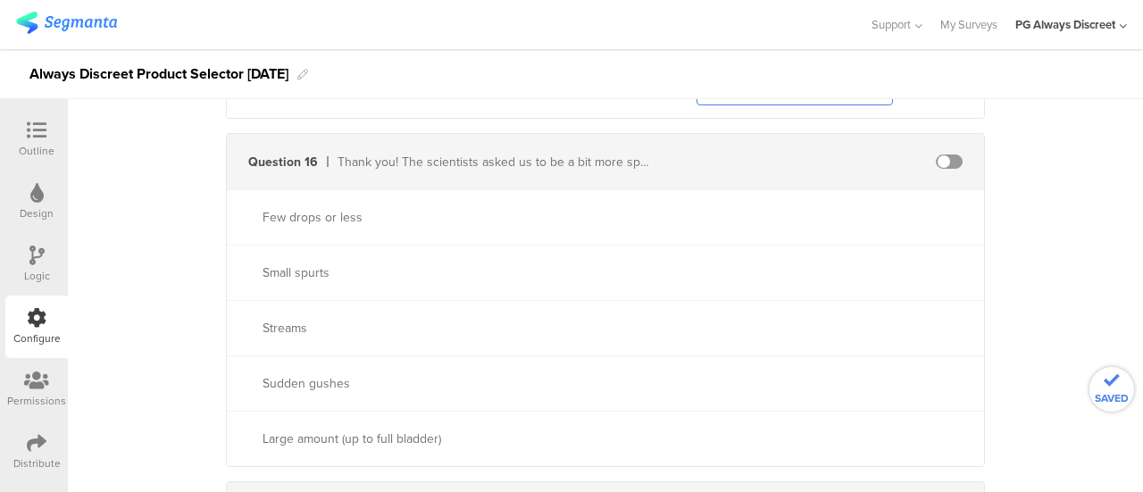
scroll to position [5342, 0]
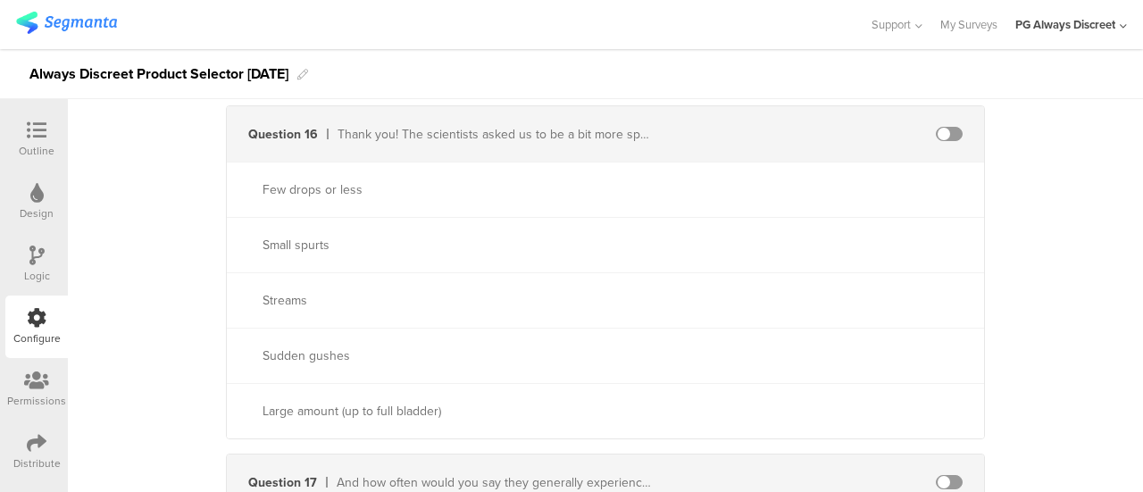
type input "Frequent and Heavy"
click at [936, 127] on span at bounding box center [949, 134] width 27 height 14
click at [813, 129] on input "text" at bounding box center [794, 134] width 196 height 29
type input "3700"
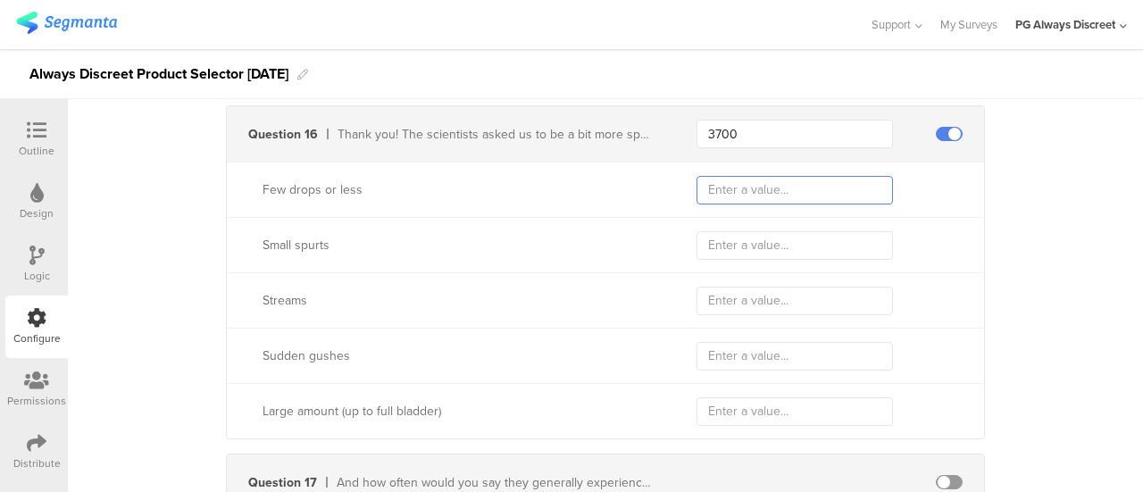
click at [775, 176] on input "text" at bounding box center [794, 190] width 196 height 29
paste input "Few drops or less"
type input "Few drops or less"
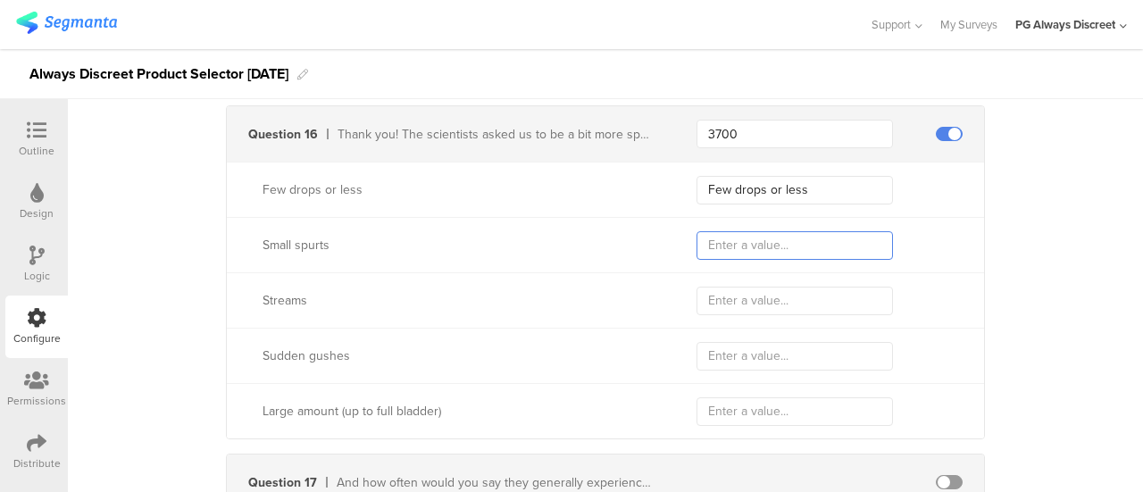
click at [814, 238] on input "text" at bounding box center [794, 245] width 196 height 29
paste input "Small spurts"
type input "Small spurts"
click at [753, 287] on input "text" at bounding box center [794, 301] width 196 height 29
paste input "Streams"
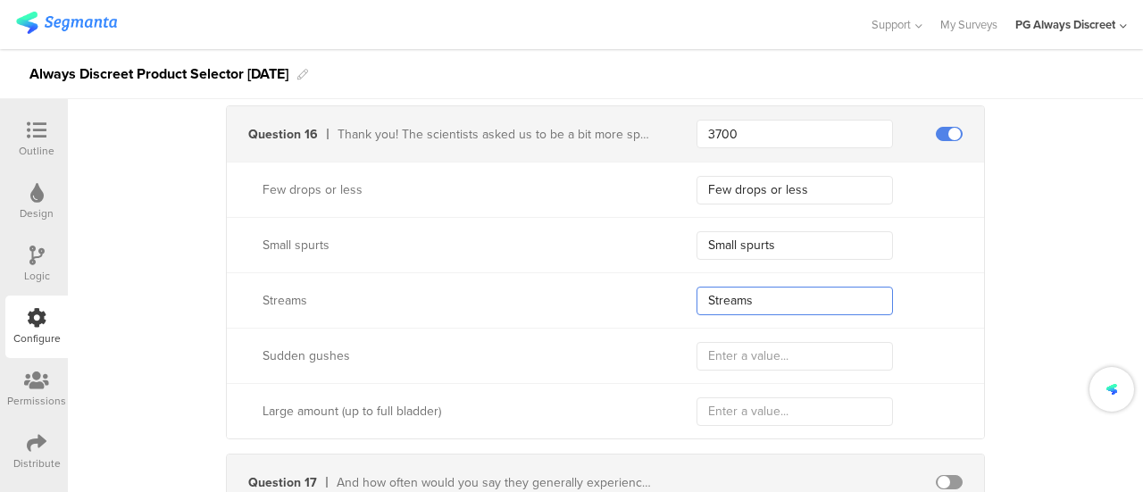
type input "Streams"
click at [785, 360] on div "Sudden gushes" at bounding box center [605, 355] width 757 height 55
click at [788, 348] on input "text" at bounding box center [794, 356] width 196 height 29
paste input "Sudden Gushes"
type input "Sudden Gushes"
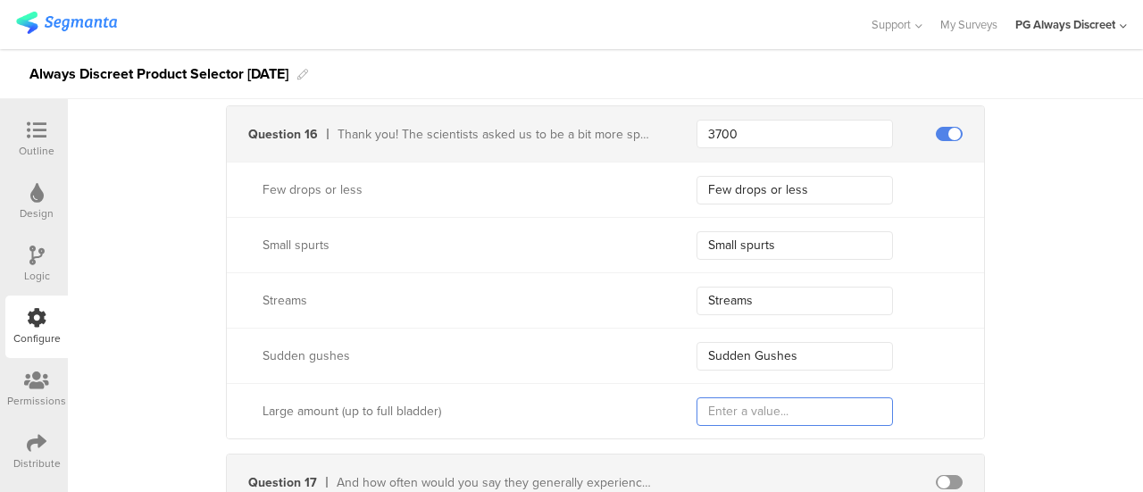
click at [764, 397] on input "text" at bounding box center [794, 411] width 196 height 29
paste input "Large amounts to a full bladder"
type input "Large amounts to a full bladder"
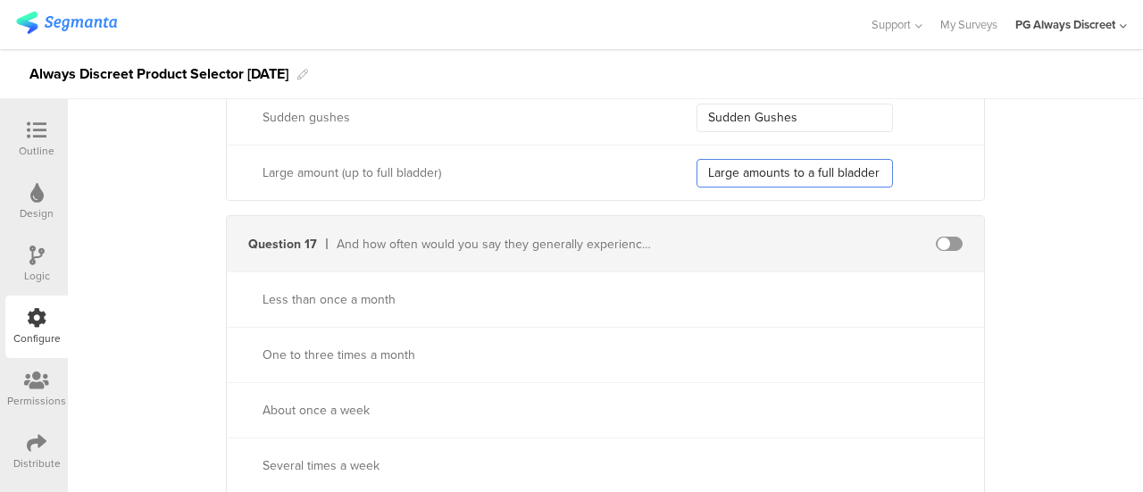
scroll to position [5610, 0]
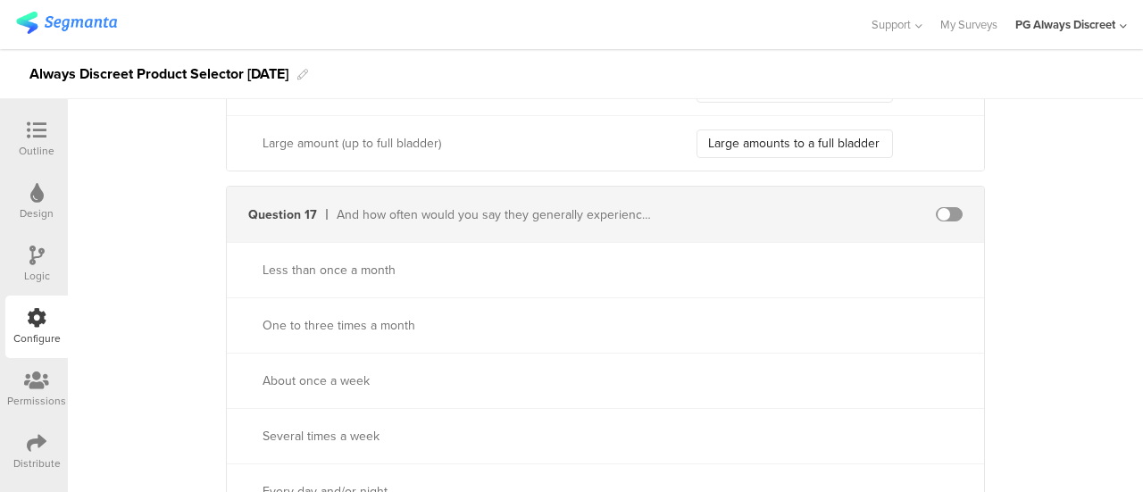
click at [938, 207] on span at bounding box center [949, 214] width 27 height 14
click at [801, 213] on input "text" at bounding box center [794, 214] width 196 height 29
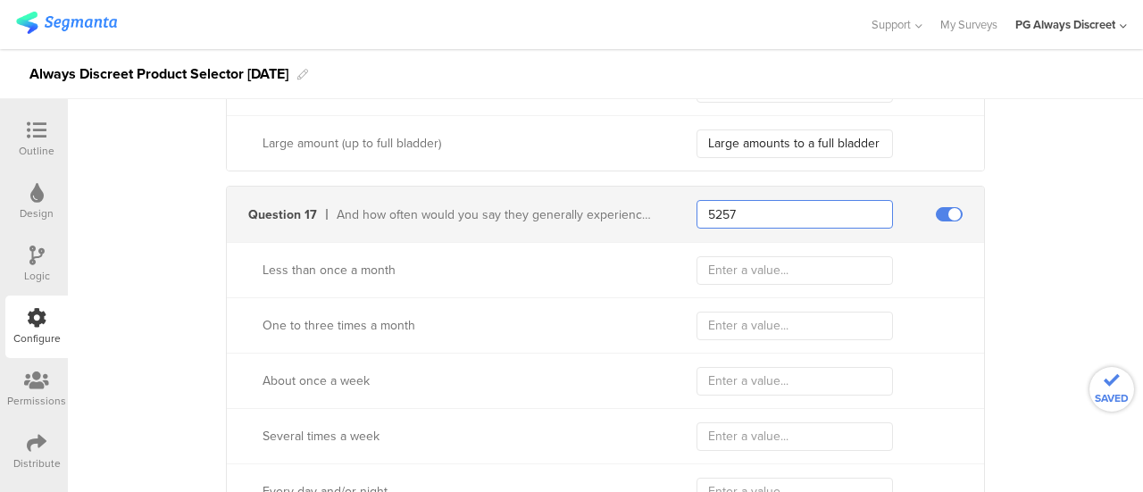
type input "5257"
click at [754, 260] on input "text" at bounding box center [794, 270] width 196 height 29
paste input "Less than once a month"
type input "Less than once a month"
click at [769, 312] on input "text" at bounding box center [794, 326] width 196 height 29
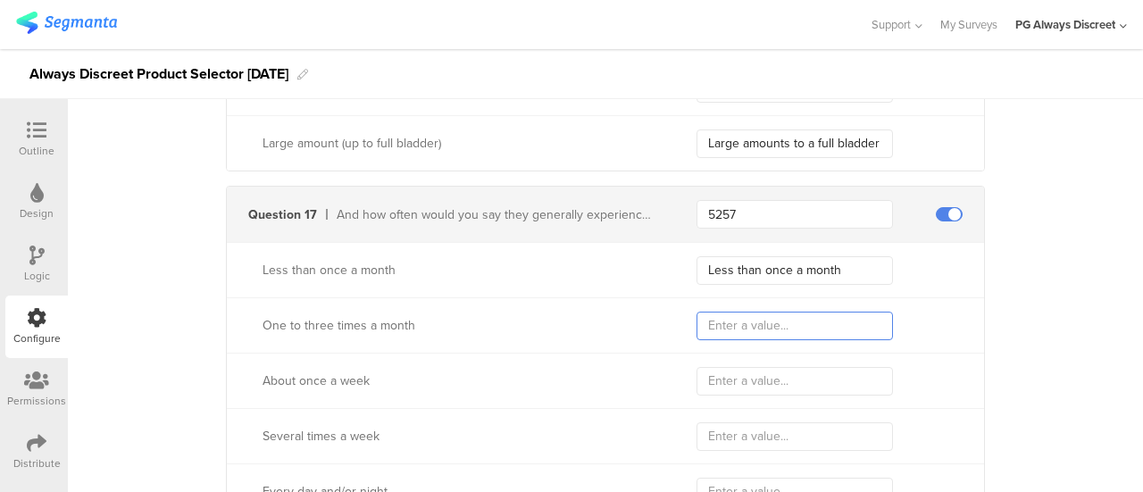
paste input "1-3 times a month"
type input "1-3 times a month"
click at [739, 368] on input "text" at bounding box center [794, 381] width 196 height 29
paste input "Once a week"
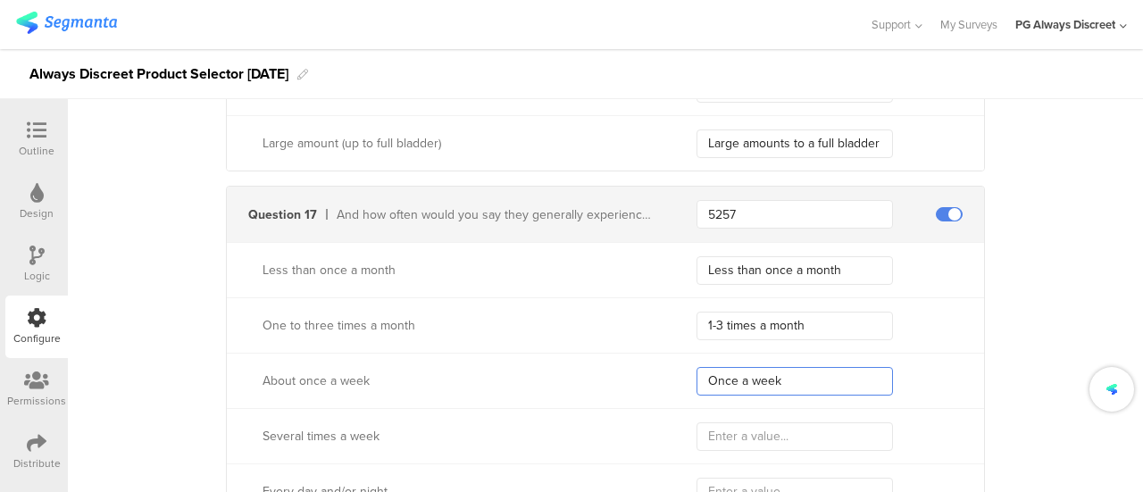
type input "Once a week"
click at [821, 422] on input "text" at bounding box center [794, 436] width 196 height 29
paste input "Several times a week"
type input "Several times a week"
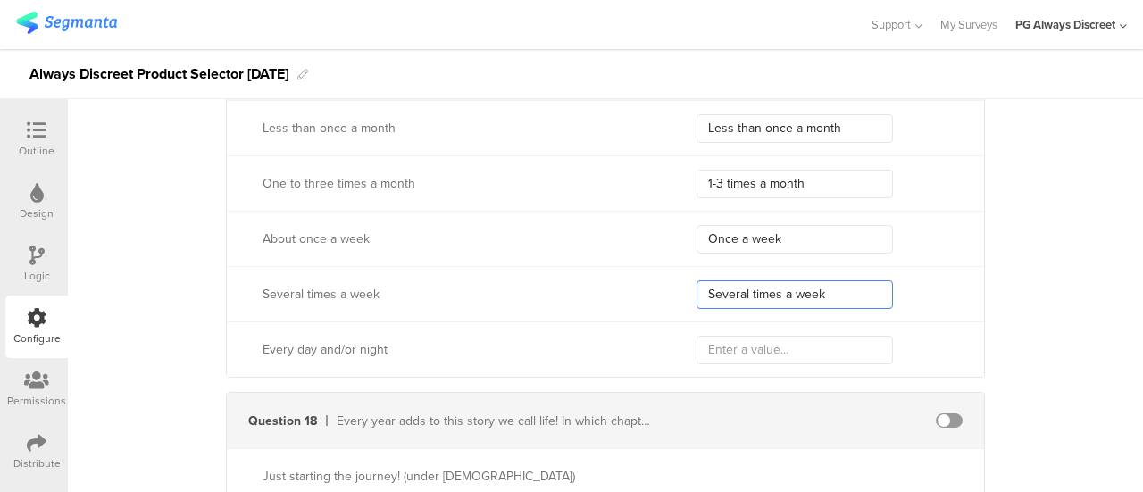
scroll to position [5789, 0]
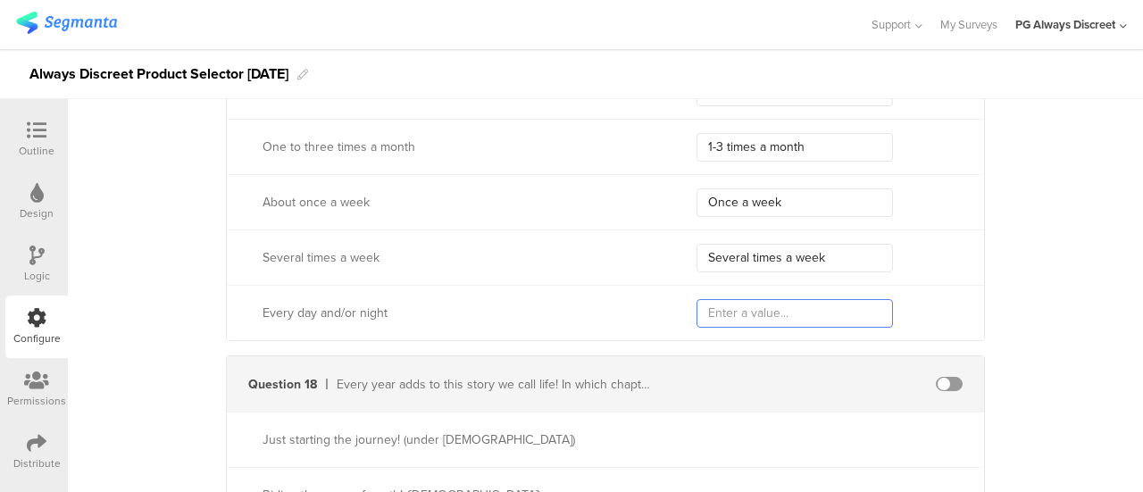
click at [766, 299] on input "text" at bounding box center [794, 313] width 196 height 29
paste input "every day and/or night"
type input "every day and/or night"
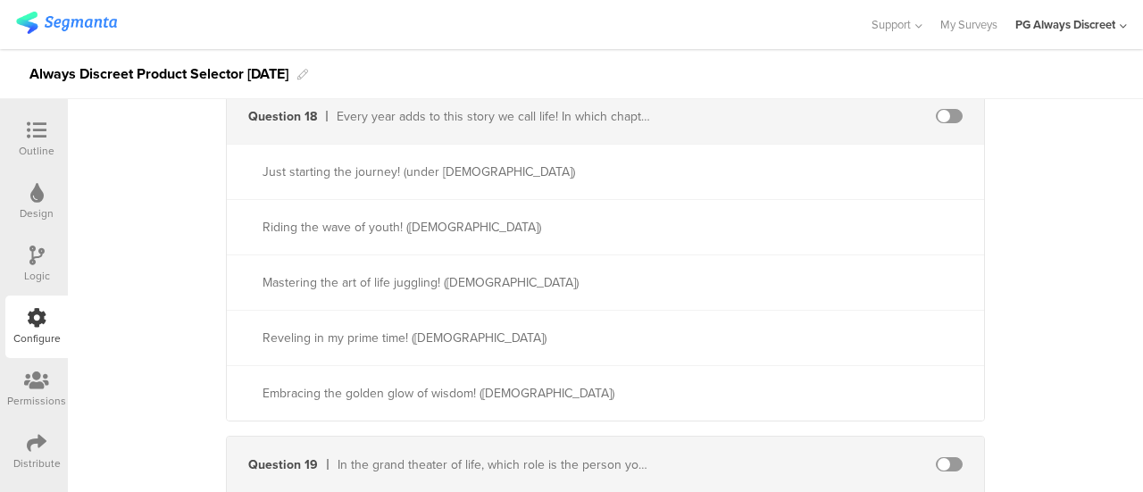
scroll to position [5967, 0]
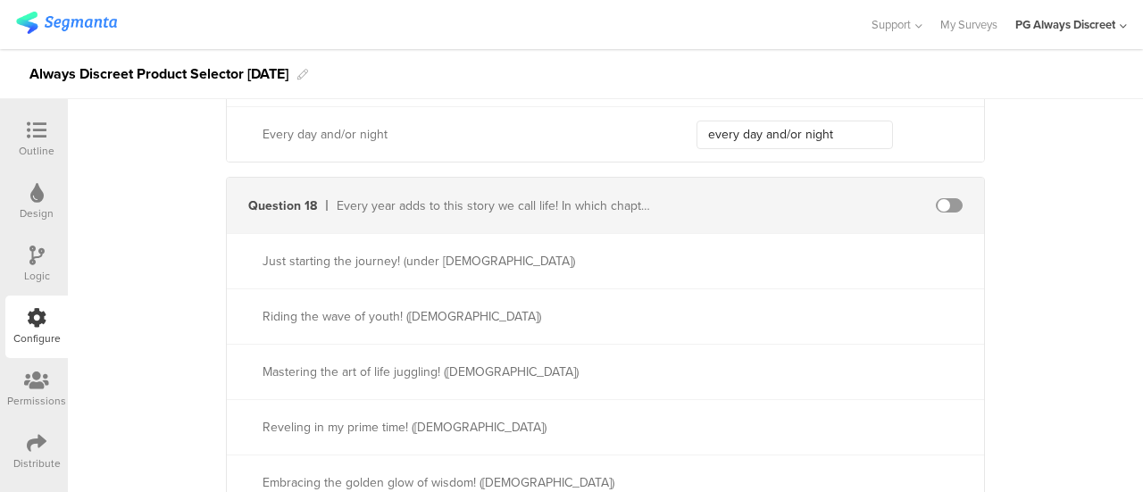
click at [938, 197] on div "Question 18 Every year adds to this story we call life! In which chapter of lif…" at bounding box center [605, 205] width 757 height 55
click at [936, 198] on span at bounding box center [949, 205] width 27 height 14
click at [864, 203] on input "text" at bounding box center [794, 205] width 196 height 29
type input "344"
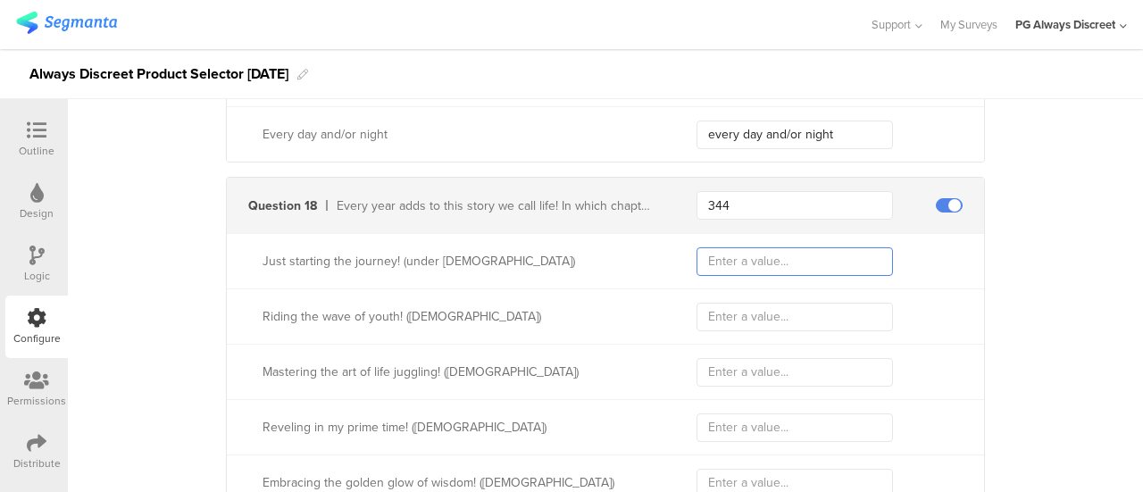
click at [739, 247] on input "text" at bounding box center [794, 261] width 196 height 29
paste input "Under 25"
type input "Under 25"
click at [730, 308] on input "text" at bounding box center [794, 317] width 196 height 29
paste input "25-34"
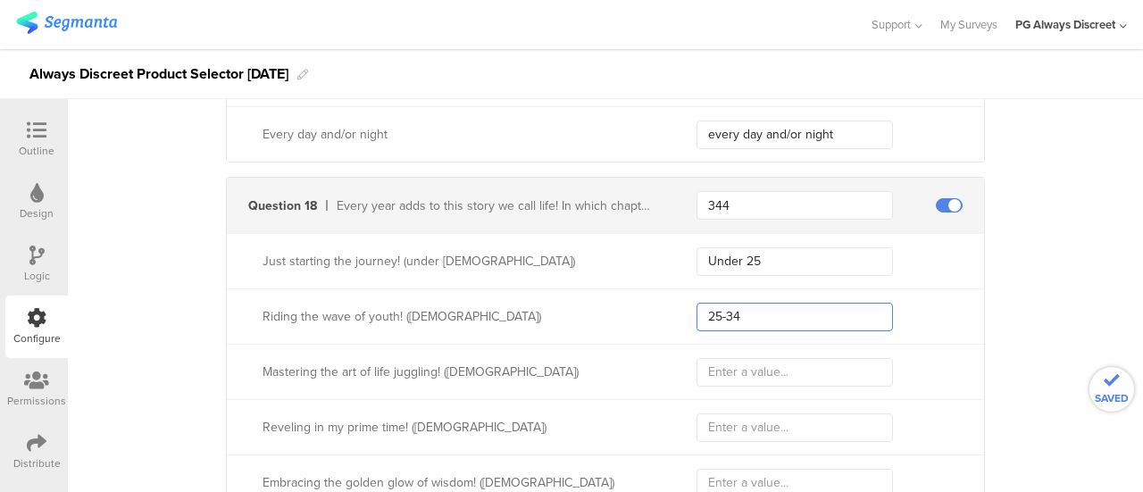
type input "25-34"
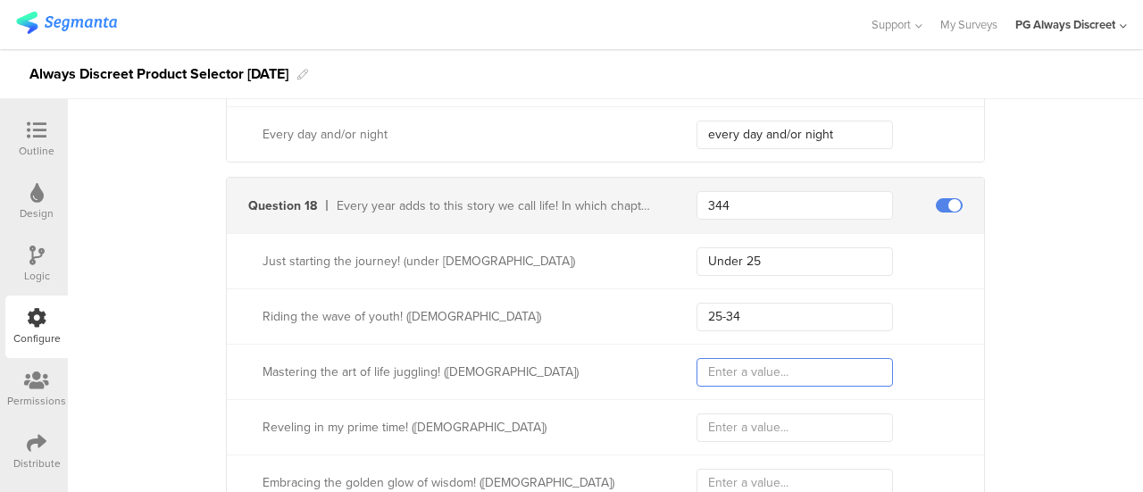
click at [744, 360] on input "text" at bounding box center [794, 372] width 196 height 29
paste input "35-49"
type input "35-49"
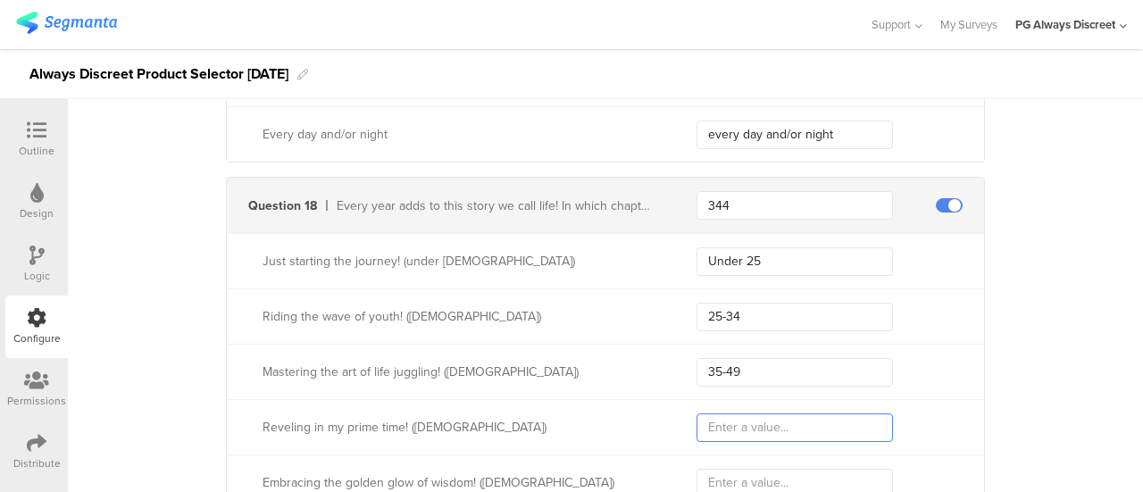
click at [796, 413] on input "text" at bounding box center [794, 427] width 196 height 29
paste input "50-64"
type input "50-64"
click at [745, 454] on div "Embracing the golden glow of wisdom! ([DEMOGRAPHIC_DATA])" at bounding box center [605, 481] width 757 height 55
click at [739, 469] on input "text" at bounding box center [794, 483] width 196 height 29
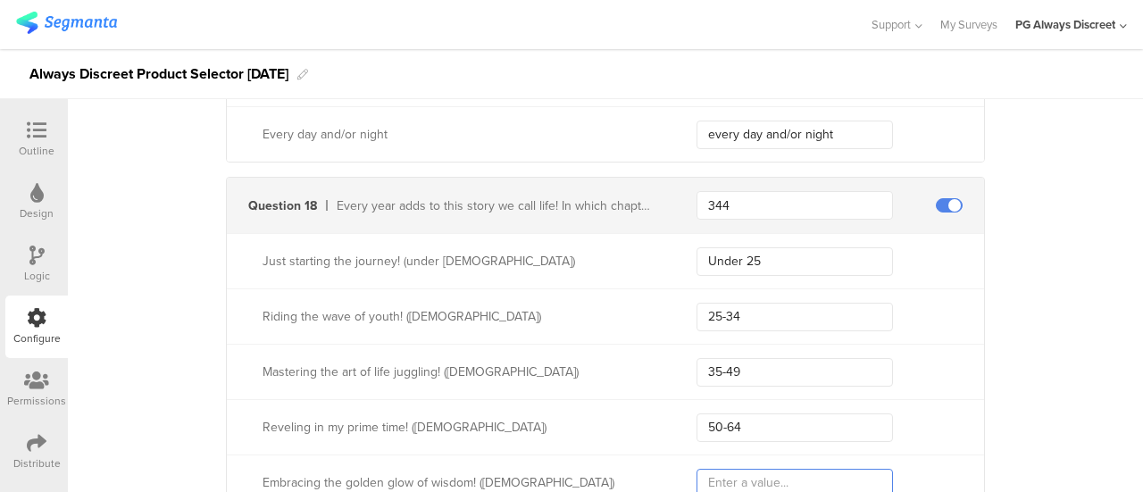
paste input "65+"
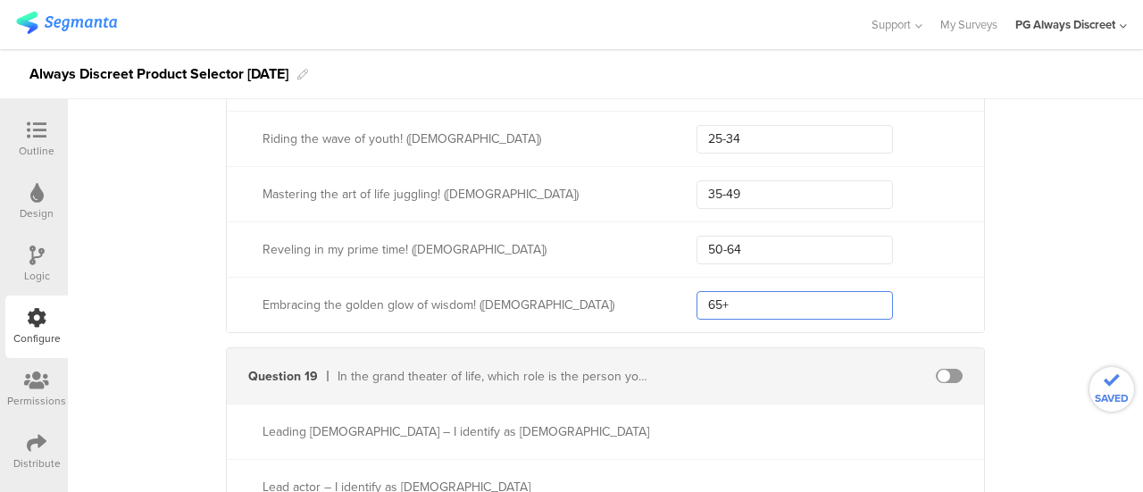
scroll to position [6146, 0]
type input "65+"
click at [936, 368] on span at bounding box center [949, 375] width 27 height 14
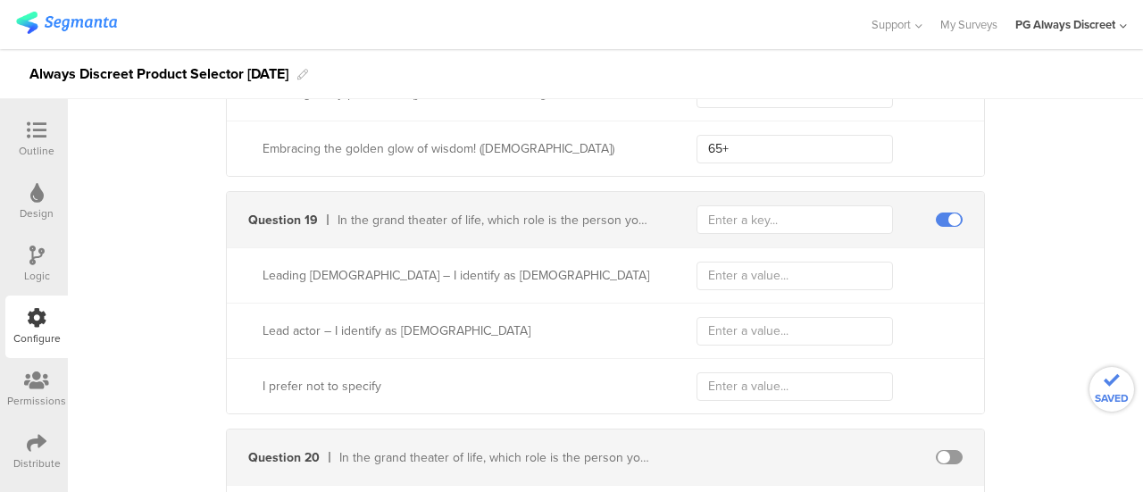
scroll to position [6324, 0]
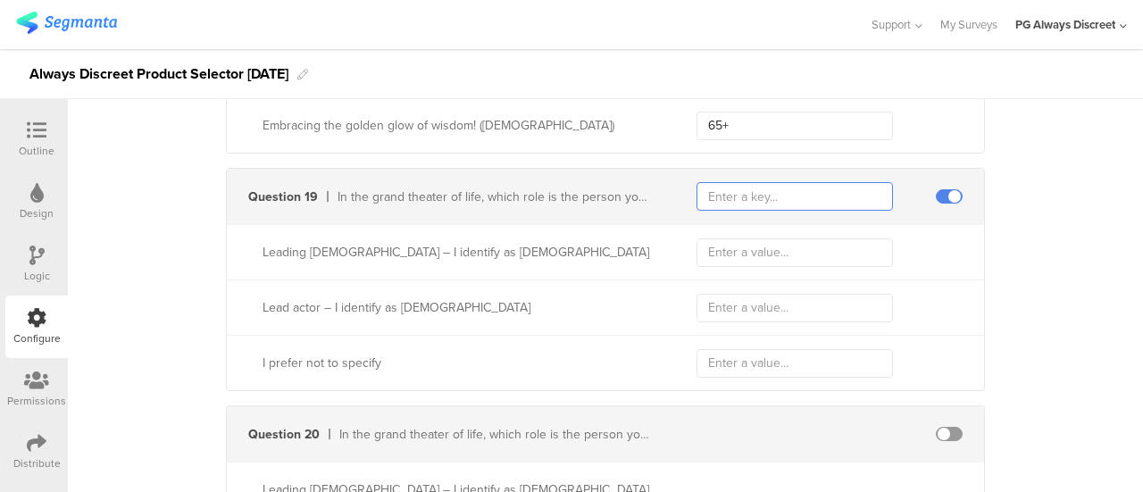
click at [803, 190] on input "text" at bounding box center [794, 196] width 196 height 29
type input "2714"
click at [783, 247] on input "text" at bounding box center [794, 252] width 196 height 29
paste input "Female"
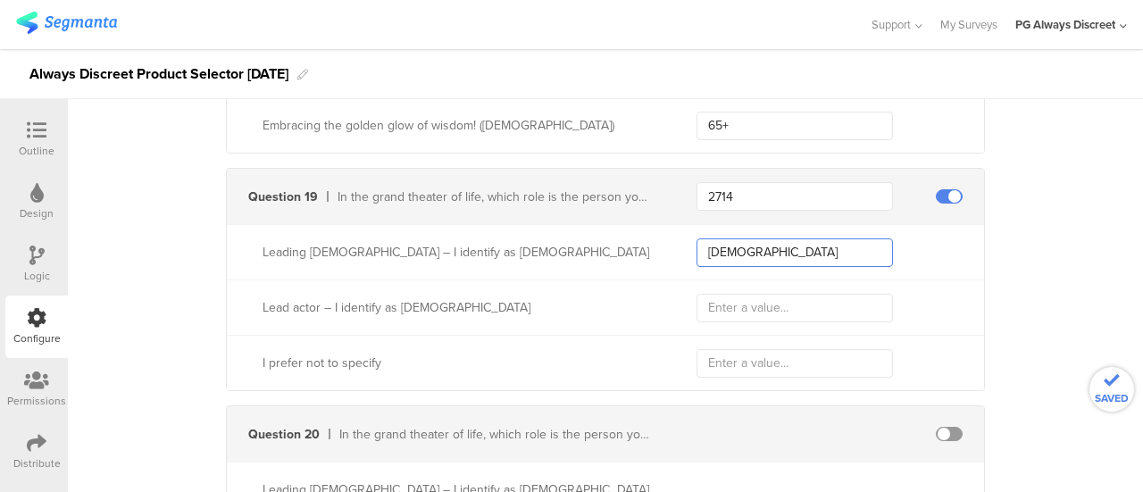
type input "Female"
click at [721, 296] on input "text" at bounding box center [794, 308] width 196 height 29
paste input "Male"
type input "Male"
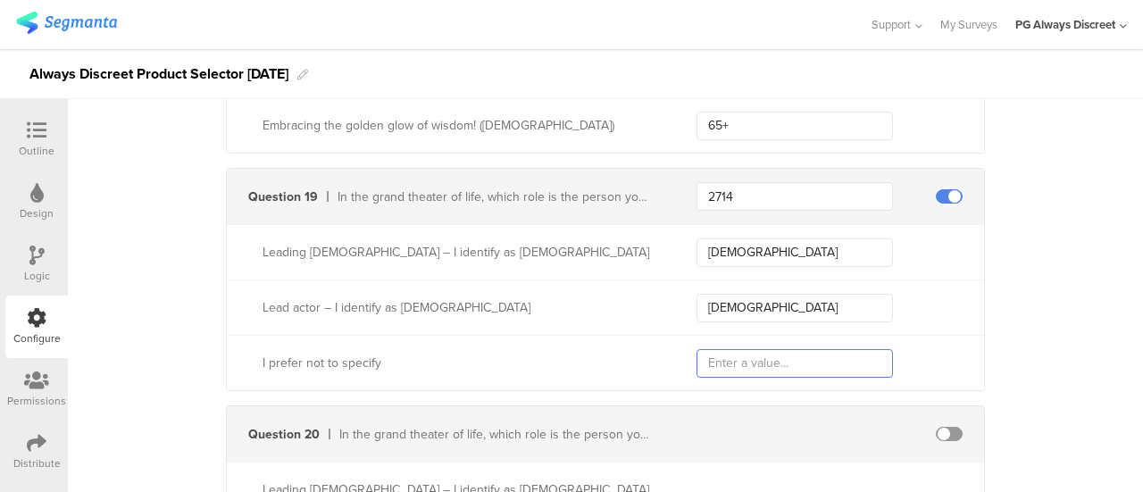
click at [753, 349] on input "text" at bounding box center [794, 363] width 196 height 29
paste input "Prefer not to say"
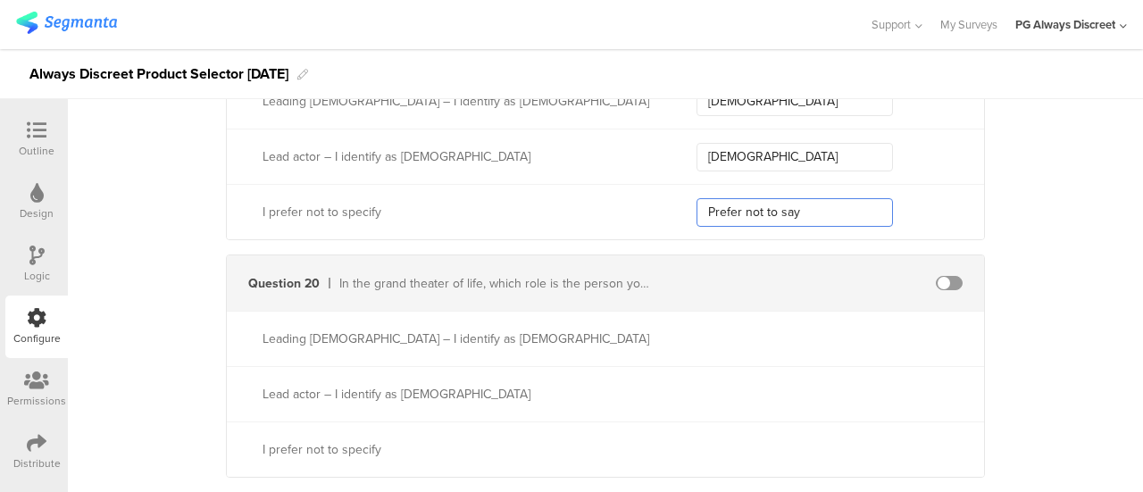
scroll to position [6503, 0]
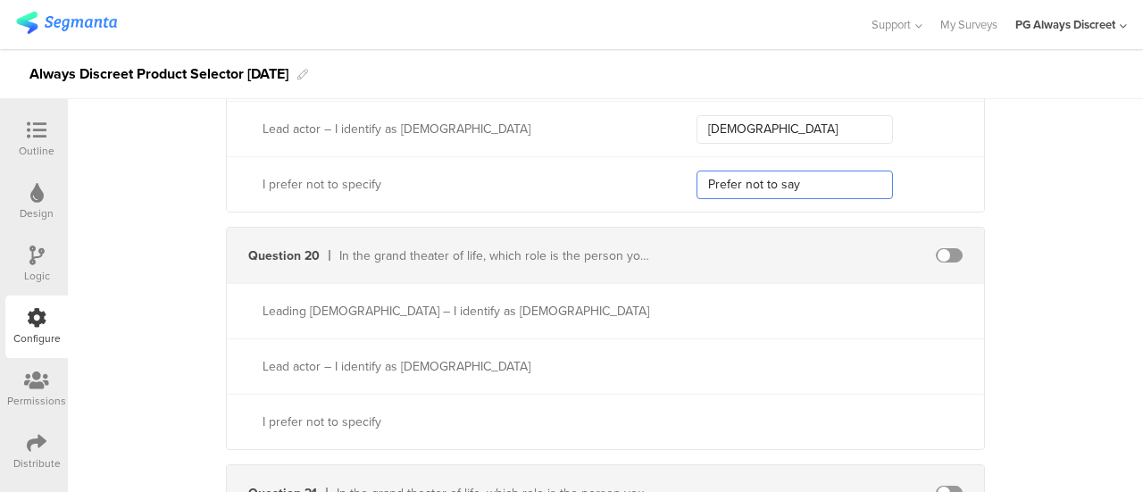
type input "Prefer not to say"
click at [940, 248] on span at bounding box center [949, 255] width 27 height 14
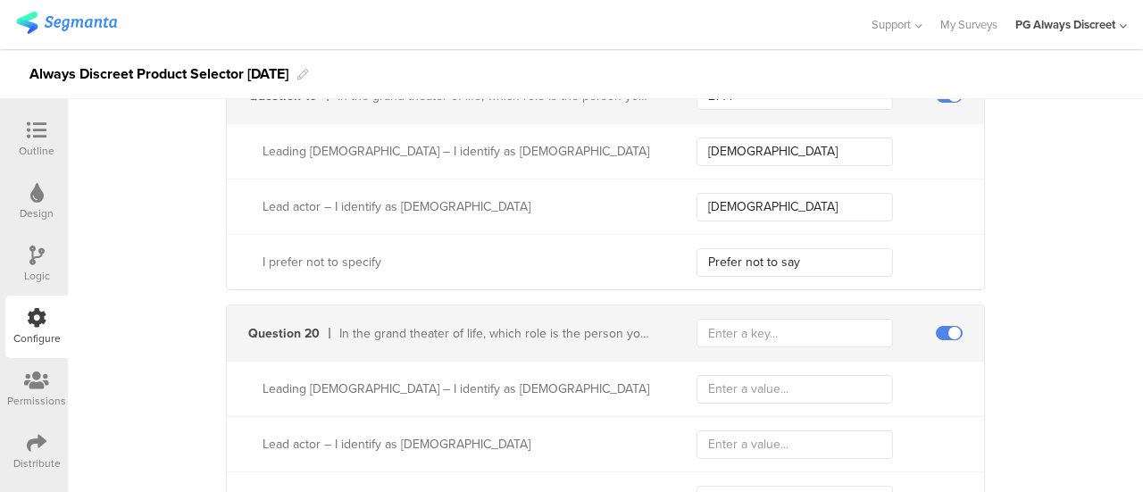
scroll to position [6324, 0]
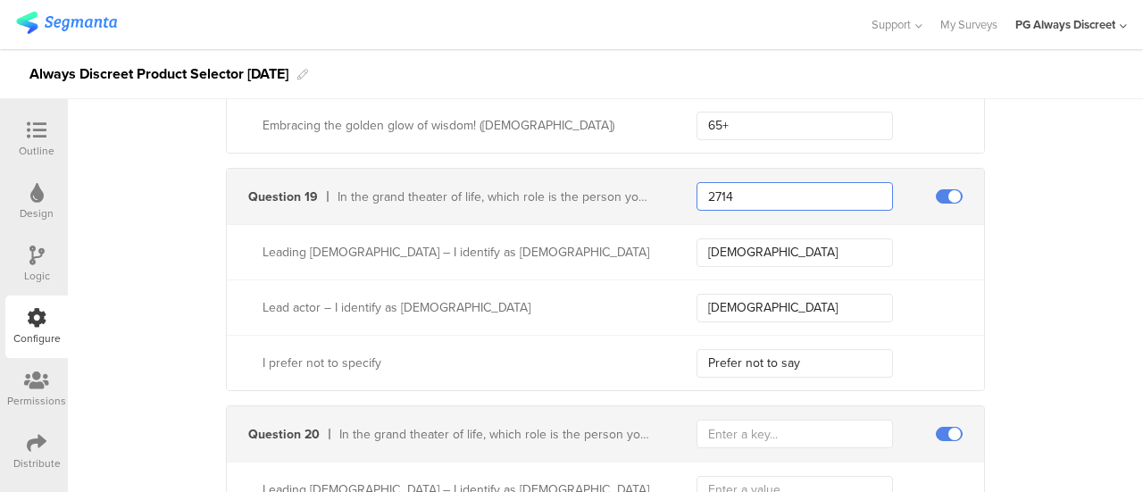
drag, startPoint x: 767, startPoint y: 183, endPoint x: 627, endPoint y: 165, distance: 141.3
click at [627, 169] on div "Question 19 In the grand theater of life, which role is the person you're carin…" at bounding box center [605, 196] width 757 height 55
click at [786, 420] on input "text" at bounding box center [794, 434] width 196 height 29
paste input "2714"
type input "2714"
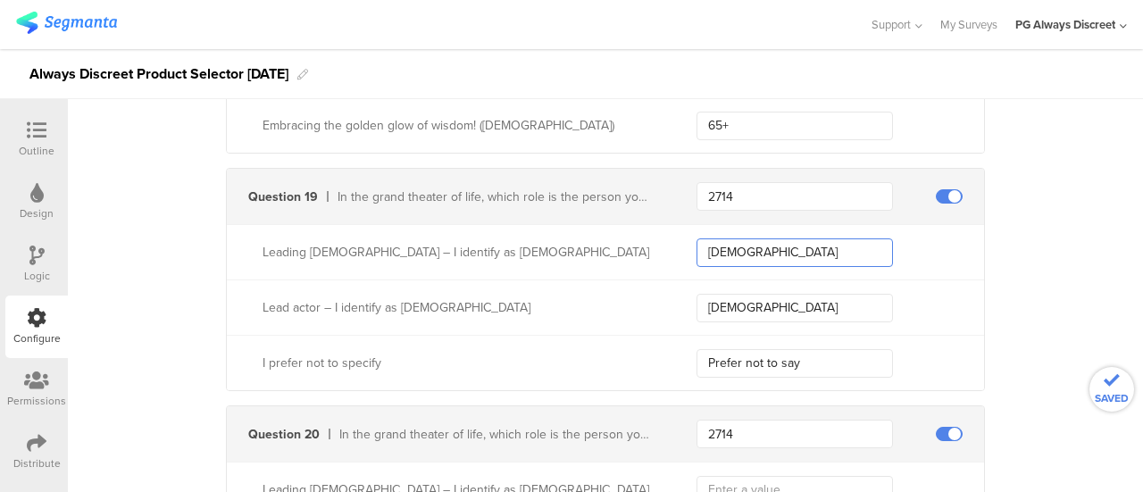
drag, startPoint x: 771, startPoint y: 247, endPoint x: 564, endPoint y: 205, distance: 211.4
click at [564, 205] on div "Question 19 In the grand theater of life, which role is the person you're carin…" at bounding box center [605, 279] width 759 height 223
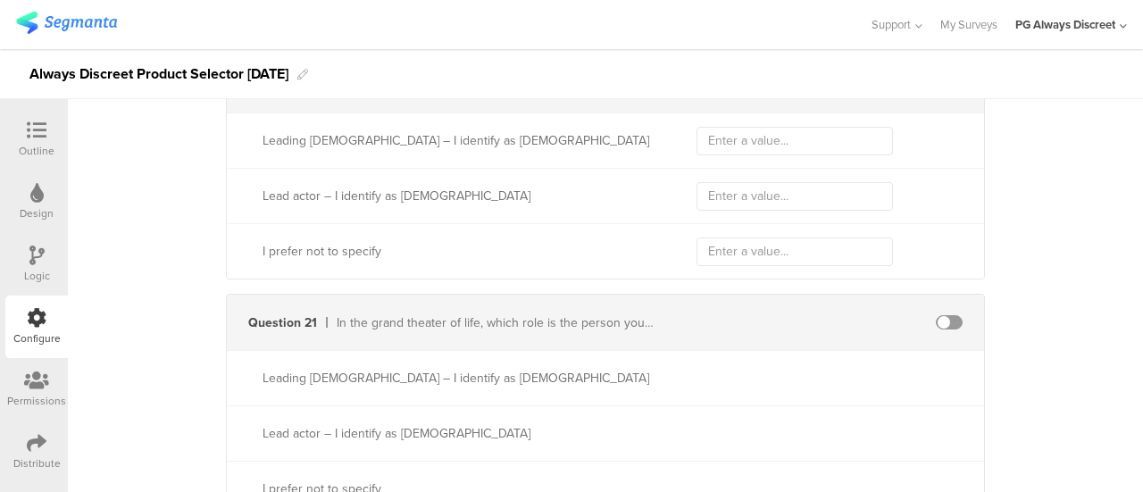
scroll to position [6682, 0]
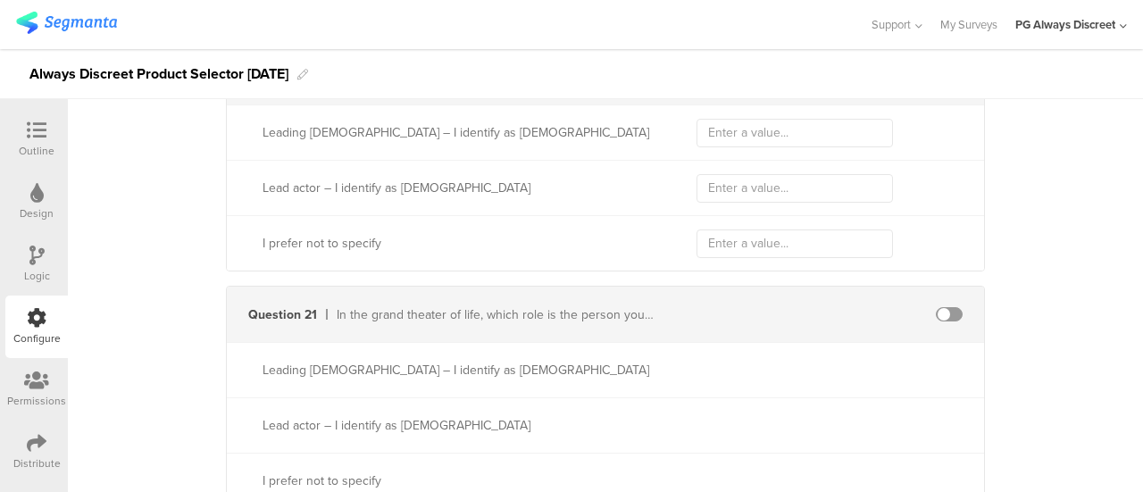
click at [936, 307] on span at bounding box center [949, 314] width 27 height 14
click at [779, 304] on input "text" at bounding box center [794, 314] width 196 height 29
paste input "2714"
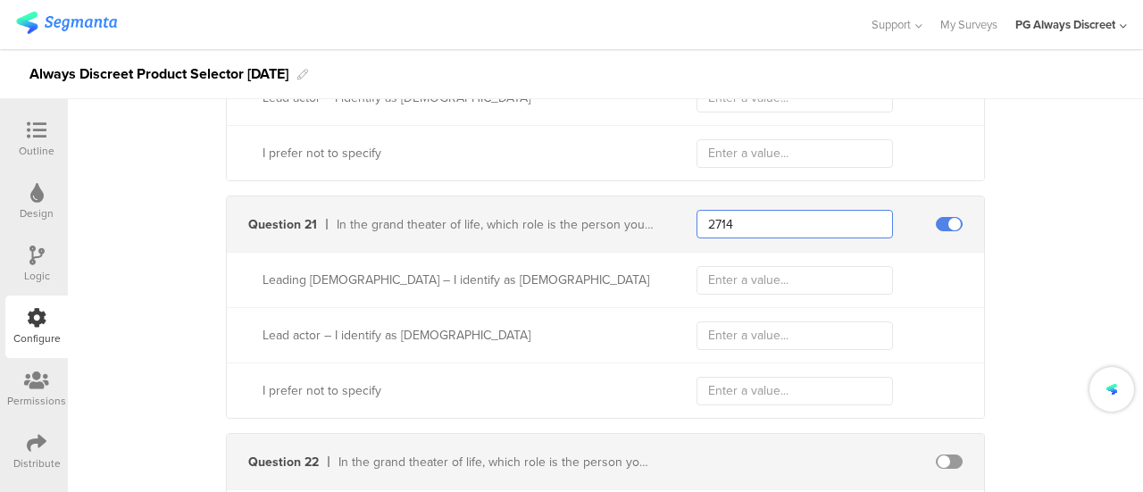
scroll to position [6860, 0]
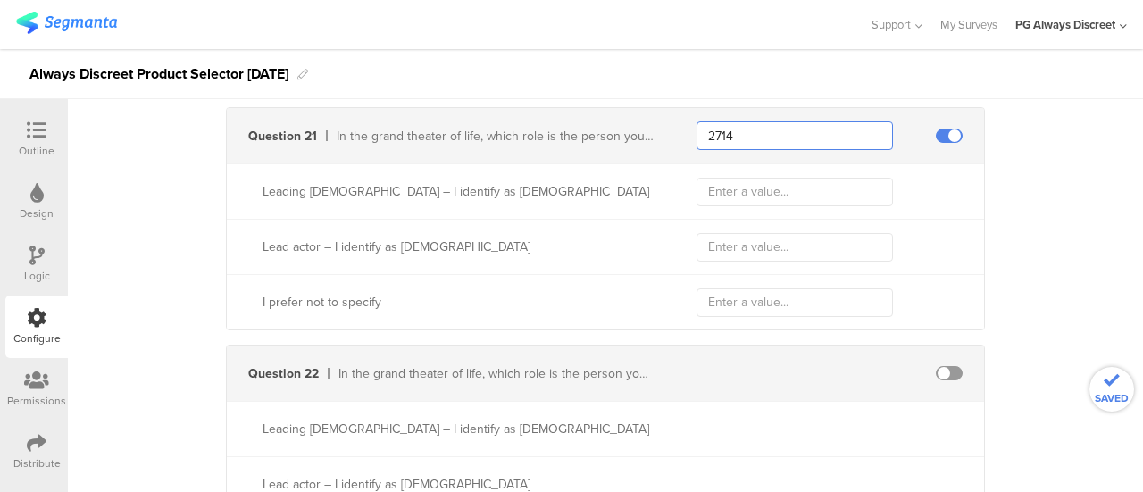
type input "2714"
click at [936, 366] on span at bounding box center [949, 373] width 27 height 14
click at [748, 359] on input "text" at bounding box center [794, 373] width 196 height 29
paste input "2714"
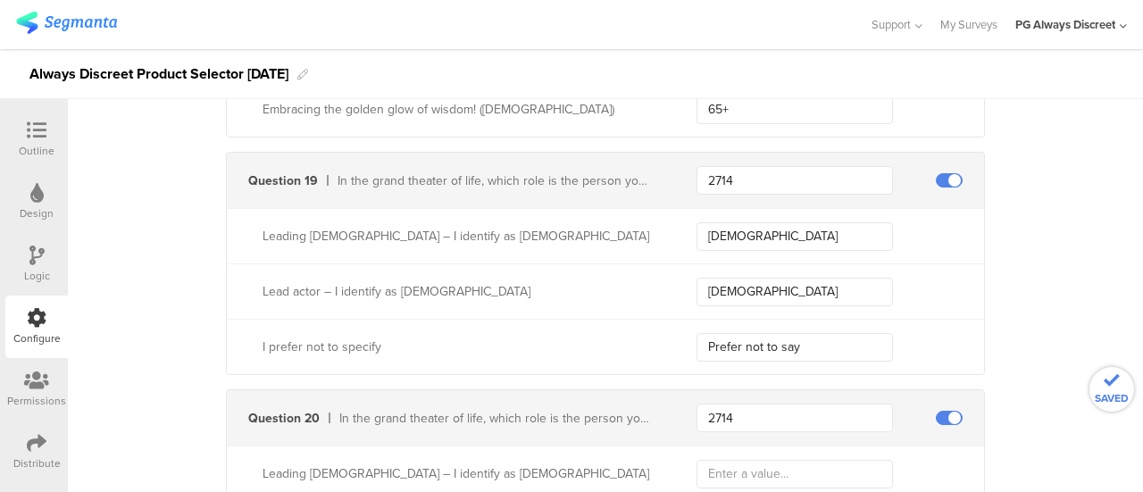
scroll to position [6324, 0]
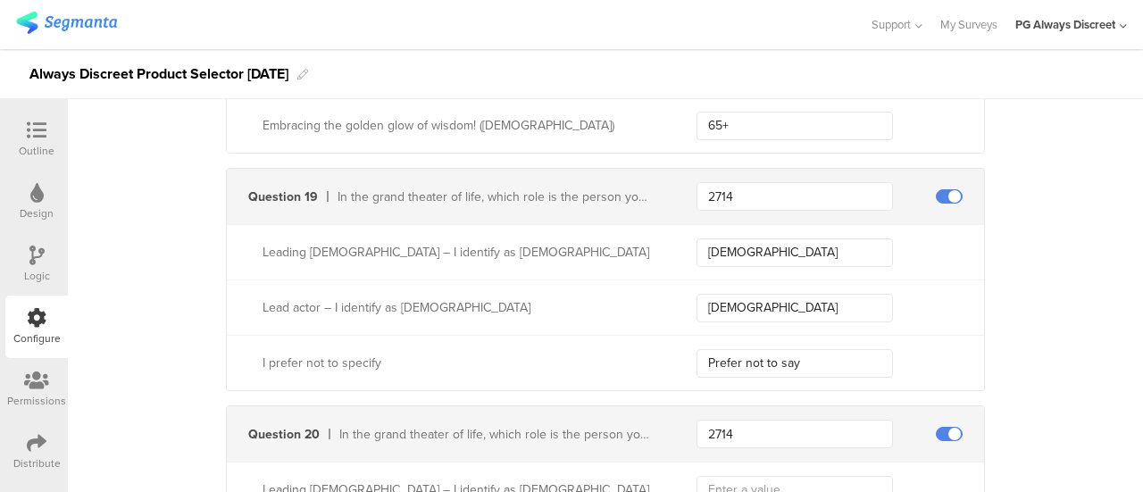
type input "2714"
drag, startPoint x: 750, startPoint y: 238, endPoint x: 541, endPoint y: 192, distance: 214.0
click at [541, 192] on div "Question 19 In the grand theater of life, which role is the person you're carin…" at bounding box center [605, 279] width 759 height 223
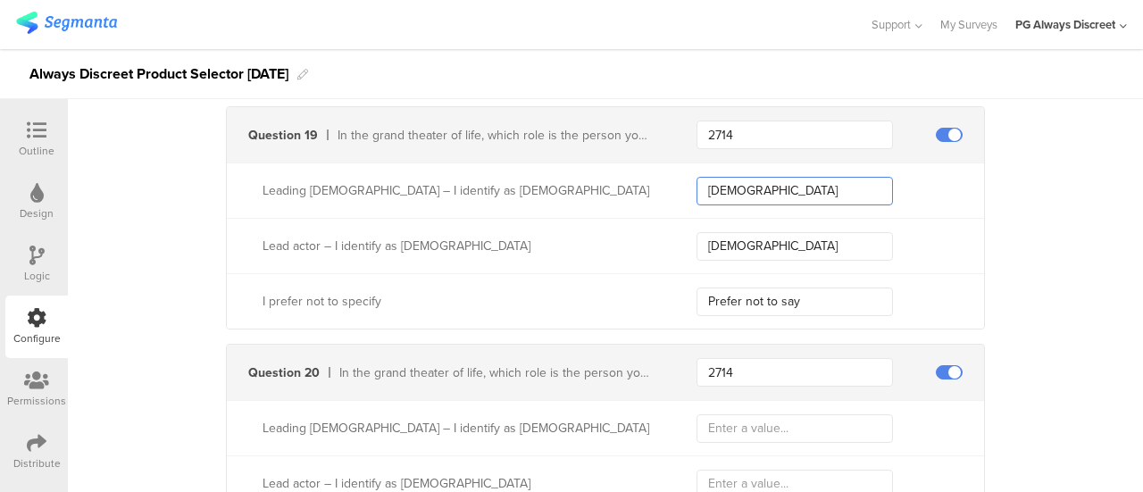
scroll to position [6414, 0]
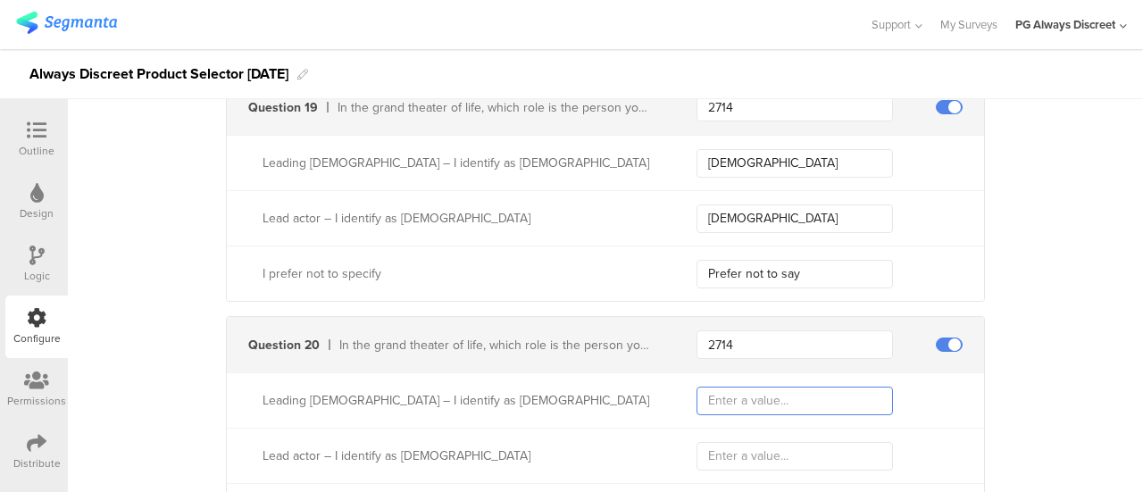
click at [732, 394] on input "text" at bounding box center [794, 401] width 196 height 29
paste input "Female"
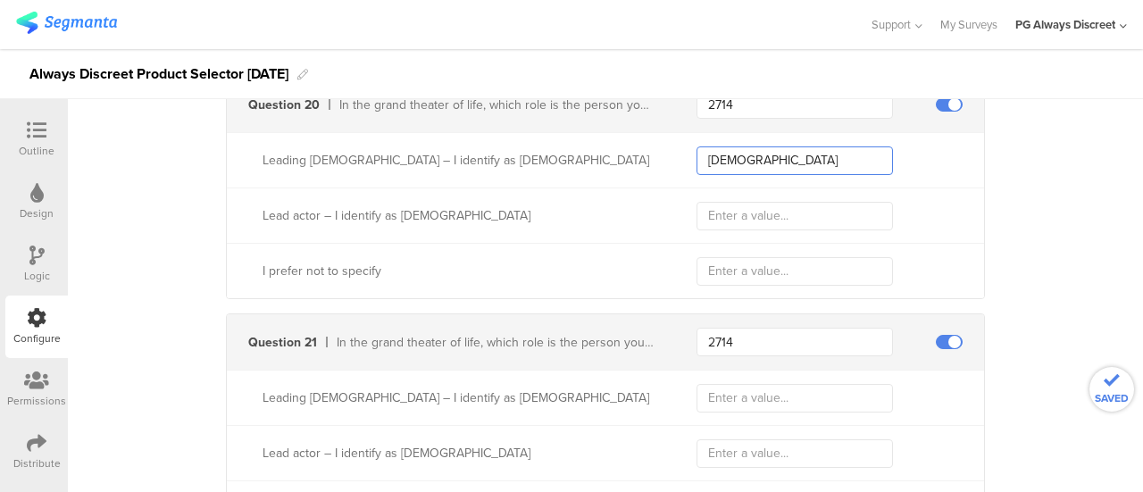
scroll to position [6682, 0]
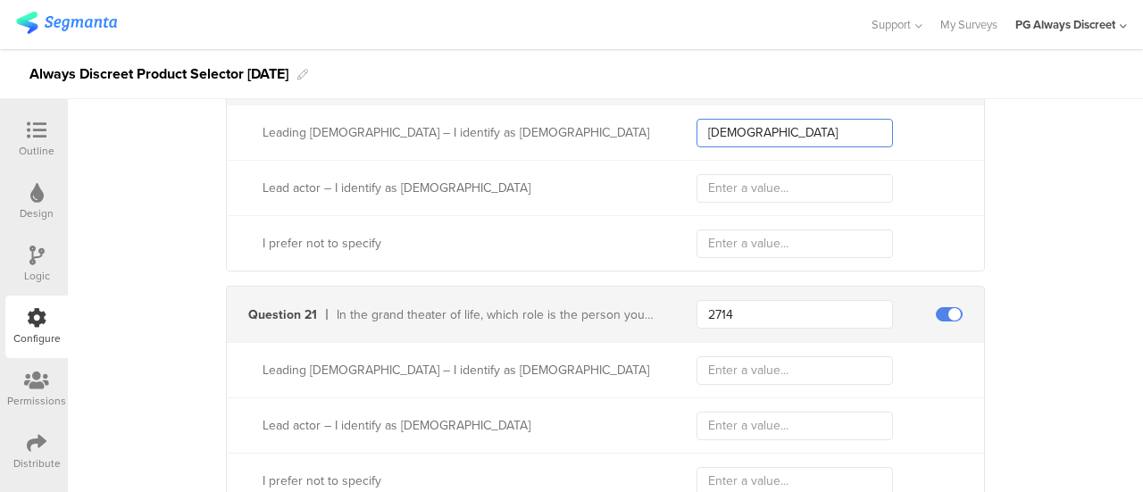
type input "Female"
click at [723, 363] on input "text" at bounding box center [794, 370] width 196 height 29
paste input "Female"
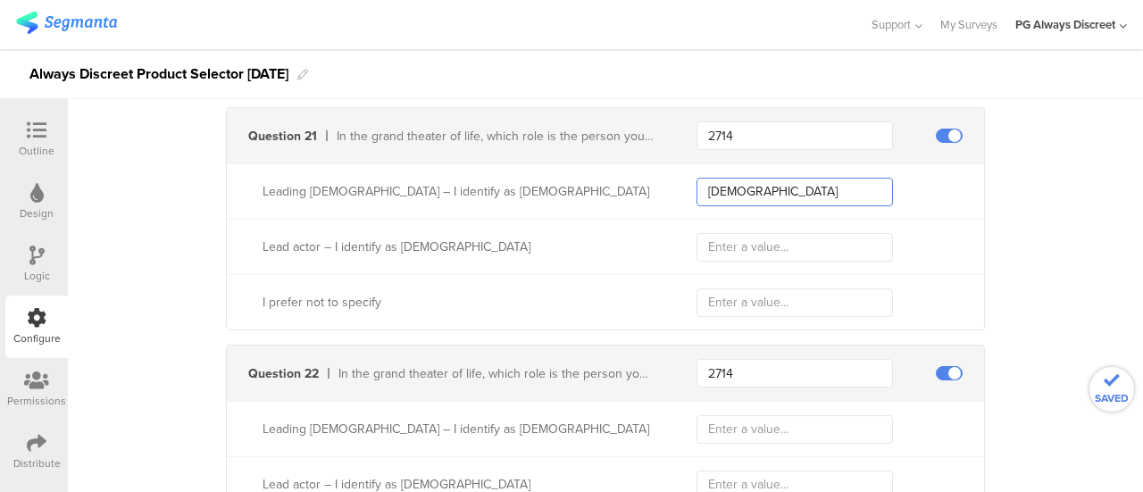
scroll to position [6949, 0]
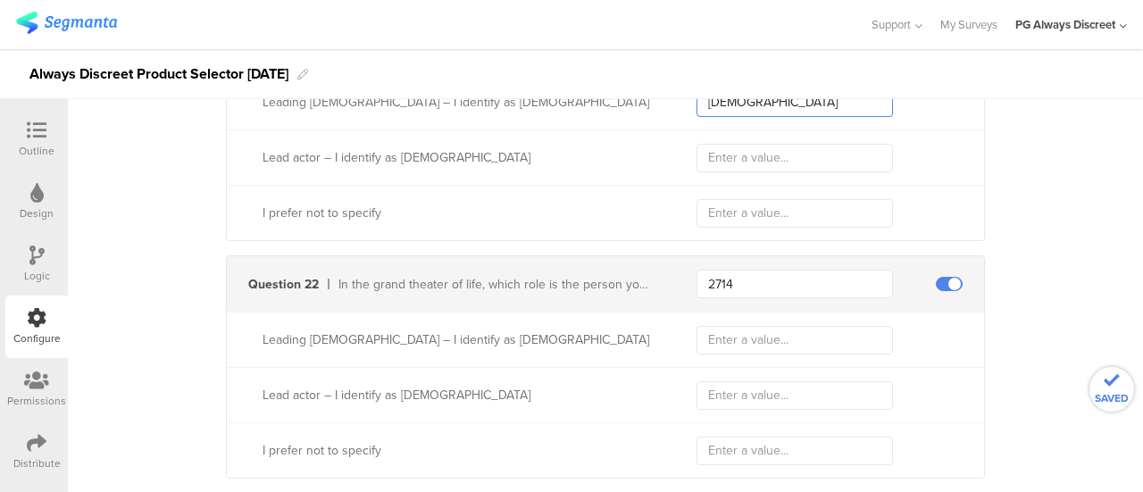
type input "Female"
click at [727, 329] on input "text" at bounding box center [794, 340] width 196 height 29
paste input "Female"
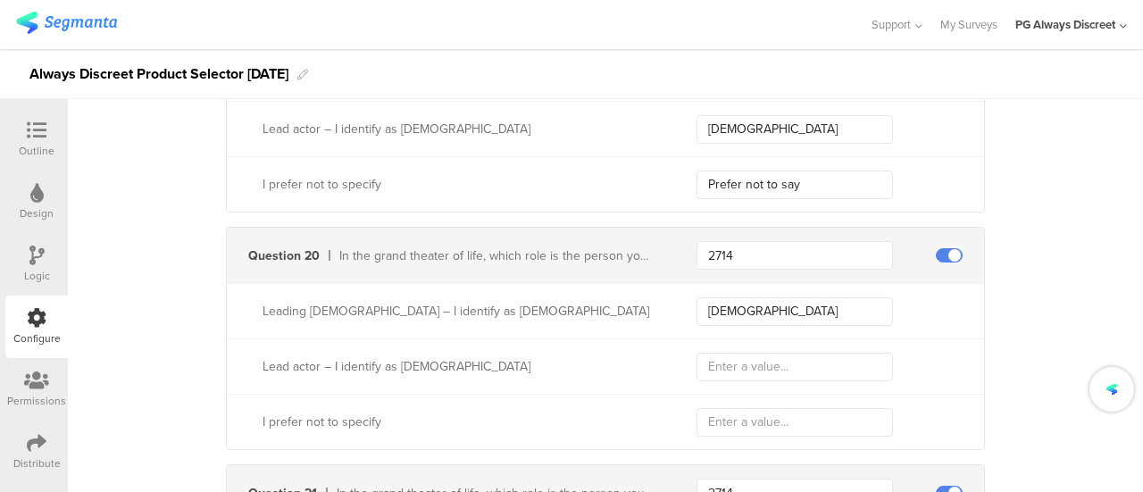
scroll to position [6414, 0]
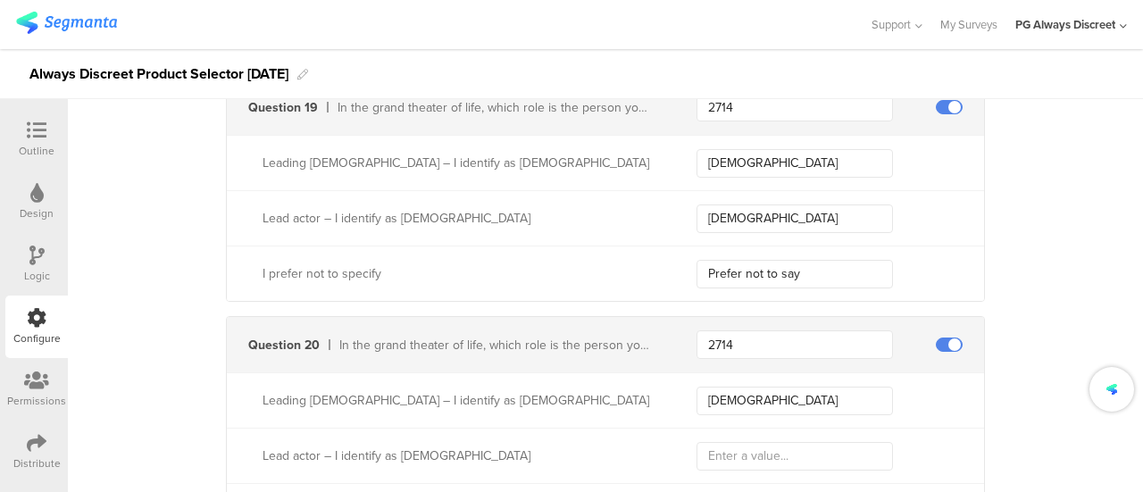
type input "Female"
drag, startPoint x: 729, startPoint y: 203, endPoint x: 591, endPoint y: 169, distance: 141.6
click at [591, 169] on div "Leading lady – I identify as female Female Lead actor – I identify as male Male…" at bounding box center [605, 218] width 757 height 166
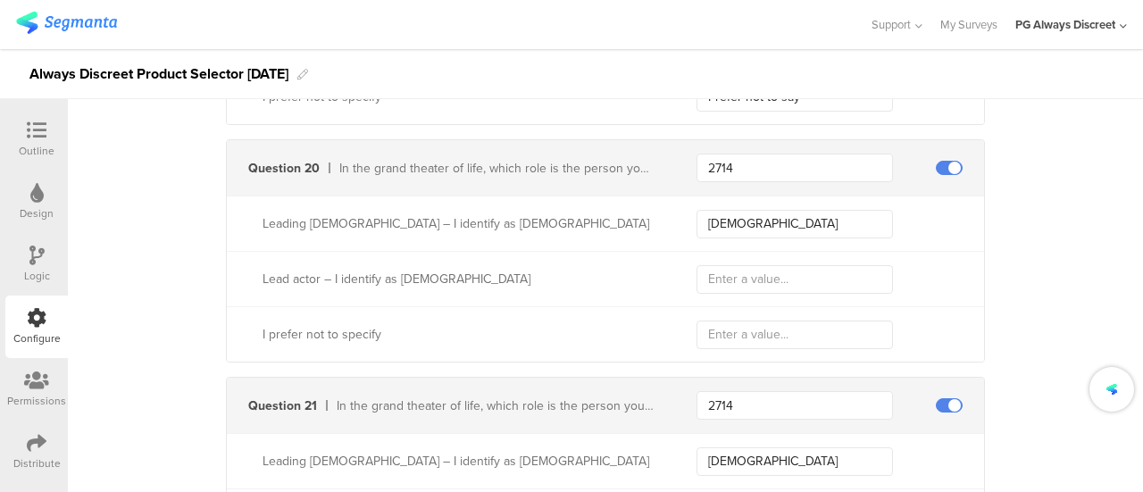
scroll to position [6592, 0]
click at [745, 263] on input "text" at bounding box center [794, 277] width 196 height 29
paste input "Male"
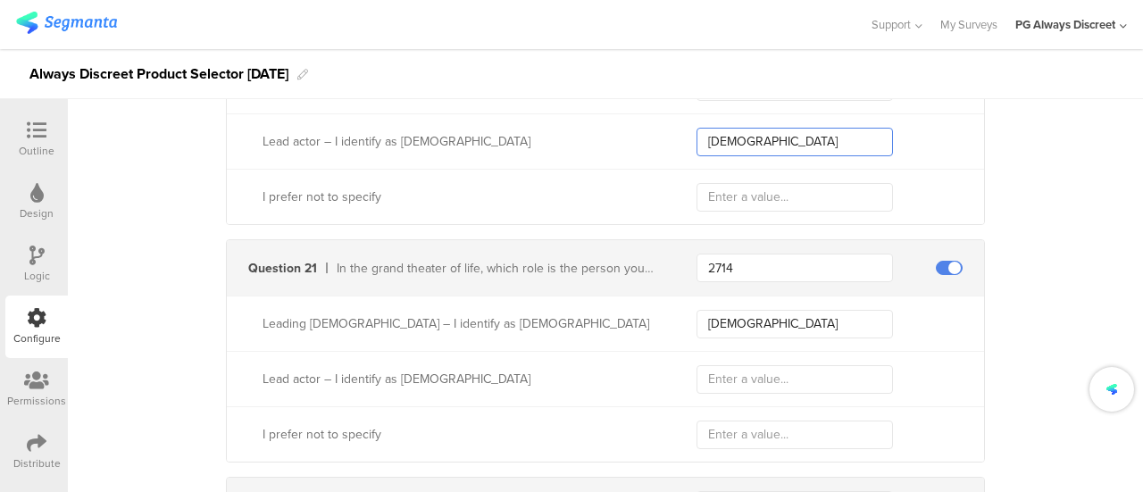
scroll to position [6771, 0]
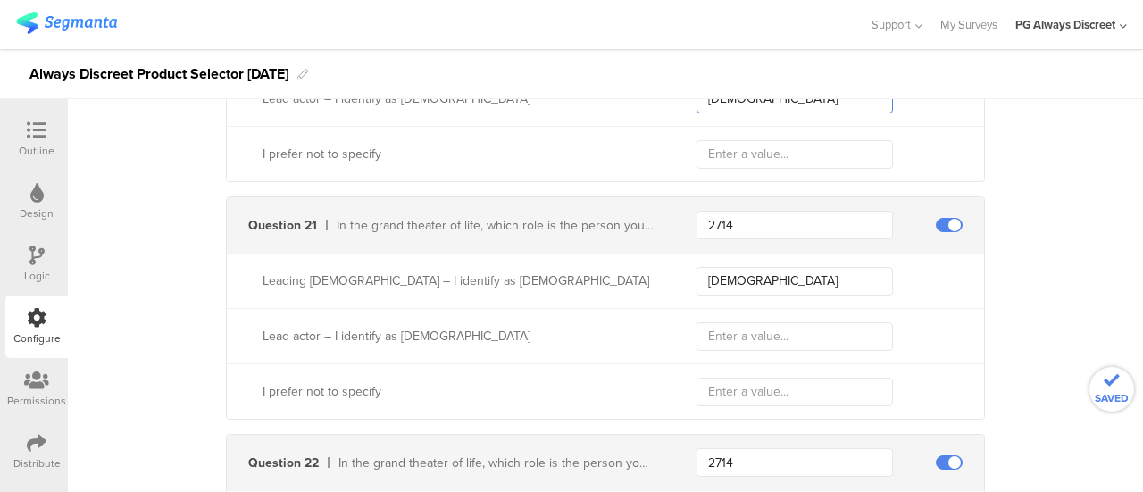
type input "Male"
click at [732, 322] on input "text" at bounding box center [794, 336] width 196 height 29
paste input "Male"
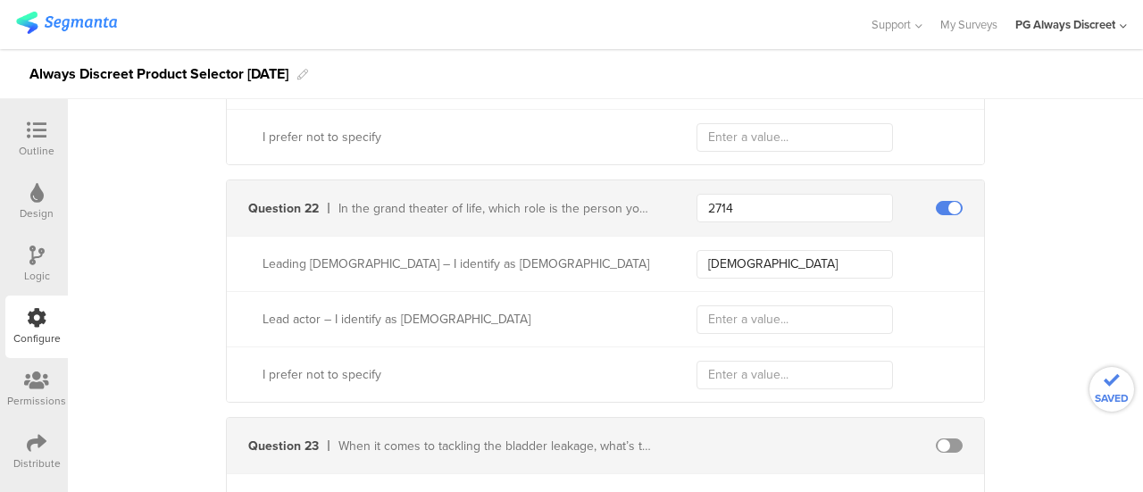
scroll to position [7039, 0]
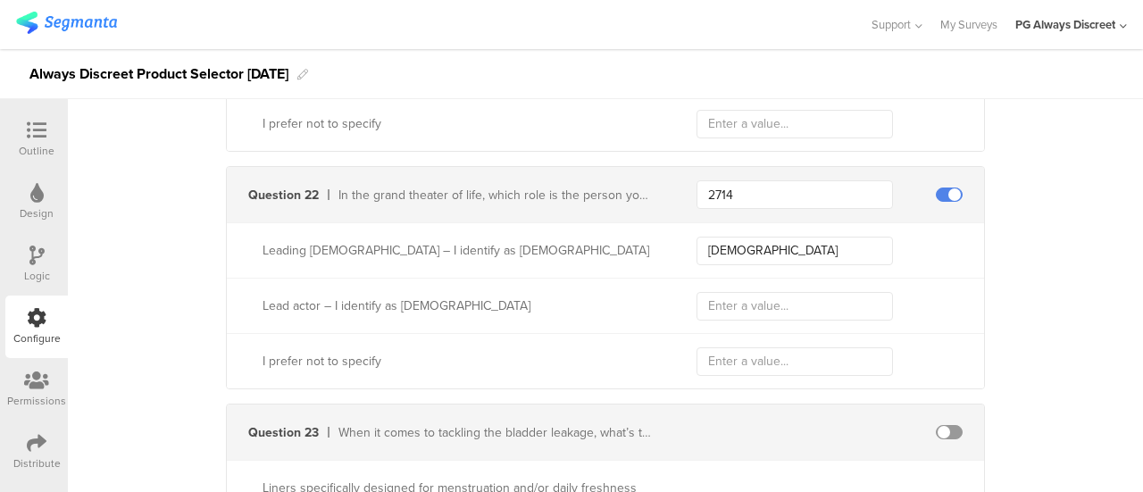
type input "Male"
click at [734, 292] on input "text" at bounding box center [794, 306] width 196 height 29
paste input "Male"
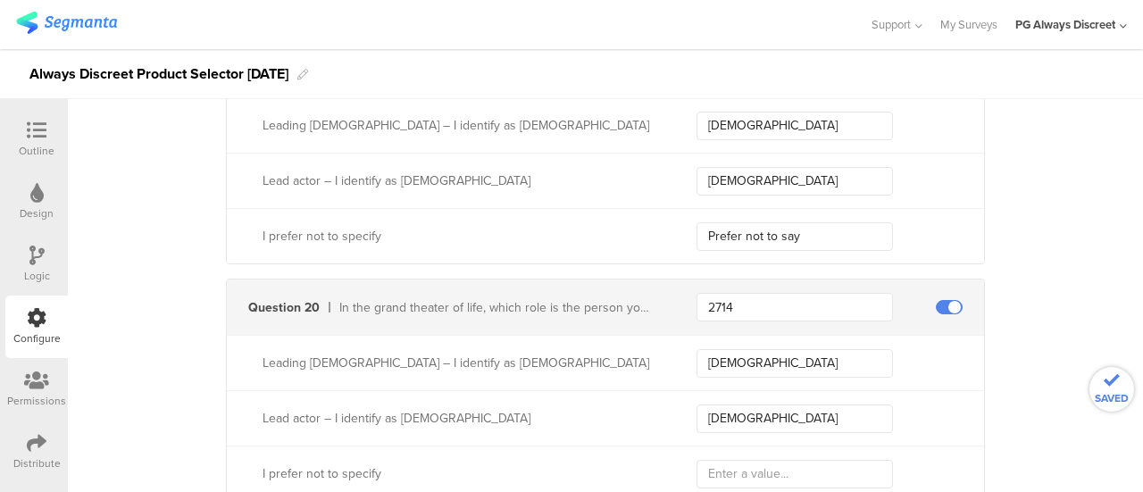
scroll to position [6414, 0]
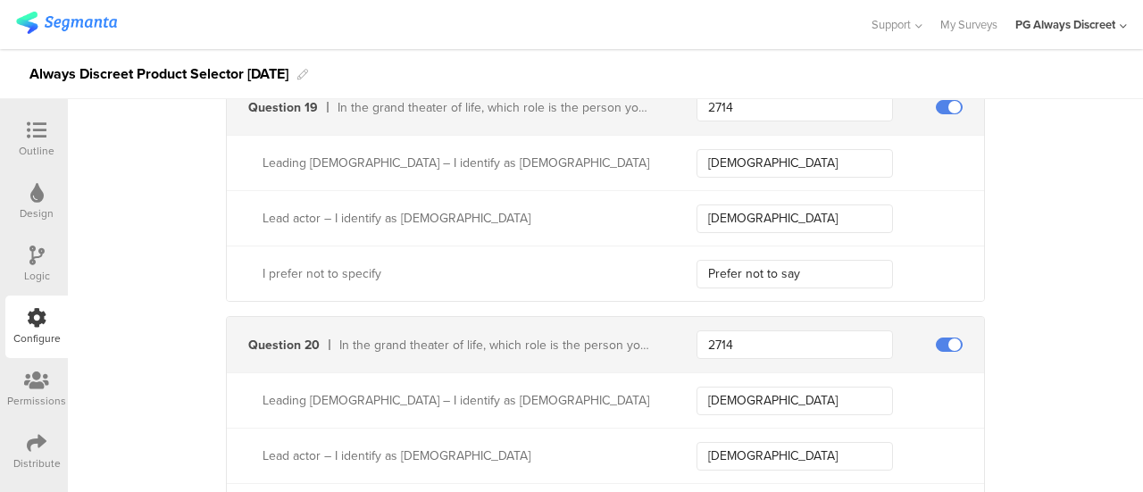
type input "Male"
drag, startPoint x: 789, startPoint y: 264, endPoint x: 654, endPoint y: 249, distance: 135.7
click at [654, 249] on div "I prefer not to specify Prefer not to say" at bounding box center [605, 273] width 757 height 55
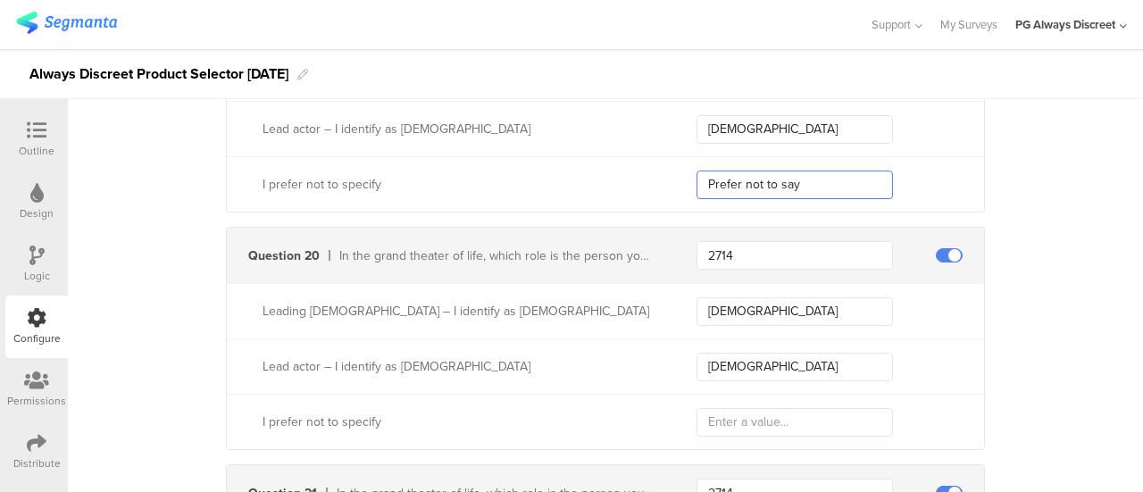
scroll to position [6592, 0]
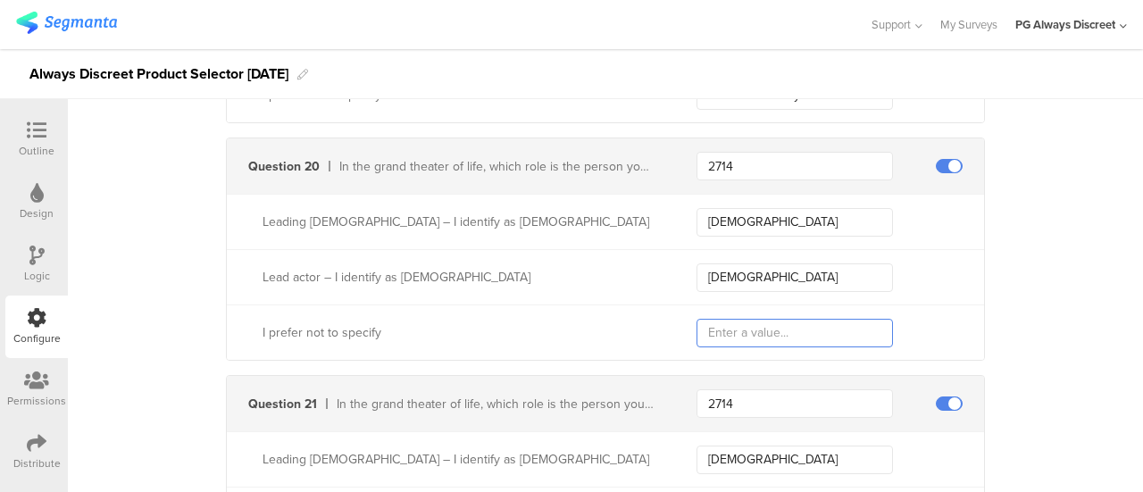
click at [696, 319] on input "text" at bounding box center [794, 333] width 196 height 29
paste input "Prefer not to say"
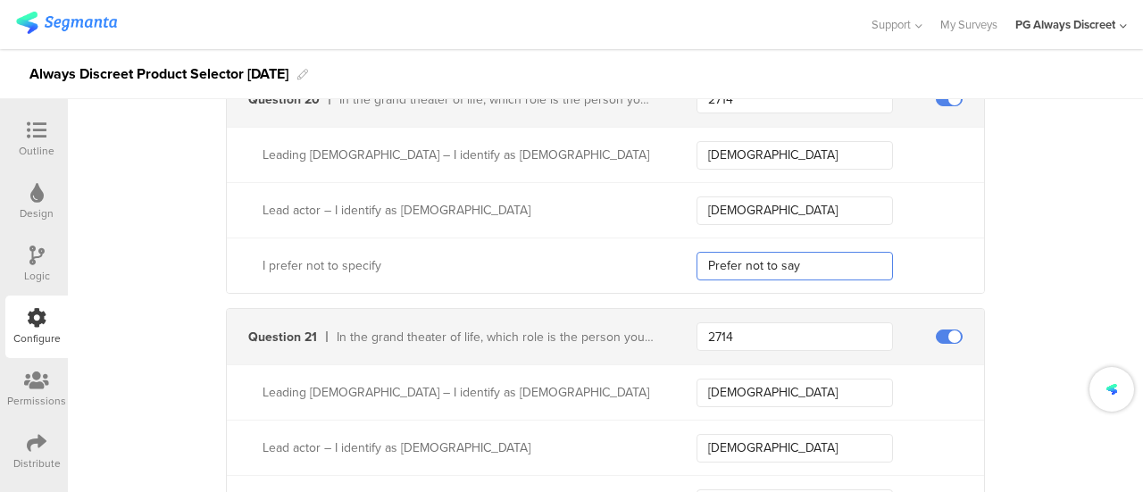
scroll to position [6771, 0]
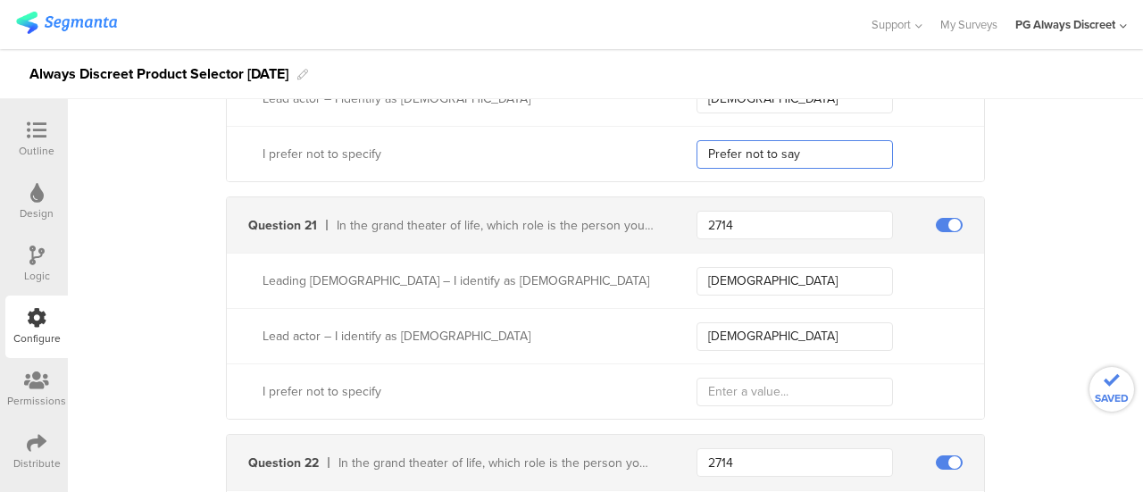
type input "Prefer not to say"
click at [714, 378] on input "text" at bounding box center [794, 392] width 196 height 29
paste input "Prefer not to say"
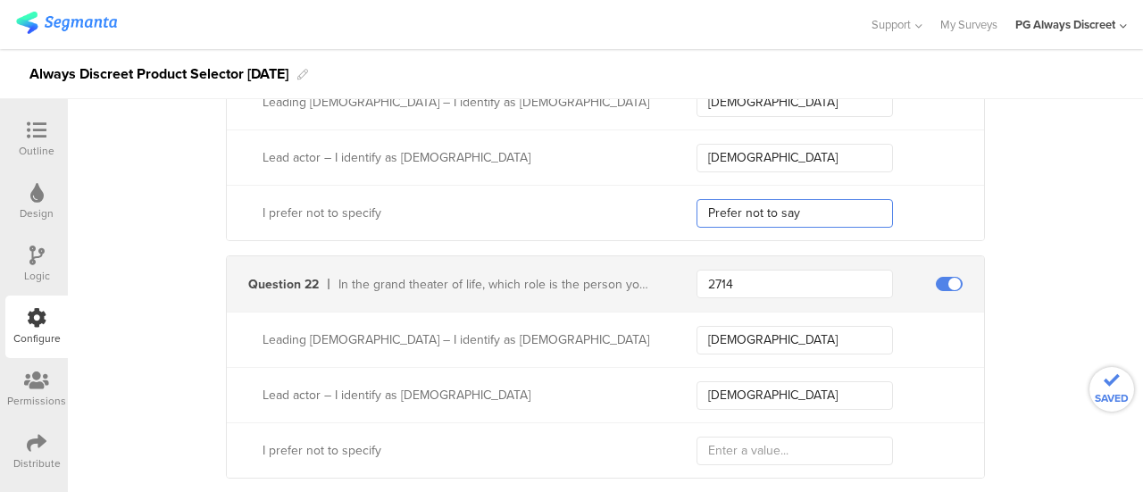
scroll to position [7039, 0]
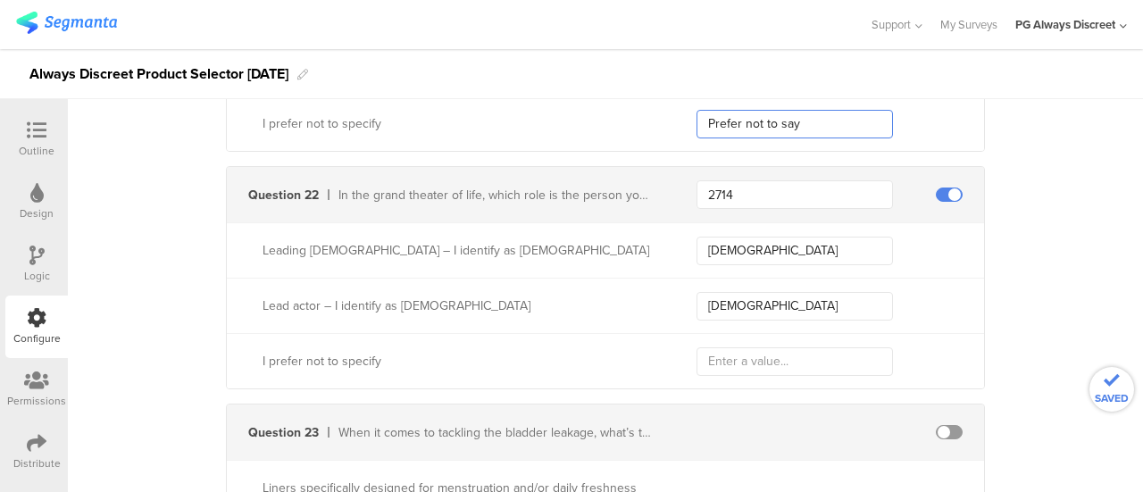
type input "Prefer not to say"
click at [724, 354] on input "text" at bounding box center [794, 361] width 196 height 29
paste input "Prefer not to say"
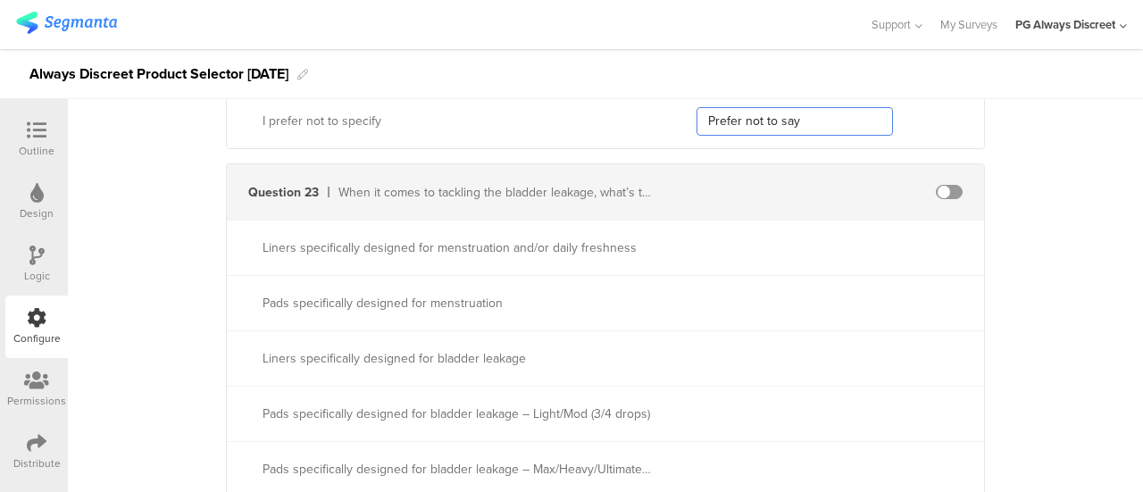
scroll to position [7307, 0]
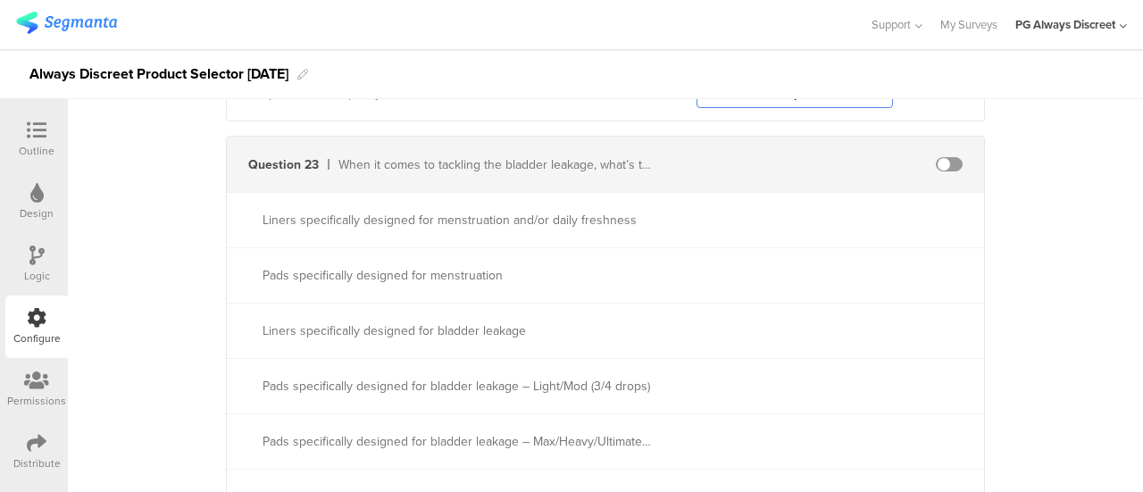
type input "Prefer not to say"
click at [943, 157] on span at bounding box center [949, 164] width 27 height 14
click at [727, 156] on input "text" at bounding box center [794, 164] width 196 height 29
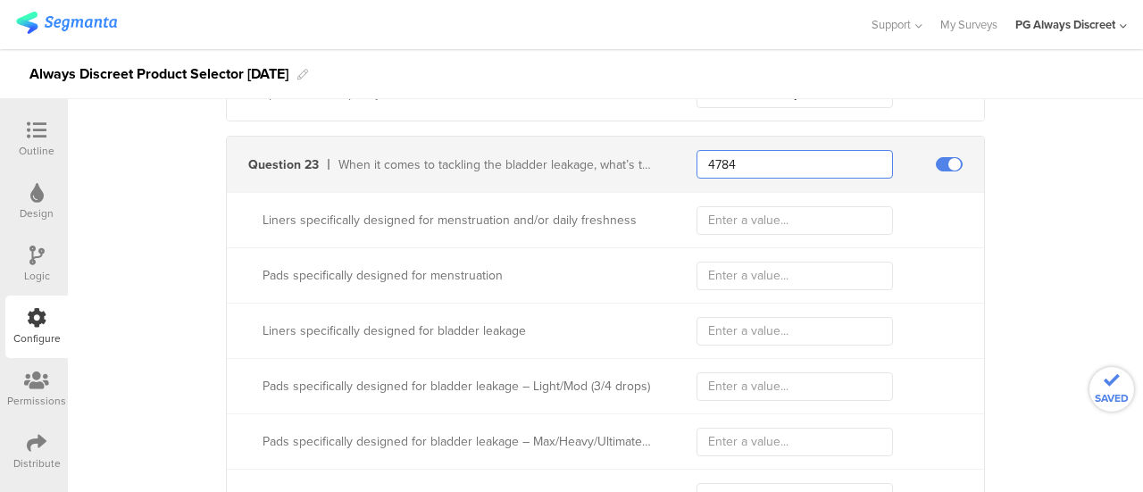
type input "4784"
click at [777, 206] on input "text" at bounding box center [794, 220] width 196 height 29
paste input "Menstrual liners"
type input "Menstrual liners"
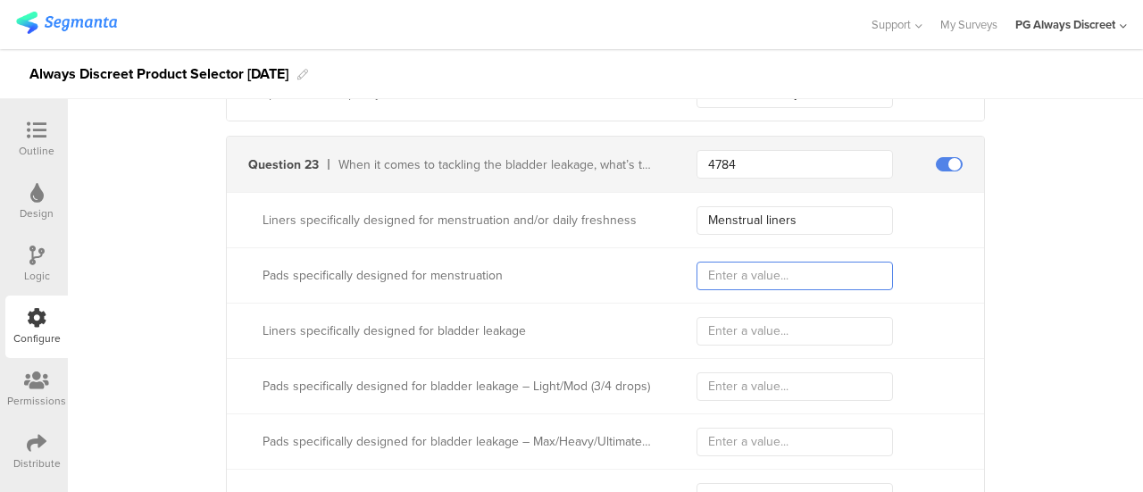
click at [788, 262] on input "text" at bounding box center [794, 276] width 196 height 29
paste input "Menstrual Pads"
type input "Menstrual Pads"
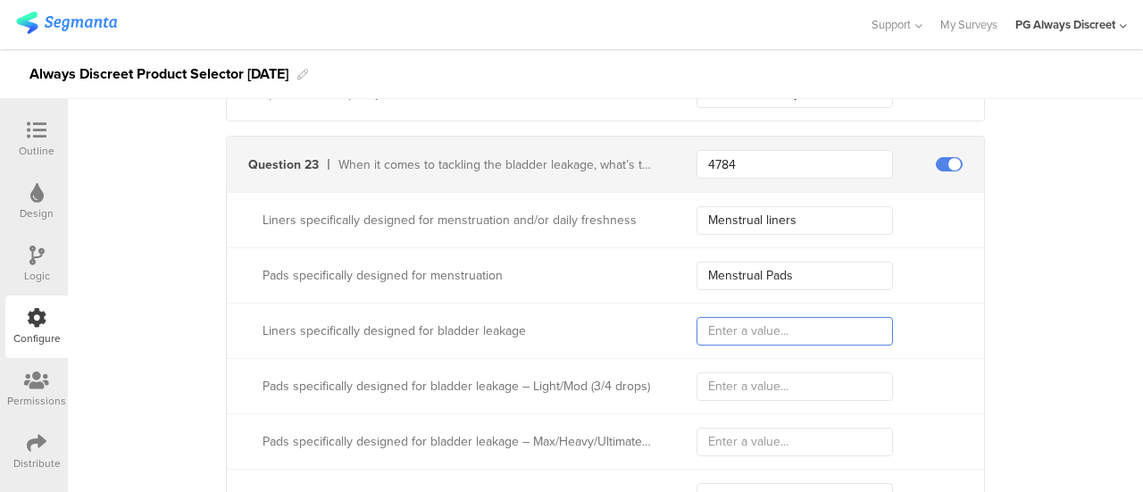
click at [750, 317] on input "text" at bounding box center [794, 331] width 196 height 29
click at [811, 317] on input "text" at bounding box center [794, 331] width 196 height 29
paste input "Bladder Leak Liners"
type input "Bladder Leak Liners"
click at [819, 372] on input "text" at bounding box center [794, 386] width 196 height 29
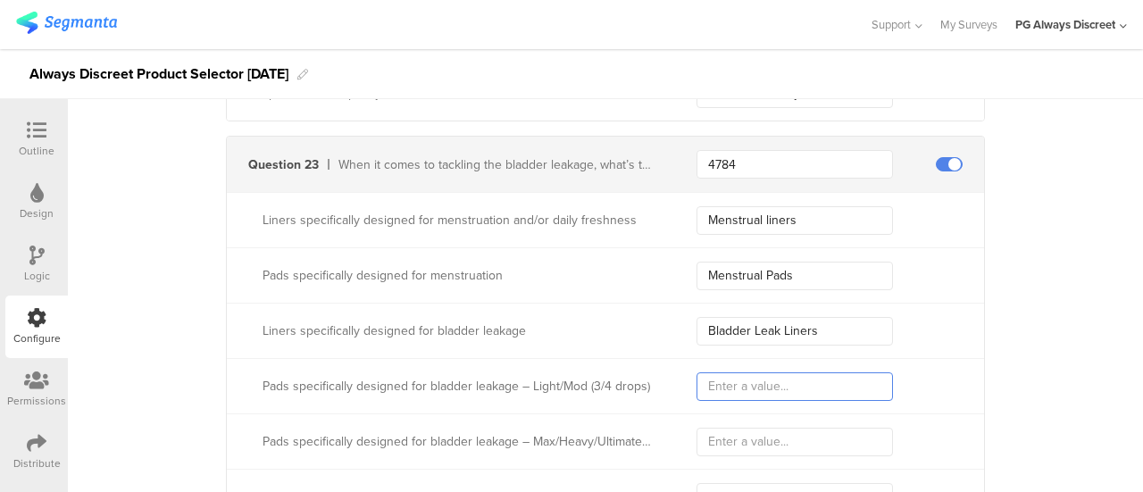
paste input "Light to Mod Bladder Leak Pads"
type input "Light to Mod Bladder Leak Pads"
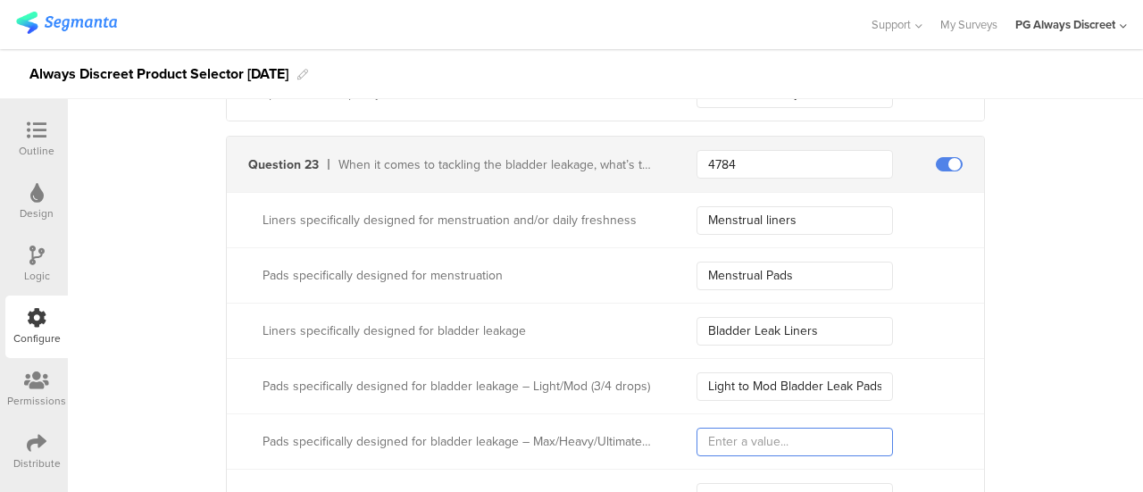
click at [765, 428] on input "text" at bounding box center [794, 442] width 196 height 29
paste input "Heavy to Max Bladder Leak Pads"
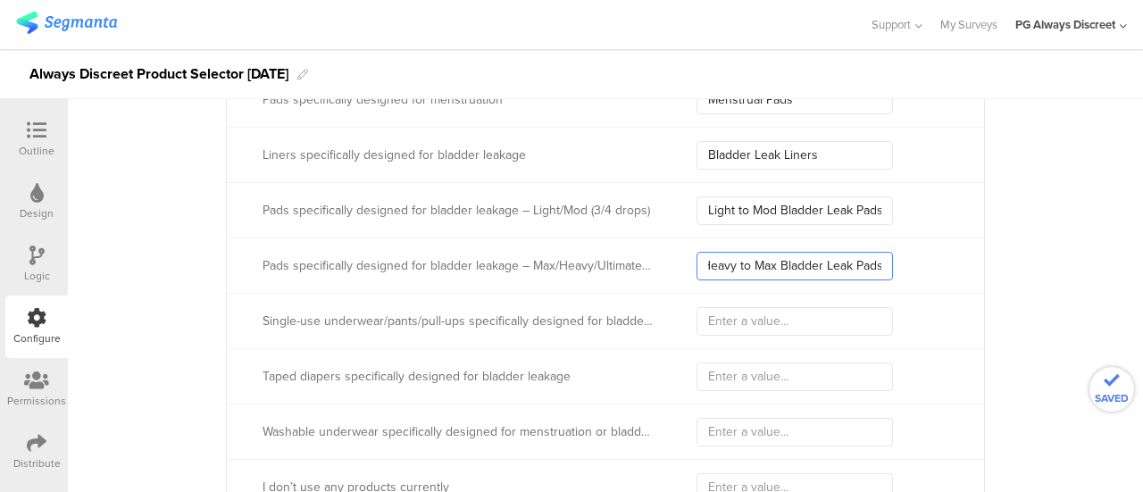
scroll to position [7485, 0]
type input "Heavy to Max Bladder Leak Pads"
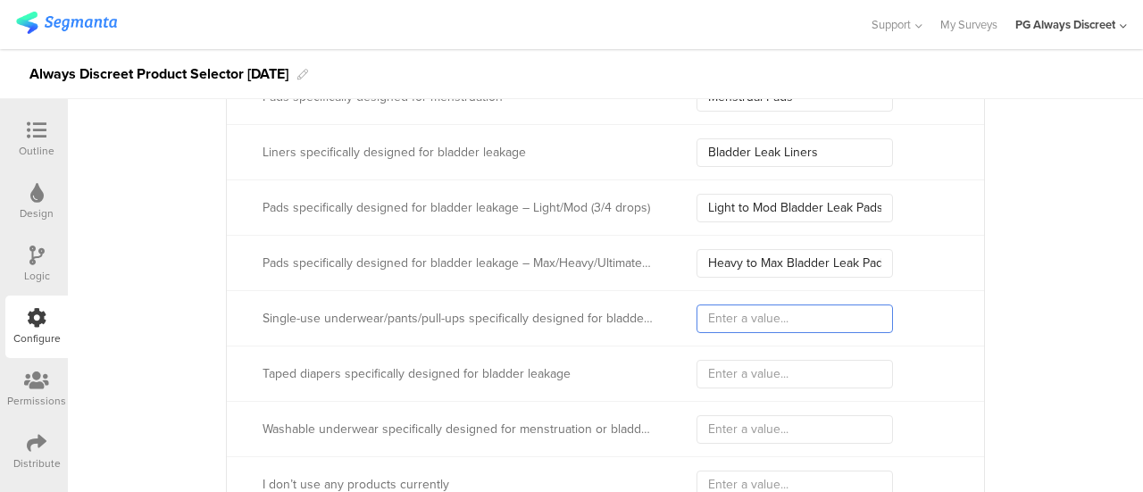
click at [783, 304] on input "text" at bounding box center [794, 318] width 196 height 29
paste input "Single-wear UWR Bladder Leak"
type input "Single-wear UWR Bladder Leak"
click at [755, 367] on input "text" at bounding box center [794, 374] width 196 height 29
paste input "Bladder Leak Taped Diapers"
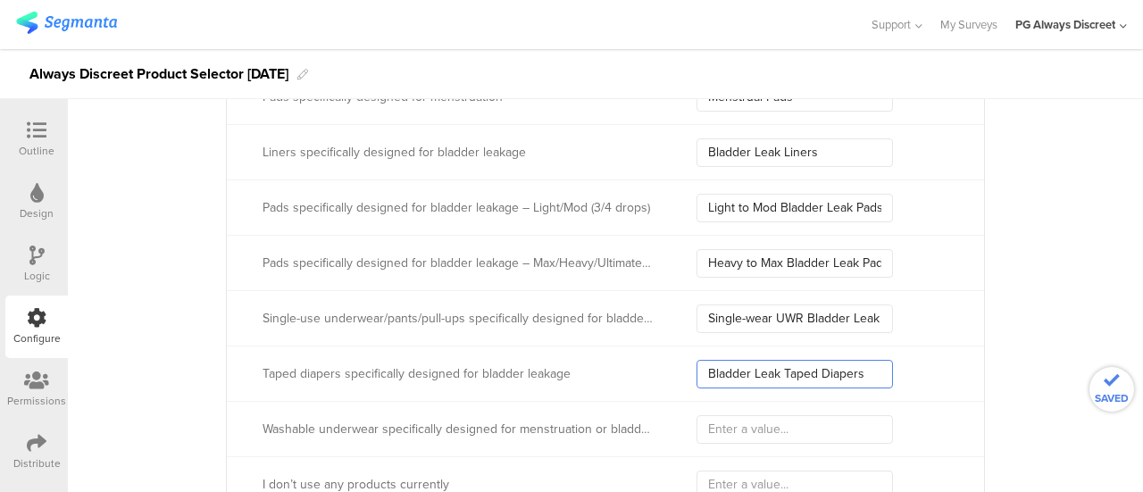
type input "Bladder Leak Taped Diapers"
click at [734, 423] on input "text" at bounding box center [794, 429] width 196 height 29
paste input "Washable UWR for Menstrual or Bladder"
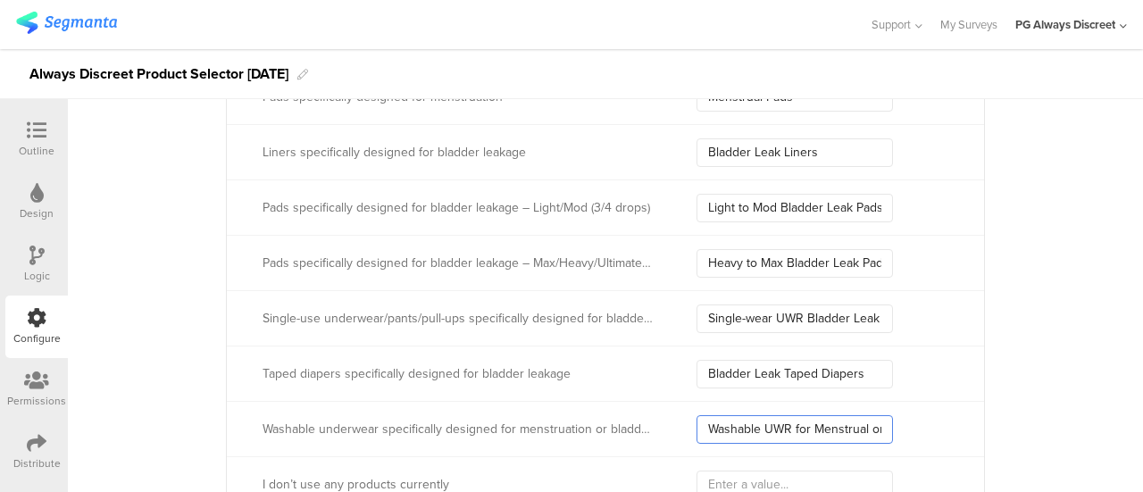
scroll to position [0, 46]
type input "Washable UWR for Menstrual or Bladder"
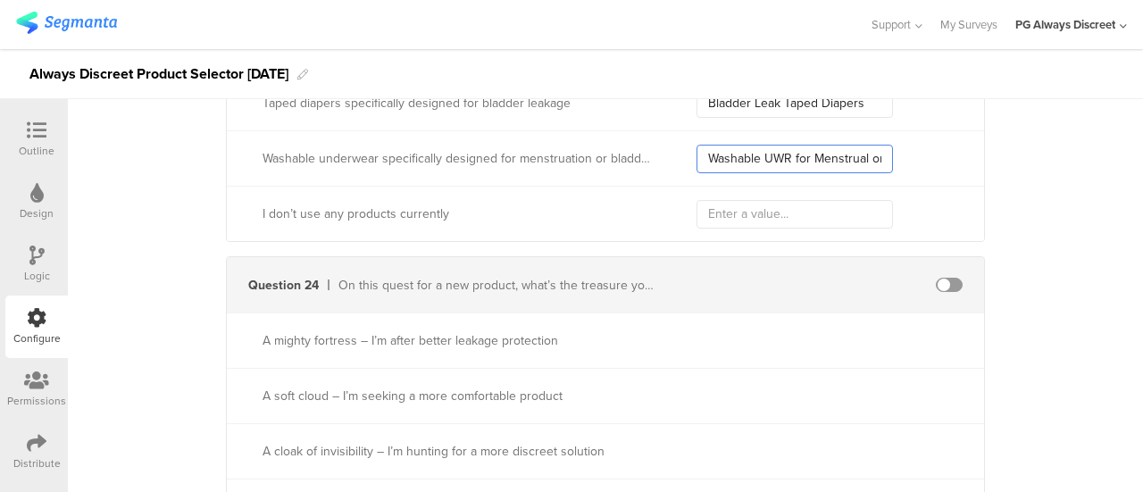
scroll to position [7753, 0]
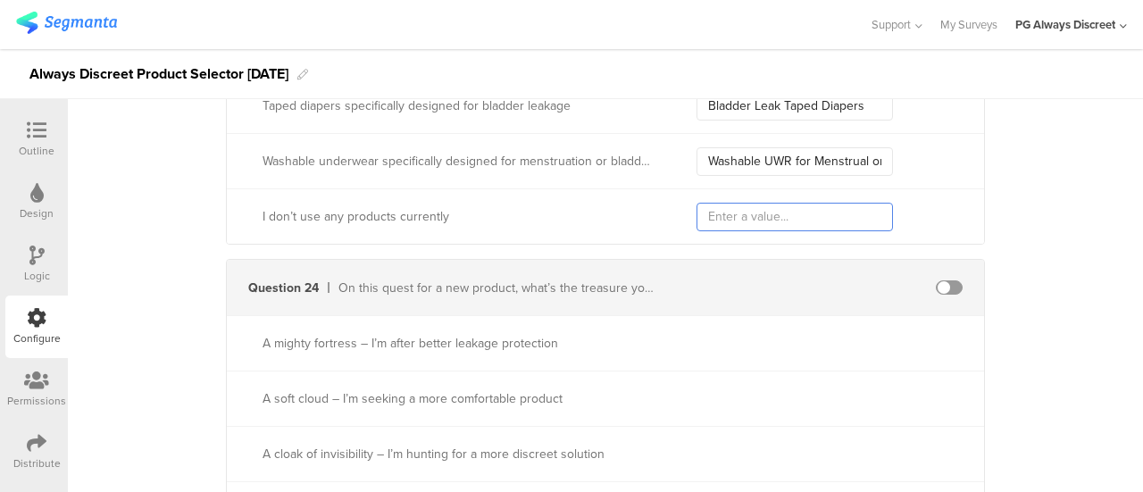
click at [723, 206] on input "text" at bounding box center [794, 217] width 196 height 29
paste input "Currently doesn't use products"
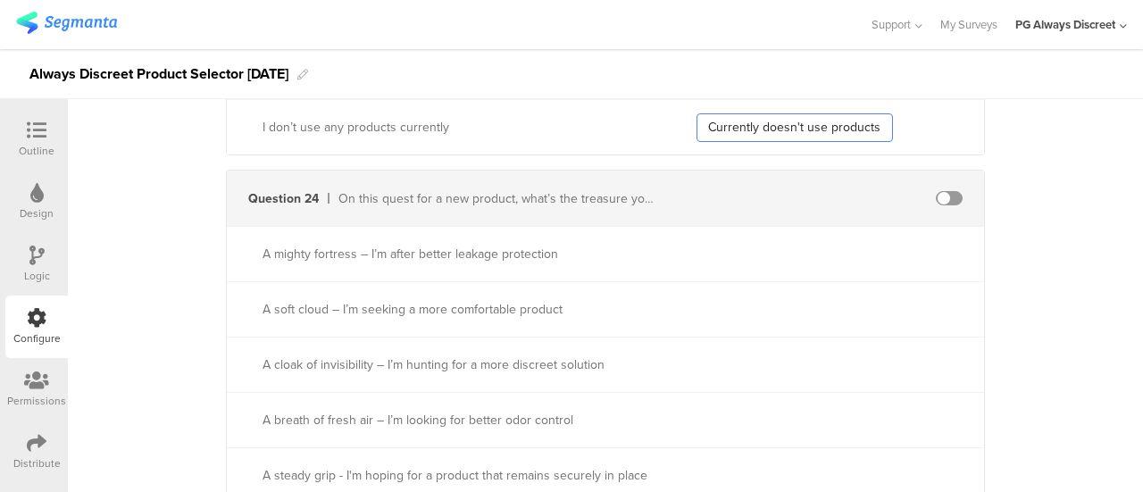
type input "Currently doesn't use products"
click at [939, 191] on span at bounding box center [949, 198] width 27 height 14
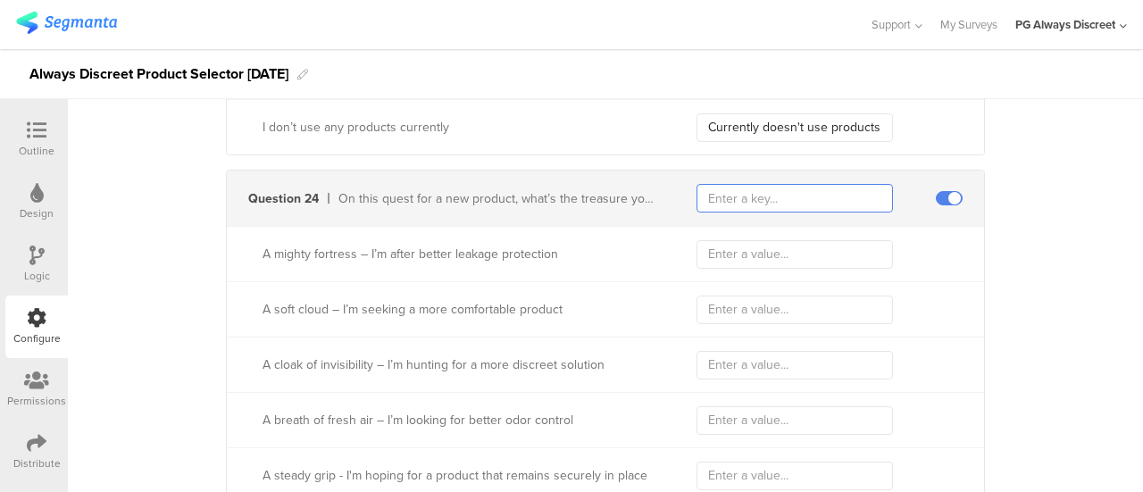
click at [752, 184] on input "text" at bounding box center [794, 198] width 196 height 29
type input "6990"
click at [723, 240] on input "text" at bounding box center [794, 254] width 196 height 29
paste input "Better Leak Protection"
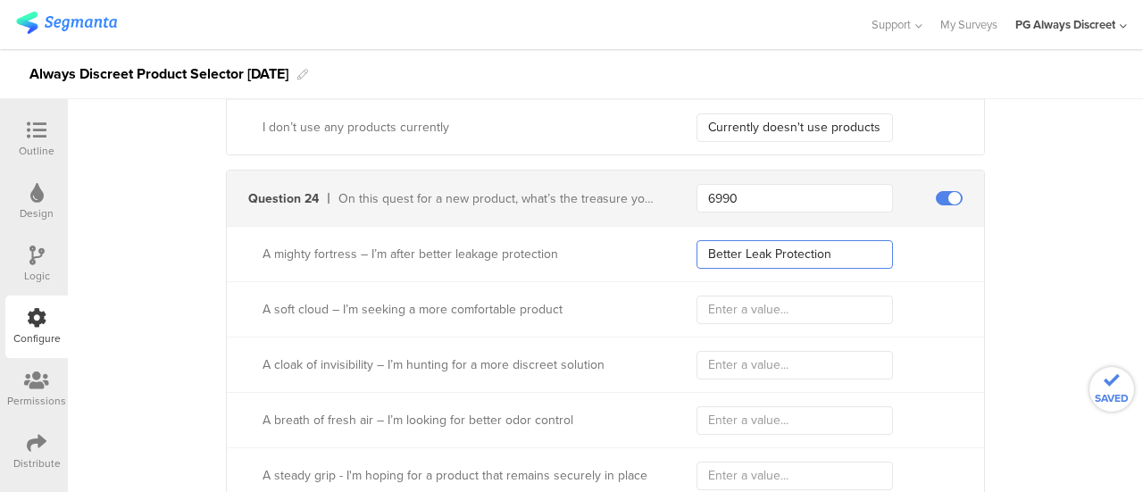
type input "Better Leak Protection"
click at [771, 300] on input "text" at bounding box center [794, 310] width 196 height 29
paste input "Comfortable Product"
type input "Comfortable Product"
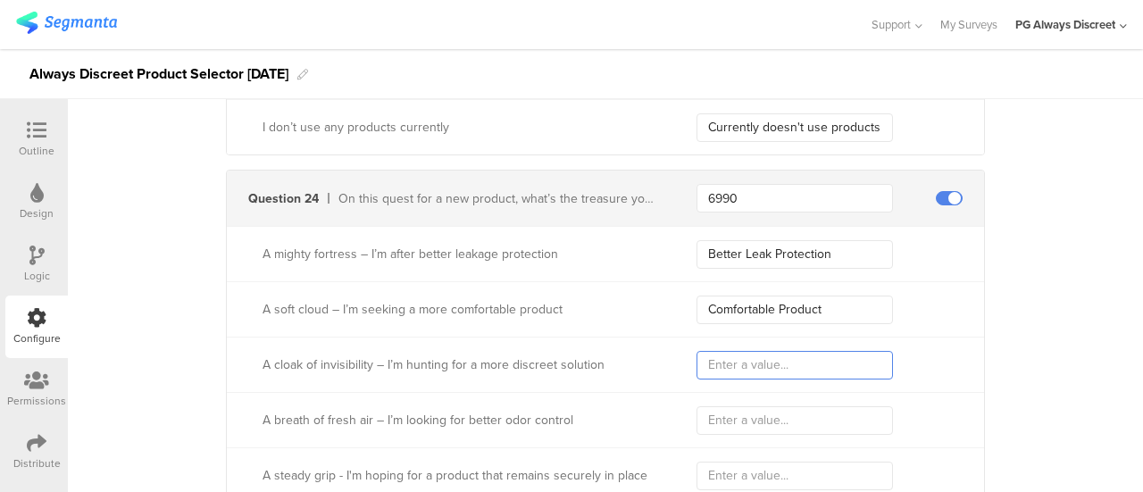
click at [730, 352] on input "text" at bounding box center [794, 365] width 196 height 29
paste
type input "Discreet Solution"
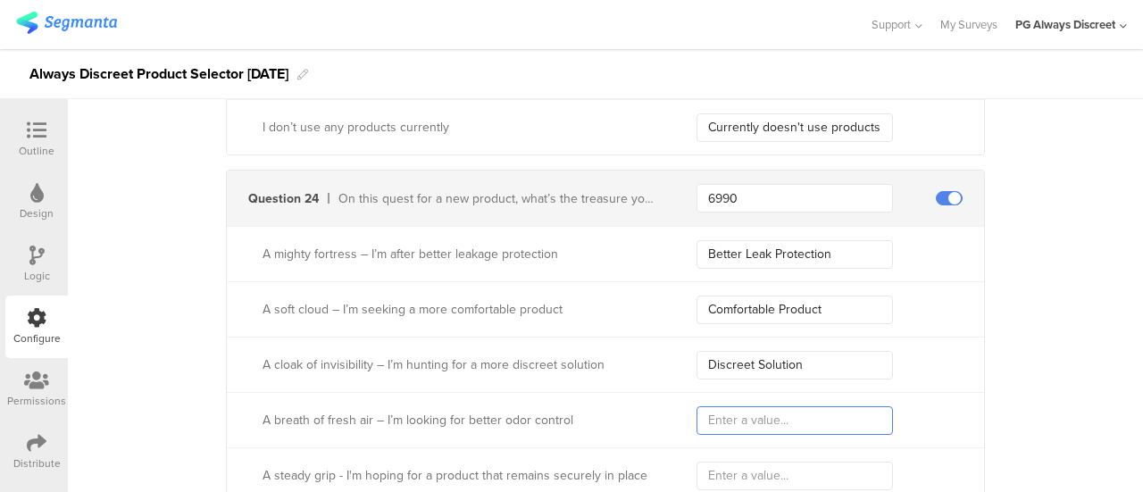
click at [716, 411] on input "text" at bounding box center [794, 420] width 196 height 29
type input "Odor Control"
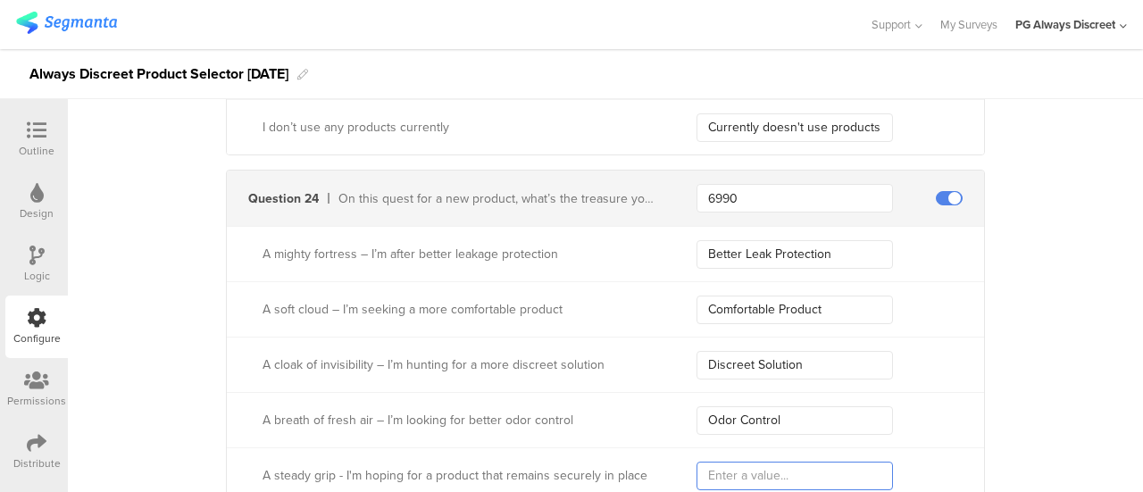
click at [753, 468] on input "text" at bounding box center [794, 476] width 196 height 29
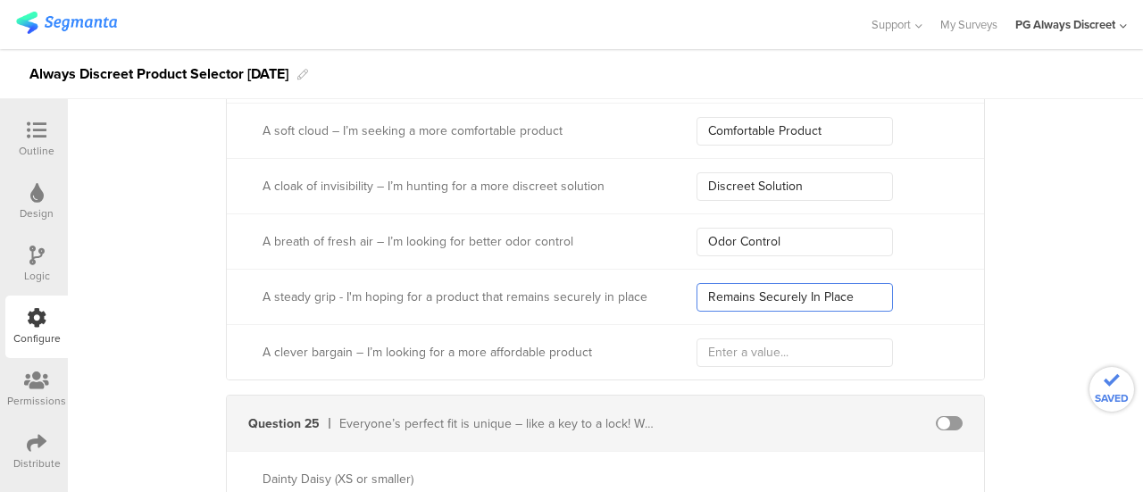
type input "Remains Securely In Place"
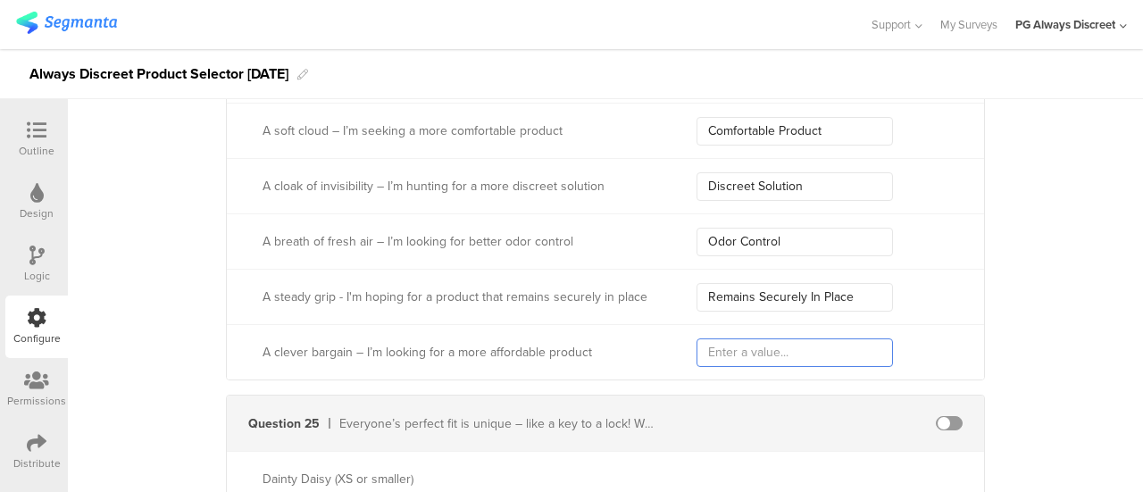
click at [779, 338] on input "text" at bounding box center [794, 352] width 196 height 29
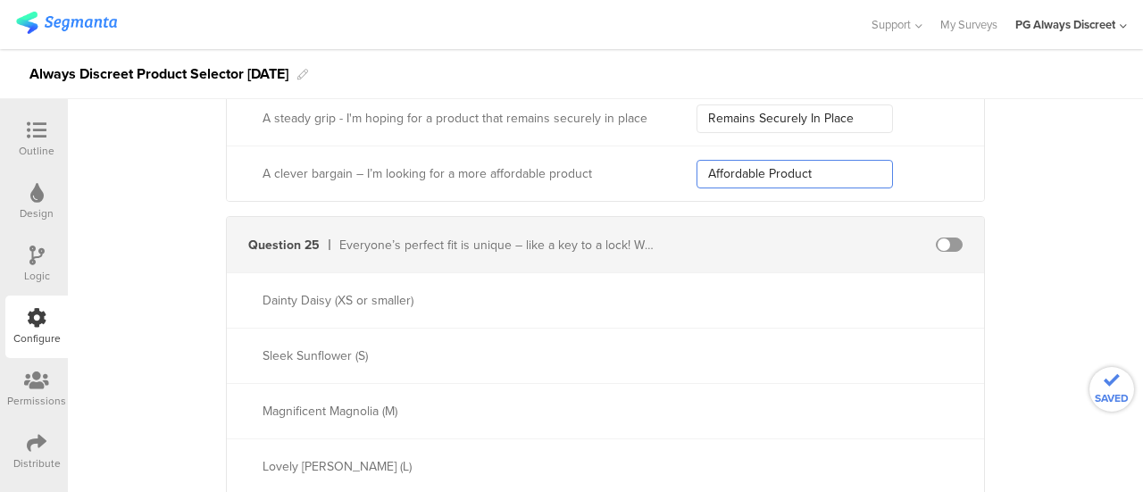
scroll to position [8289, 0]
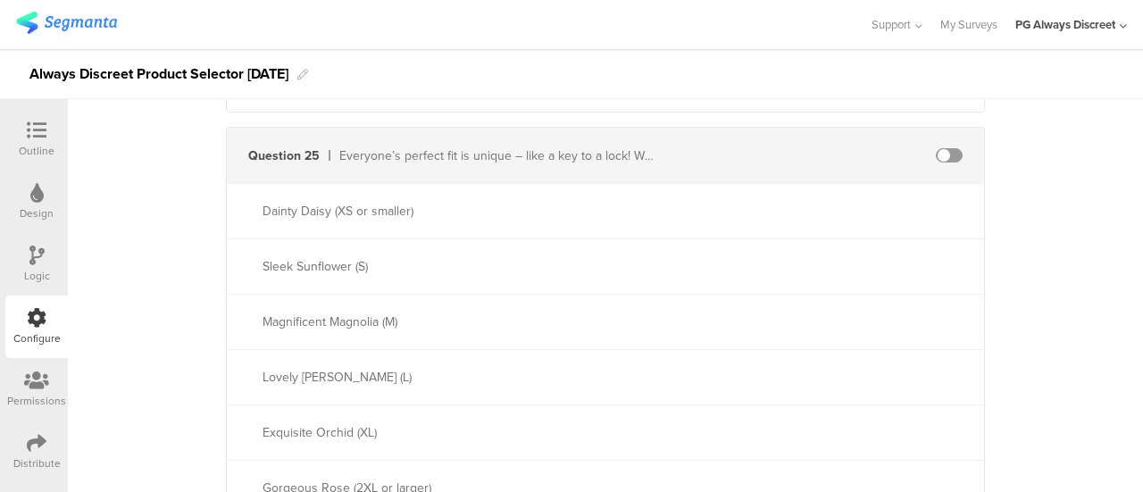
type input "Affordable Product"
click at [941, 148] on span at bounding box center [949, 155] width 27 height 14
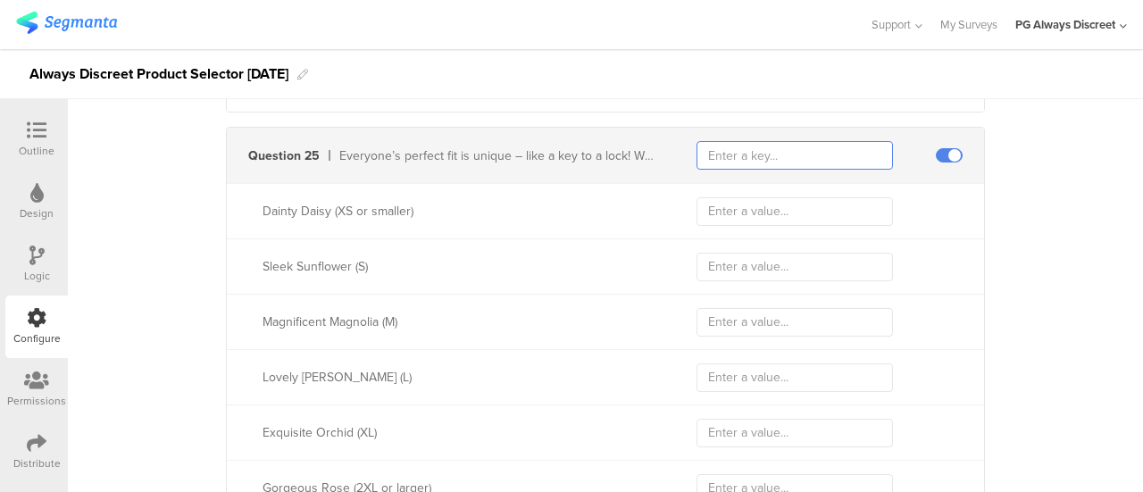
click at [754, 141] on input "text" at bounding box center [794, 155] width 196 height 29
type input "3524"
click at [754, 197] on input "text" at bounding box center [794, 211] width 196 height 29
type input "XS or Smaller"
click at [751, 258] on input "text" at bounding box center [794, 267] width 196 height 29
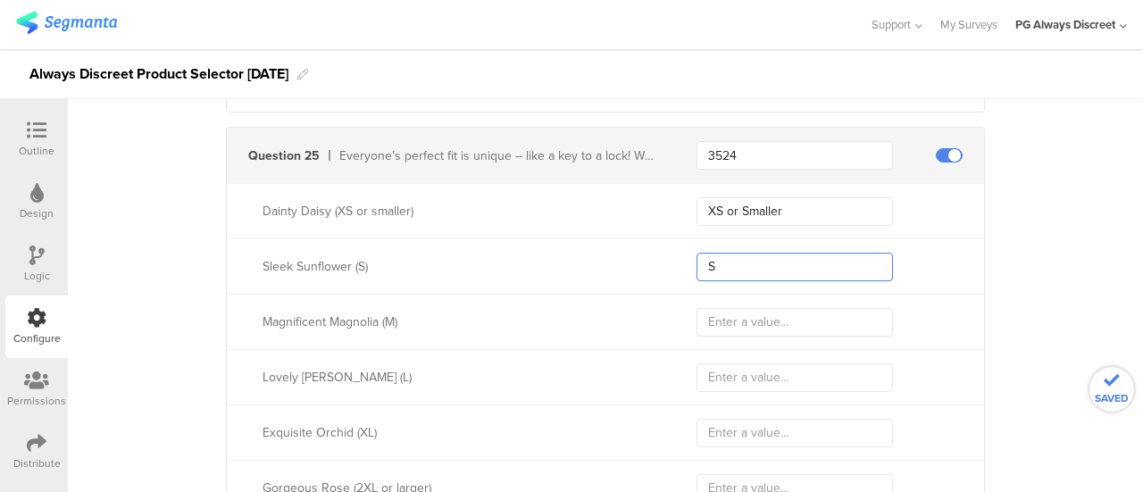
type input "S"
click at [719, 308] on input "text" at bounding box center [794, 322] width 196 height 29
type input "M"
click at [734, 369] on input "text" at bounding box center [794, 377] width 196 height 29
type input "L"
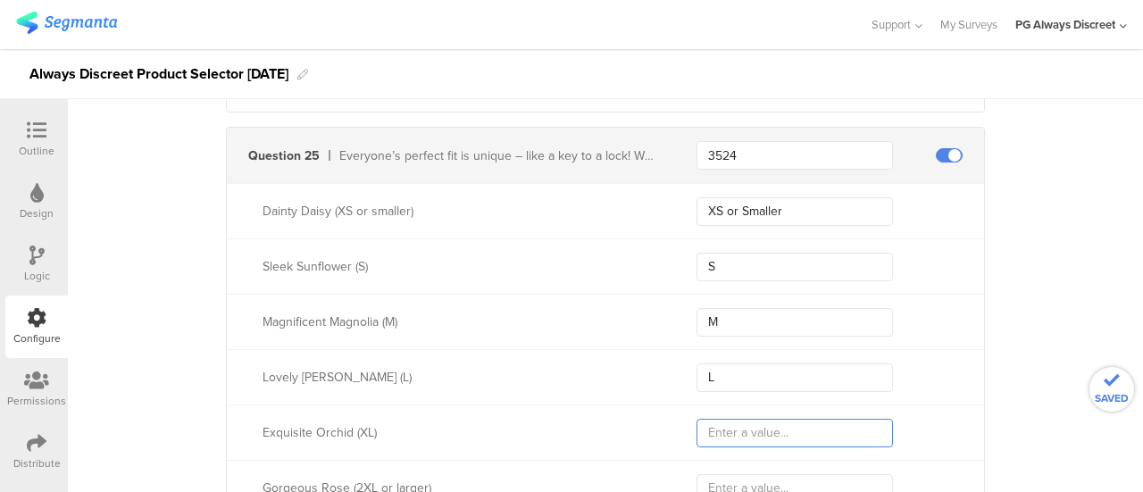
click at [734, 419] on input "text" at bounding box center [794, 433] width 196 height 29
type input "XL"
click at [734, 474] on input "text" at bounding box center [794, 488] width 196 height 29
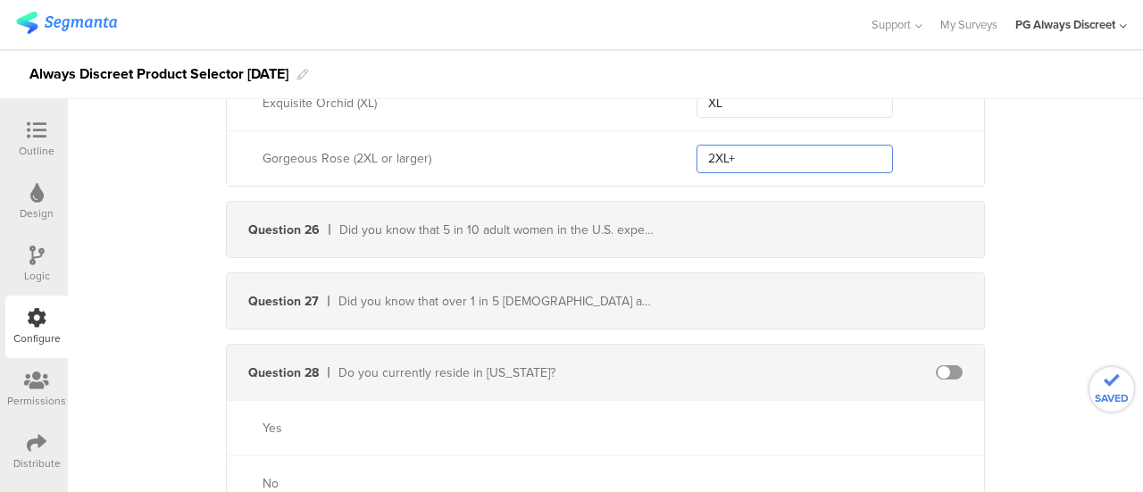
scroll to position [8646, 0]
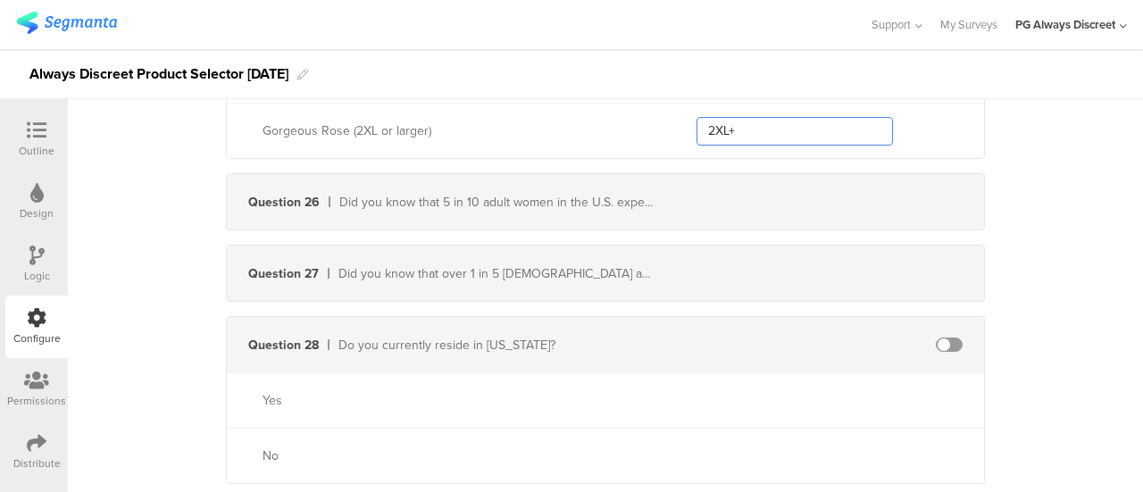
type input "2XL+"
click at [952, 338] on span at bounding box center [949, 345] width 27 height 14
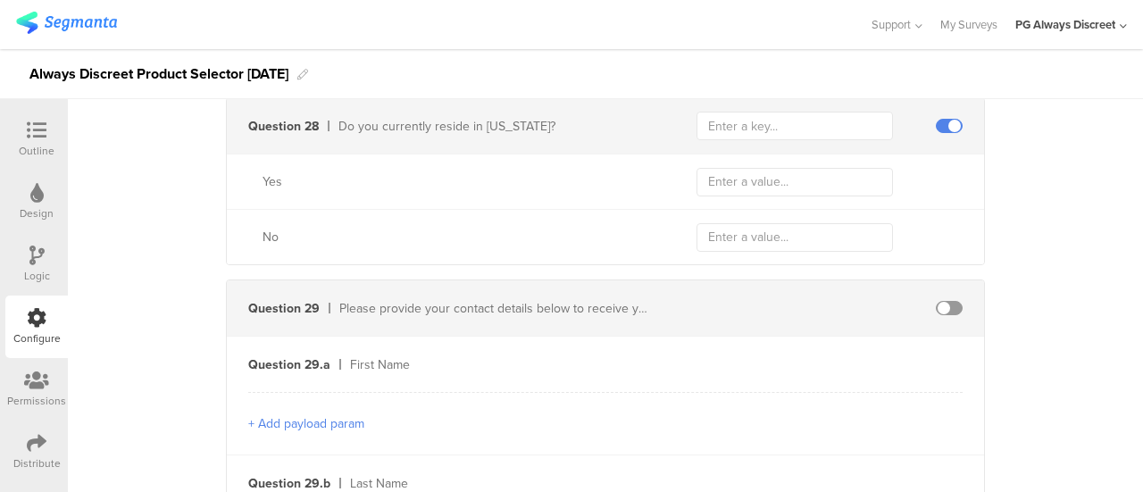
scroll to position [8824, 0]
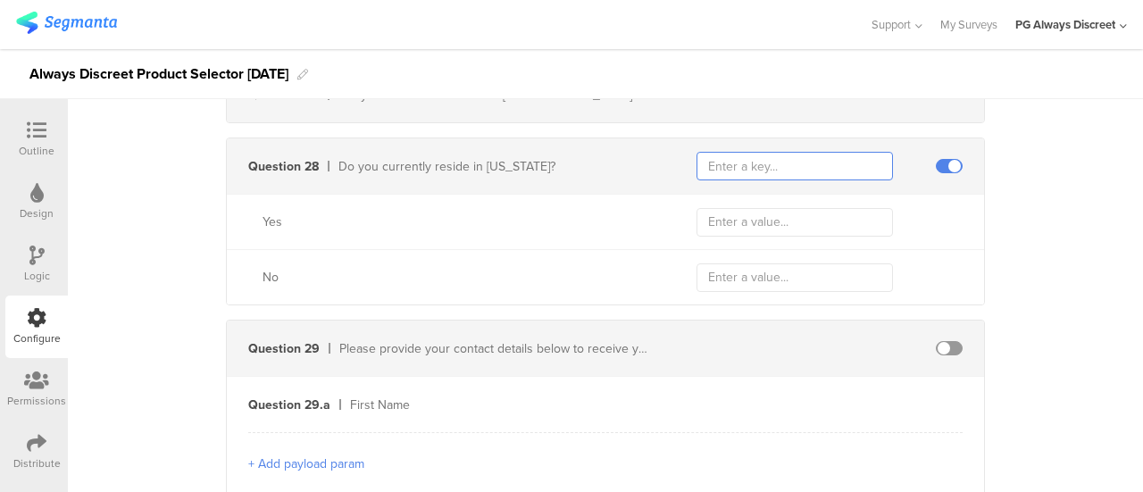
click at [752, 152] on input "text" at bounding box center [794, 166] width 196 height 29
type input "6914"
click at [748, 210] on input "text" at bounding box center [794, 222] width 196 height 29
type input "Yes"
click at [739, 263] on input "text" at bounding box center [794, 277] width 196 height 29
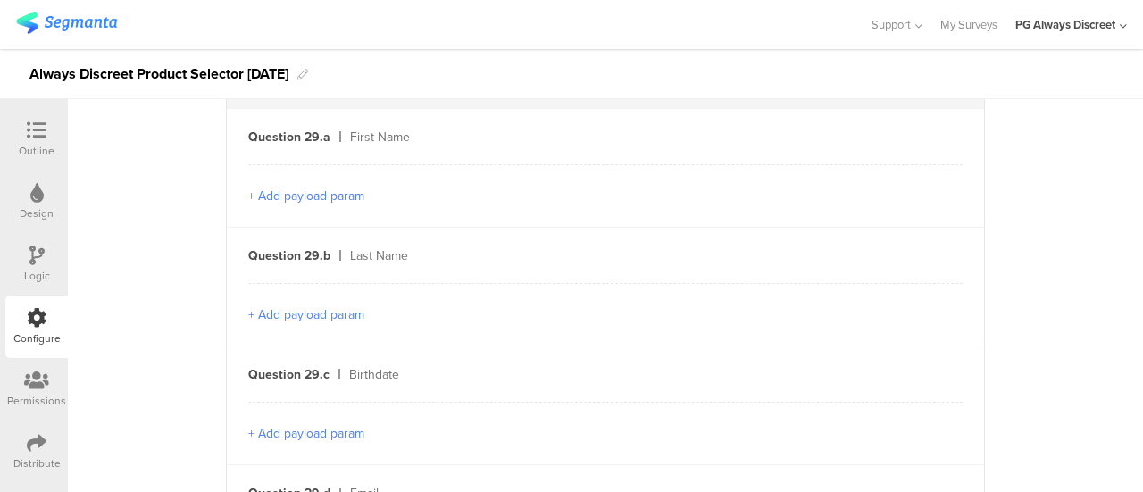
scroll to position [9003, 0]
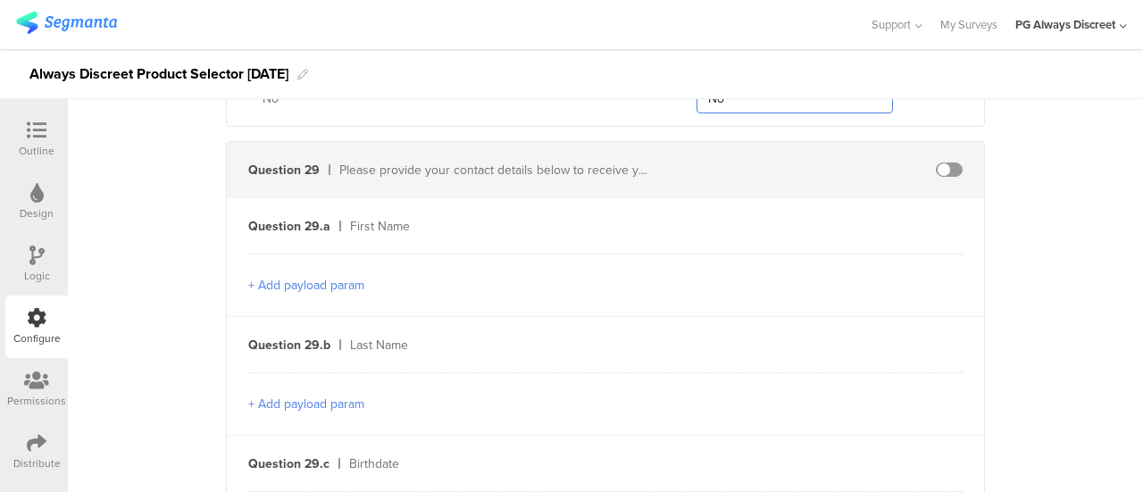
type input "No"
click at [944, 142] on div "Question 29 Please provide your contact details below to receive your results!" at bounding box center [605, 169] width 757 height 55
click at [936, 163] on span at bounding box center [949, 170] width 27 height 14
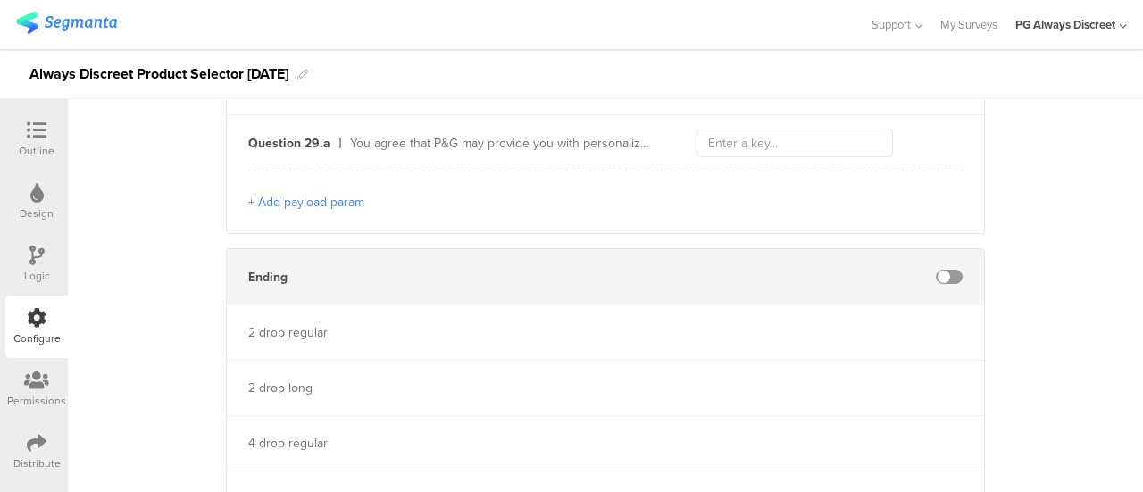
scroll to position [9628, 0]
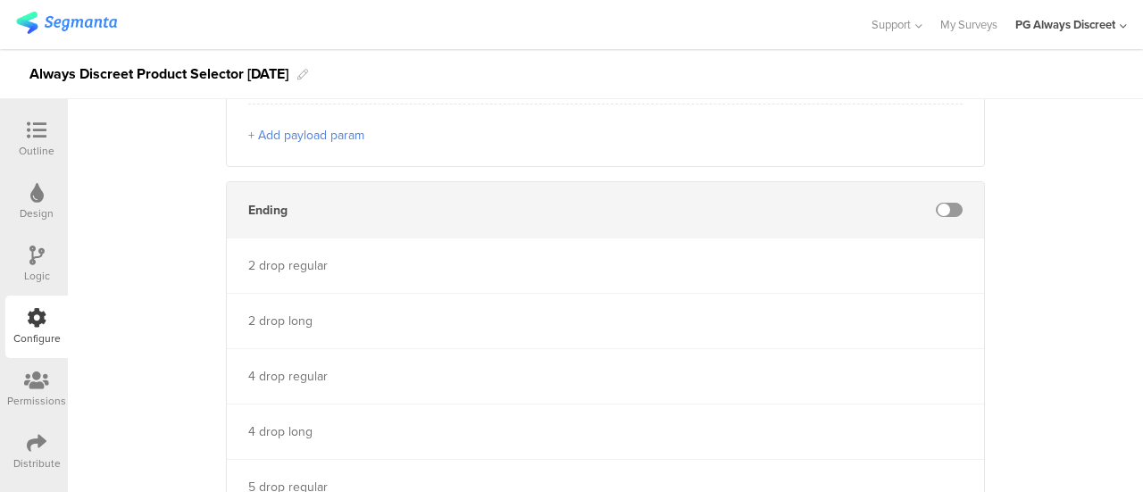
click at [936, 203] on span at bounding box center [949, 210] width 27 height 14
click at [820, 196] on input "text" at bounding box center [794, 210] width 196 height 29
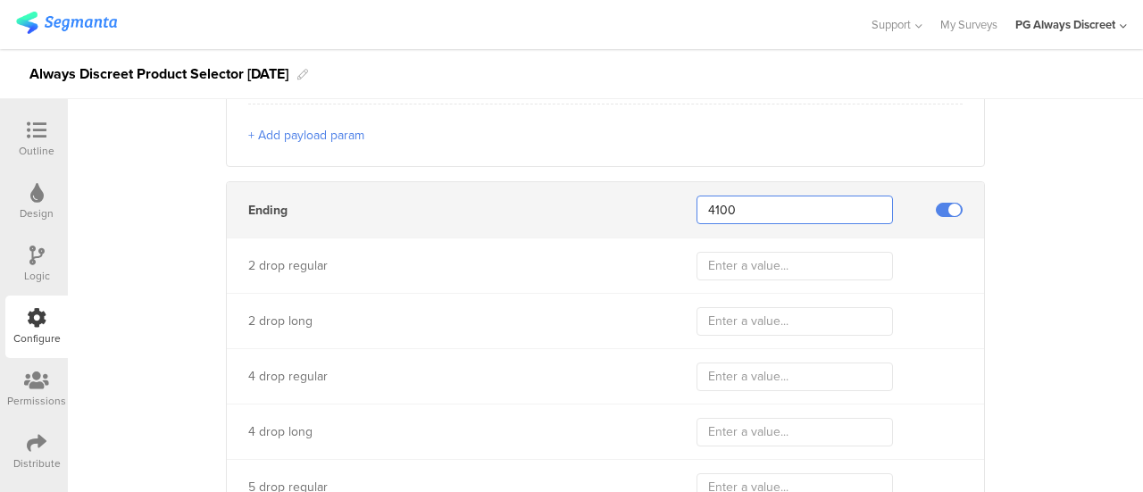
type input "4100"
click at [739, 253] on input "text" at bounding box center [794, 266] width 196 height 29
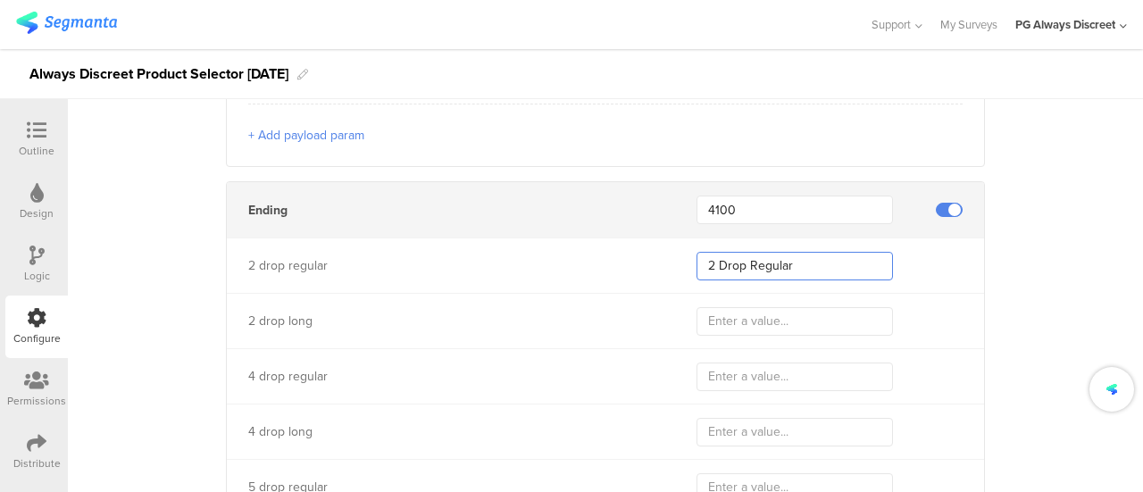
type input "2 Drop Regular"
click at [755, 307] on input "text" at bounding box center [794, 321] width 196 height 29
type input "2 Drop Long"
click at [721, 363] on input "text" at bounding box center [794, 377] width 196 height 29
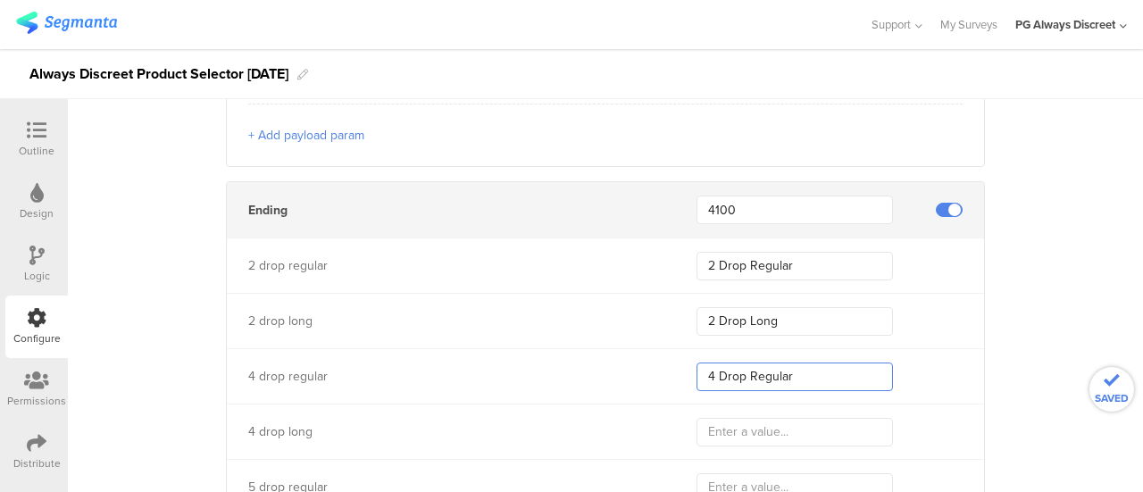
type input "4 Drop Regular"
click at [735, 418] on input "text" at bounding box center [794, 432] width 196 height 29
type input "4 Drop Long"
click at [743, 473] on input "text" at bounding box center [794, 487] width 196 height 29
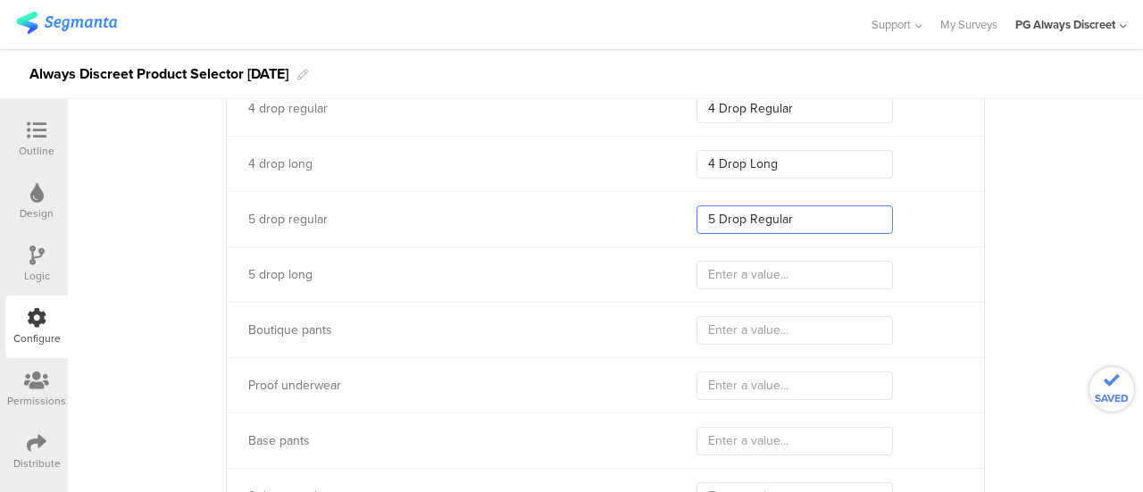
scroll to position [9985, 0]
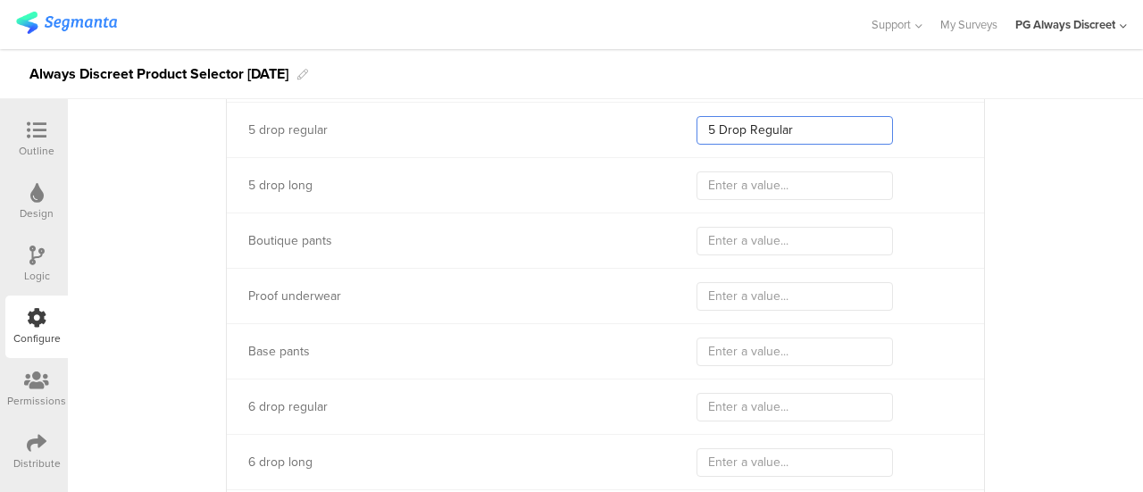
type input "5 Drop Regular"
click at [768, 171] on input "text" at bounding box center [794, 185] width 196 height 29
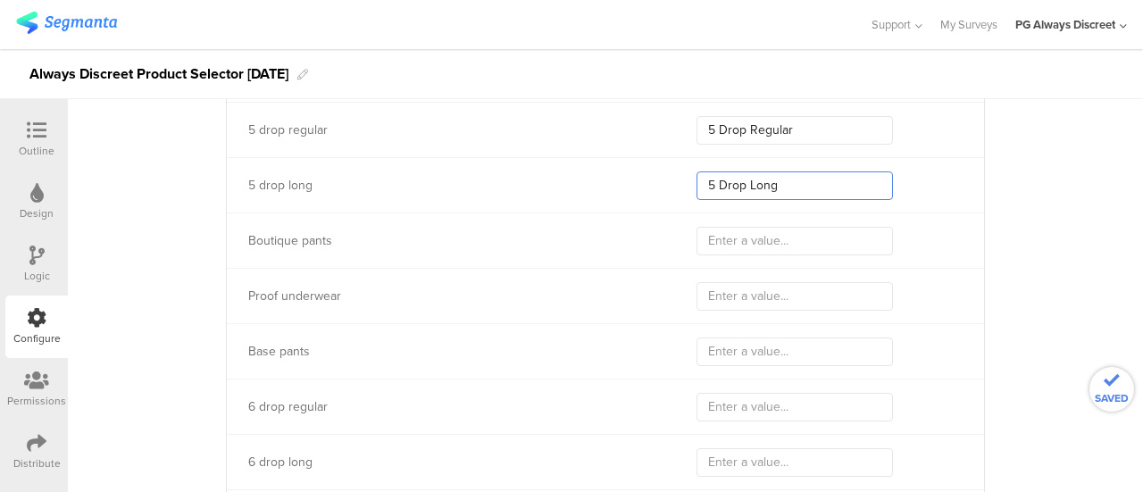
type input "5 Drop Long"
click at [700, 228] on div "Boutique pants" at bounding box center [605, 240] width 757 height 55
click at [718, 227] on input "text" at bounding box center [794, 241] width 196 height 29
type input "Boutique Pants"
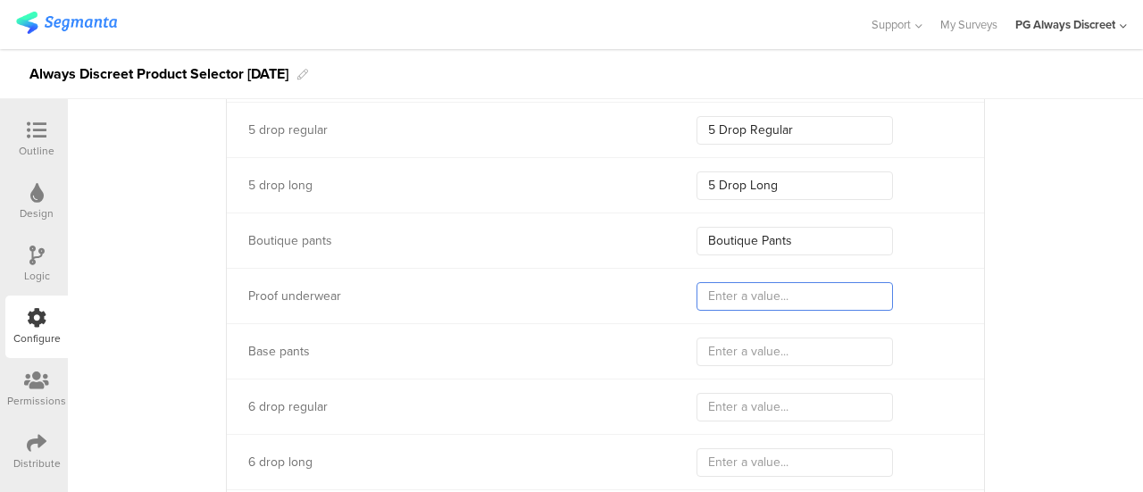
click at [750, 282] on input "text" at bounding box center [794, 296] width 196 height 29
type input "Proof UWR"
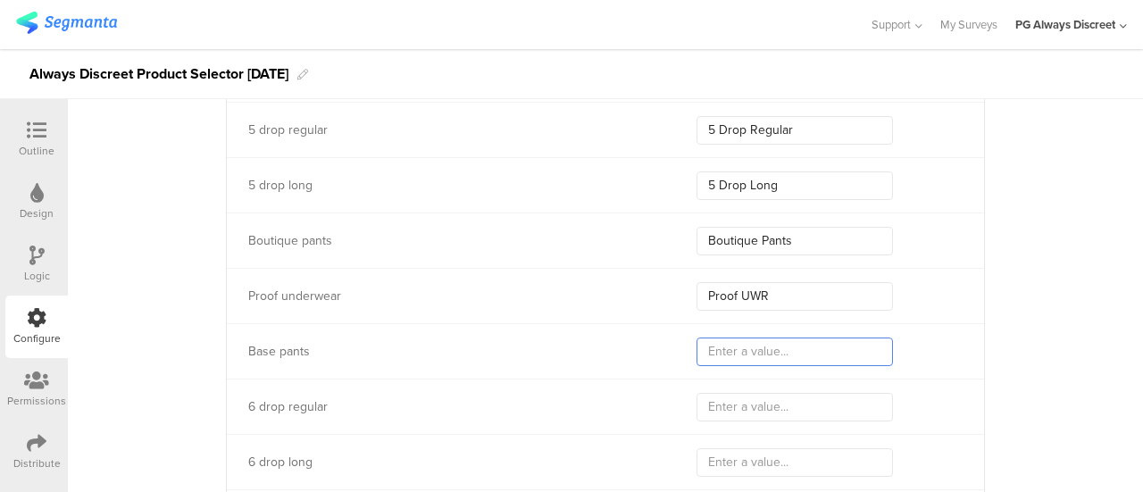
click at [718, 338] on input "text" at bounding box center [794, 352] width 196 height 29
type input "Base Pants"
click at [741, 393] on input "text" at bounding box center [794, 407] width 196 height 29
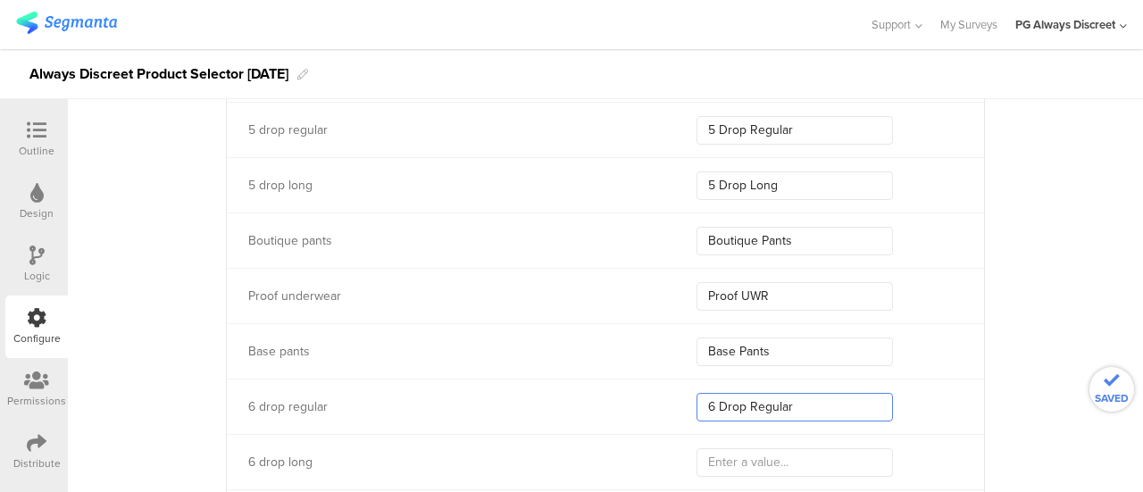
type input "6 Drop Regular"
click at [757, 448] on input "text" at bounding box center [794, 462] width 196 height 29
type input "6 Drop Long"
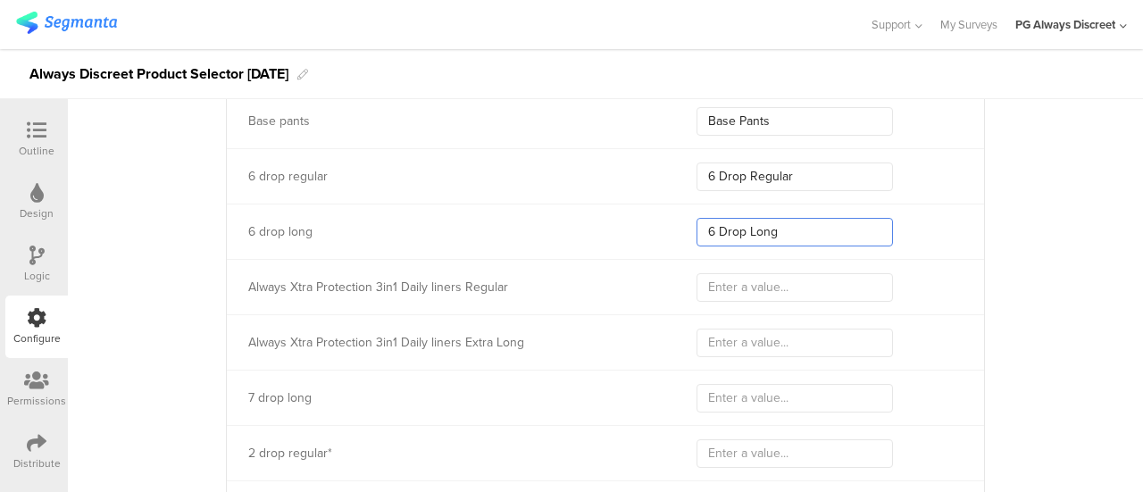
scroll to position [10253, 0]
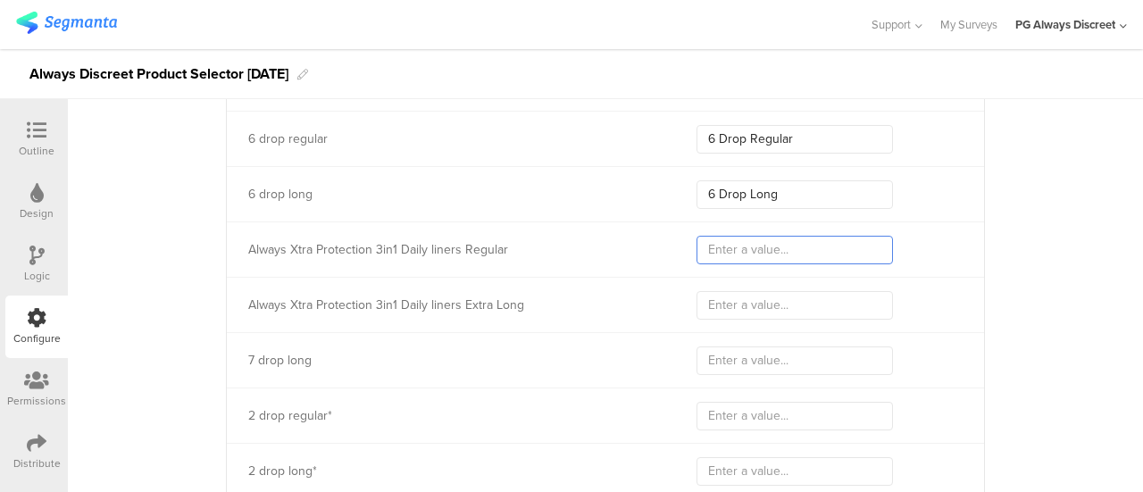
click at [773, 236] on input "text" at bounding box center [794, 250] width 196 height 29
type input "Always Regular Liners"
click at [720, 291] on input "text" at bounding box center [794, 305] width 196 height 29
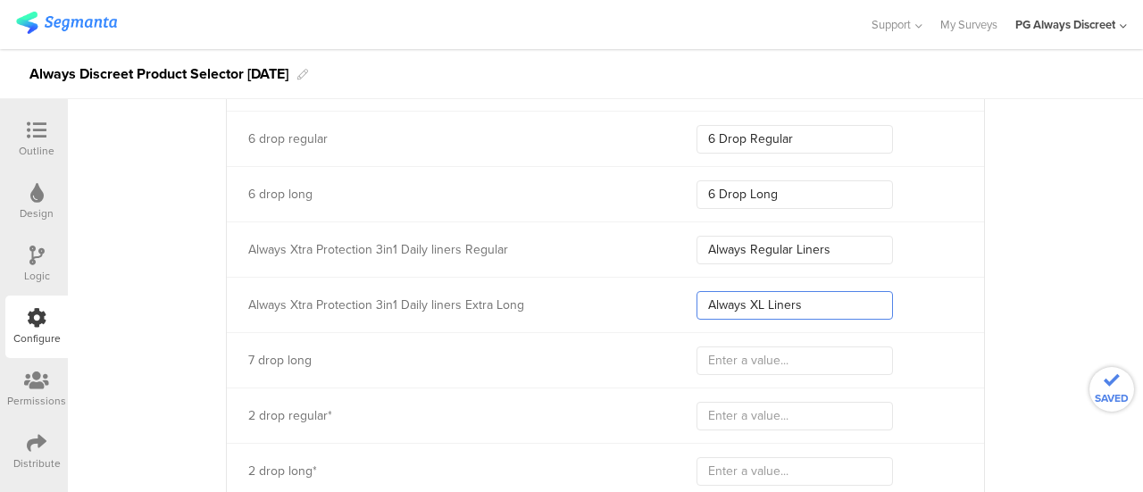
type input "Always XL Liners"
click at [763, 346] on input "text" at bounding box center [794, 360] width 196 height 29
type input "7 Drop Long"
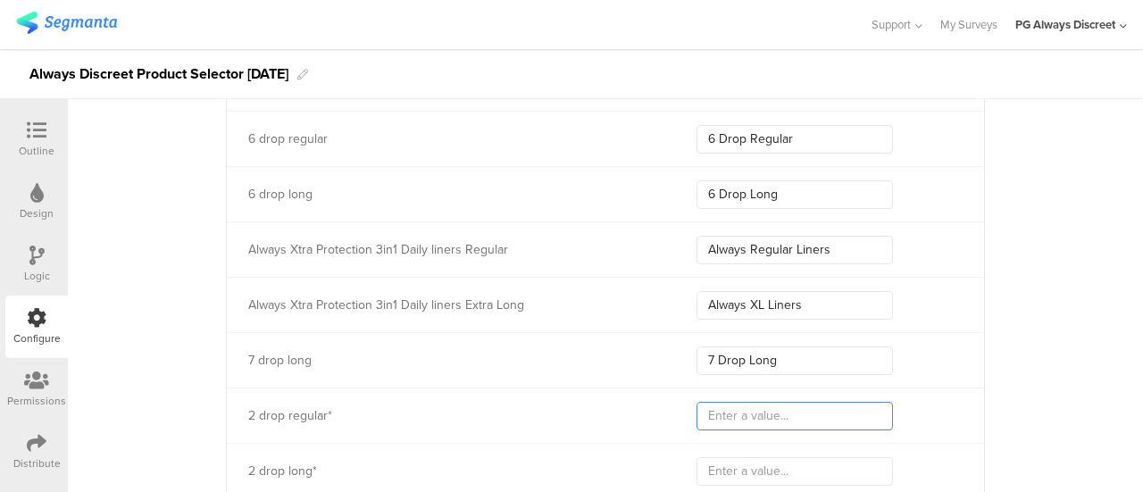
click at [759, 402] on input "text" at bounding box center [794, 416] width 196 height 29
type input "7 Drop Regular"
click at [711, 457] on input "text" at bounding box center [794, 471] width 196 height 29
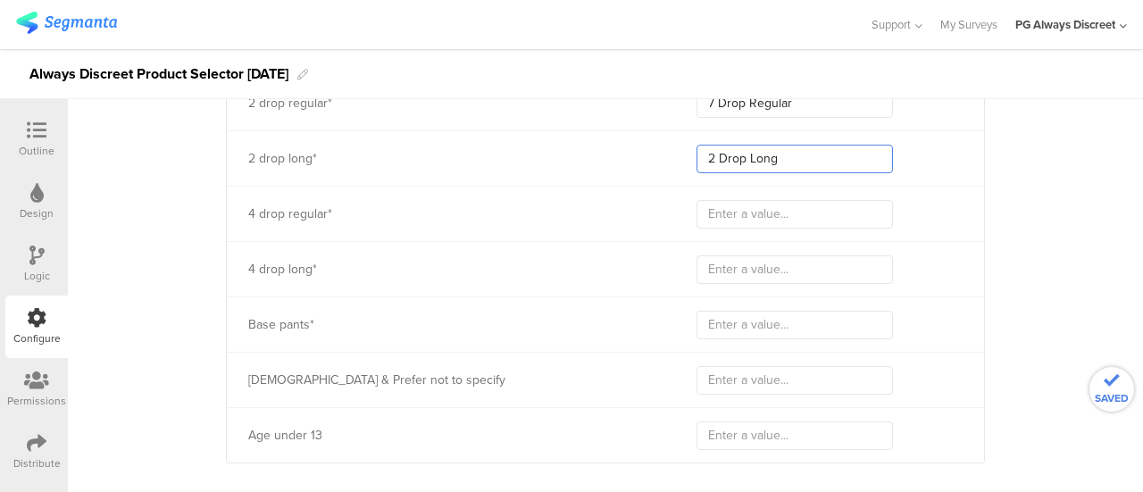
scroll to position [10568, 0]
type input "2 Drop Long"
click at [720, 197] on input "text" at bounding box center [794, 211] width 196 height 29
type input "4 Drop Regular"
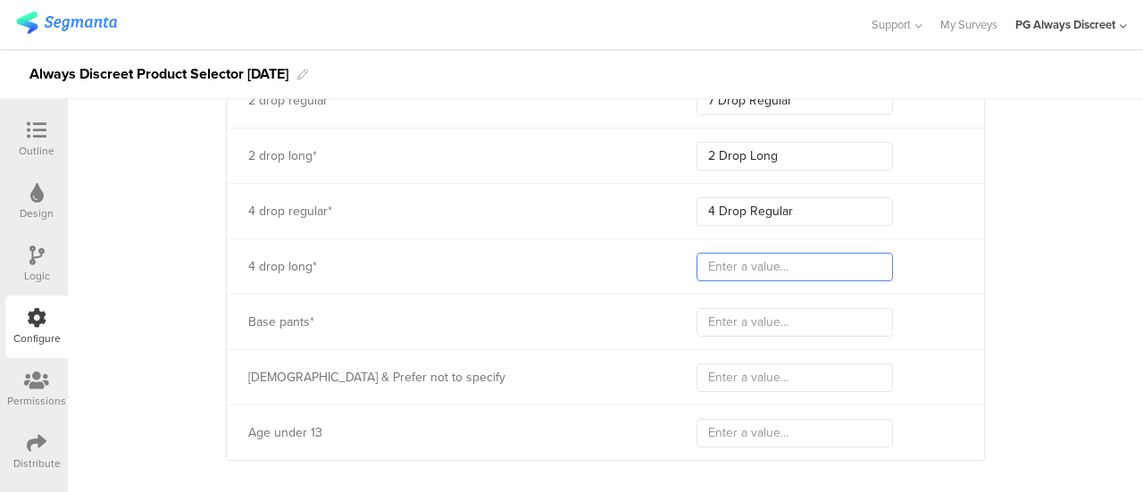
click at [751, 253] on input "text" at bounding box center [794, 267] width 196 height 29
type input "4 Drop Long"
click at [754, 308] on input "text" at bounding box center [794, 322] width 196 height 29
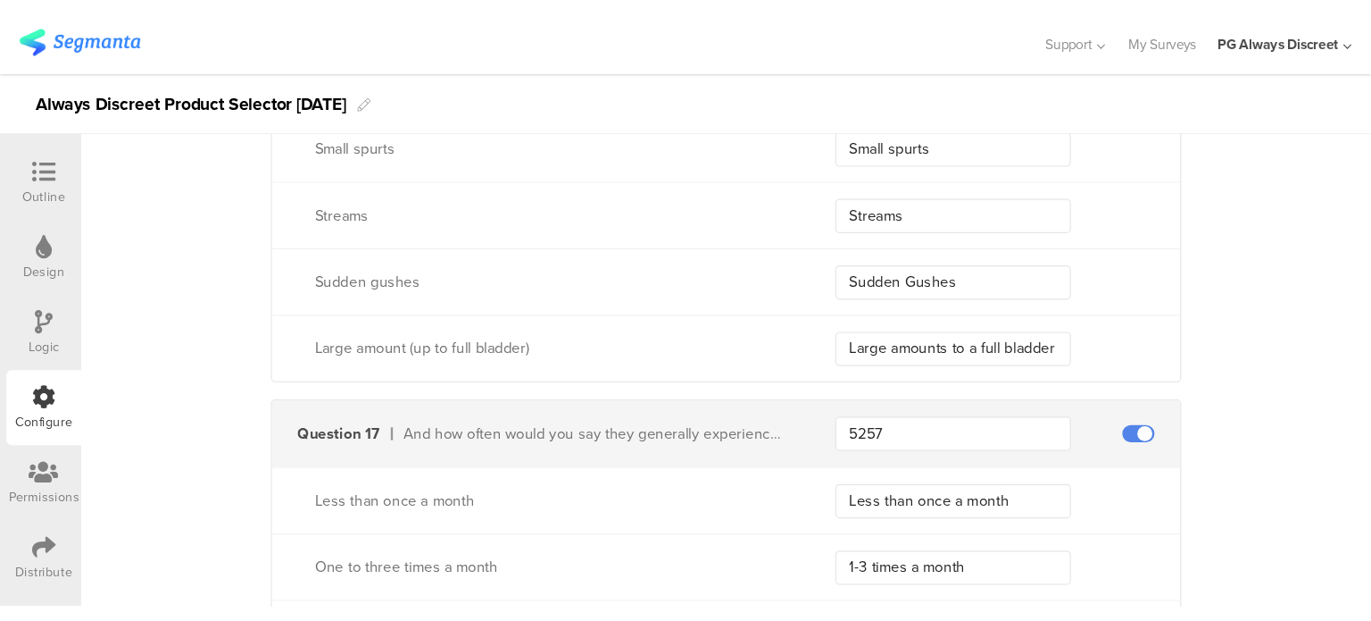
scroll to position [5625, 0]
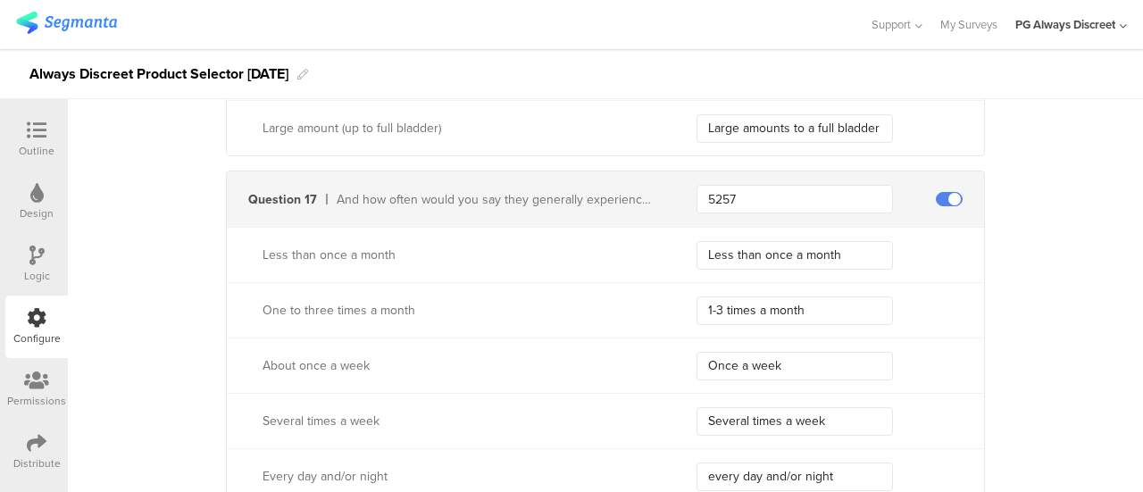
type input "Base Pants"
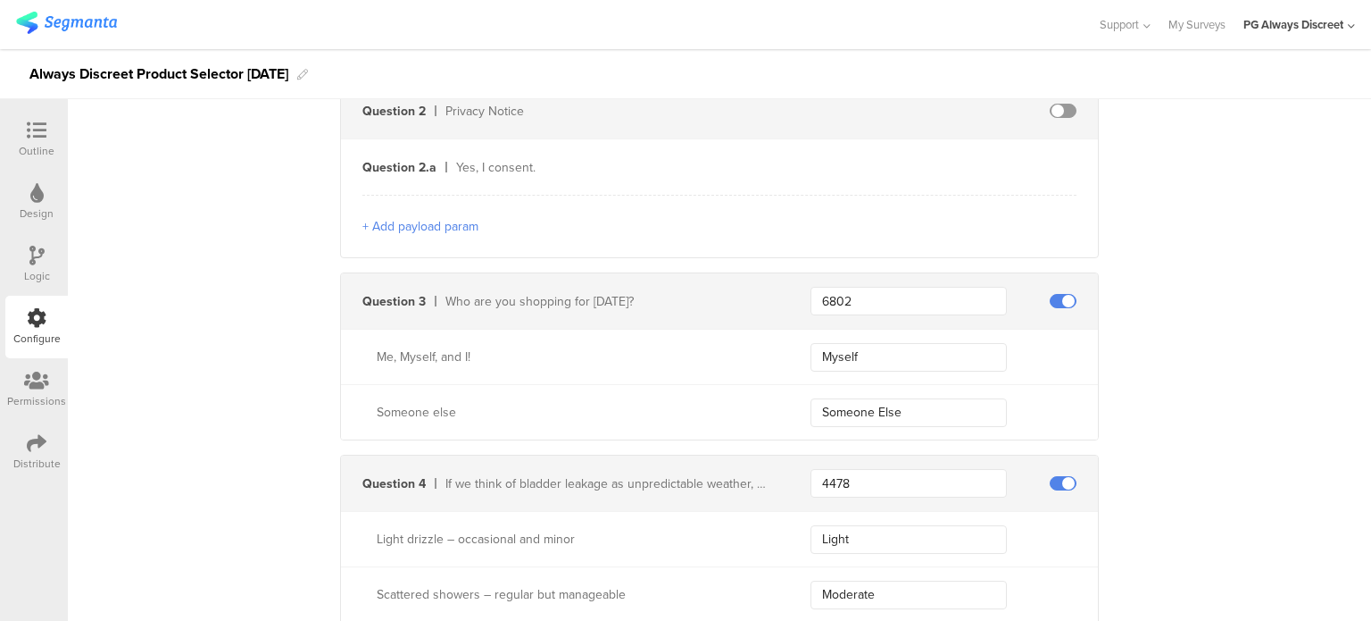
scroll to position [1250, 0]
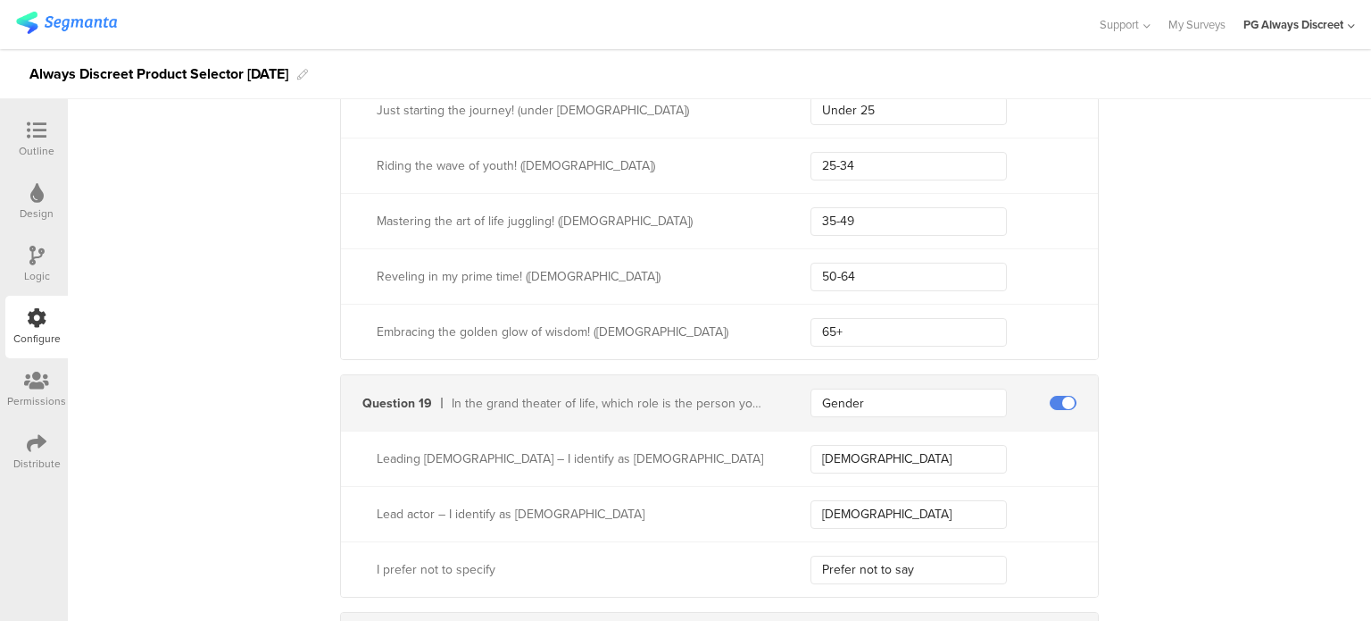
scroll to position [5982, 0]
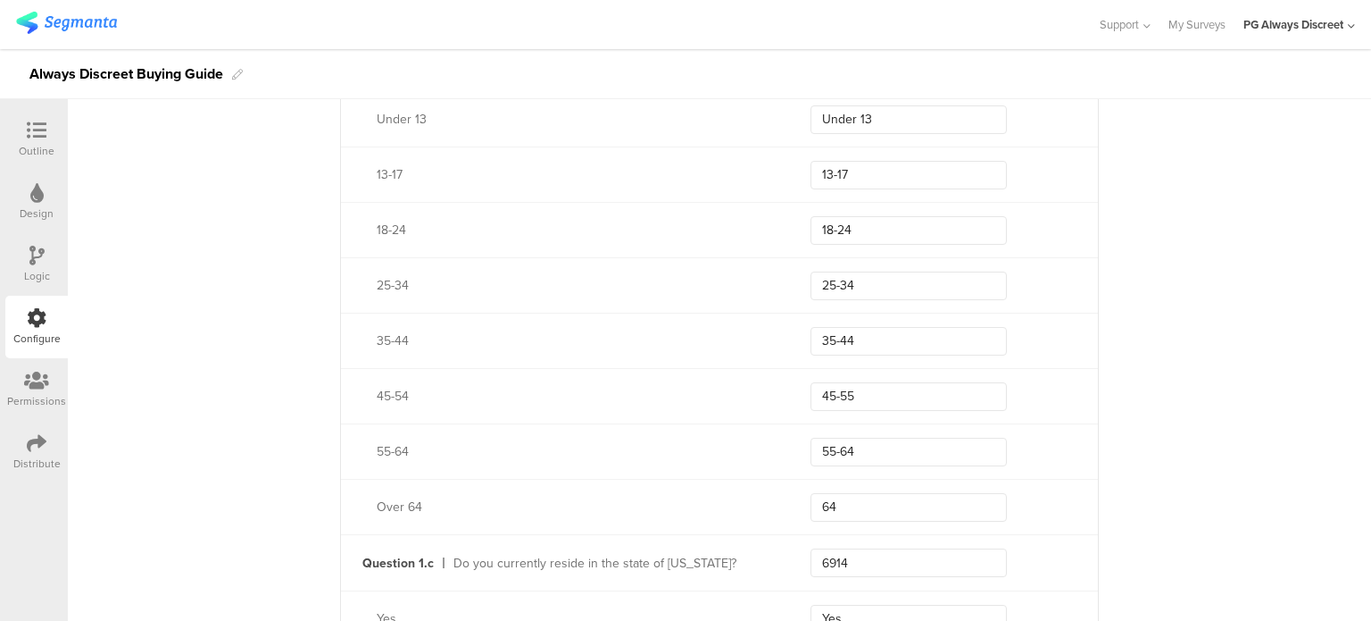
scroll to position [804, 0]
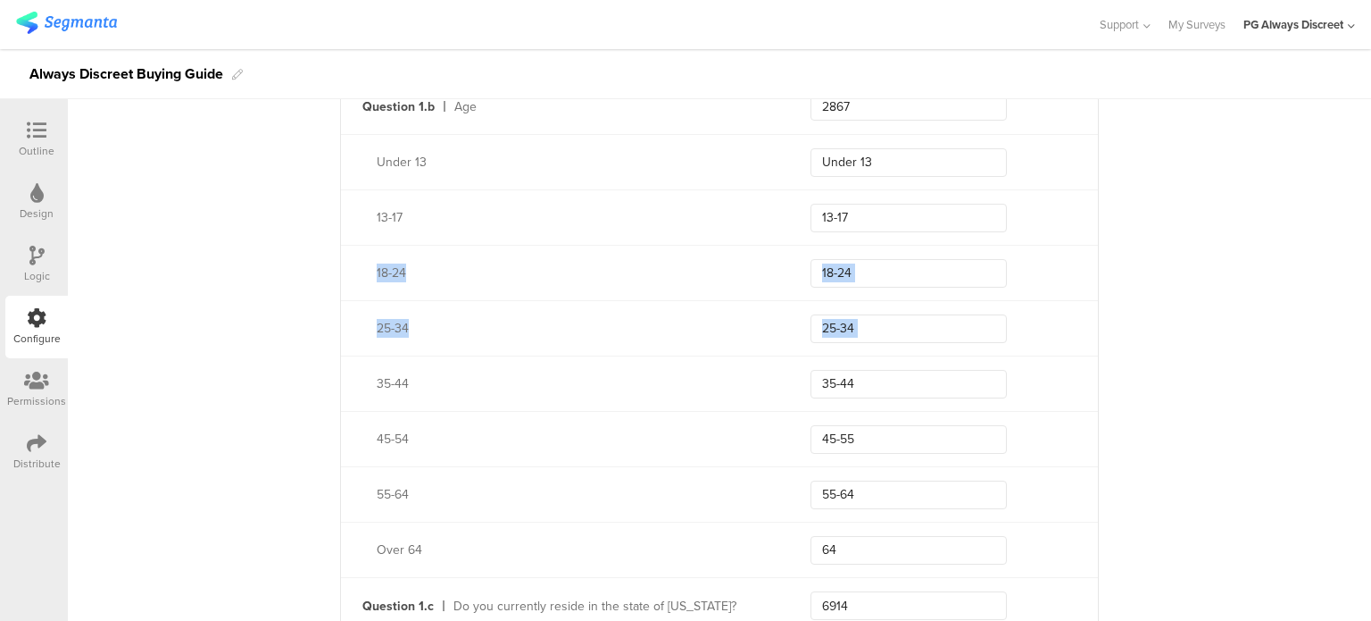
drag, startPoint x: 286, startPoint y: 288, endPoint x: 414, endPoint y: 403, distance: 172.6
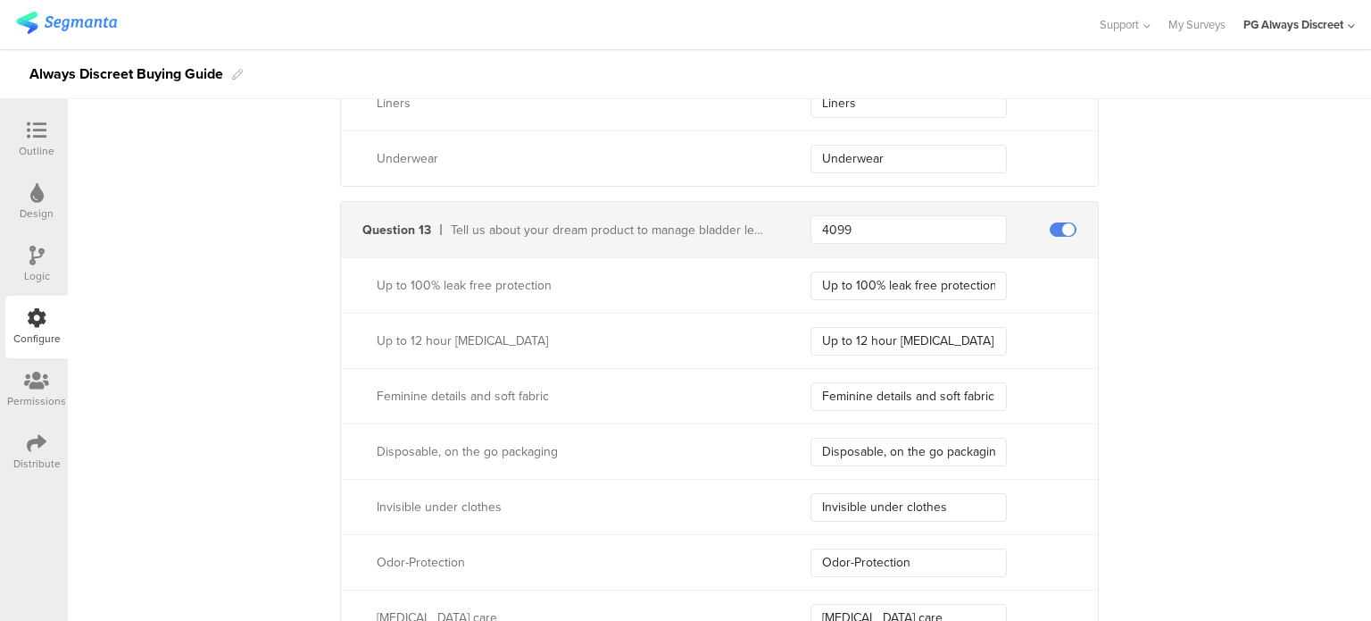
scroll to position [4164, 0]
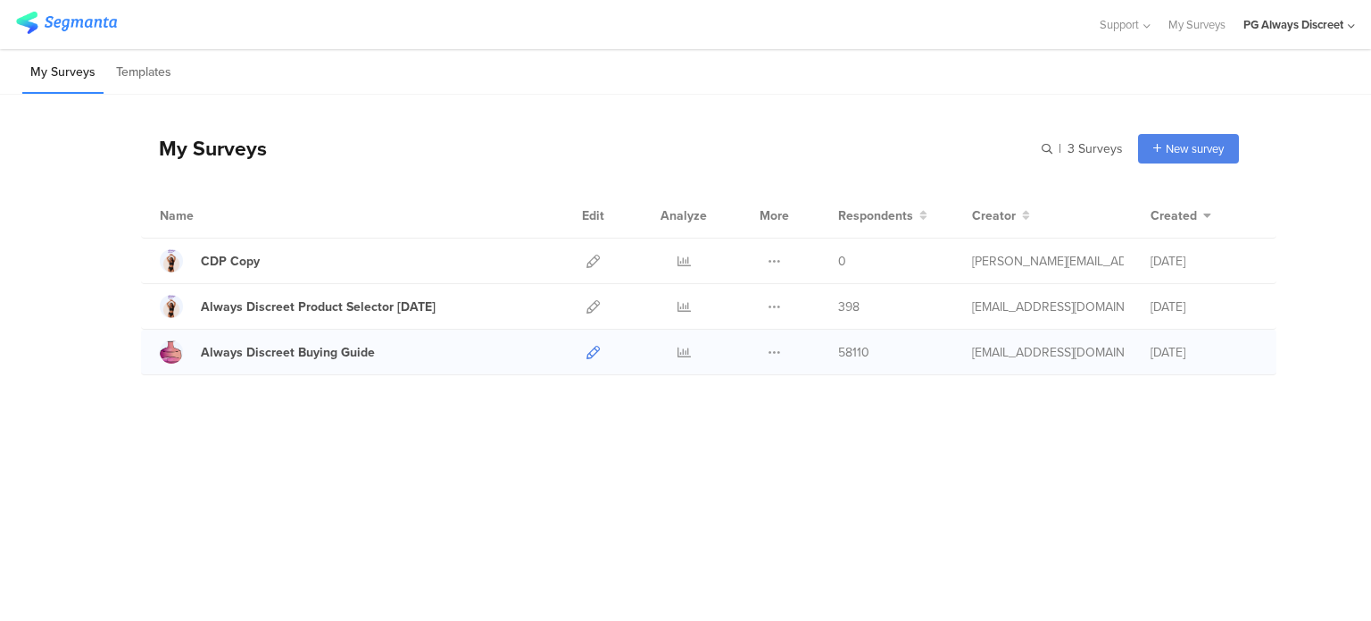
click at [595, 349] on icon at bounding box center [593, 352] width 13 height 13
click at [600, 303] on div at bounding box center [593, 306] width 38 height 45
click at [596, 308] on icon at bounding box center [593, 306] width 13 height 13
click at [586, 304] on div at bounding box center [593, 306] width 38 height 45
click at [587, 303] on icon at bounding box center [593, 306] width 13 height 13
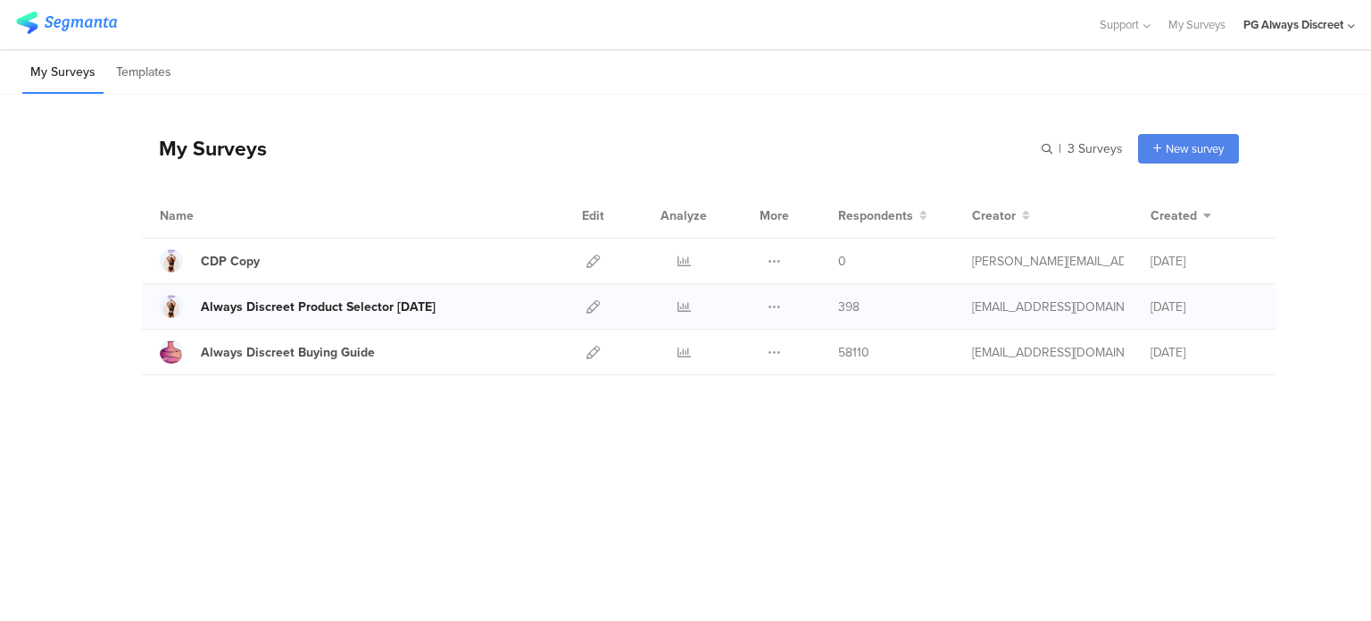
click at [421, 301] on div "Always Discreet Product Selector [DATE]" at bounding box center [318, 306] width 235 height 19
click at [601, 259] on div at bounding box center [593, 260] width 38 height 45
click at [593, 256] on icon at bounding box center [593, 260] width 13 height 13
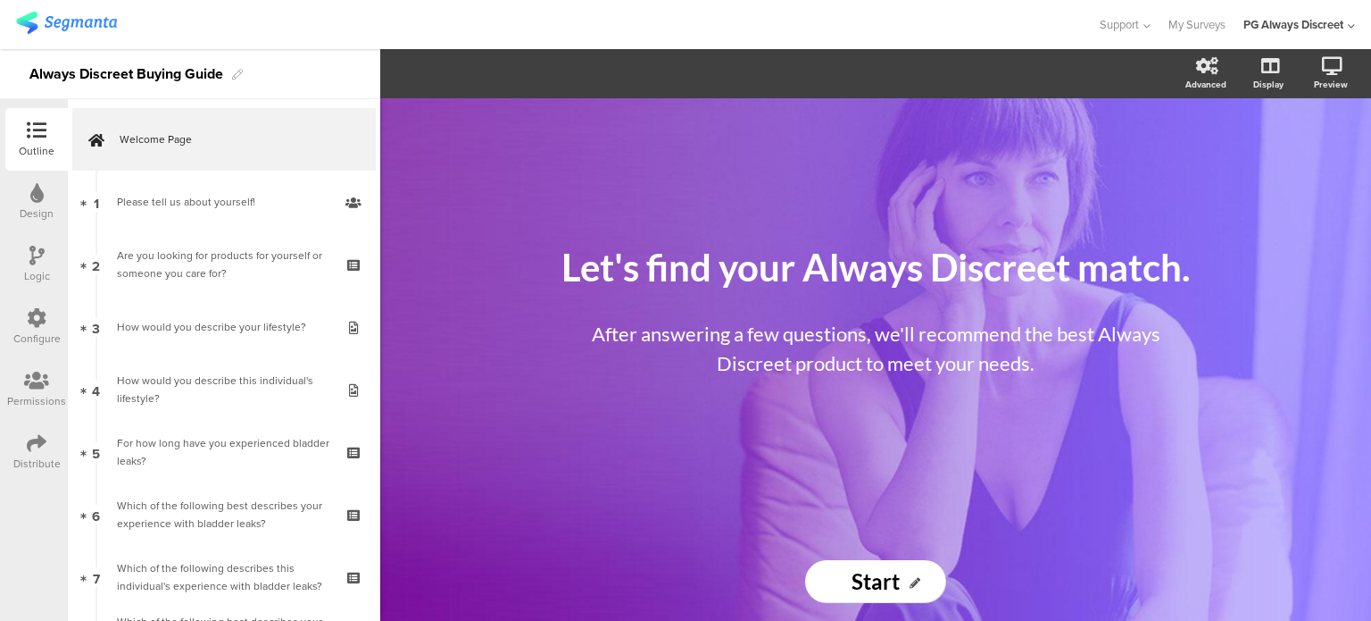
click at [35, 333] on div "Configure" at bounding box center [36, 338] width 47 height 16
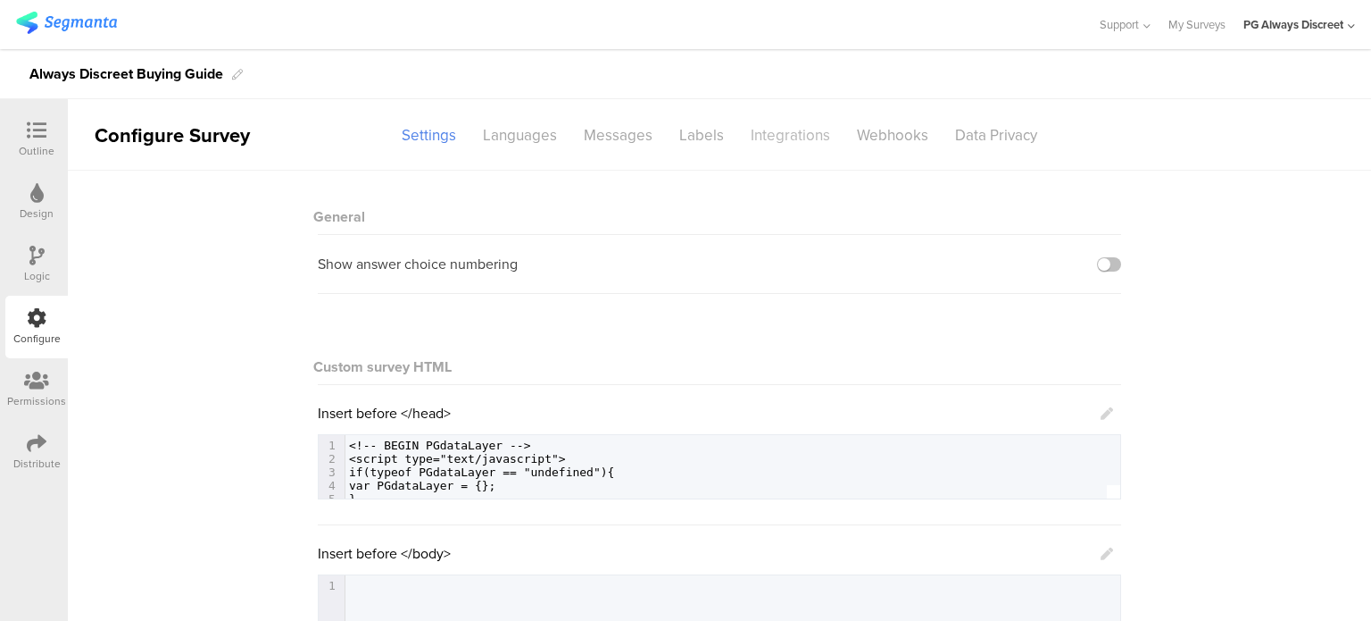
click at [803, 134] on div "Integrations" at bounding box center [791, 135] width 106 height 31
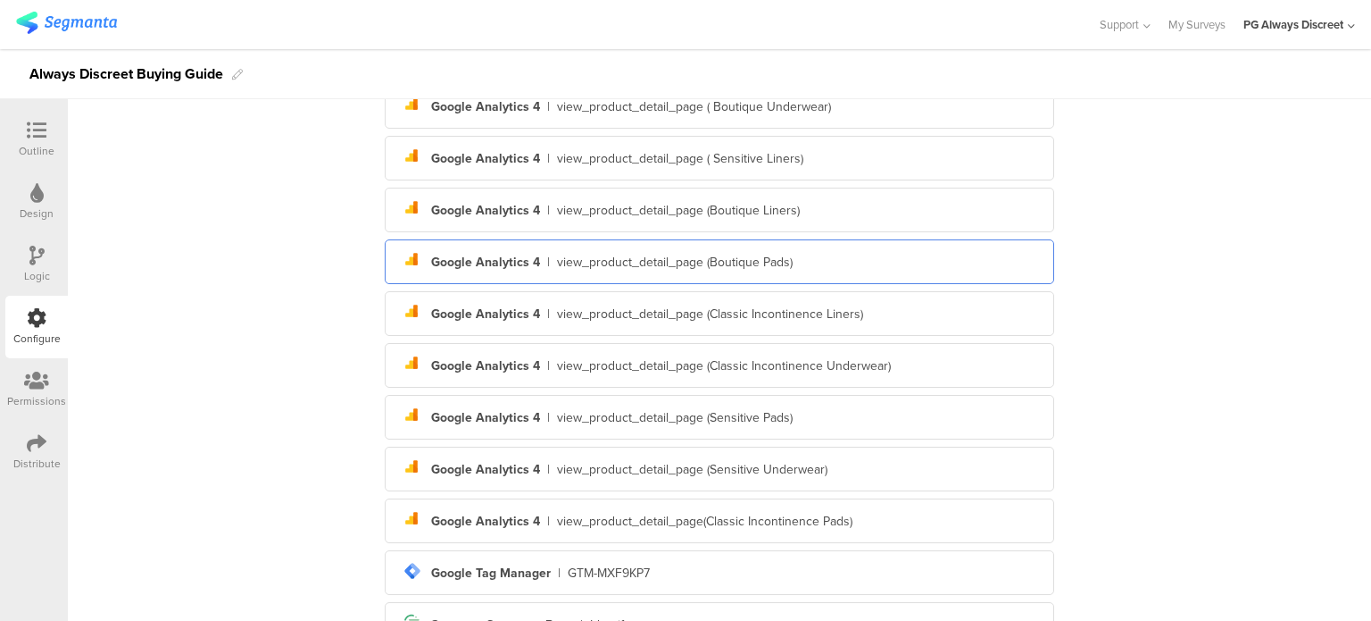
scroll to position [412, 0]
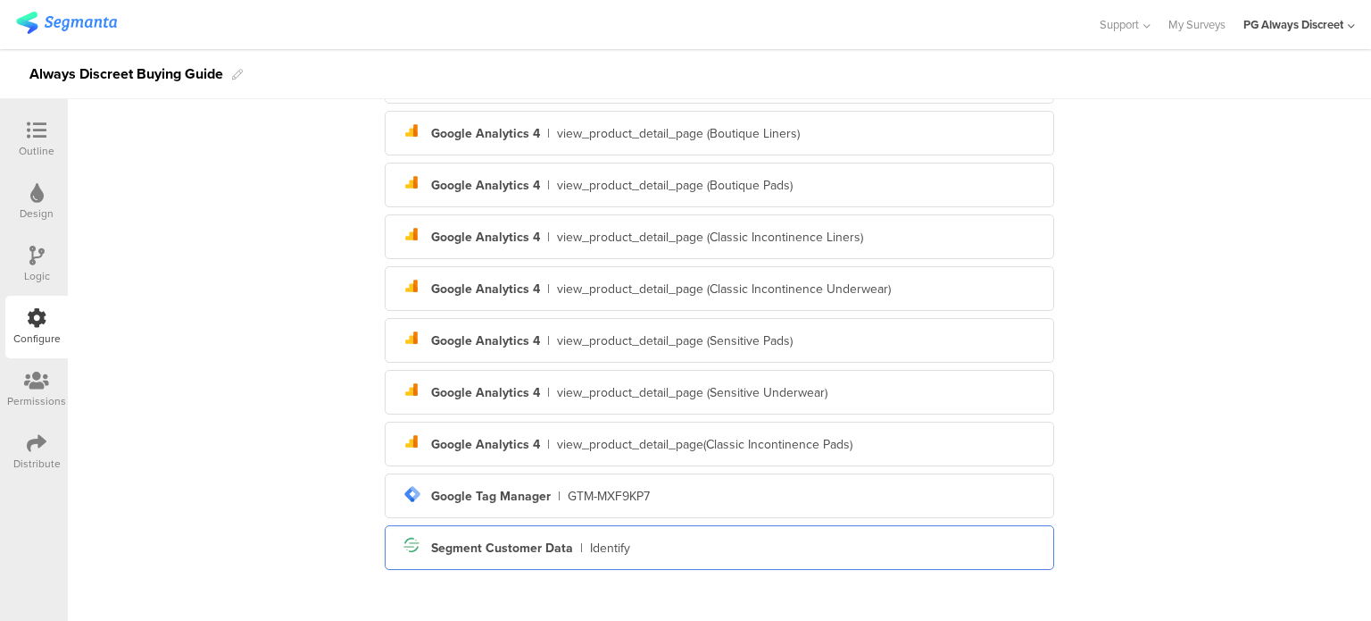
click at [614, 538] on div "Identify" at bounding box center [610, 547] width 40 height 19
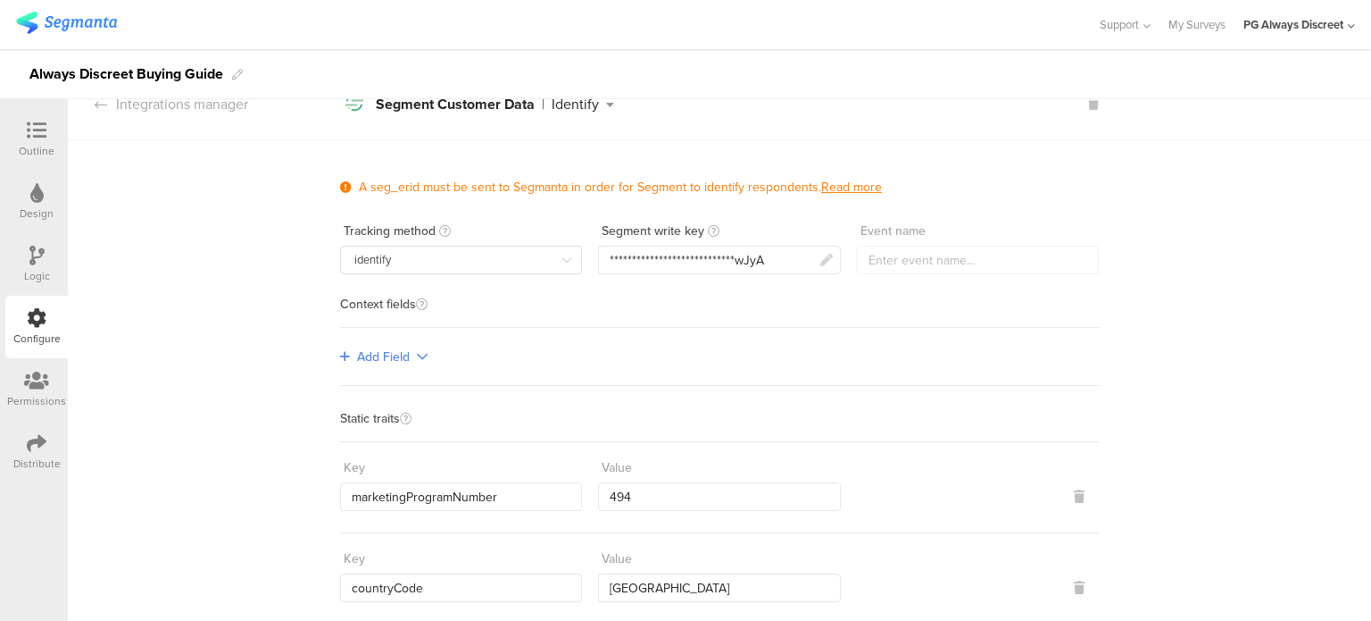
scroll to position [0, 0]
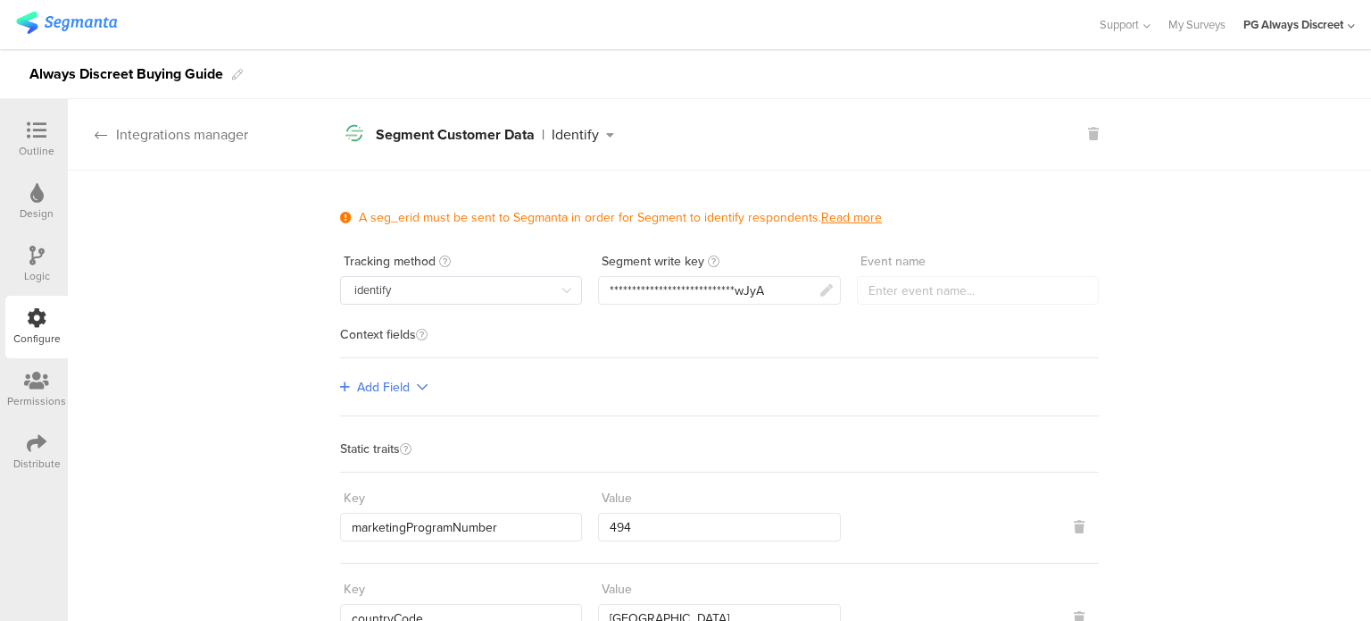
click at [101, 142] on div "Integrations manager" at bounding box center [158, 134] width 180 height 21
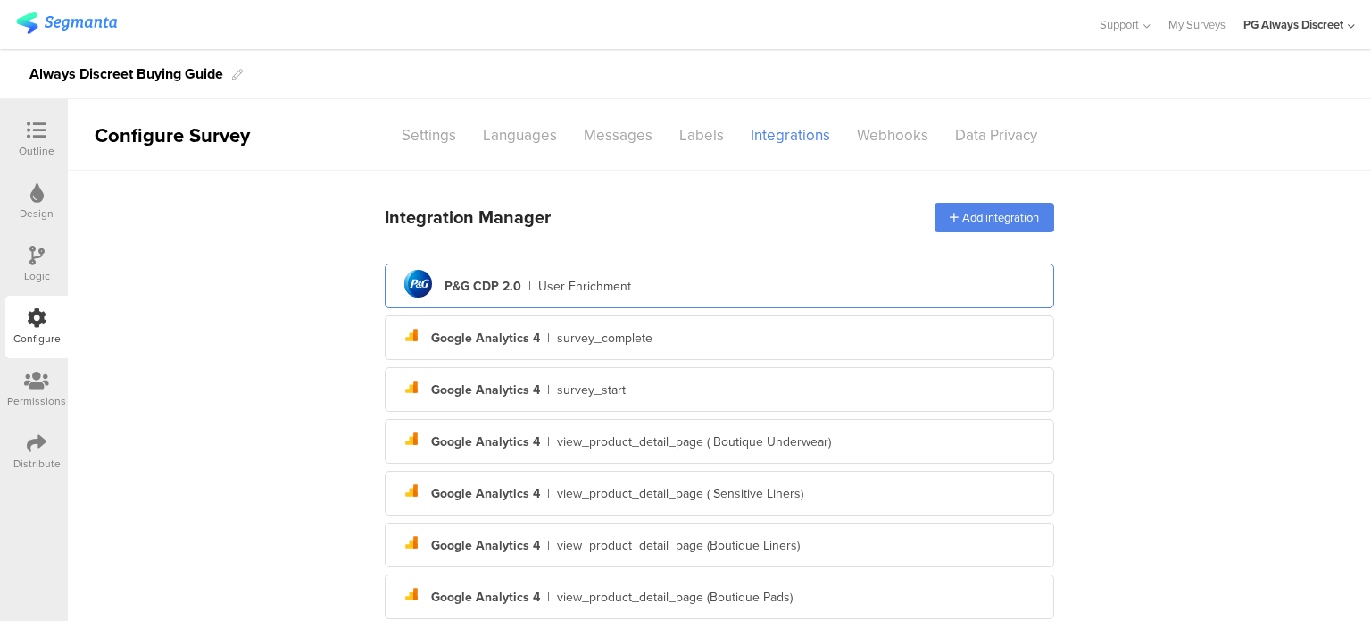
click at [628, 297] on div "pg logo P&G CDP 2.0 | User Enrichment" at bounding box center [719, 286] width 641 height 44
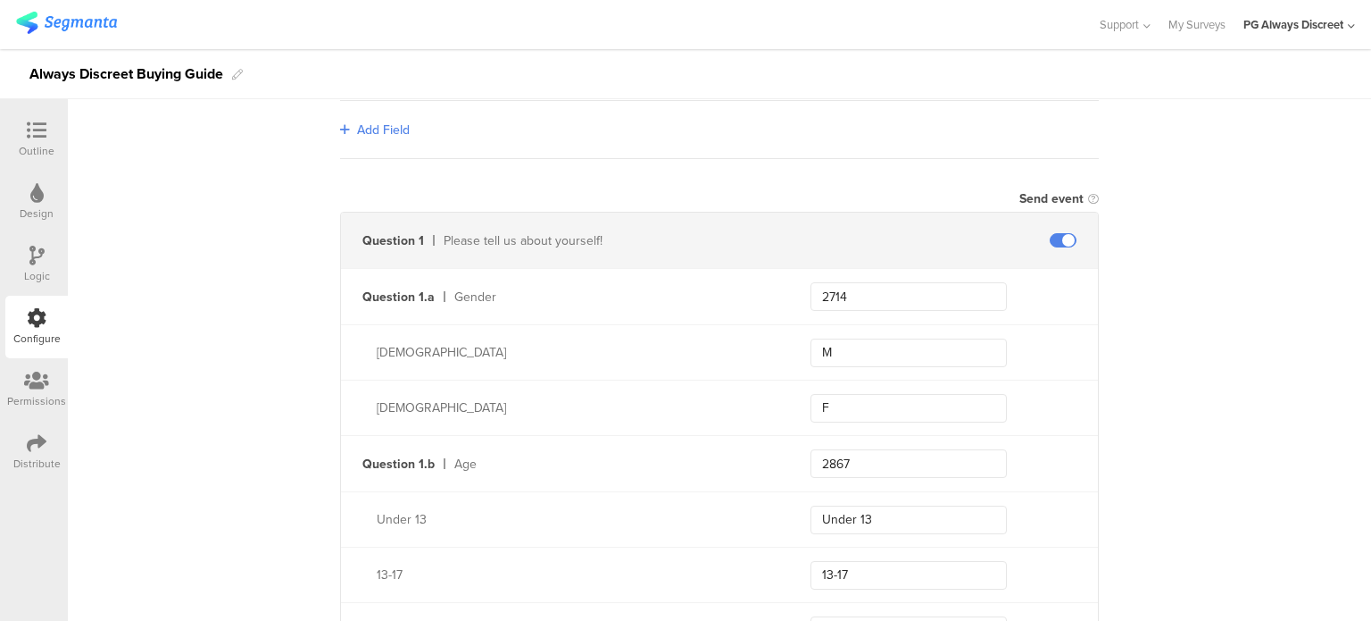
scroll to position [536, 0]
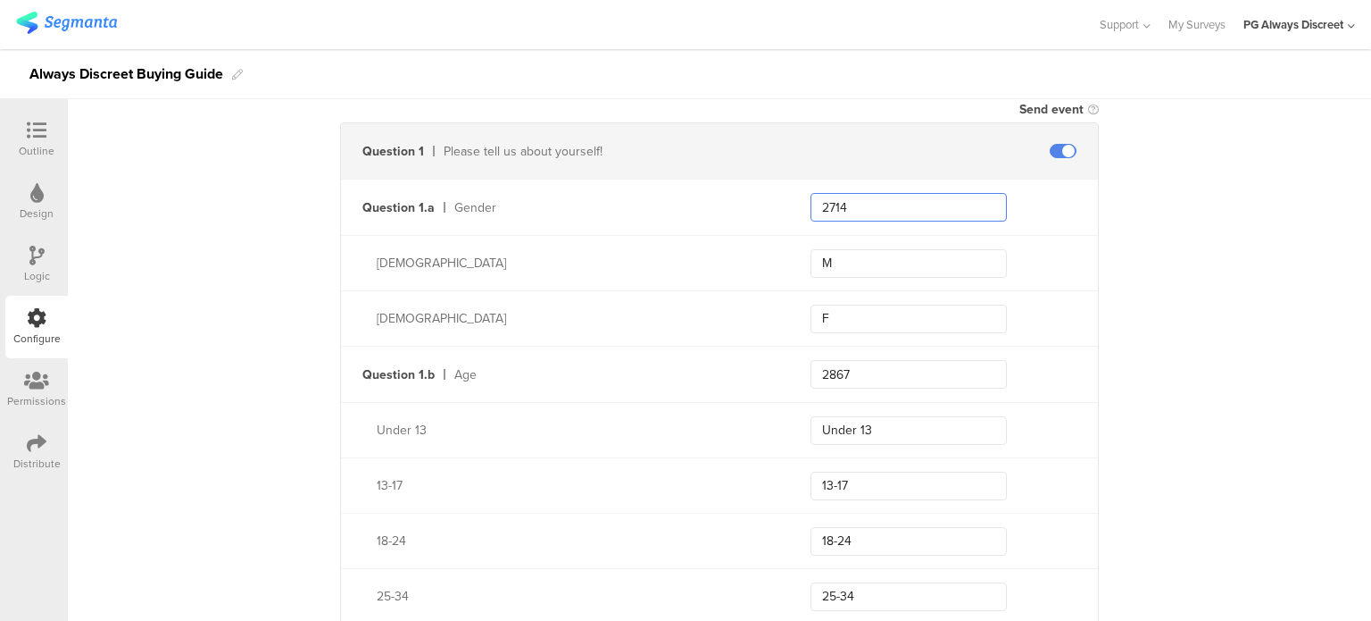
drag, startPoint x: 851, startPoint y: 203, endPoint x: 806, endPoint y: 203, distance: 44.6
click at [811, 203] on input "2714" at bounding box center [909, 207] width 196 height 29
drag, startPoint x: 846, startPoint y: 266, endPoint x: 782, endPoint y: 254, distance: 65.5
click at [782, 254] on div "Male M" at bounding box center [719, 262] width 757 height 55
drag, startPoint x: 869, startPoint y: 317, endPoint x: 807, endPoint y: 314, distance: 61.7
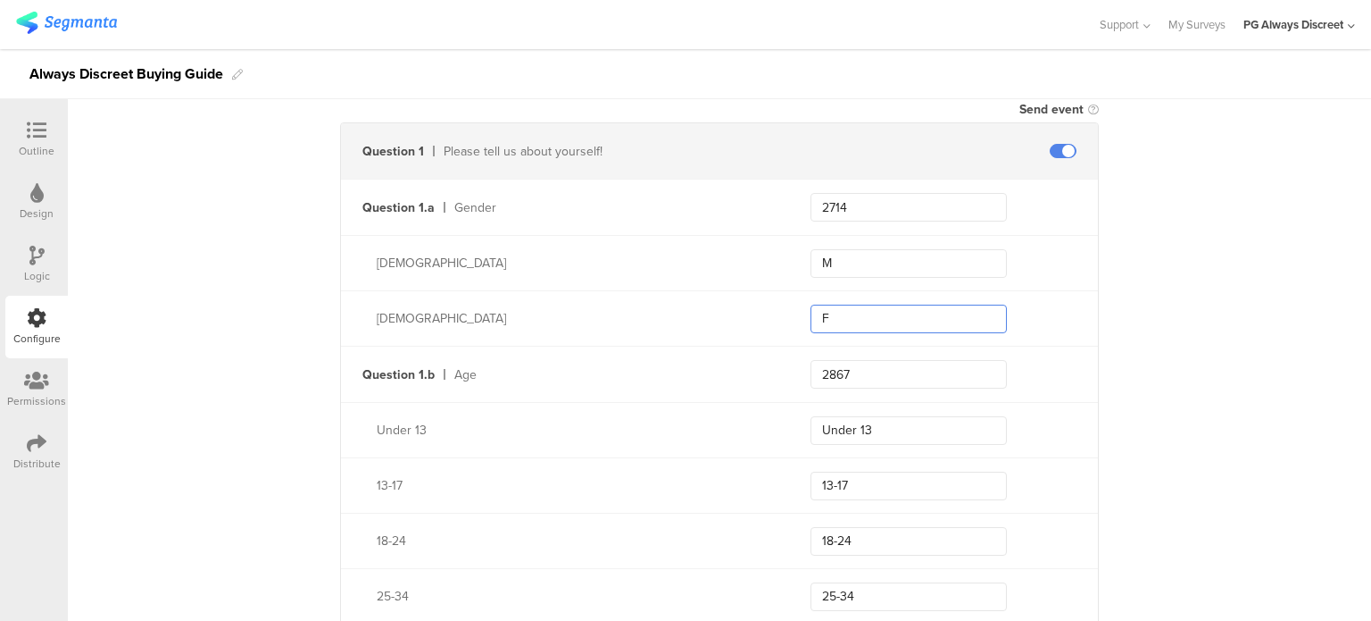
click at [811, 314] on input "F" at bounding box center [909, 318] width 196 height 29
drag, startPoint x: 888, startPoint y: 368, endPoint x: 807, endPoint y: 388, distance: 82.7
click at [807, 388] on div "Question 1.b Age 2867" at bounding box center [719, 373] width 757 height 55
drag, startPoint x: 889, startPoint y: 423, endPoint x: 800, endPoint y: 424, distance: 89.3
click at [800, 424] on div "Under 13 Under 13" at bounding box center [719, 429] width 757 height 55
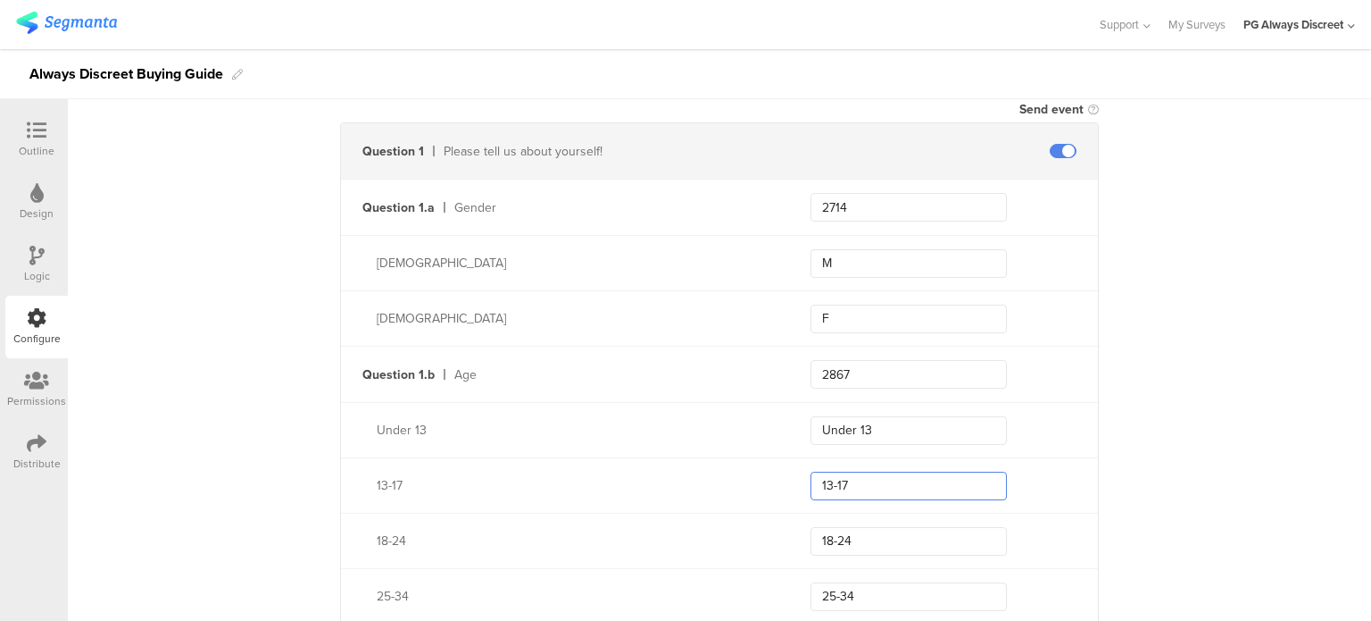
drag, startPoint x: 886, startPoint y: 488, endPoint x: 808, endPoint y: 487, distance: 77.7
click at [811, 487] on input "13-17" at bounding box center [909, 485] width 196 height 29
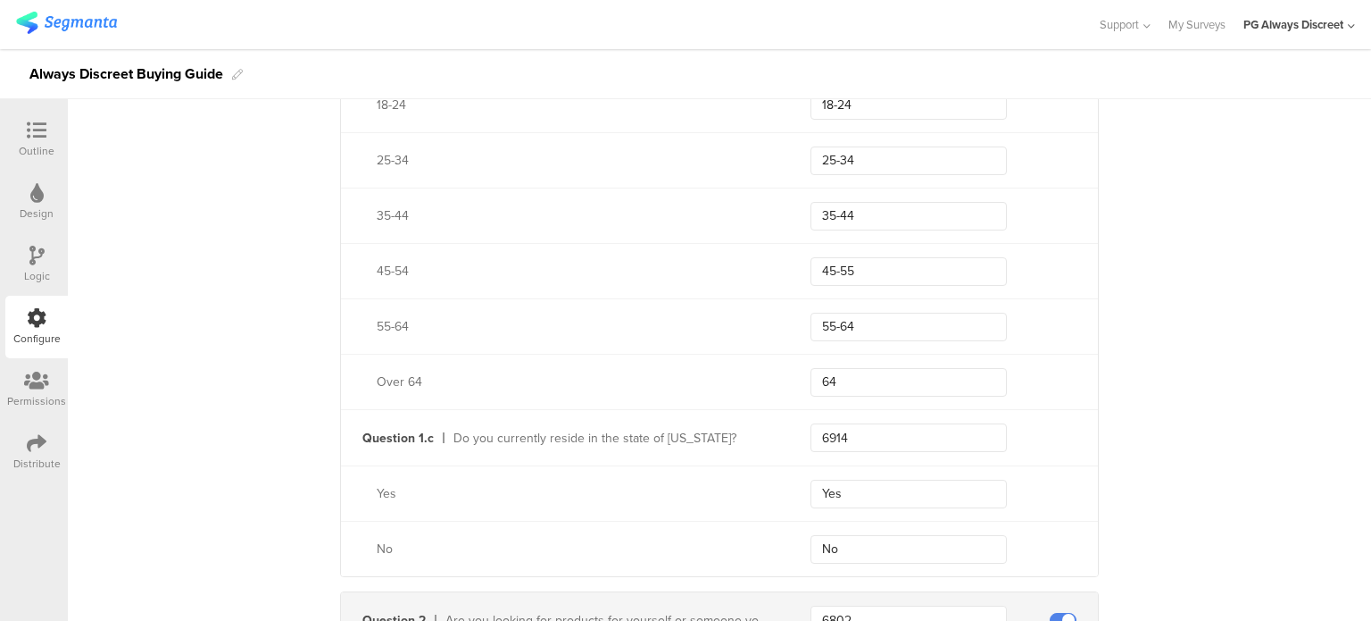
scroll to position [982, 0]
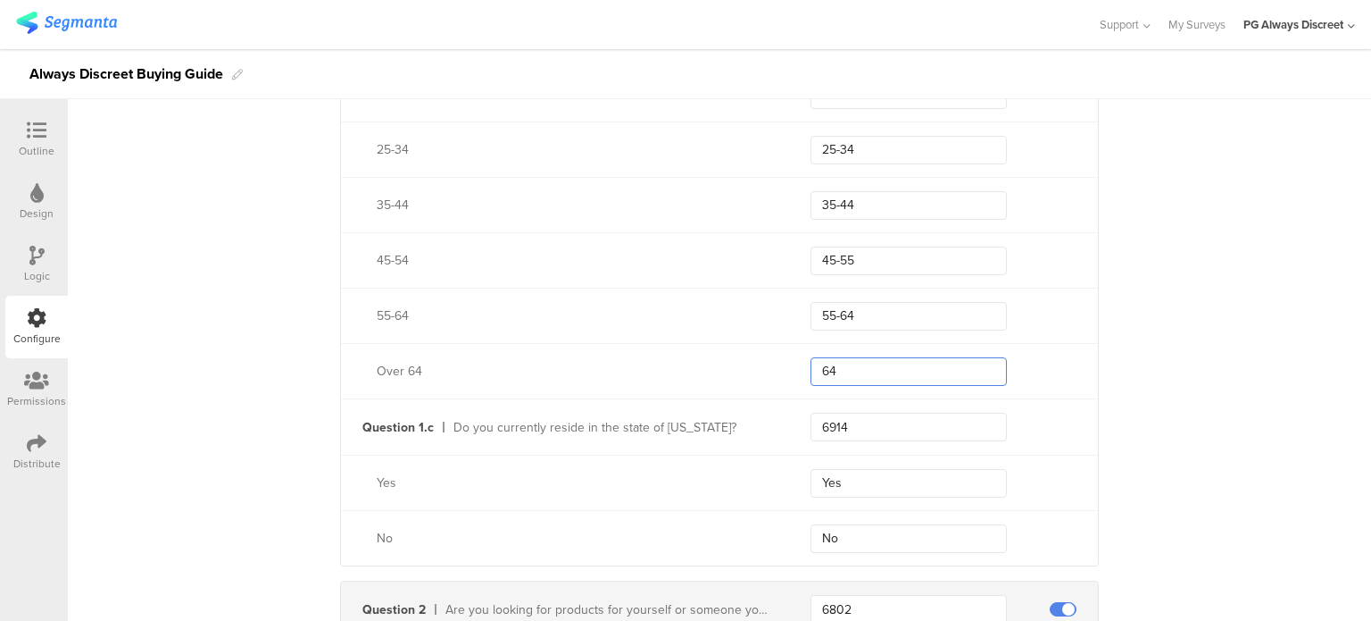
drag, startPoint x: 879, startPoint y: 372, endPoint x: 821, endPoint y: 371, distance: 58.0
click at [821, 371] on input "64" at bounding box center [909, 371] width 196 height 29
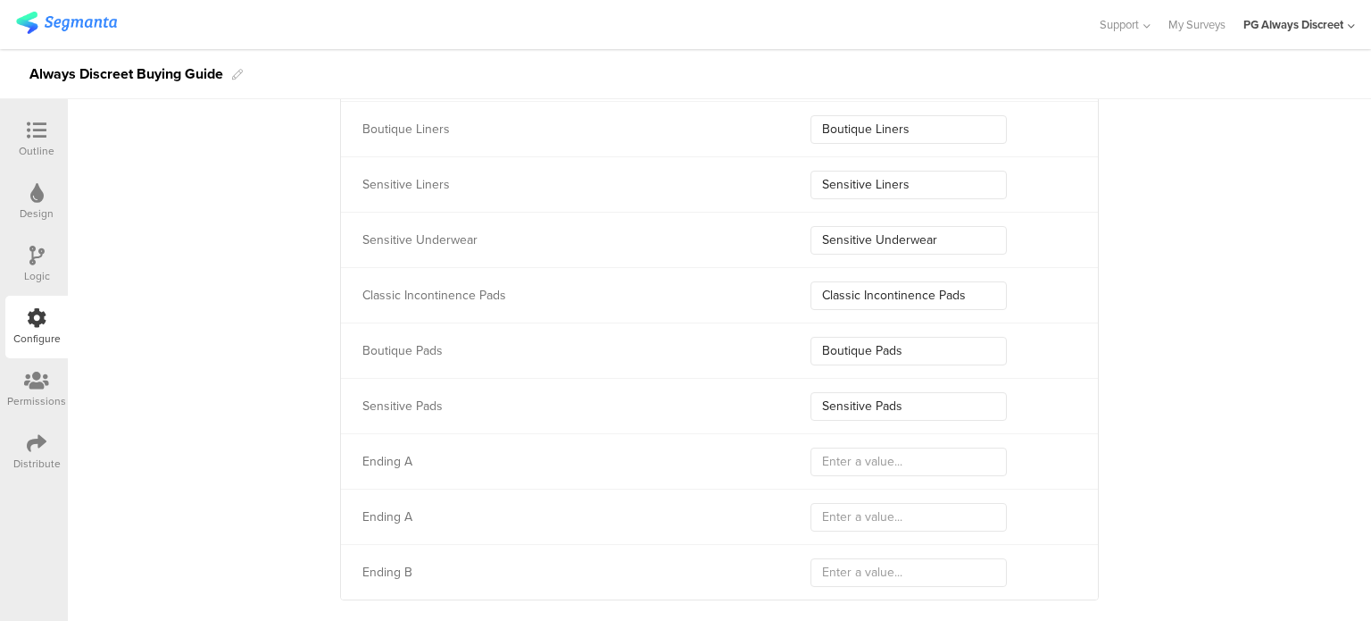
scroll to position [6665, 0]
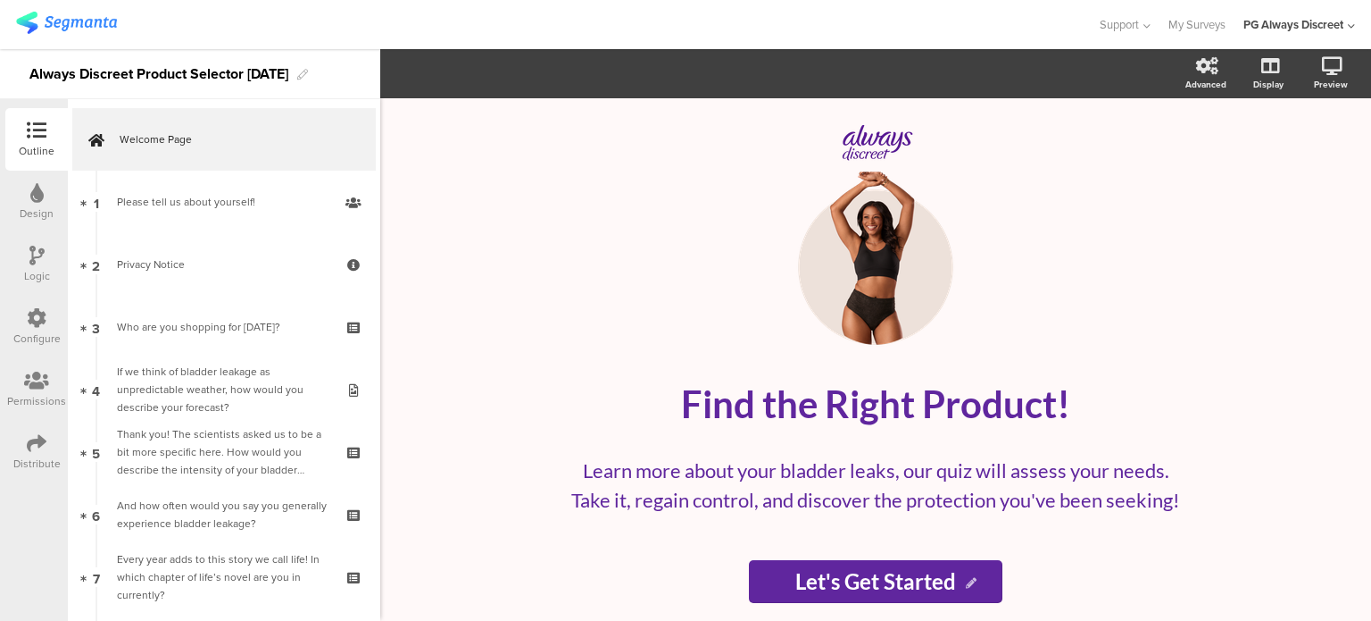
click at [21, 318] on div "Configure" at bounding box center [36, 327] width 63 height 63
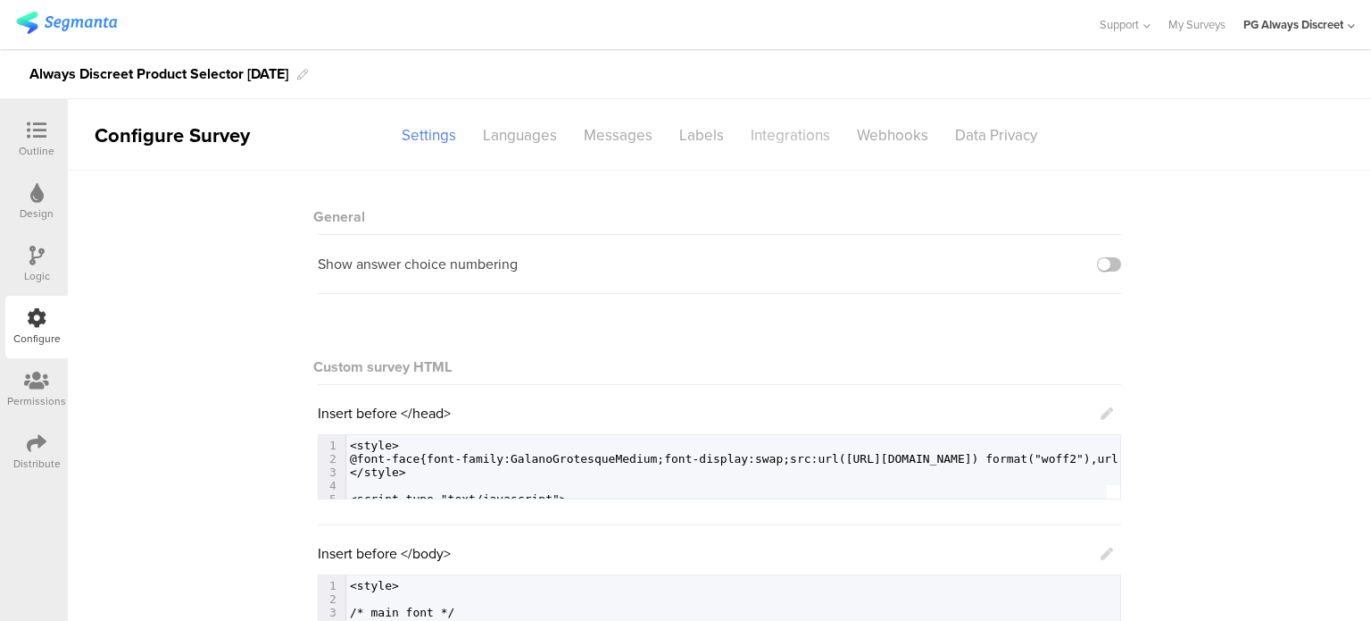
click at [738, 125] on div "Integrations" at bounding box center [791, 135] width 106 height 31
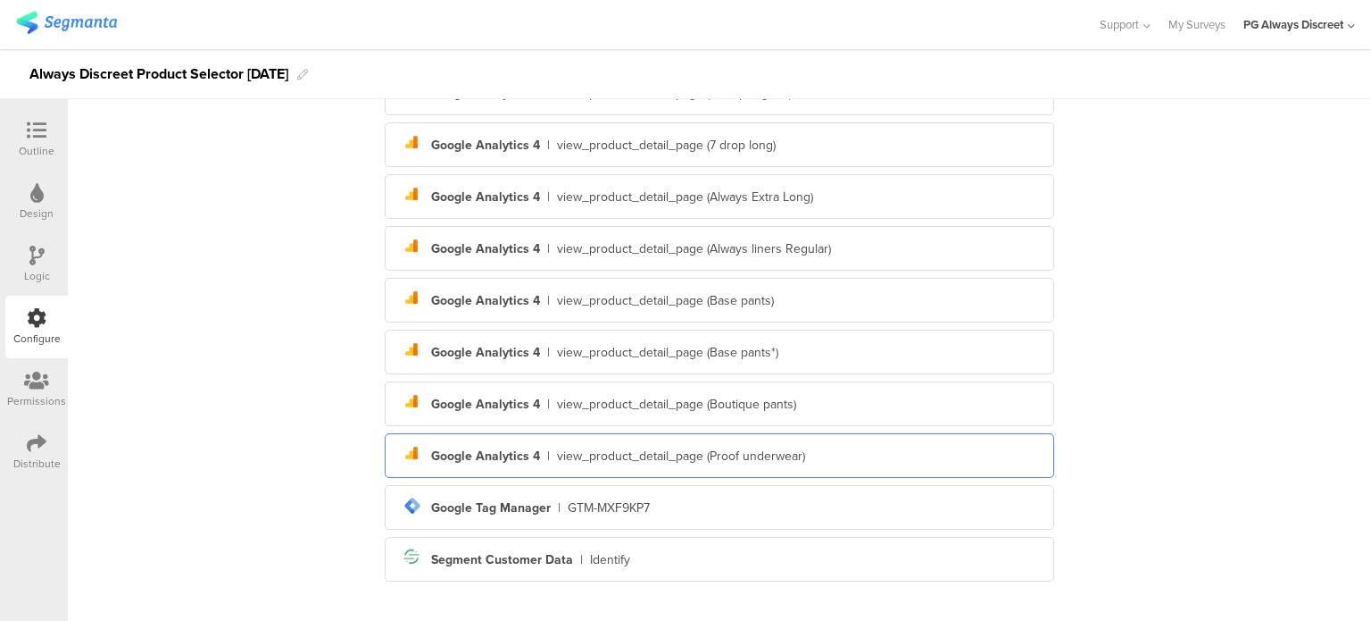
scroll to position [930, 0]
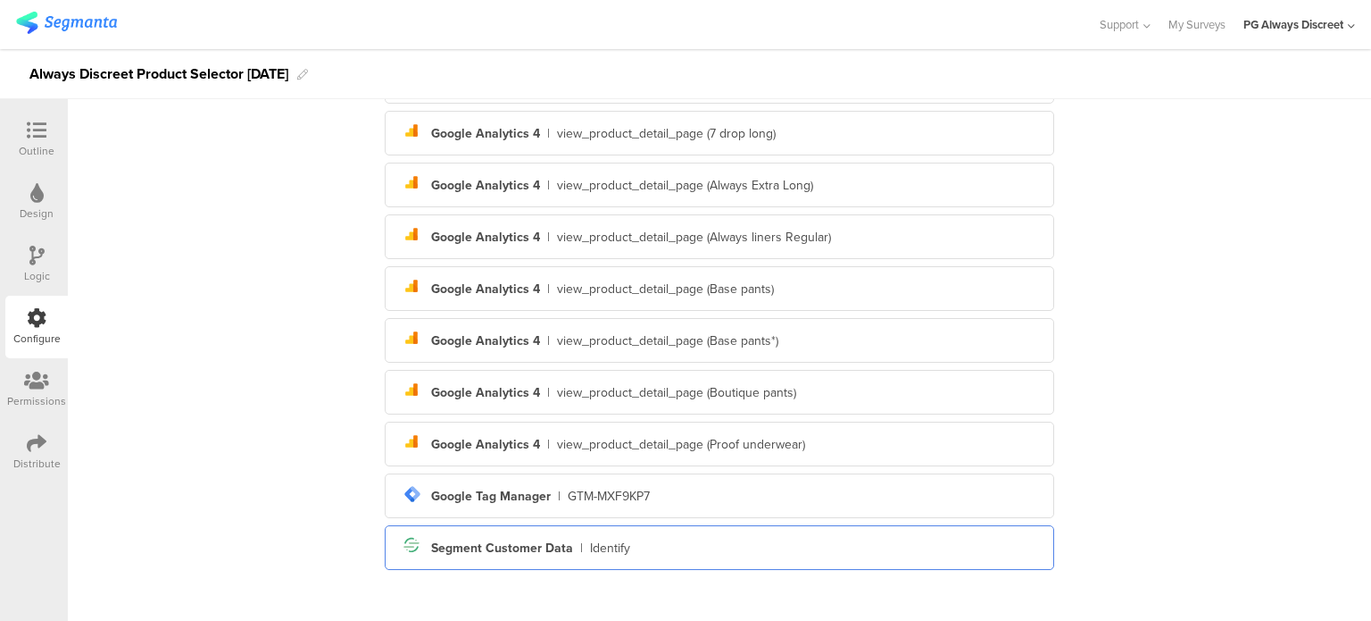
click at [627, 552] on div "Segment icon Created with Sketch. Segment Customer Data | Identify" at bounding box center [719, 547] width 641 height 30
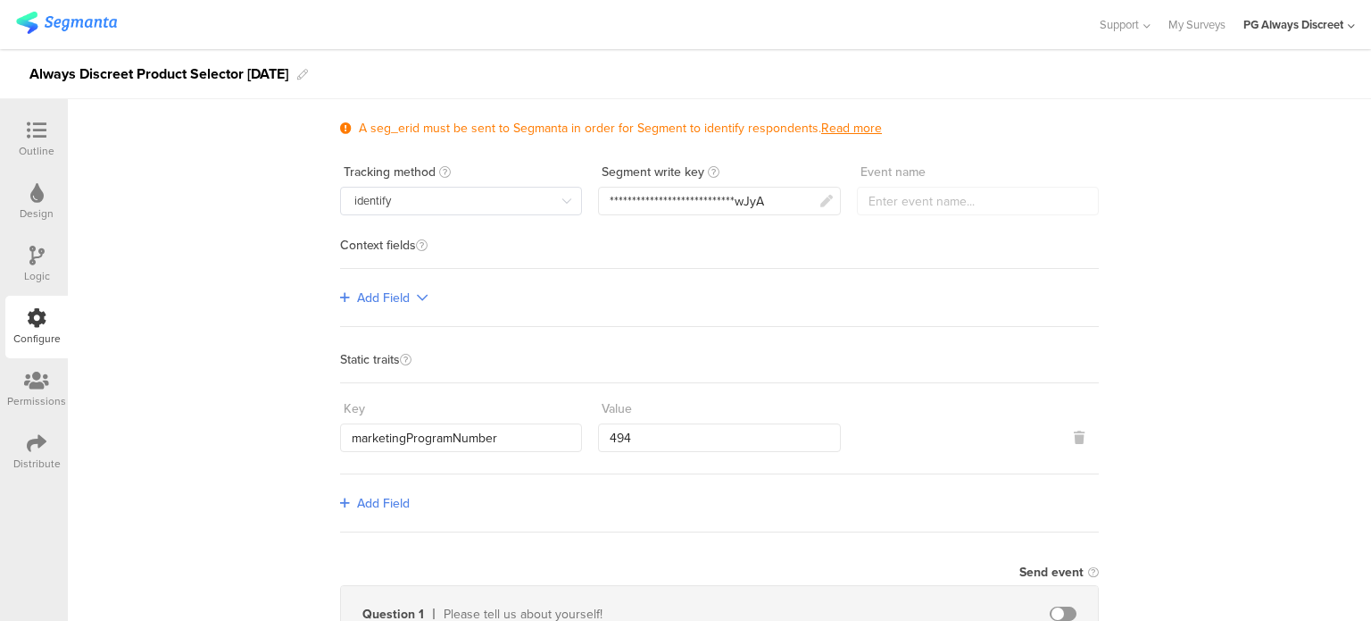
scroll to position [0, 0]
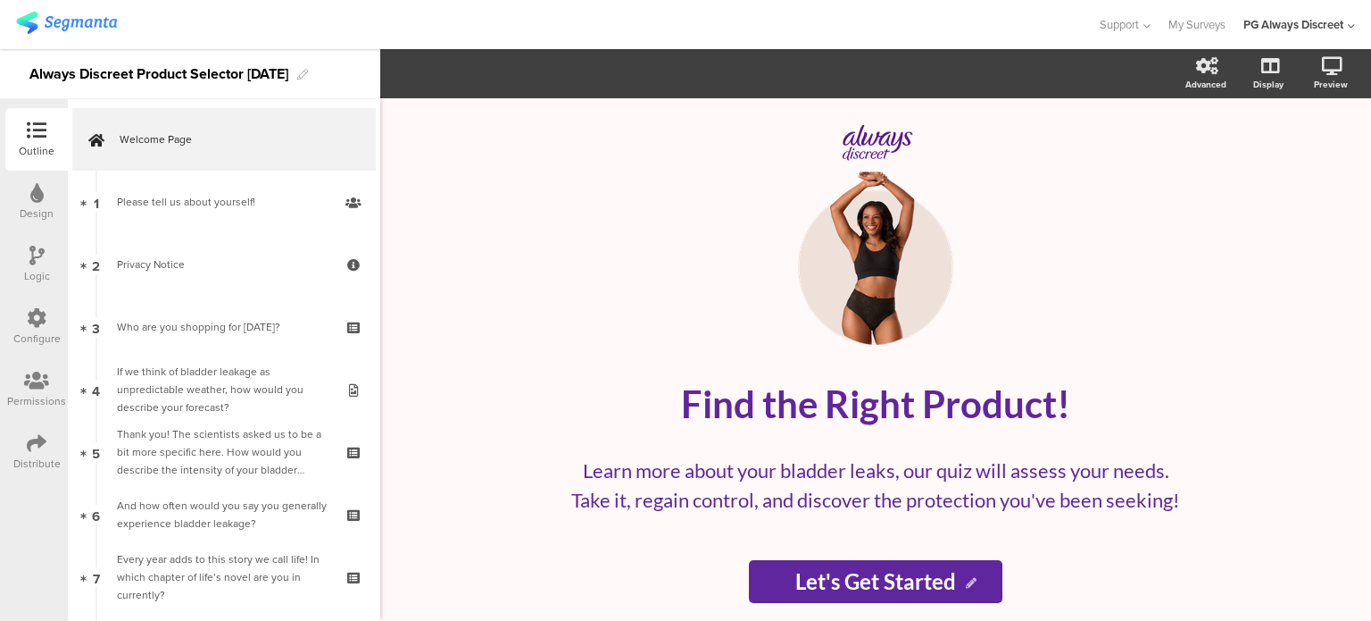
click at [27, 316] on icon at bounding box center [37, 318] width 20 height 20
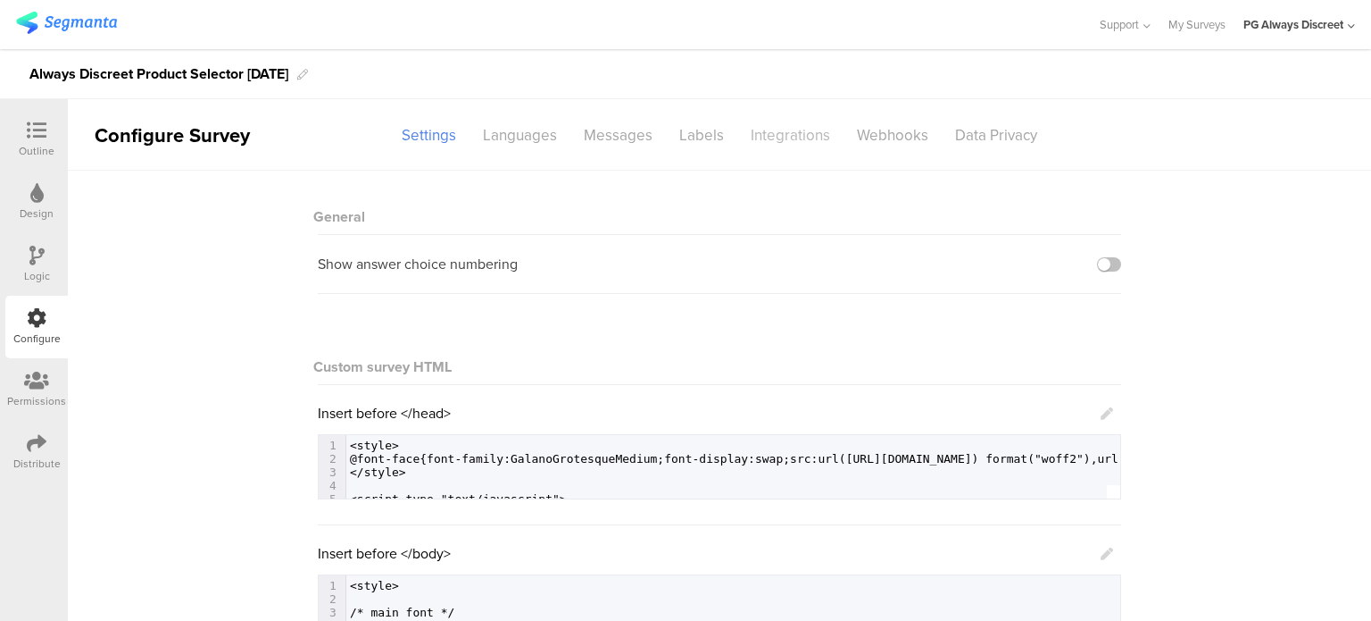
click at [771, 135] on div "Integrations" at bounding box center [791, 135] width 106 height 31
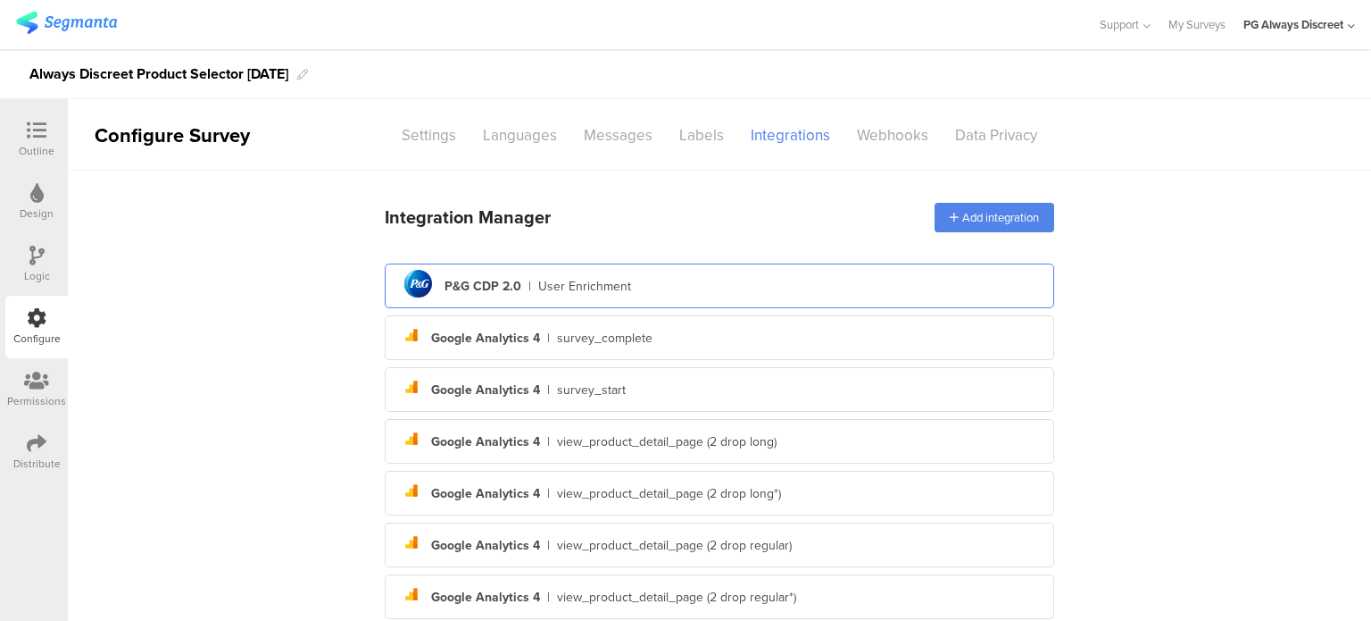
click at [598, 286] on div "User Enrichment" at bounding box center [584, 286] width 93 height 19
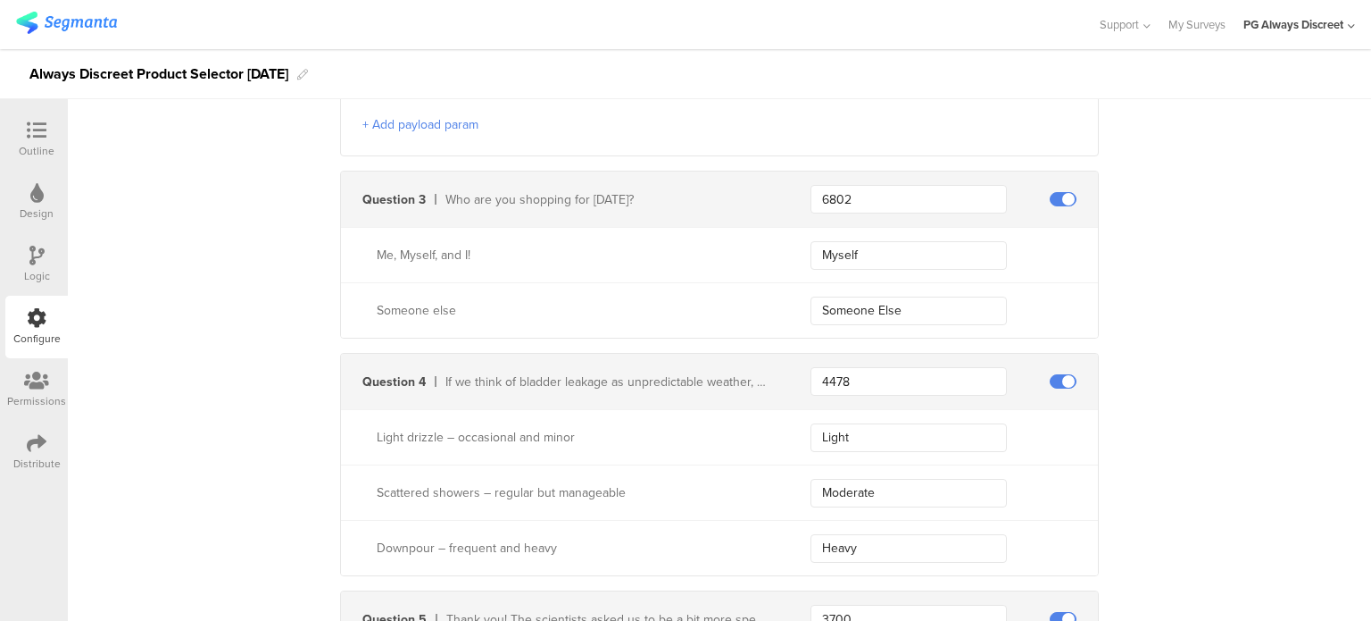
scroll to position [1250, 0]
drag, startPoint x: 854, startPoint y: 373, endPoint x: 803, endPoint y: 373, distance: 51.8
click at [803, 373] on div "Question 4 If we think of bladder leakage as unpredictable weather, how would y…" at bounding box center [719, 379] width 757 height 55
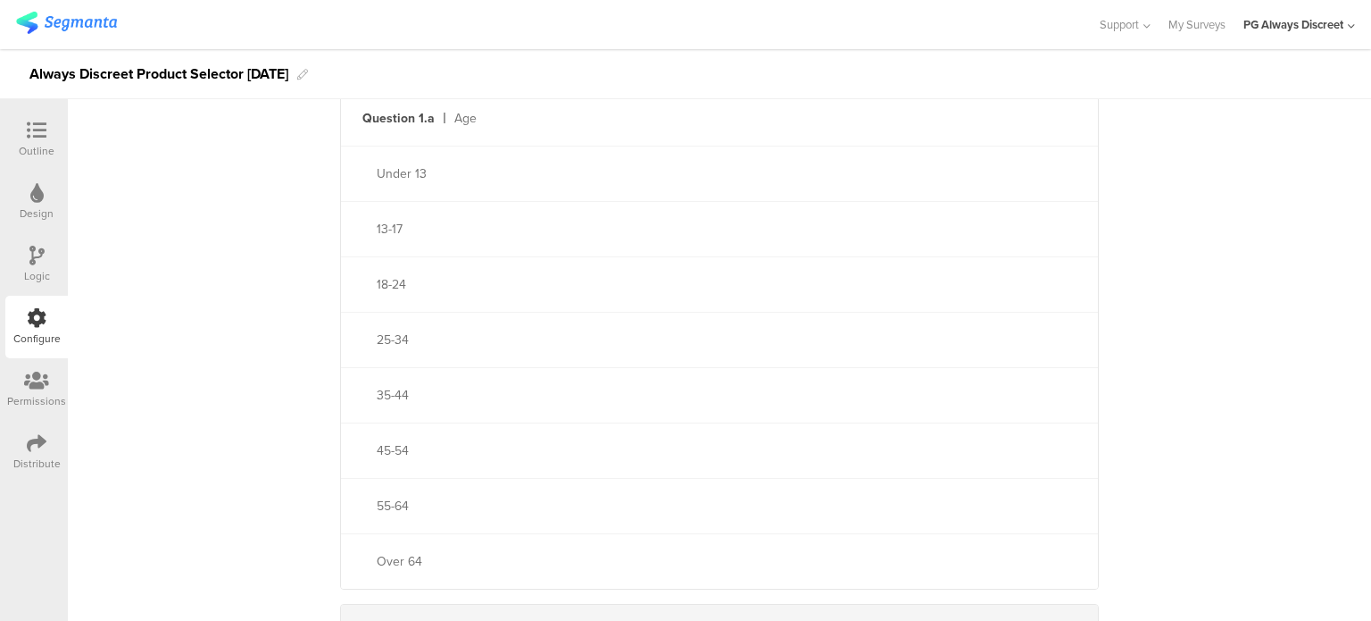
scroll to position [536, 0]
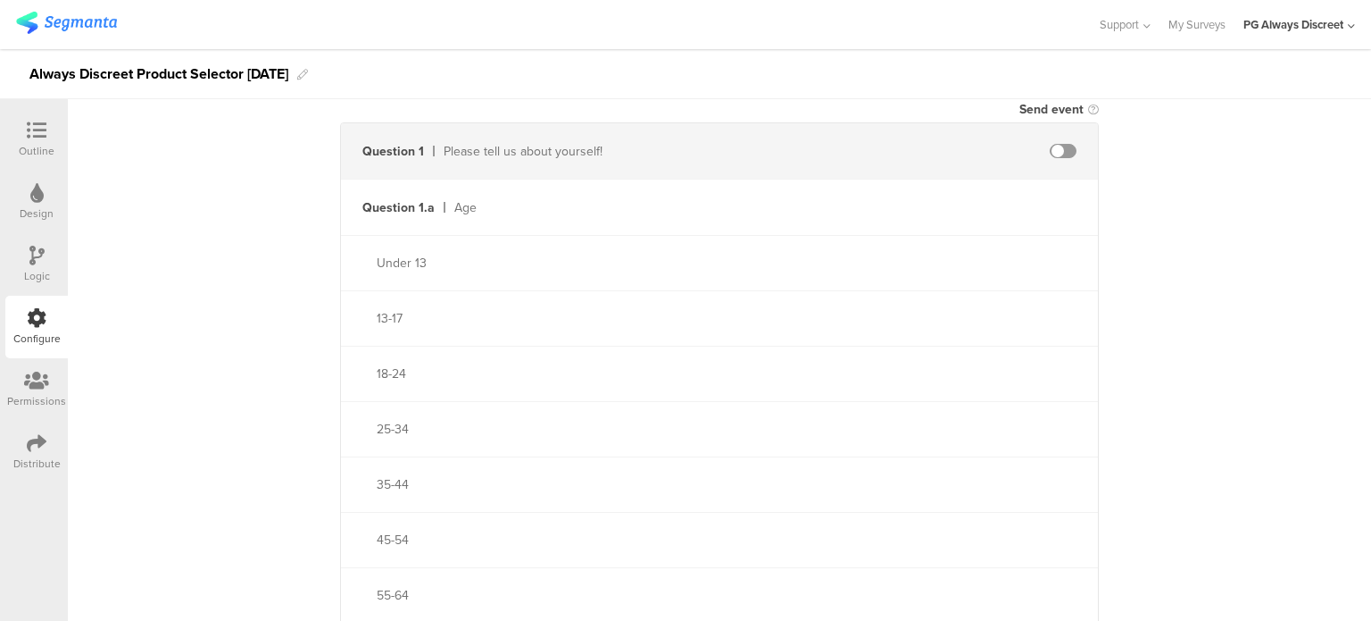
click at [1052, 154] on span at bounding box center [1063, 151] width 27 height 14
click at [850, 204] on input "text" at bounding box center [909, 207] width 196 height 29
drag, startPoint x: 859, startPoint y: 204, endPoint x: 756, endPoint y: 190, distance: 103.7
click at [756, 190] on div "Question 1.a Age 2867" at bounding box center [719, 206] width 757 height 55
type input "344"
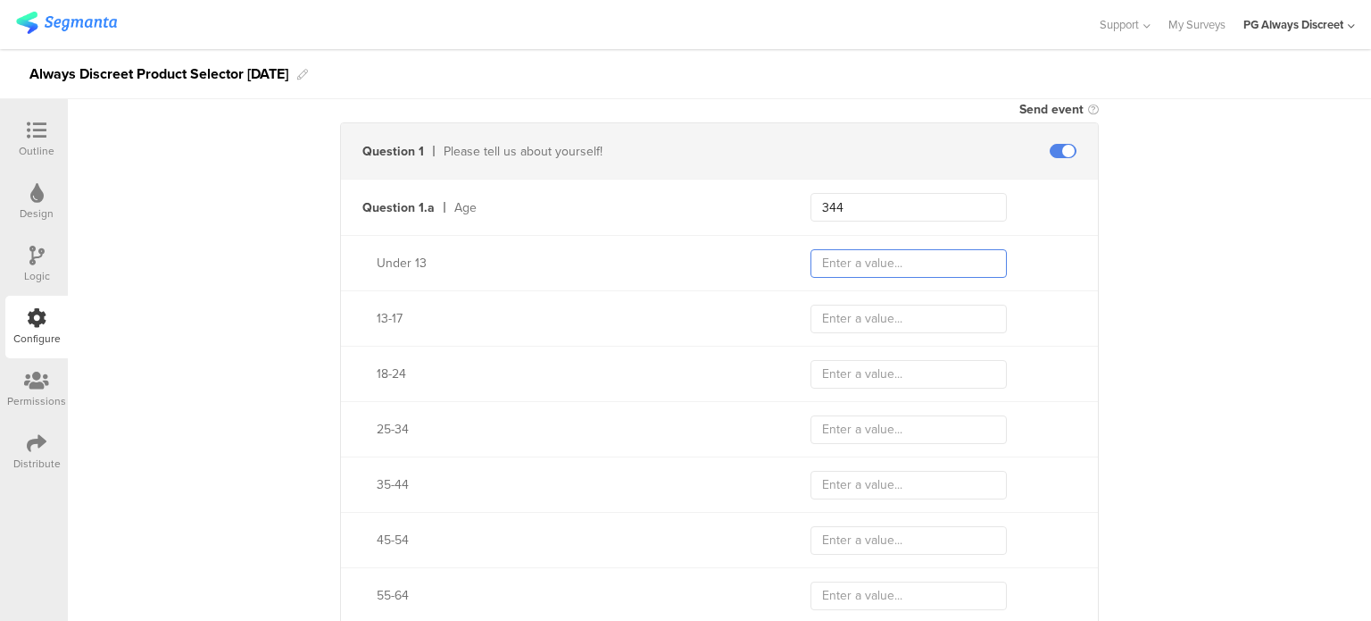
click at [914, 263] on input "text" at bounding box center [909, 263] width 196 height 29
drag, startPoint x: 392, startPoint y: 251, endPoint x: 364, endPoint y: 249, distance: 27.7
click at [364, 249] on div "Under 13" at bounding box center [719, 262] width 757 height 55
copy div "Under 13"
click at [812, 253] on input "text" at bounding box center [909, 263] width 196 height 29
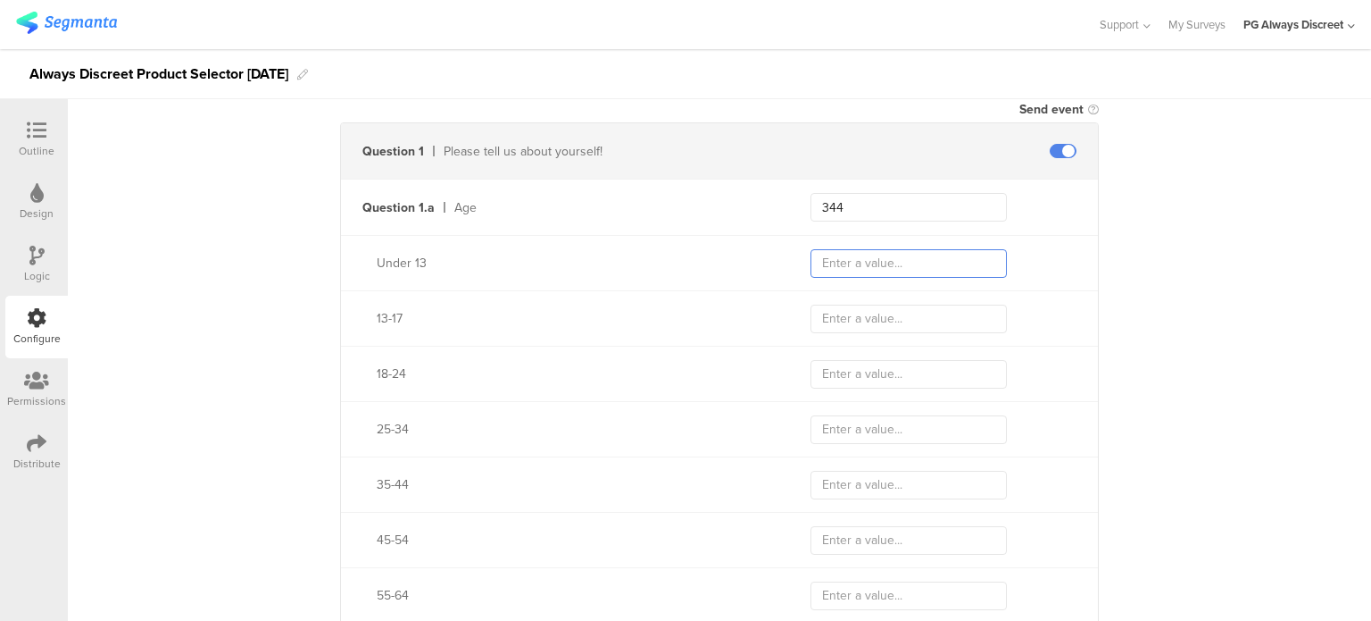
paste input "Under 13"
type input "Under 13"
drag, startPoint x: 427, startPoint y: 303, endPoint x: 364, endPoint y: 309, distance: 62.8
click at [364, 309] on div "13-17" at bounding box center [719, 317] width 757 height 55
copy div "13-17"
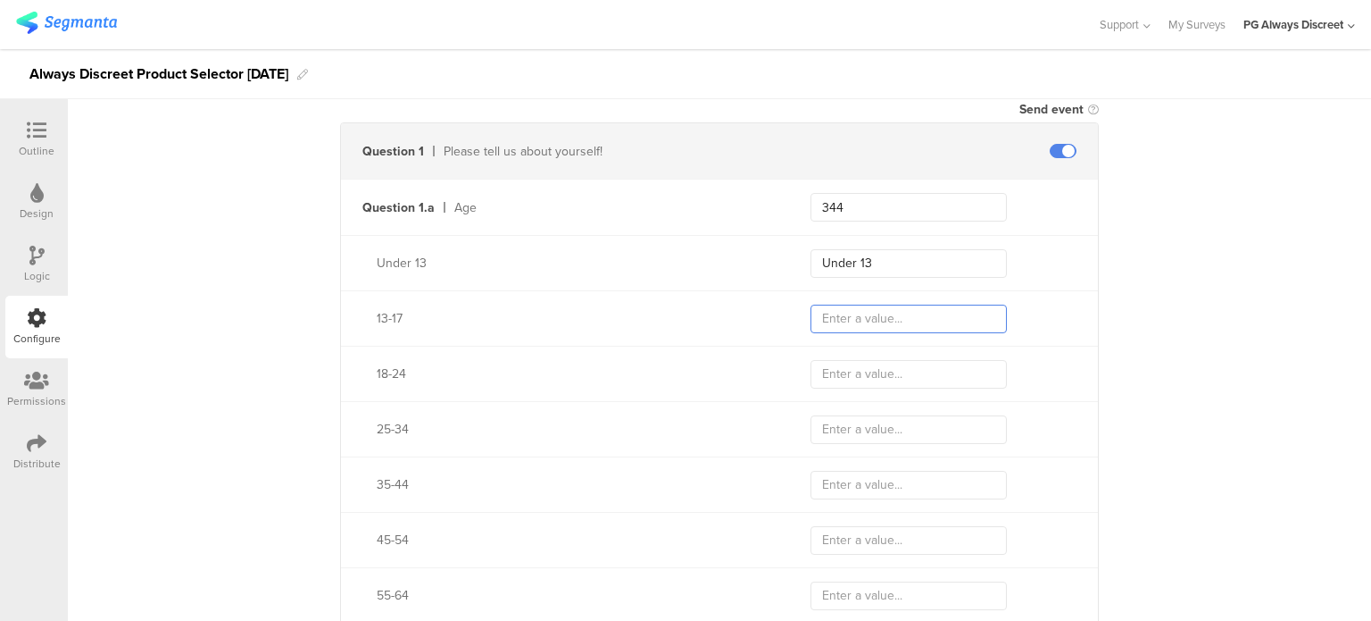
click at [811, 309] on input "text" at bounding box center [909, 318] width 196 height 29
paste input "13-17"
type input "13-17"
drag, startPoint x: 432, startPoint y: 360, endPoint x: 349, endPoint y: 363, distance: 83.1
click at [350, 363] on div "18-24" at bounding box center [719, 373] width 757 height 55
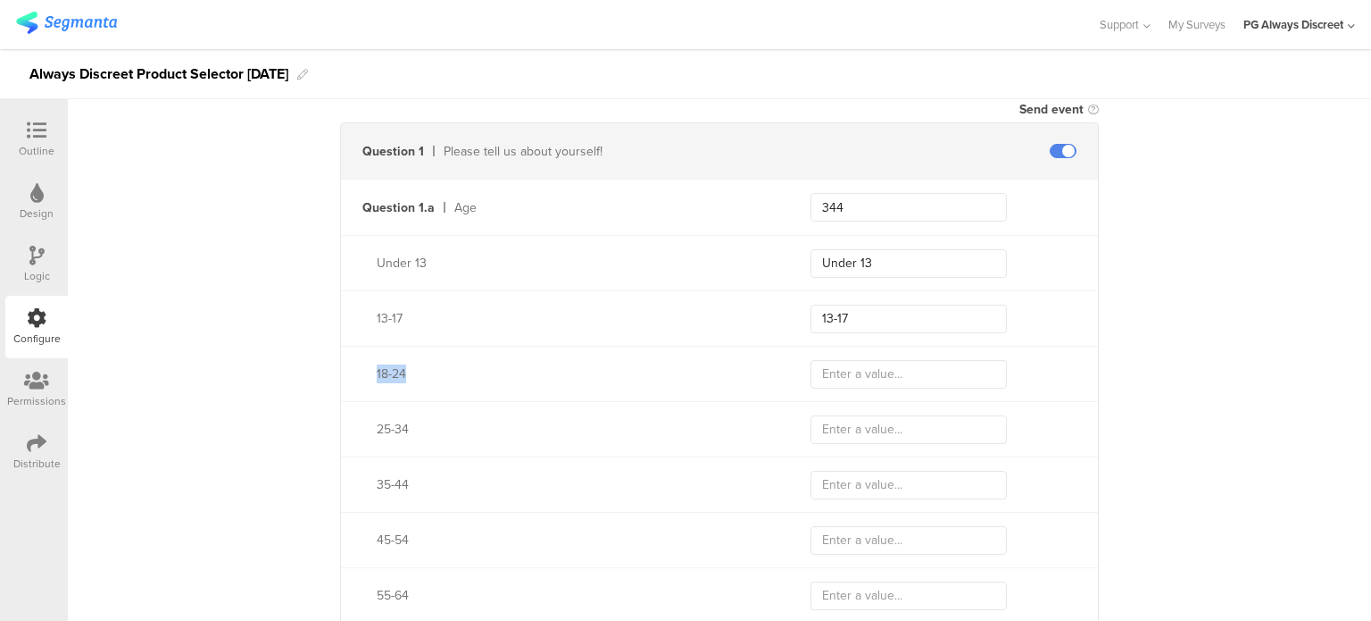
copy div "18-24"
click at [811, 363] on input "text" at bounding box center [909, 374] width 196 height 29
paste input "18-24"
type input "18-24"
drag, startPoint x: 443, startPoint y: 413, endPoint x: 351, endPoint y: 420, distance: 92.2
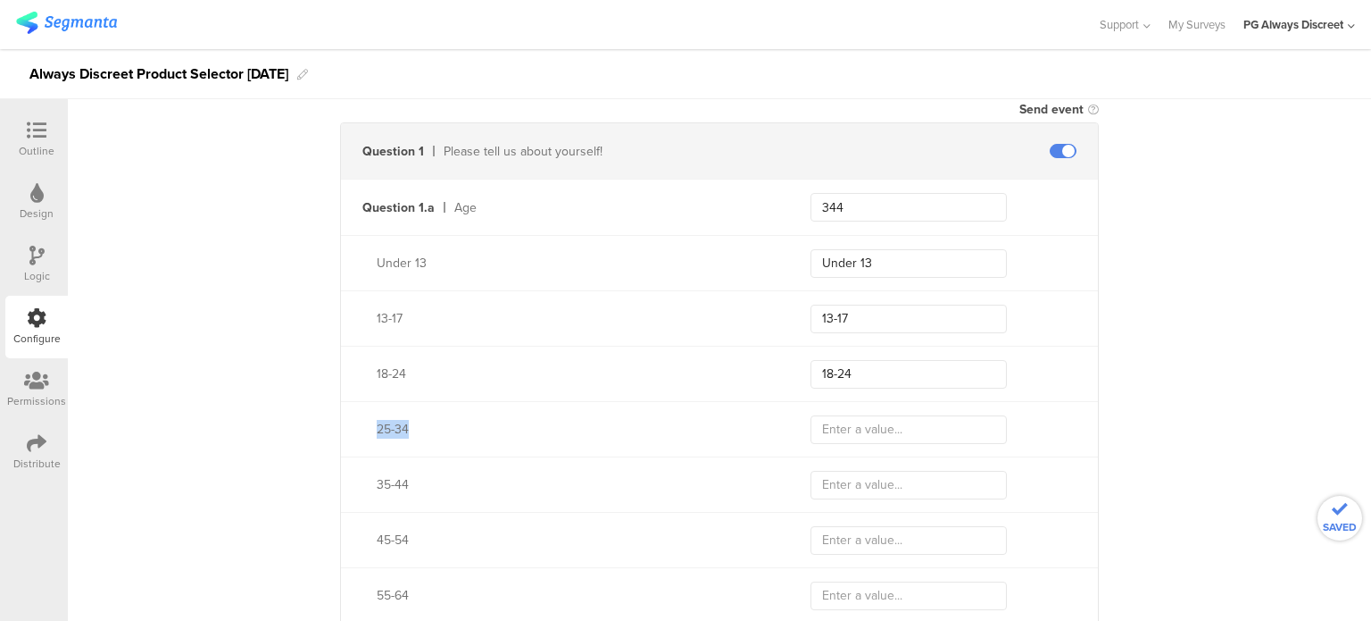
click at [351, 420] on div "25-34" at bounding box center [719, 428] width 757 height 55
copy div "25-34"
click at [861, 429] on input "text" at bounding box center [909, 429] width 196 height 29
paste input "25-34"
type input "25-34"
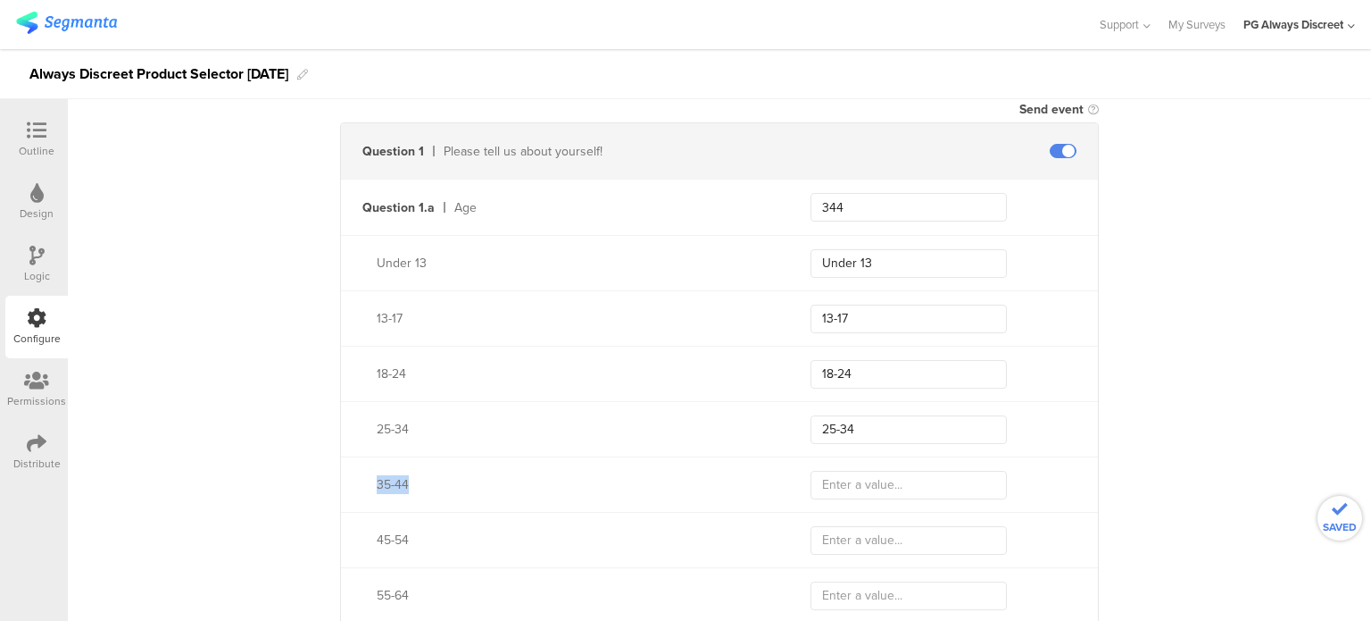
drag, startPoint x: 418, startPoint y: 485, endPoint x: 350, endPoint y: 482, distance: 67.9
click at [351, 482] on div "35-44" at bounding box center [554, 484] width 427 height 19
copy div "35-44"
click at [854, 487] on input "text" at bounding box center [909, 485] width 196 height 29
paste input "35-44"
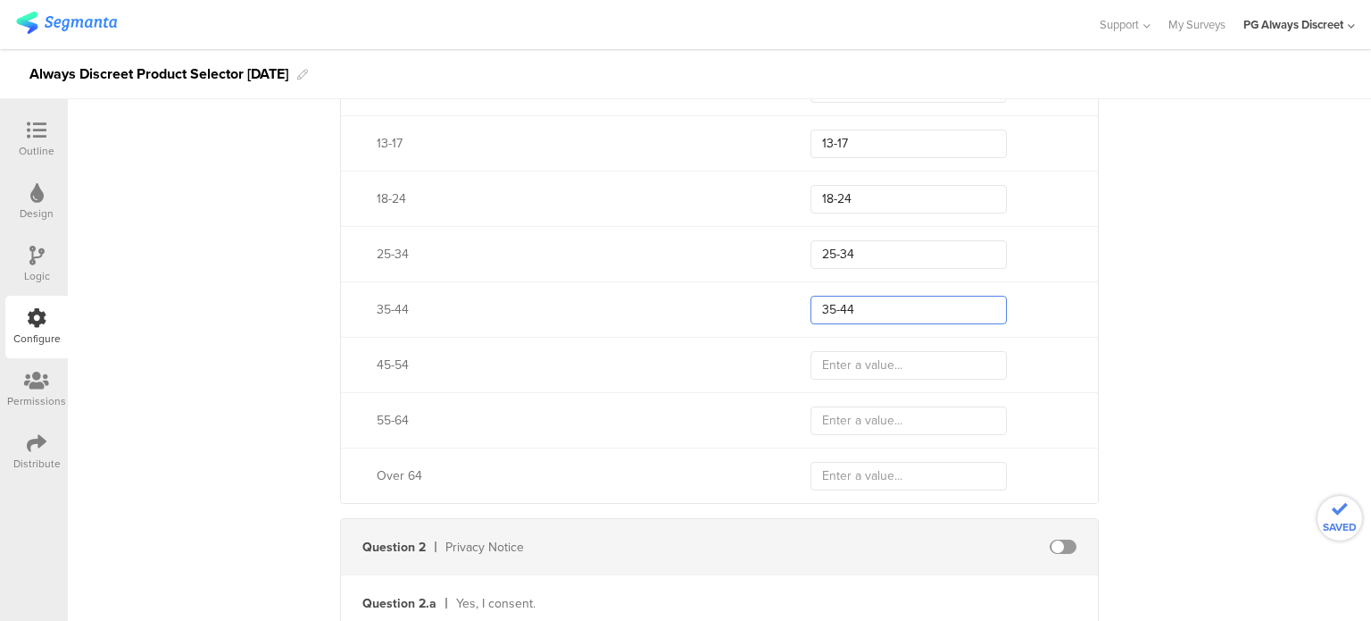
scroll to position [714, 0]
type input "35-44"
drag, startPoint x: 399, startPoint y: 358, endPoint x: 346, endPoint y: 354, distance: 53.7
click at [346, 354] on div "45-54" at bounding box center [554, 361] width 427 height 19
copy div "45-54"
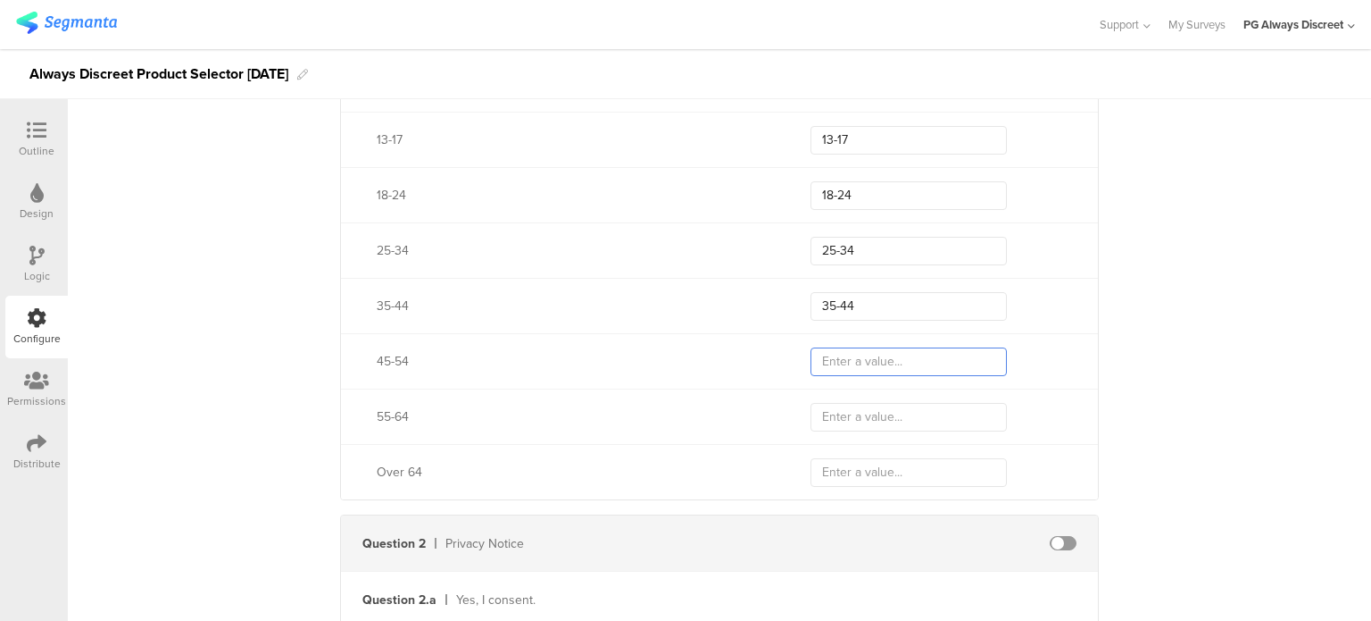
click at [854, 363] on input "text" at bounding box center [909, 361] width 196 height 29
paste input "45-54"
type input "45-54"
drag, startPoint x: 421, startPoint y: 418, endPoint x: 346, endPoint y: 414, distance: 75.1
click at [346, 414] on div "55-64" at bounding box center [554, 416] width 427 height 19
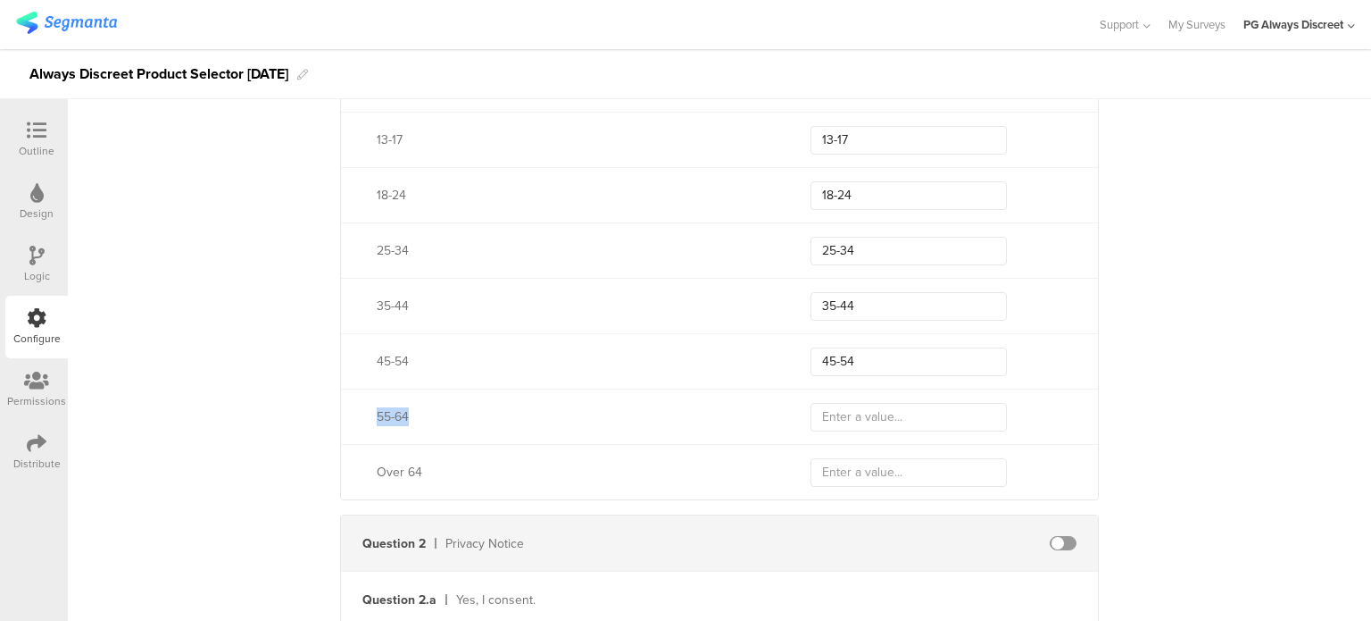
copy div "55-64"
click at [837, 413] on input "text" at bounding box center [909, 417] width 196 height 29
paste input "55-64"
type input "55-64"
drag, startPoint x: 423, startPoint y: 474, endPoint x: 332, endPoint y: 454, distance: 93.2
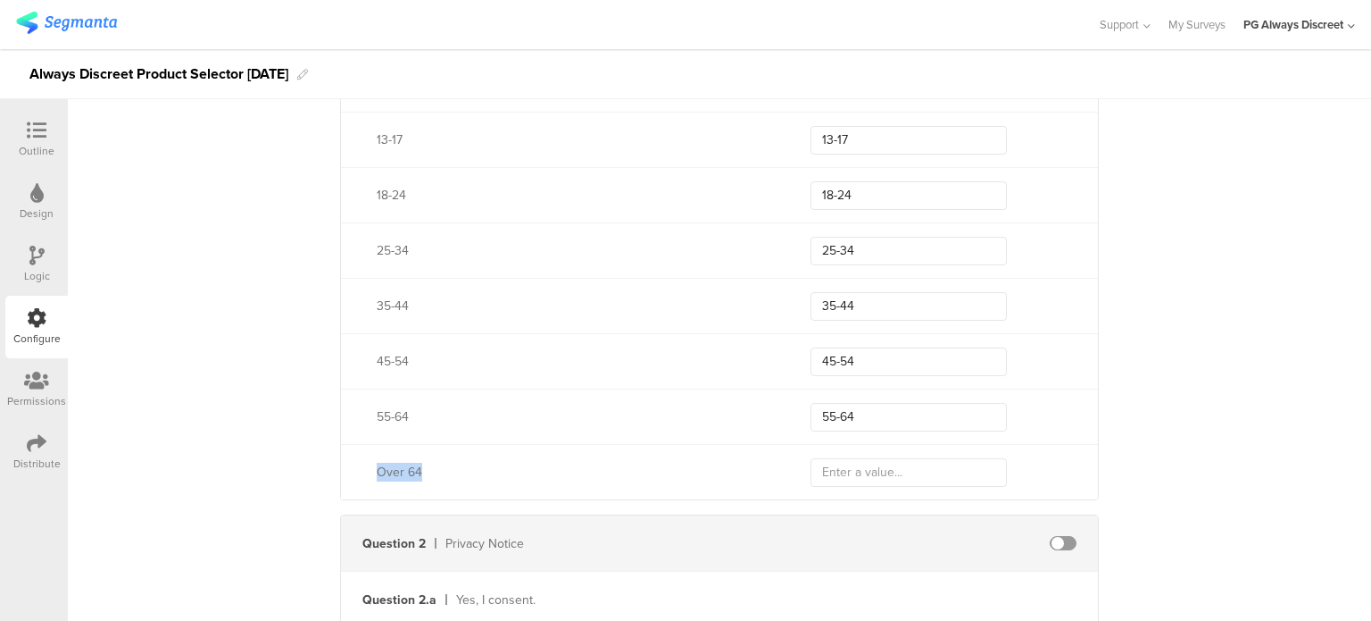
copy div "Over 64"
click at [821, 465] on input "text" at bounding box center [909, 472] width 196 height 29
paste input "Over 64"
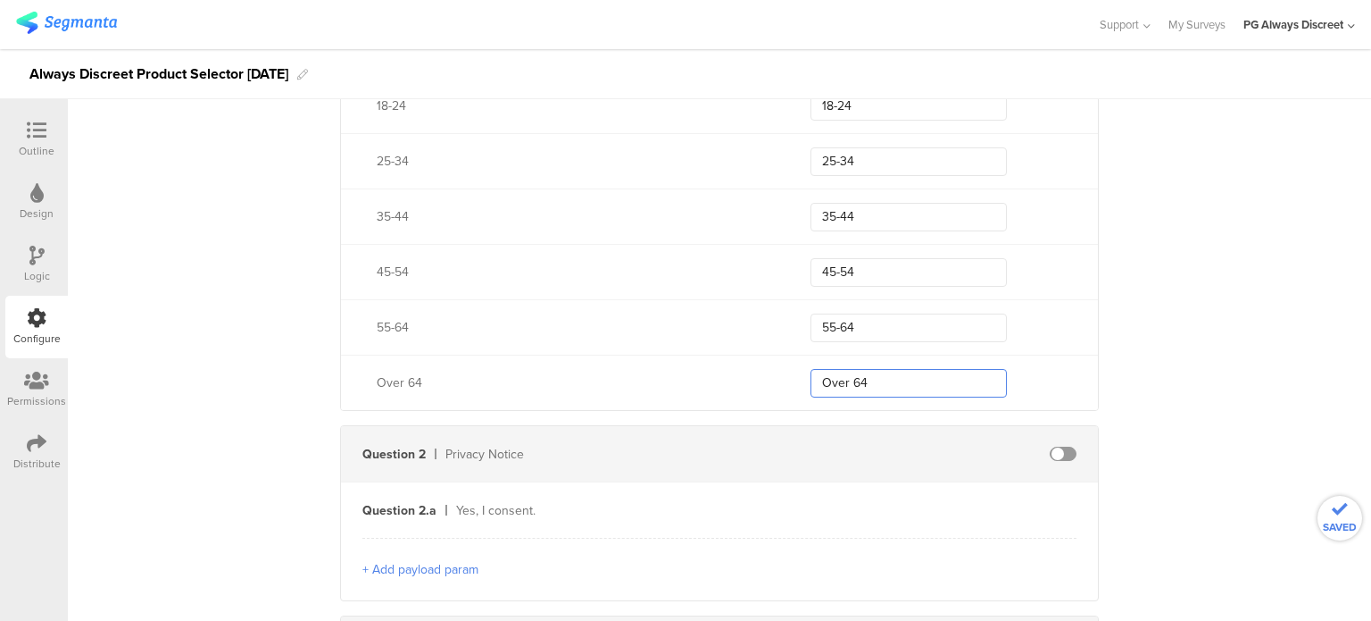
scroll to position [893, 0]
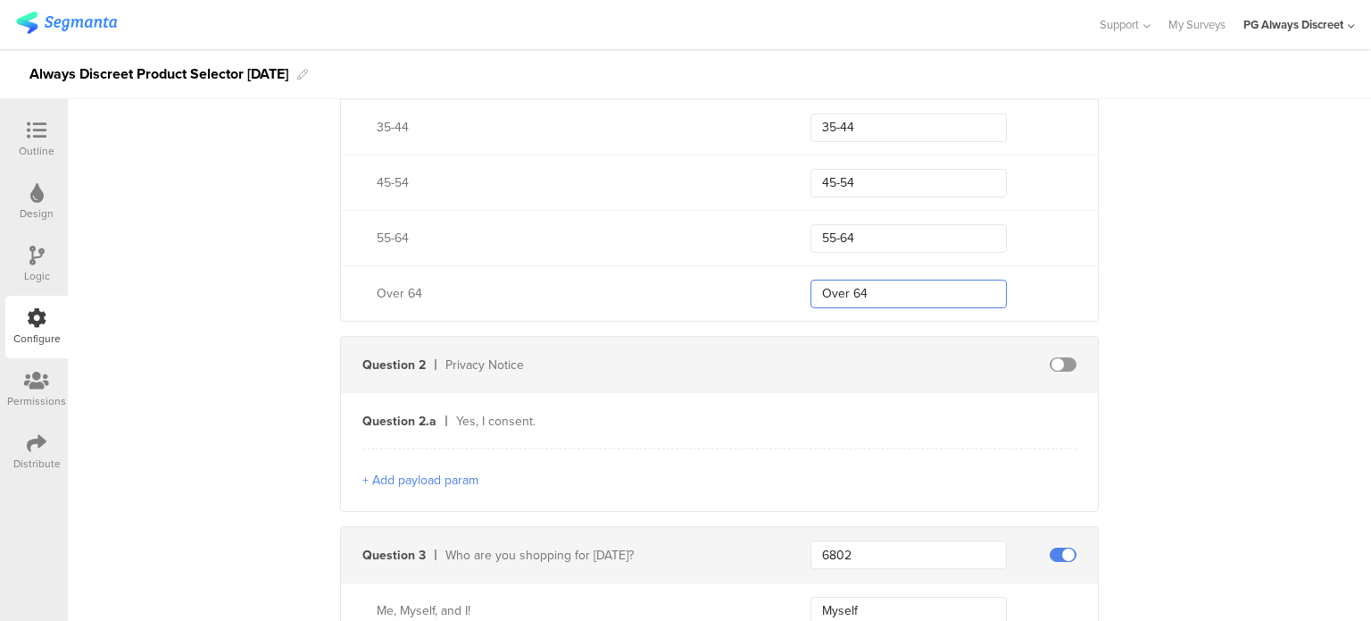
type input "Over 64"
click at [1052, 363] on span at bounding box center [1063, 364] width 27 height 14
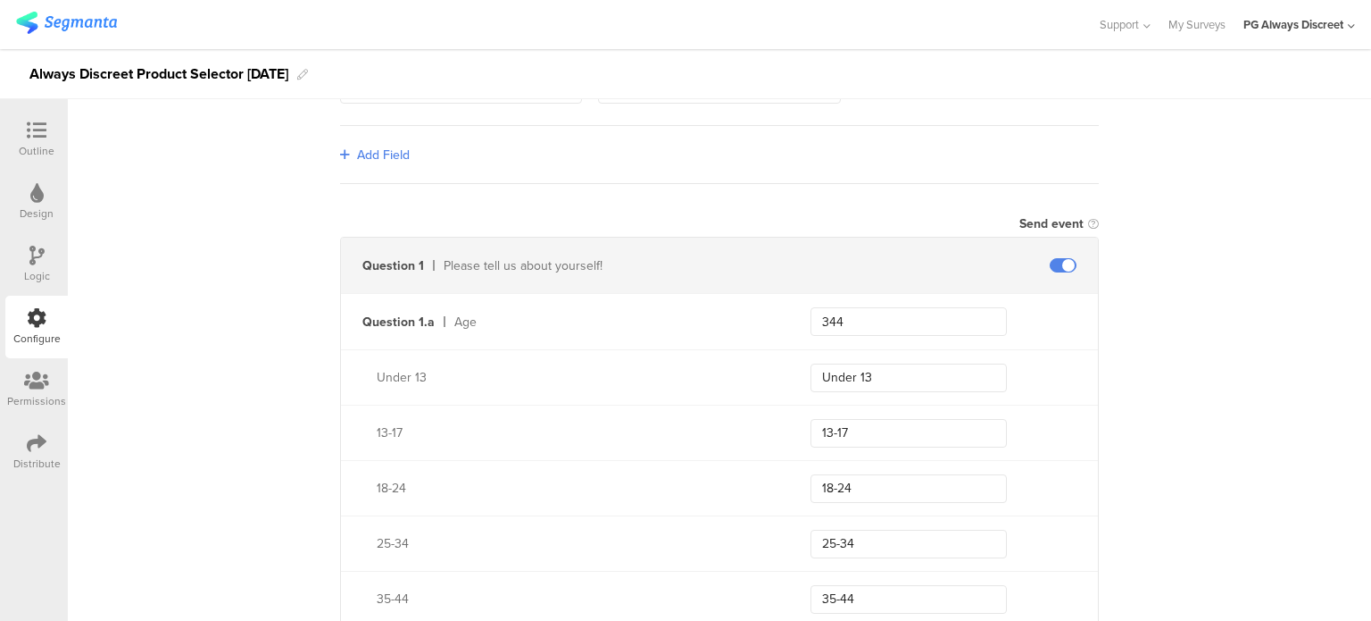
scroll to position [446, 0]
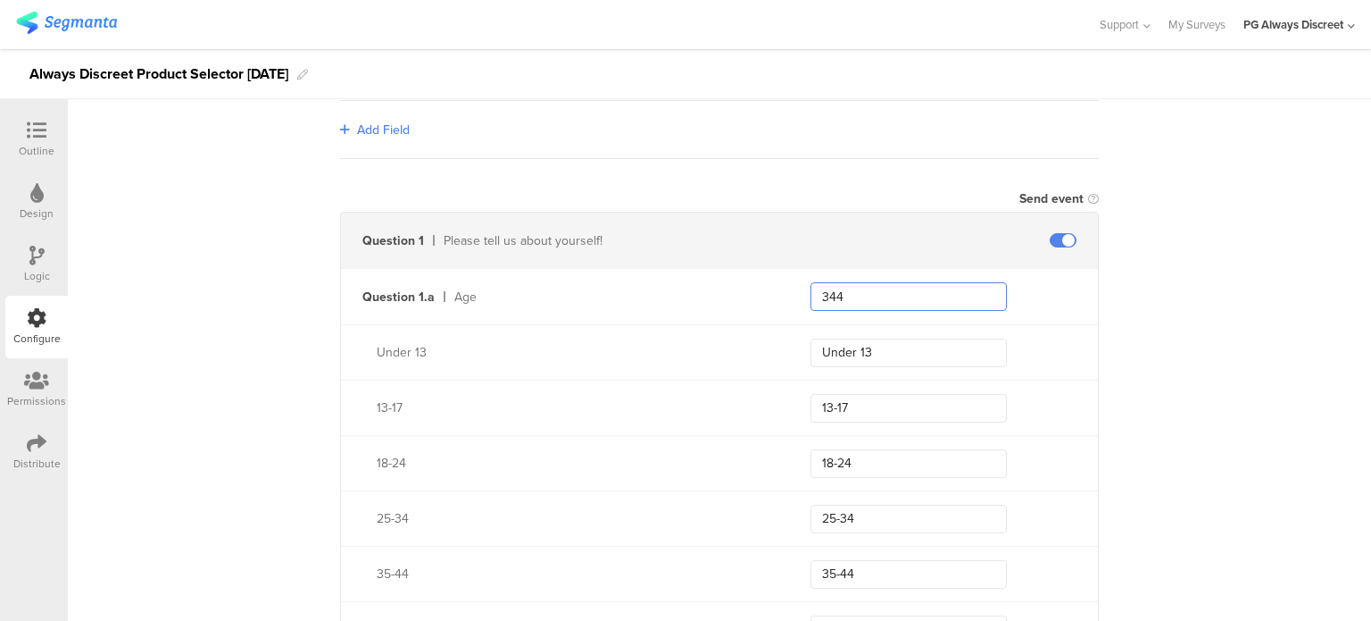
drag, startPoint x: 861, startPoint y: 293, endPoint x: 782, endPoint y: 290, distance: 78.6
click at [782, 290] on div "Question 1.a Age 344" at bounding box center [719, 296] width 757 height 55
click at [886, 296] on input "344" at bounding box center [909, 296] width 196 height 29
click at [1050, 234] on span at bounding box center [1063, 240] width 27 height 14
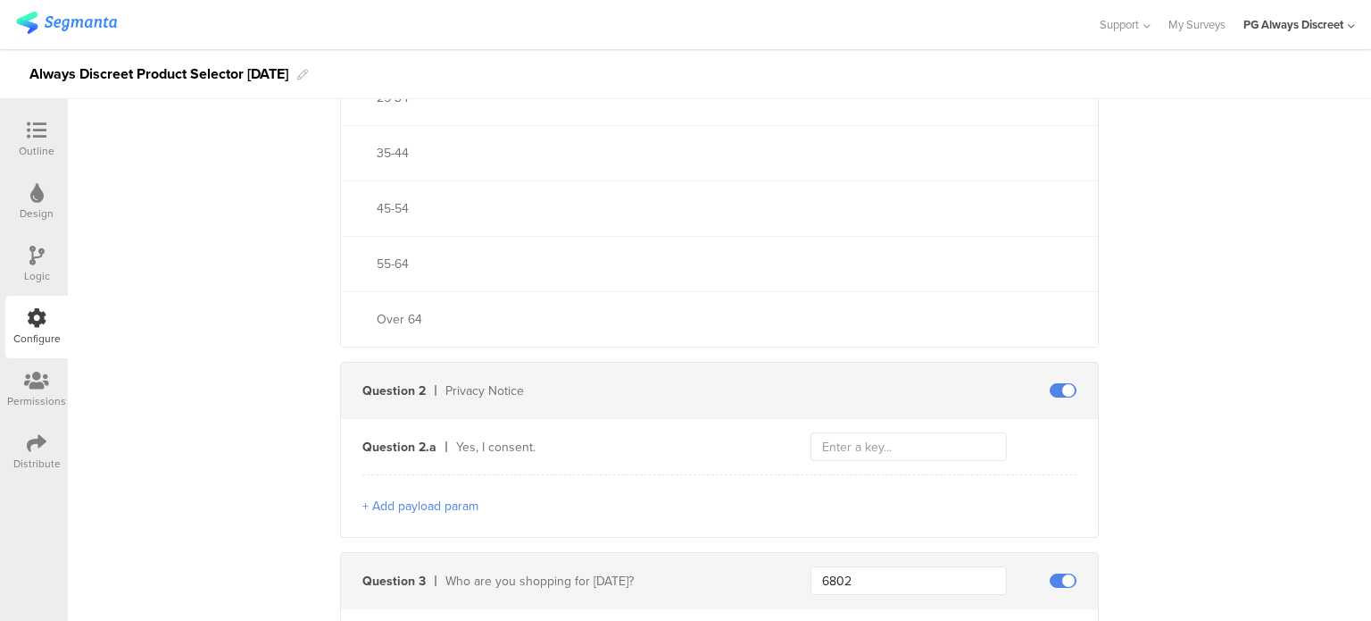
scroll to position [982, 0]
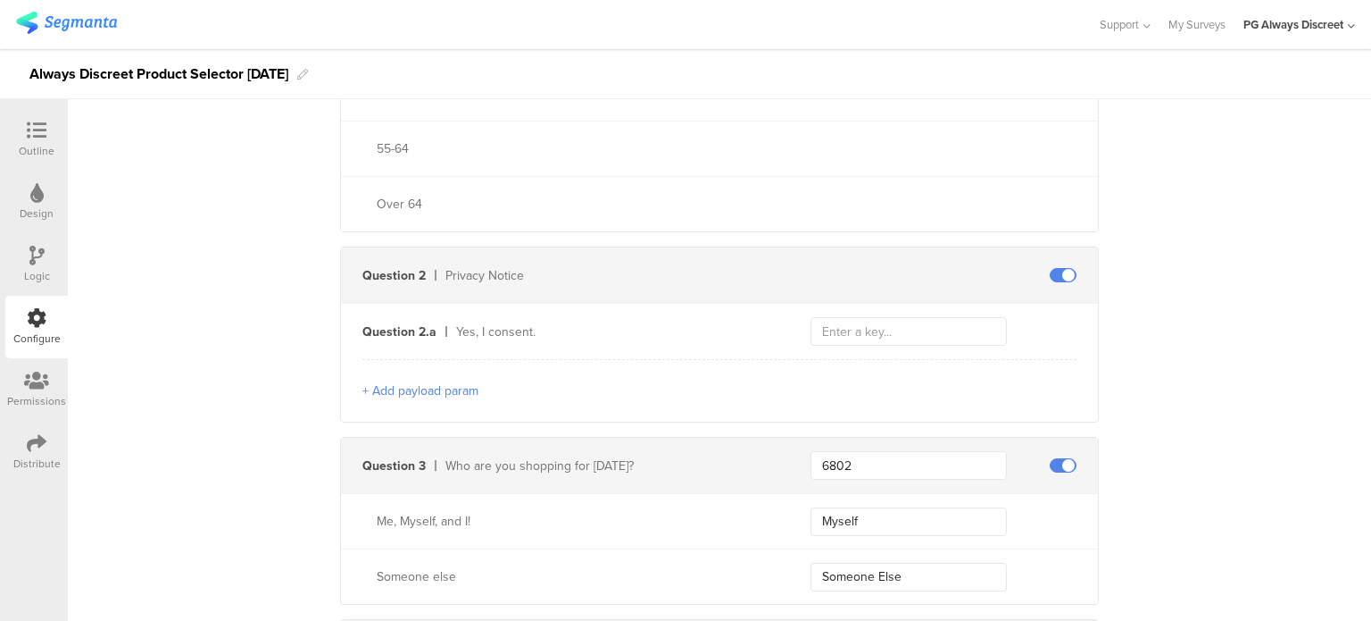
click at [1064, 277] on span at bounding box center [1063, 275] width 27 height 14
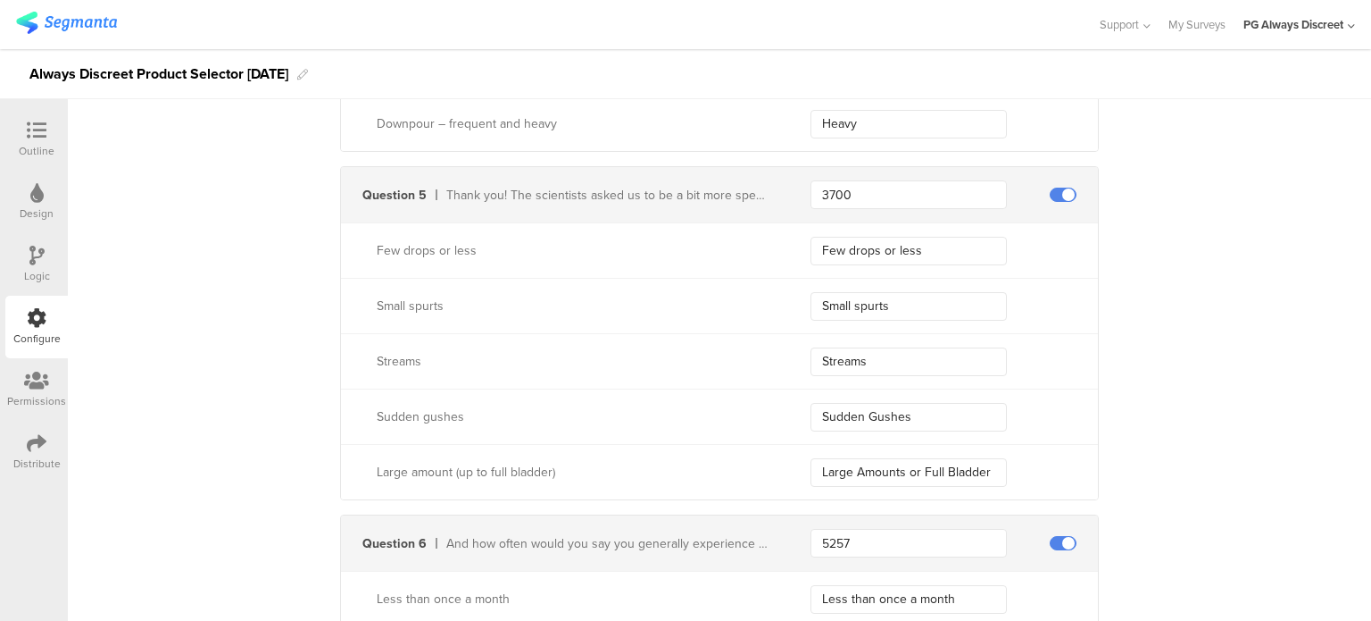
scroll to position [1696, 0]
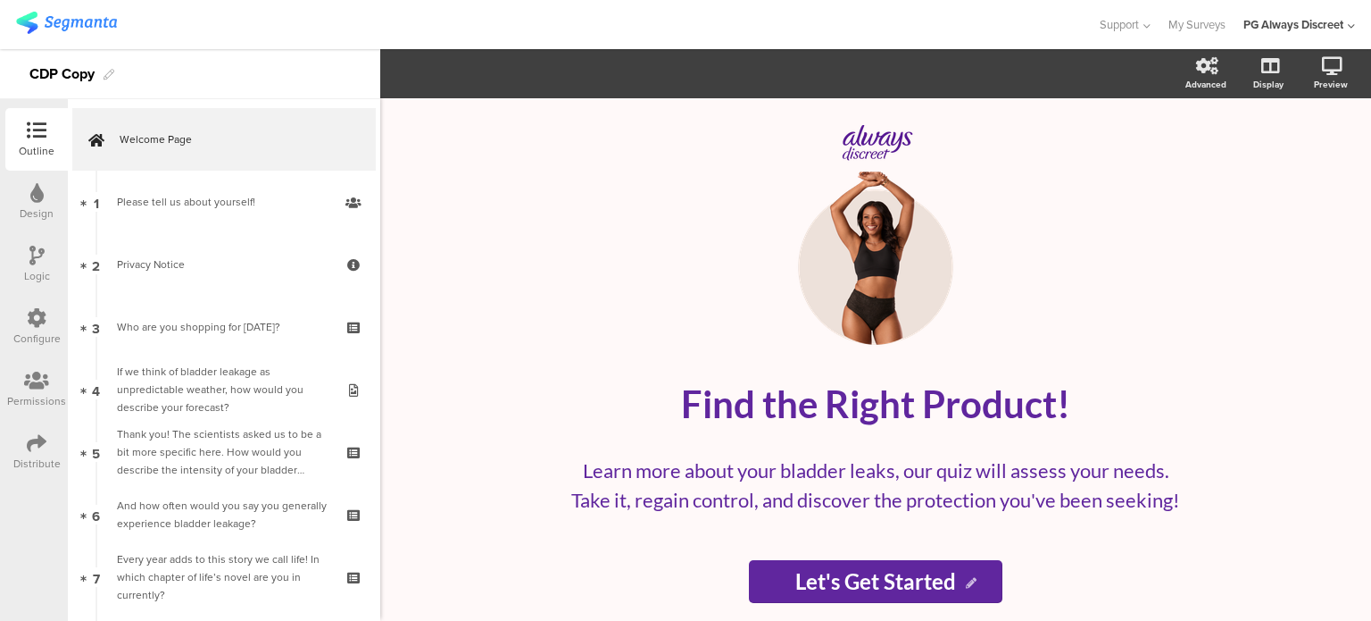
click at [21, 251] on div "Logic" at bounding box center [36, 264] width 63 height 63
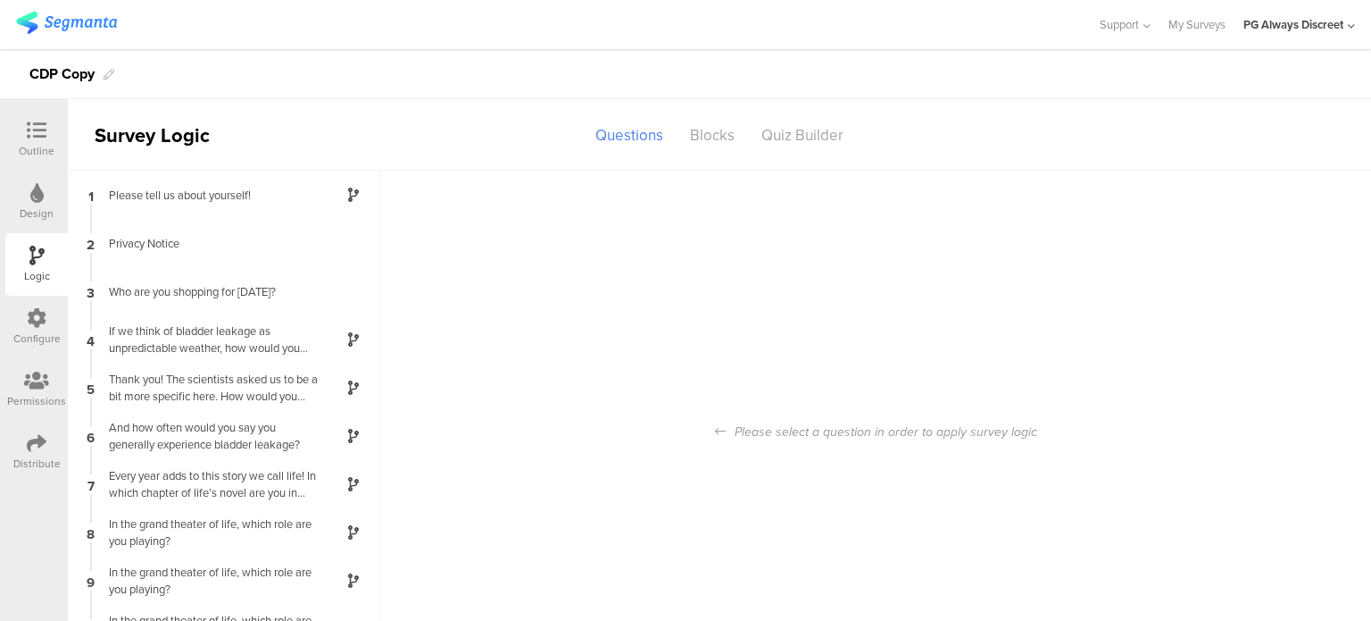
click at [26, 220] on div "Design" at bounding box center [37, 213] width 34 height 16
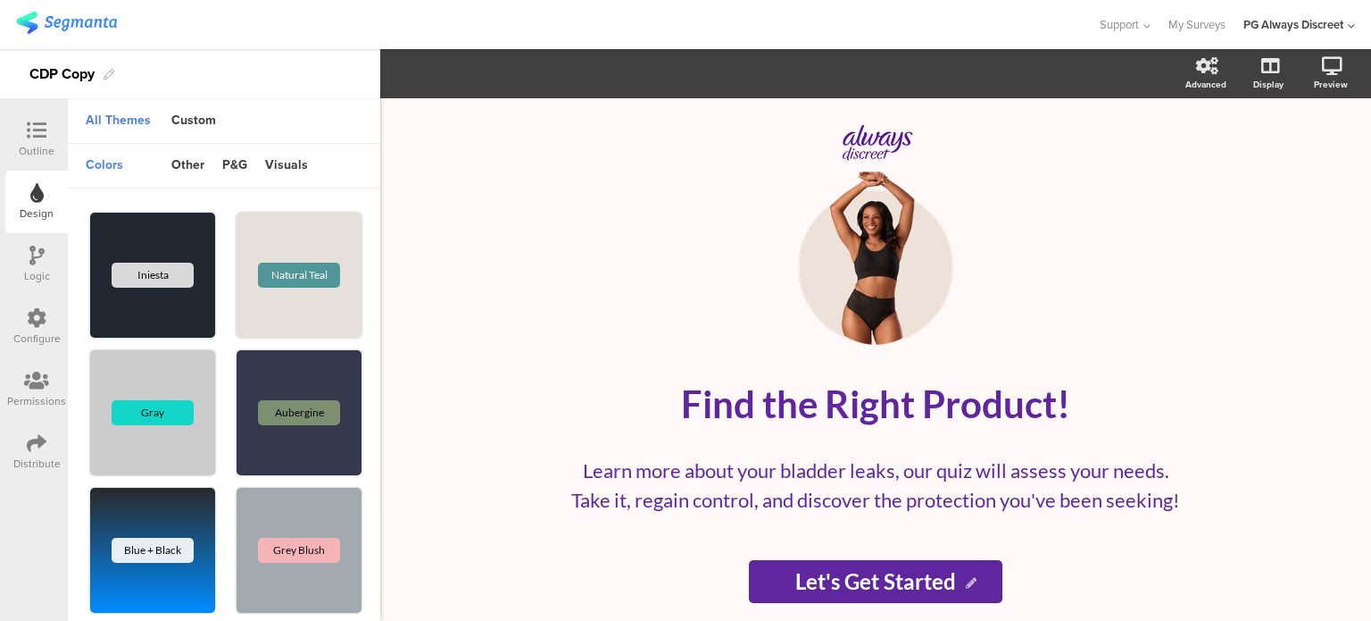
click at [26, 375] on icon at bounding box center [36, 381] width 25 height 20
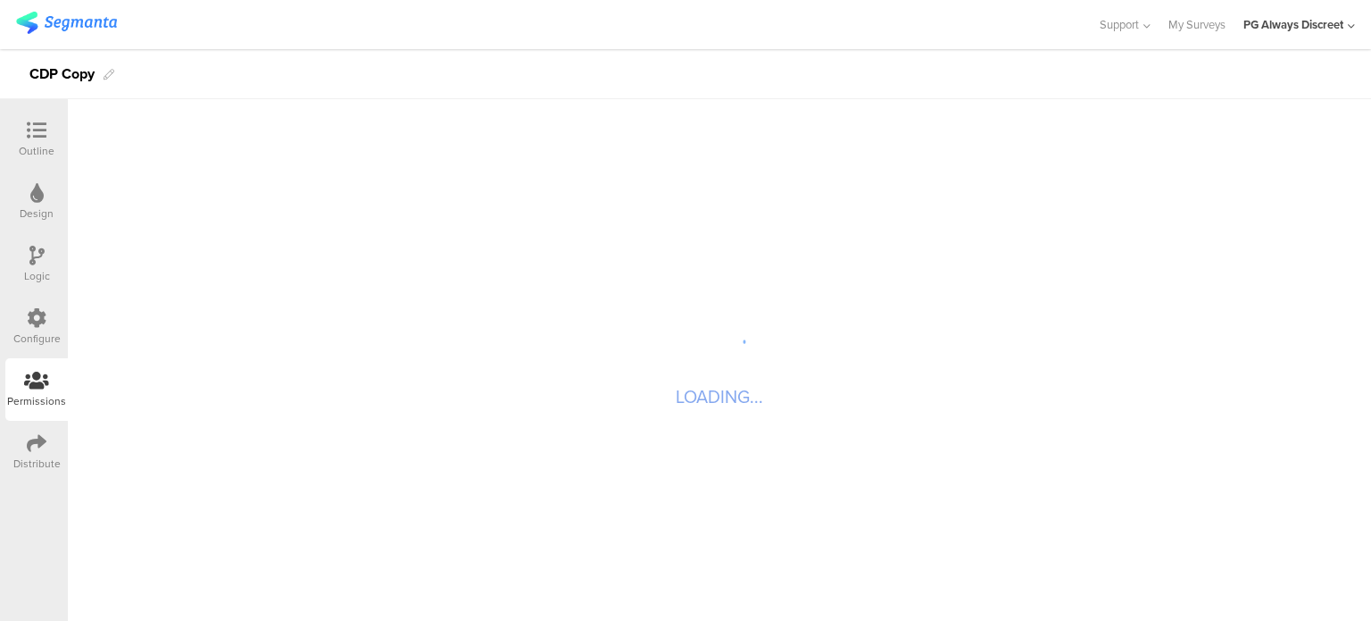
click at [28, 463] on div "Distribute" at bounding box center [36, 463] width 47 height 16
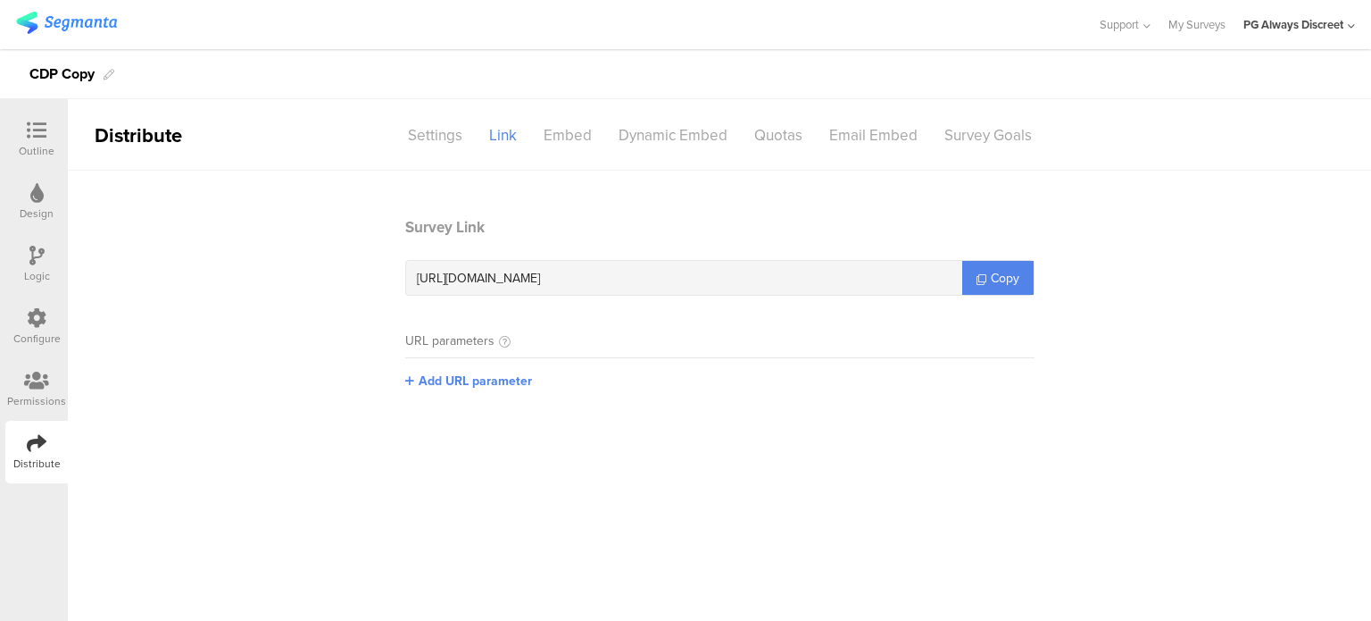
click at [28, 317] on icon at bounding box center [37, 318] width 20 height 20
